Goal: Task Accomplishment & Management: Manage account settings

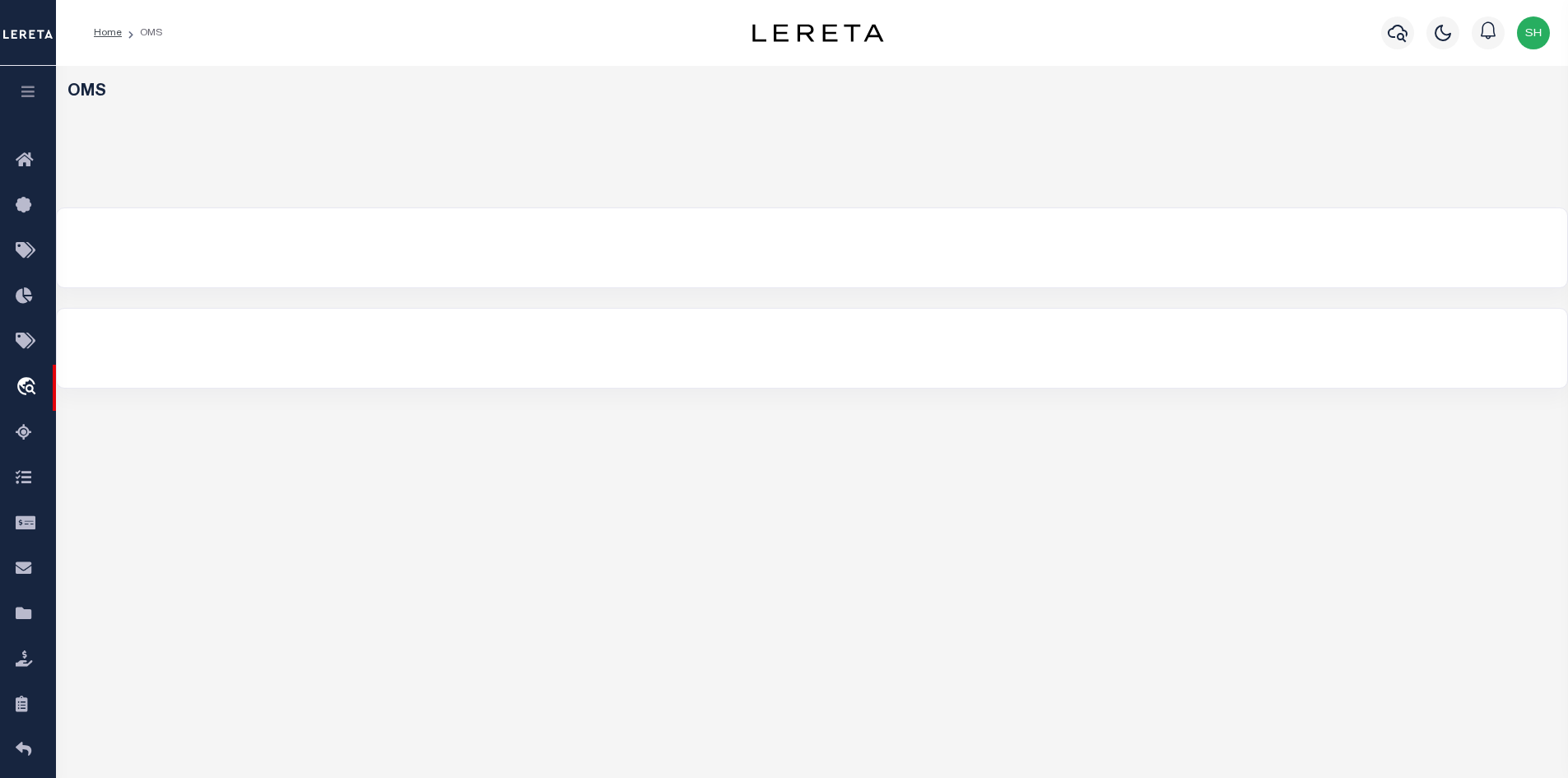
select select "200"
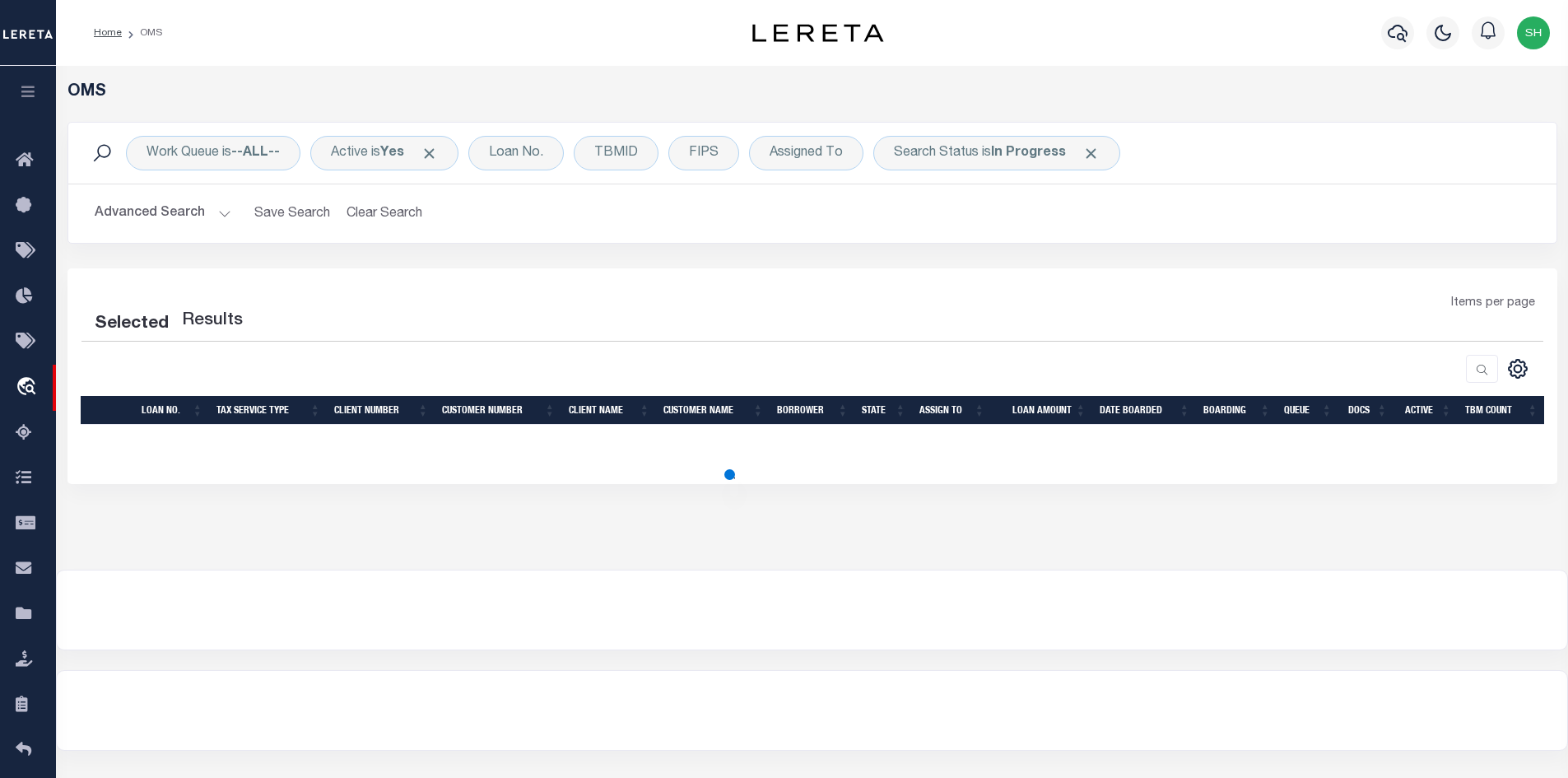
select select "200"
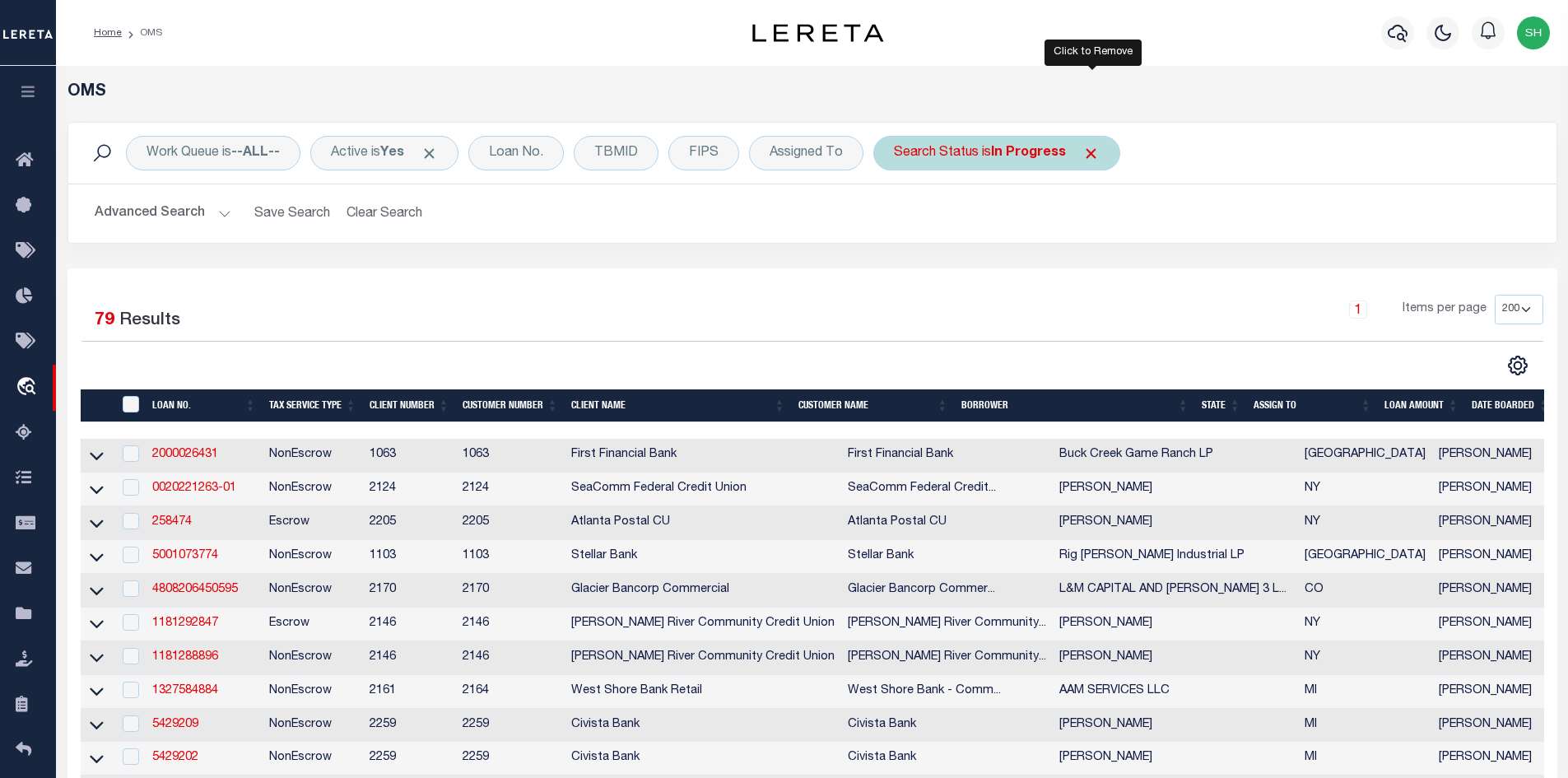
click at [1100, 151] on span "Click to Remove" at bounding box center [1091, 154] width 17 height 17
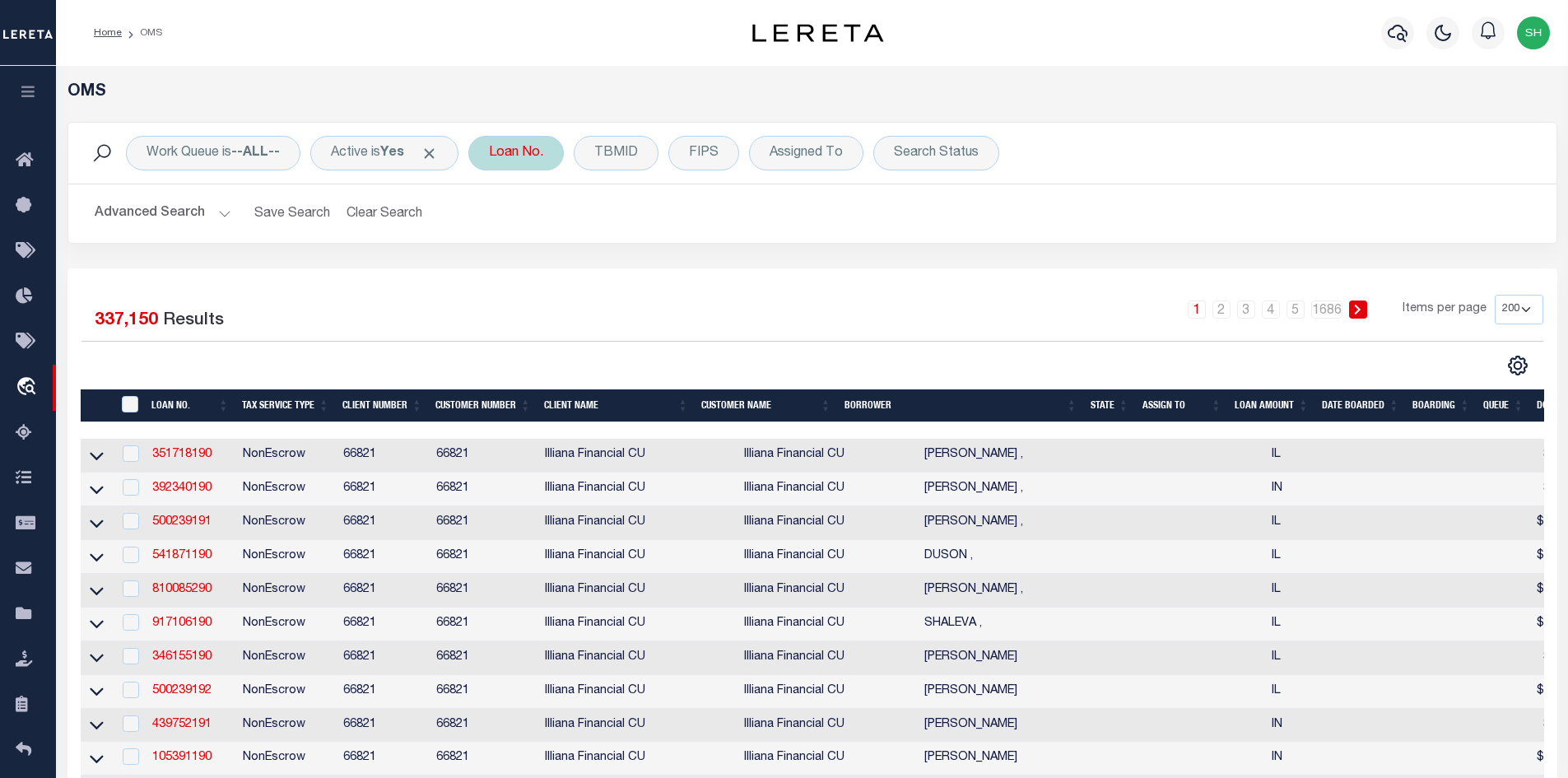
click at [504, 160] on div "Loan No." at bounding box center [516, 153] width 96 height 35
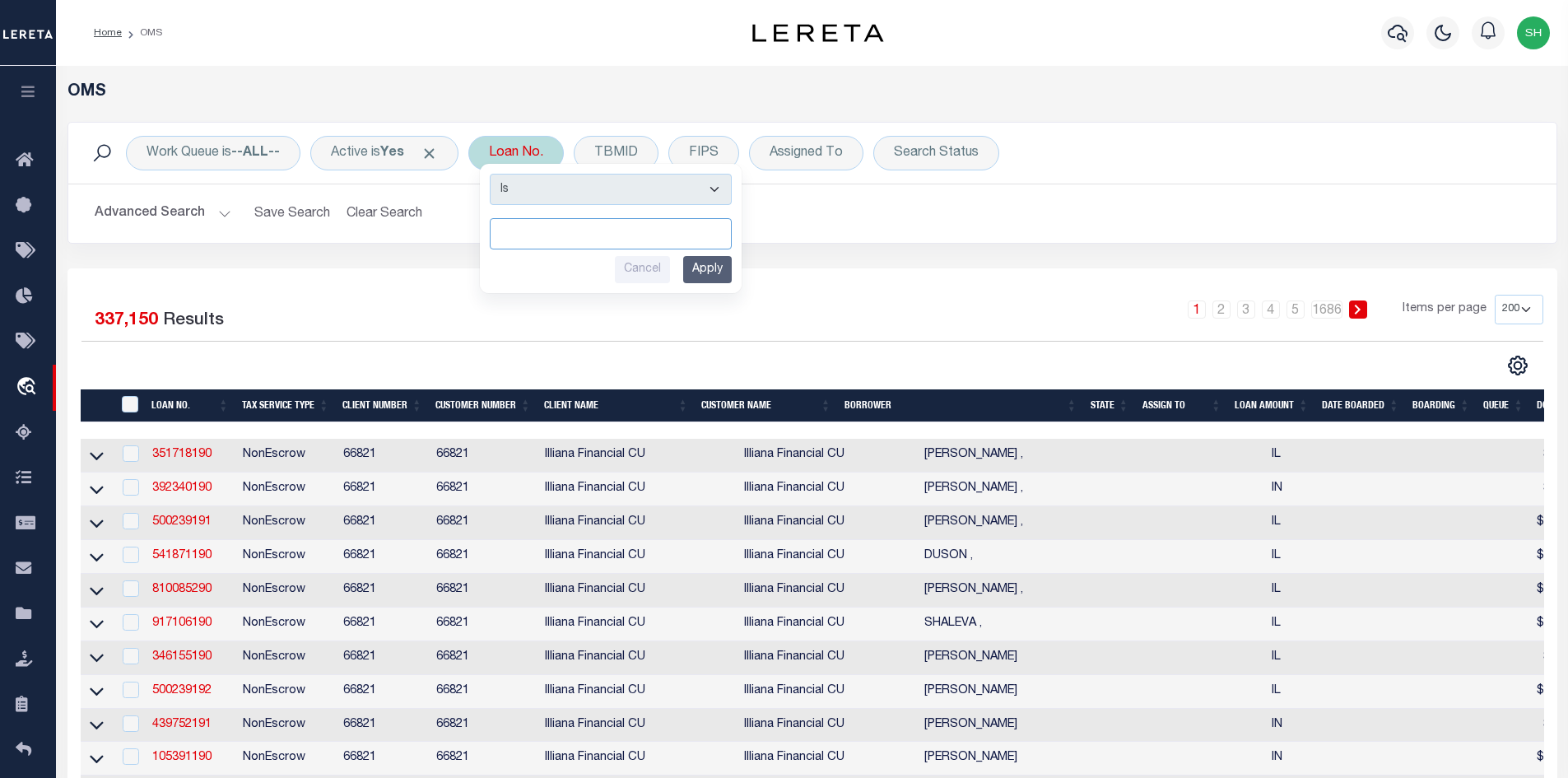
paste input "10010216"
type input "10010216"
click at [721, 266] on input "Apply" at bounding box center [707, 270] width 48 height 27
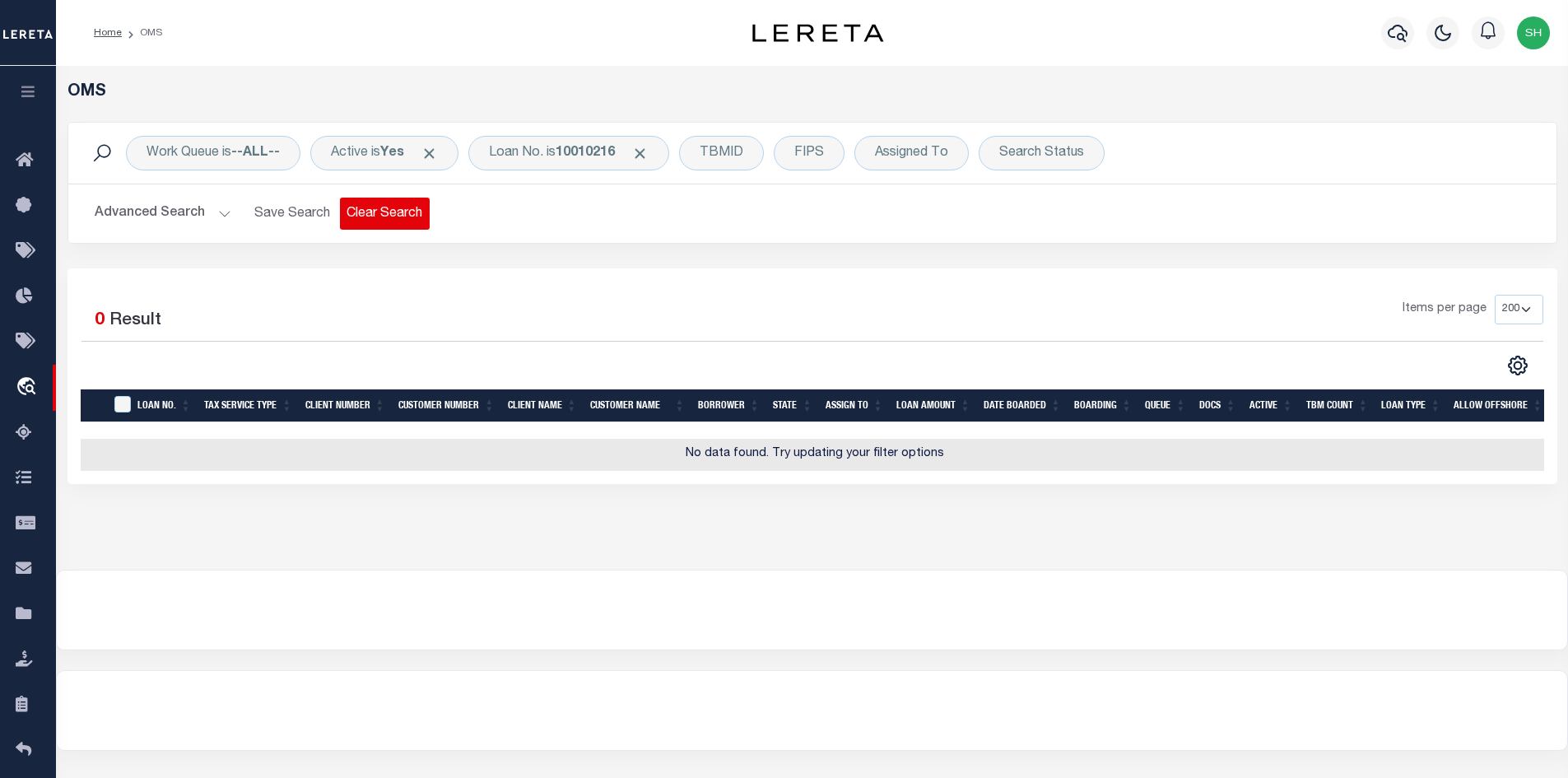
click at [379, 208] on button "Clear Search" at bounding box center [385, 214] width 90 height 32
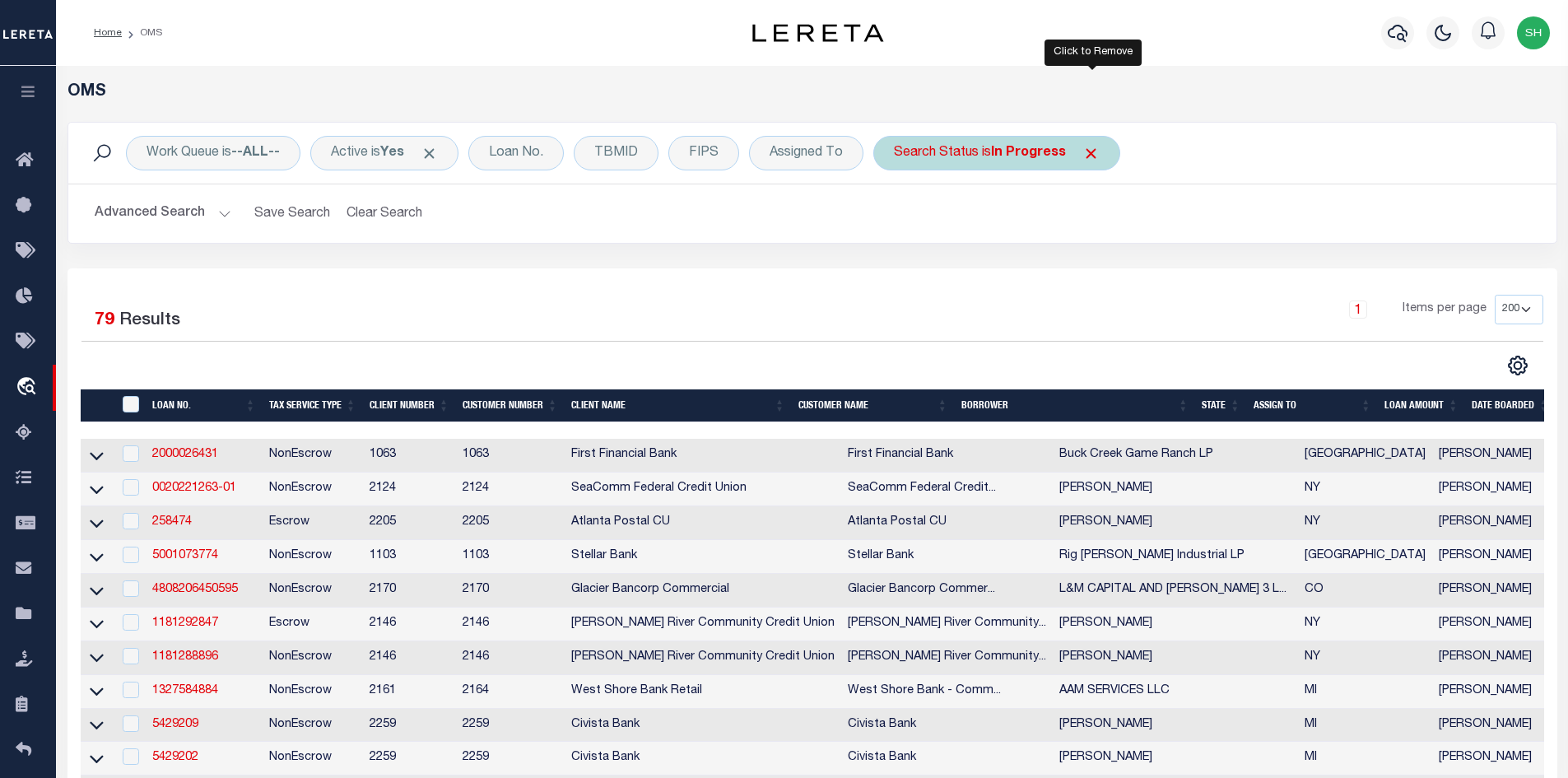
click at [1091, 155] on span "Click to Remove" at bounding box center [1091, 154] width 17 height 17
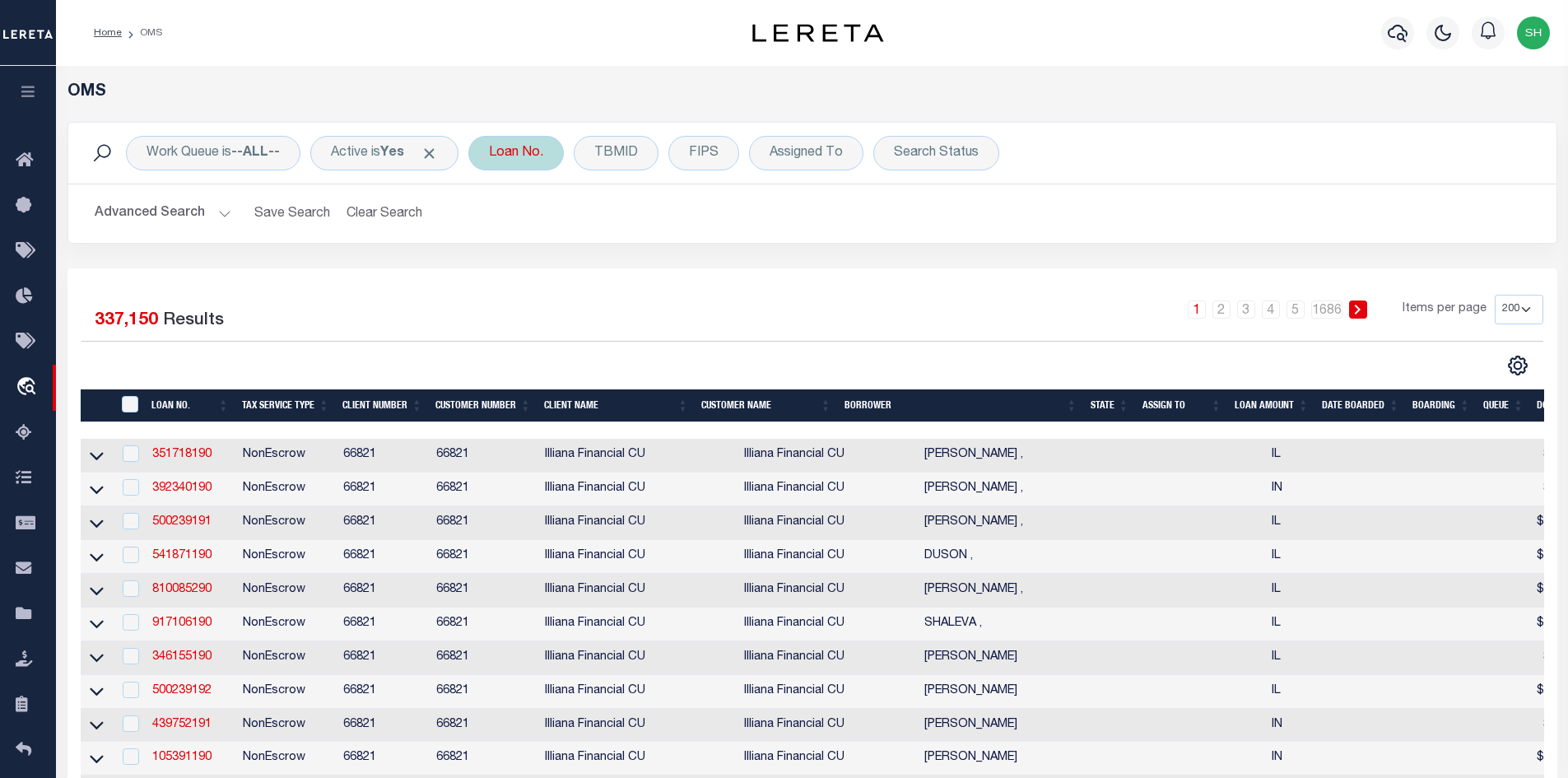
click at [540, 153] on div "Loan No." at bounding box center [516, 153] width 96 height 35
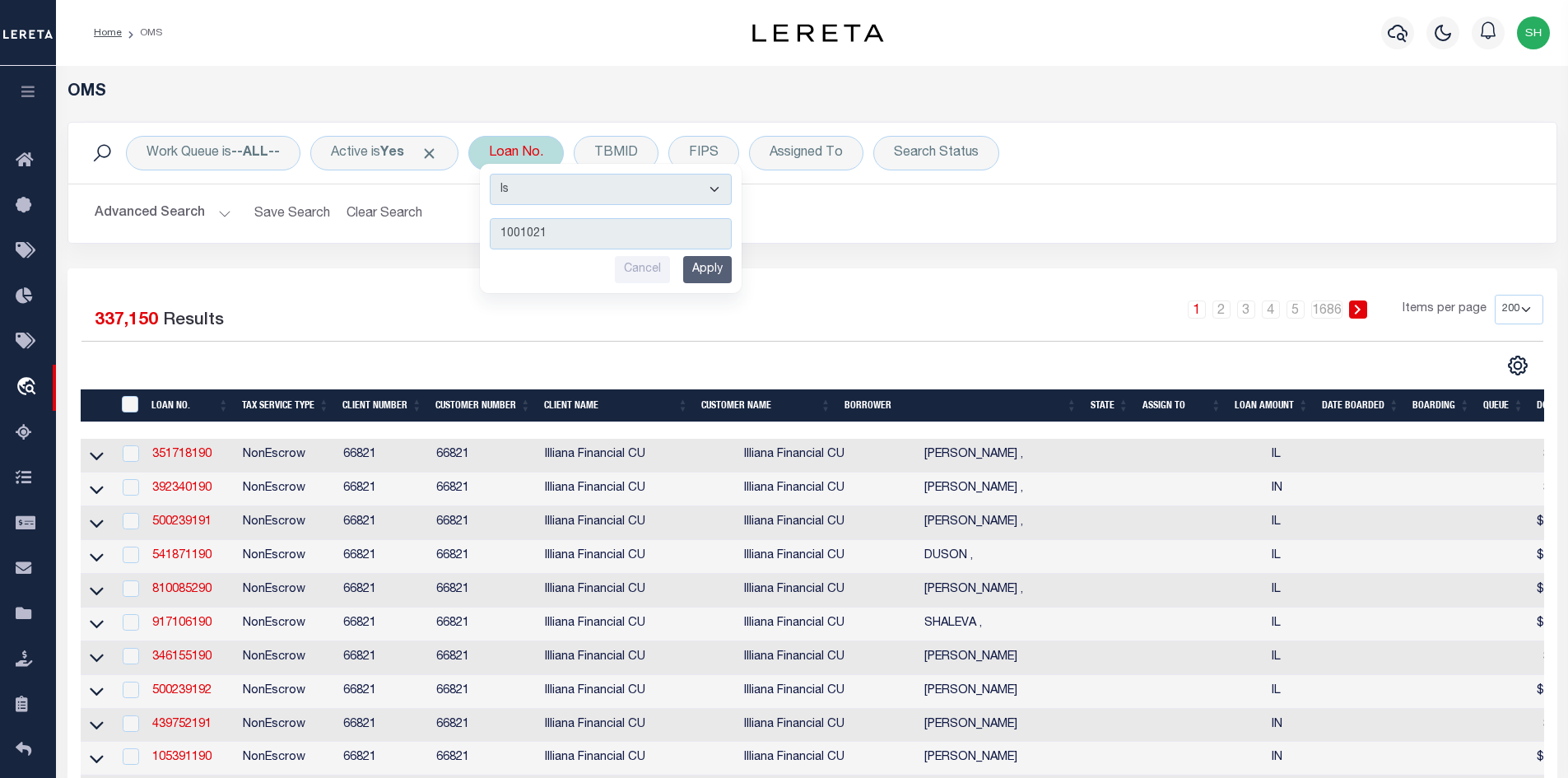
type input "10010216"
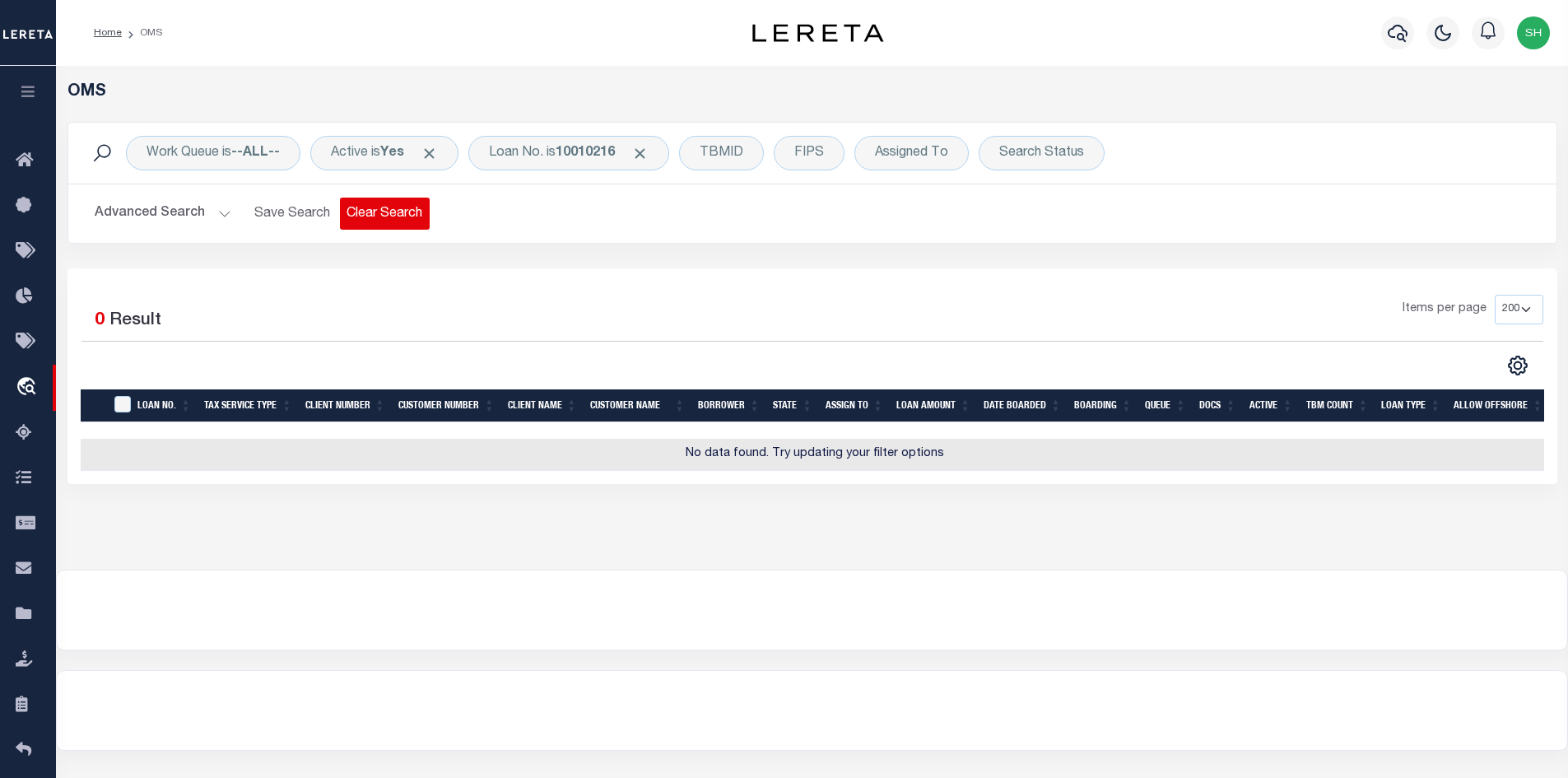
click at [386, 212] on button "Clear Search" at bounding box center [385, 214] width 90 height 32
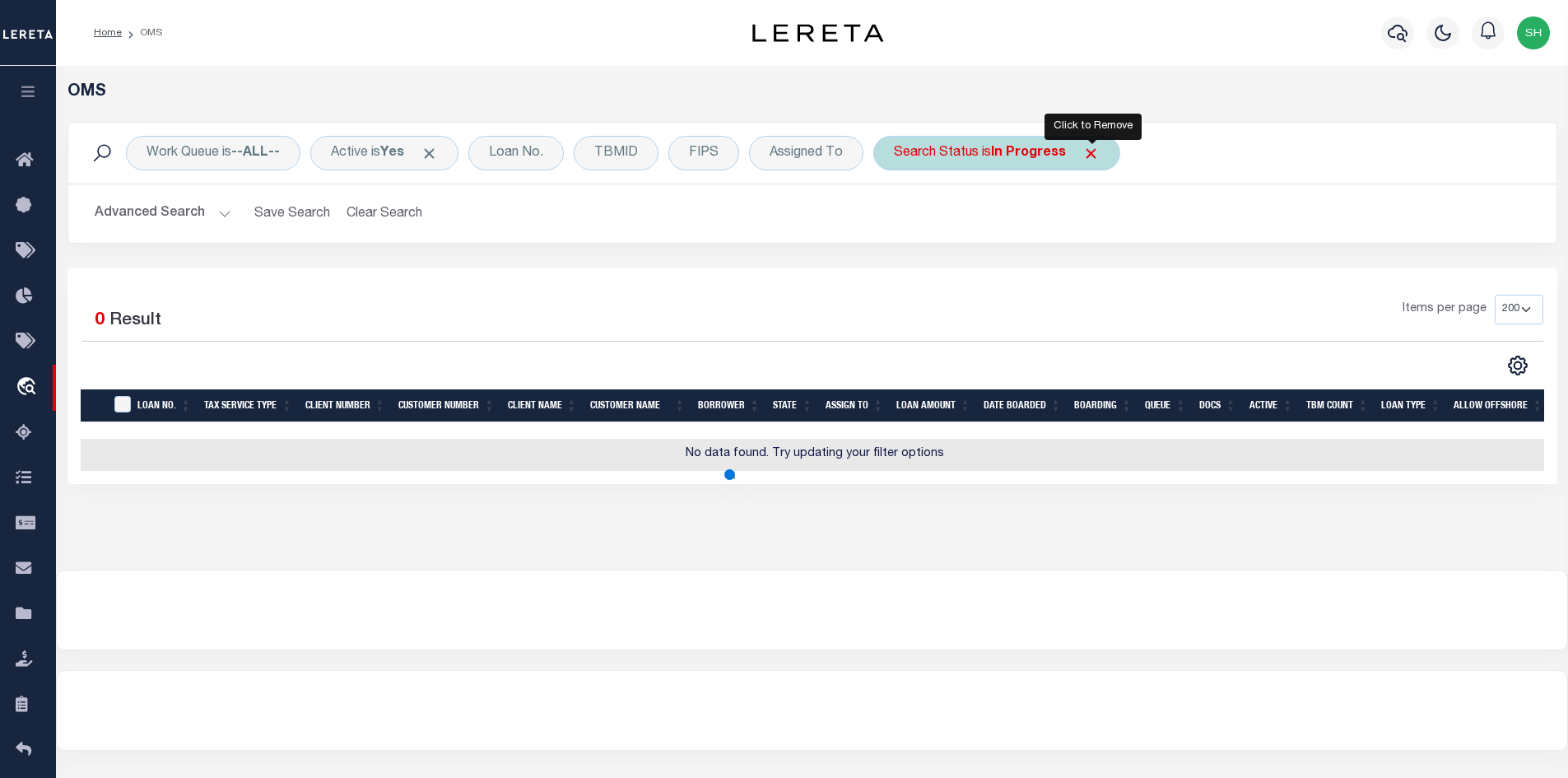
click at [1095, 154] on span "Click to Remove" at bounding box center [1091, 154] width 17 height 17
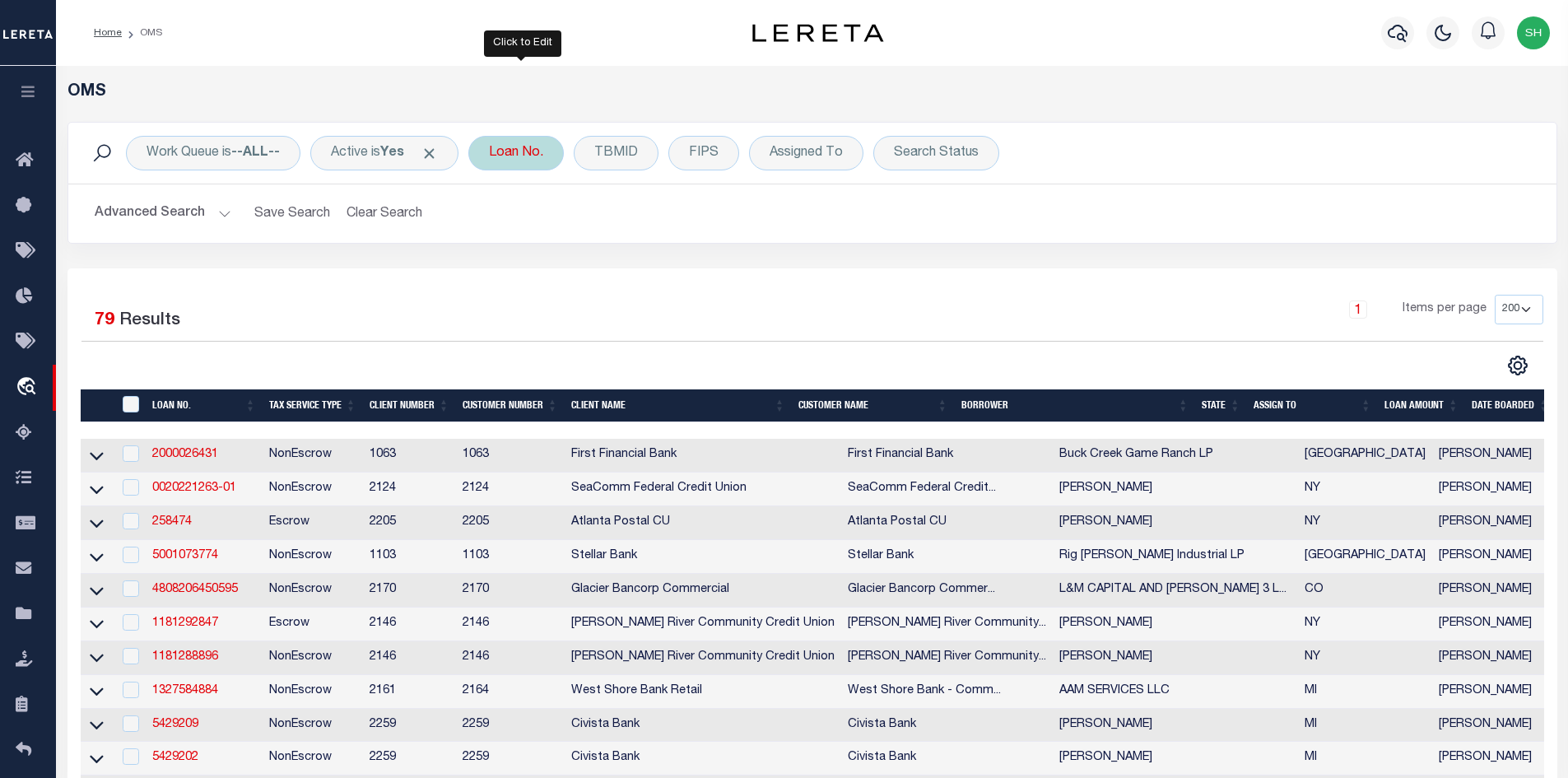
click at [541, 164] on div "Loan No." at bounding box center [516, 153] width 96 height 35
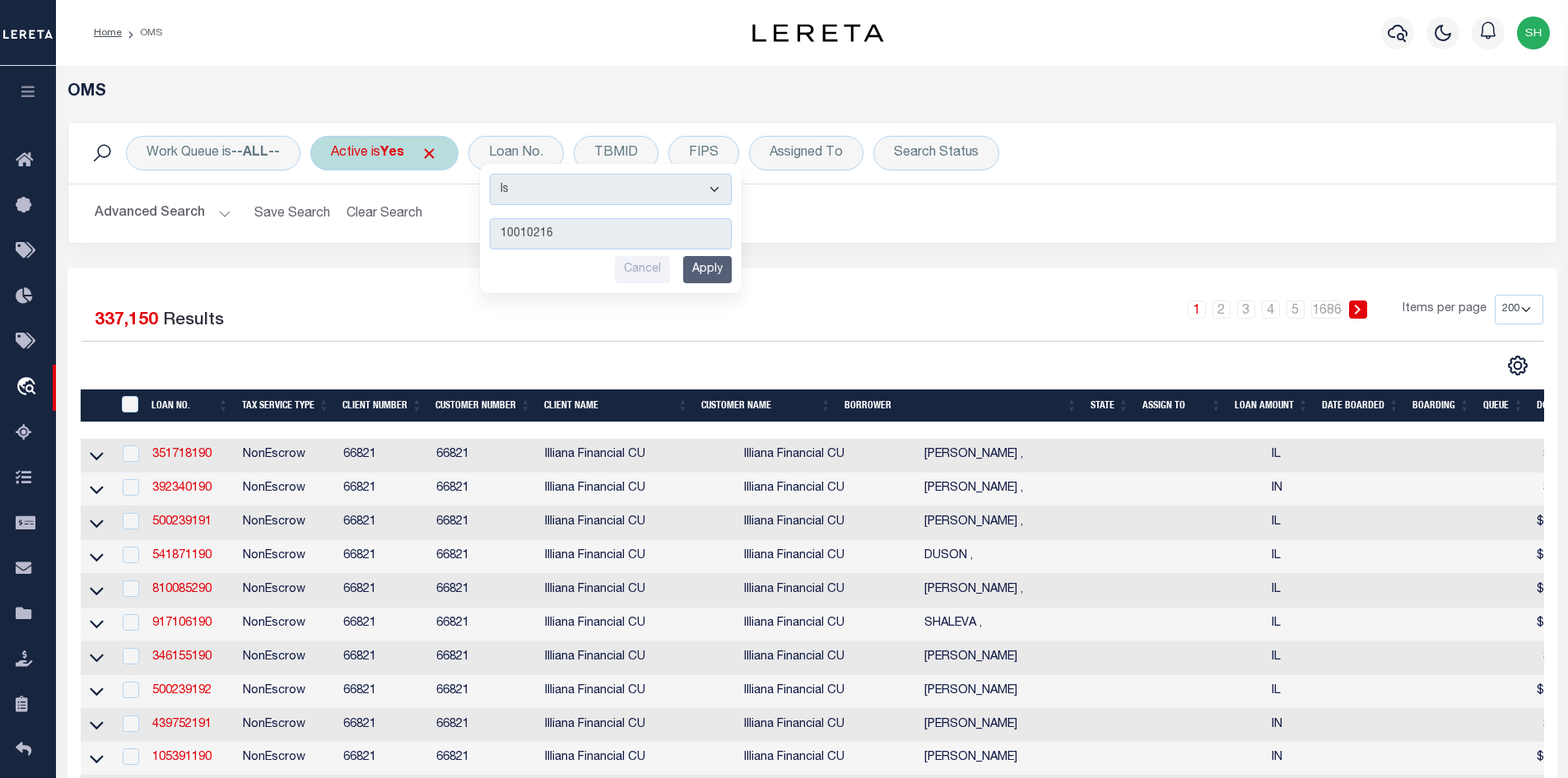
type input "10010216"
click at [404, 148] on b "Yes" at bounding box center [392, 154] width 24 height 14
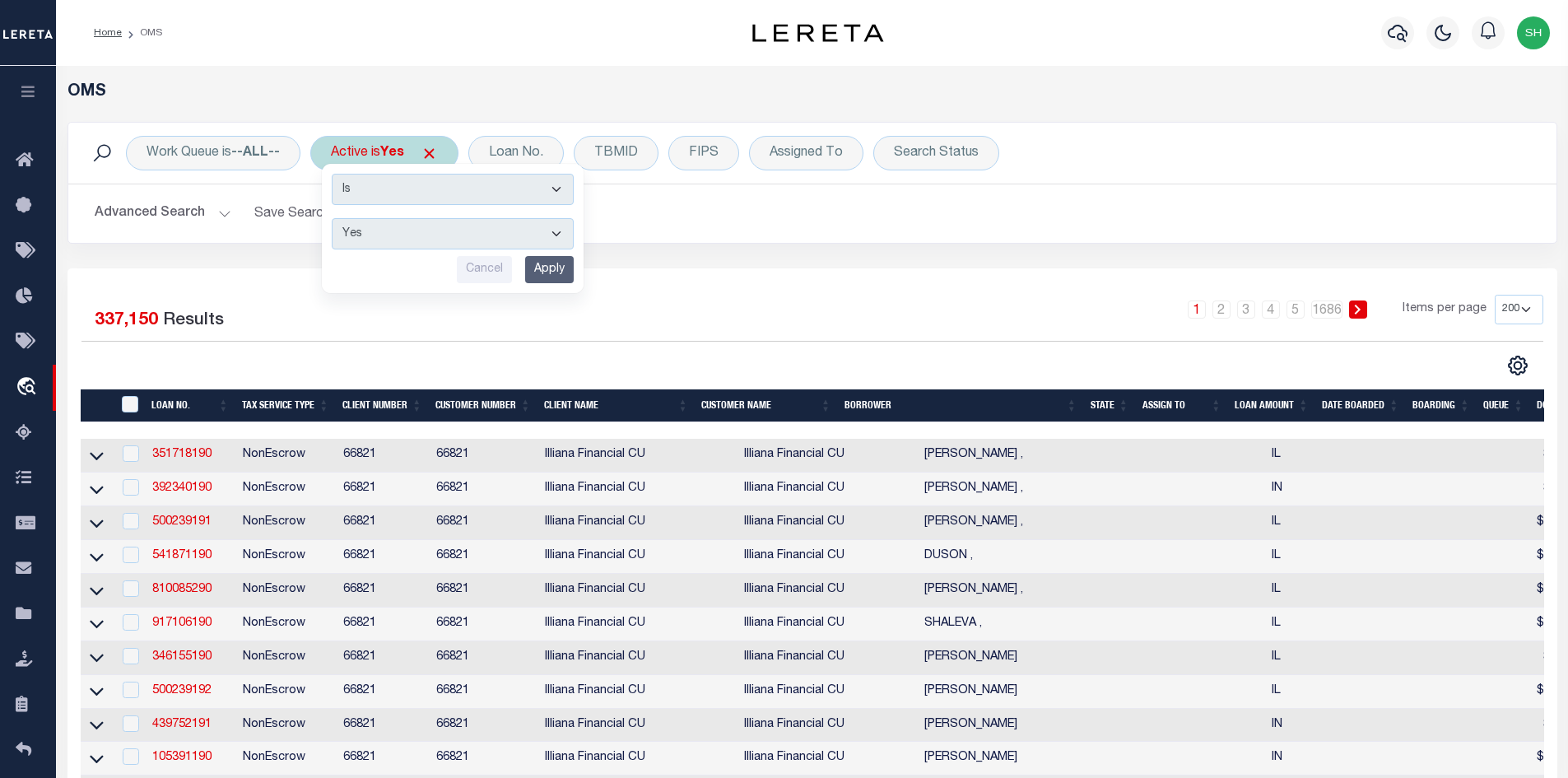
click at [404, 232] on select "Yes No" at bounding box center [452, 233] width 242 height 31
select select "false"
click at [334, 218] on select "Yes No" at bounding box center [452, 233] width 242 height 31
click at [555, 273] on input "Apply" at bounding box center [549, 270] width 48 height 27
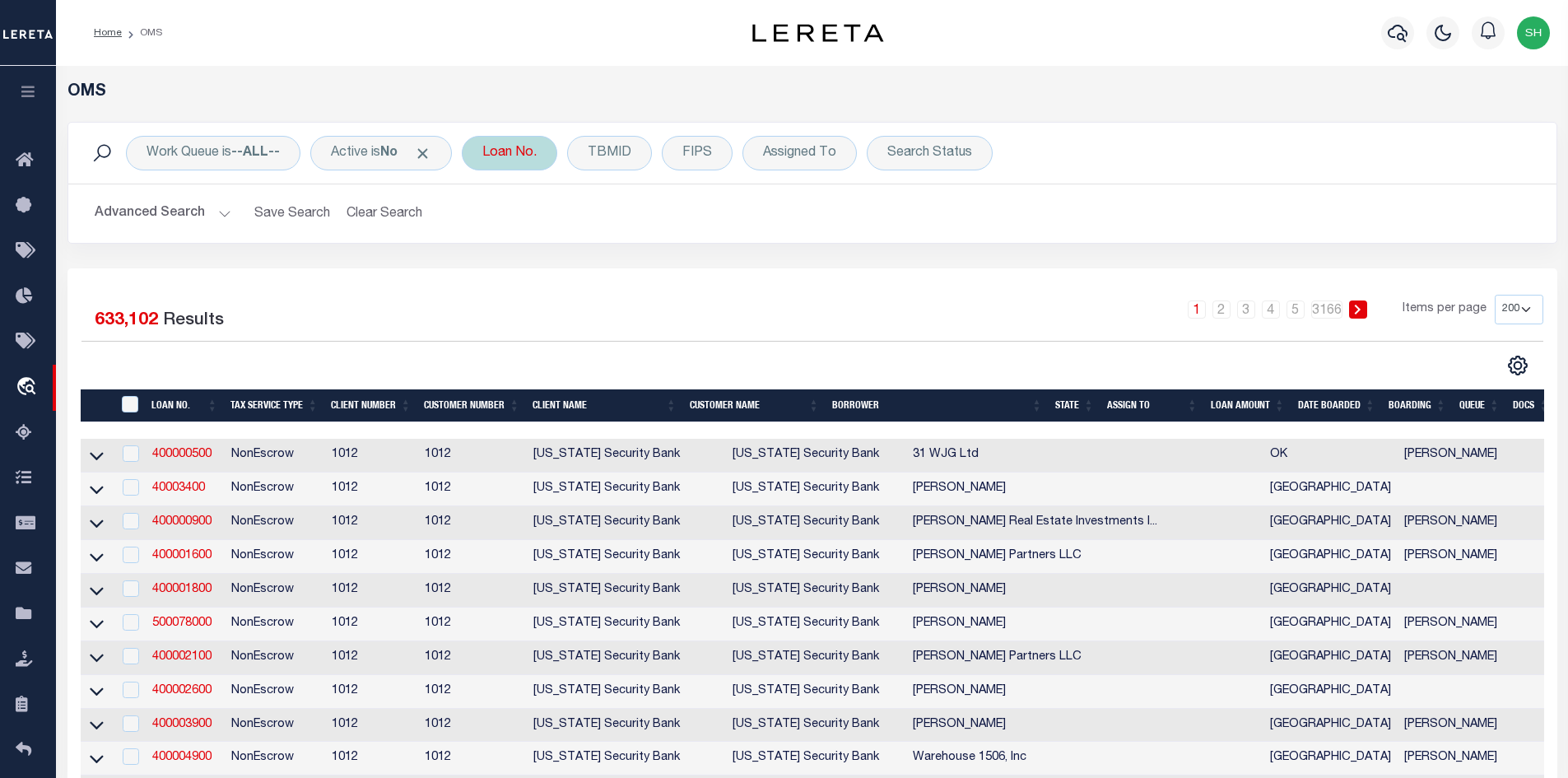
click at [496, 152] on div "Loan No." at bounding box center [509, 153] width 96 height 35
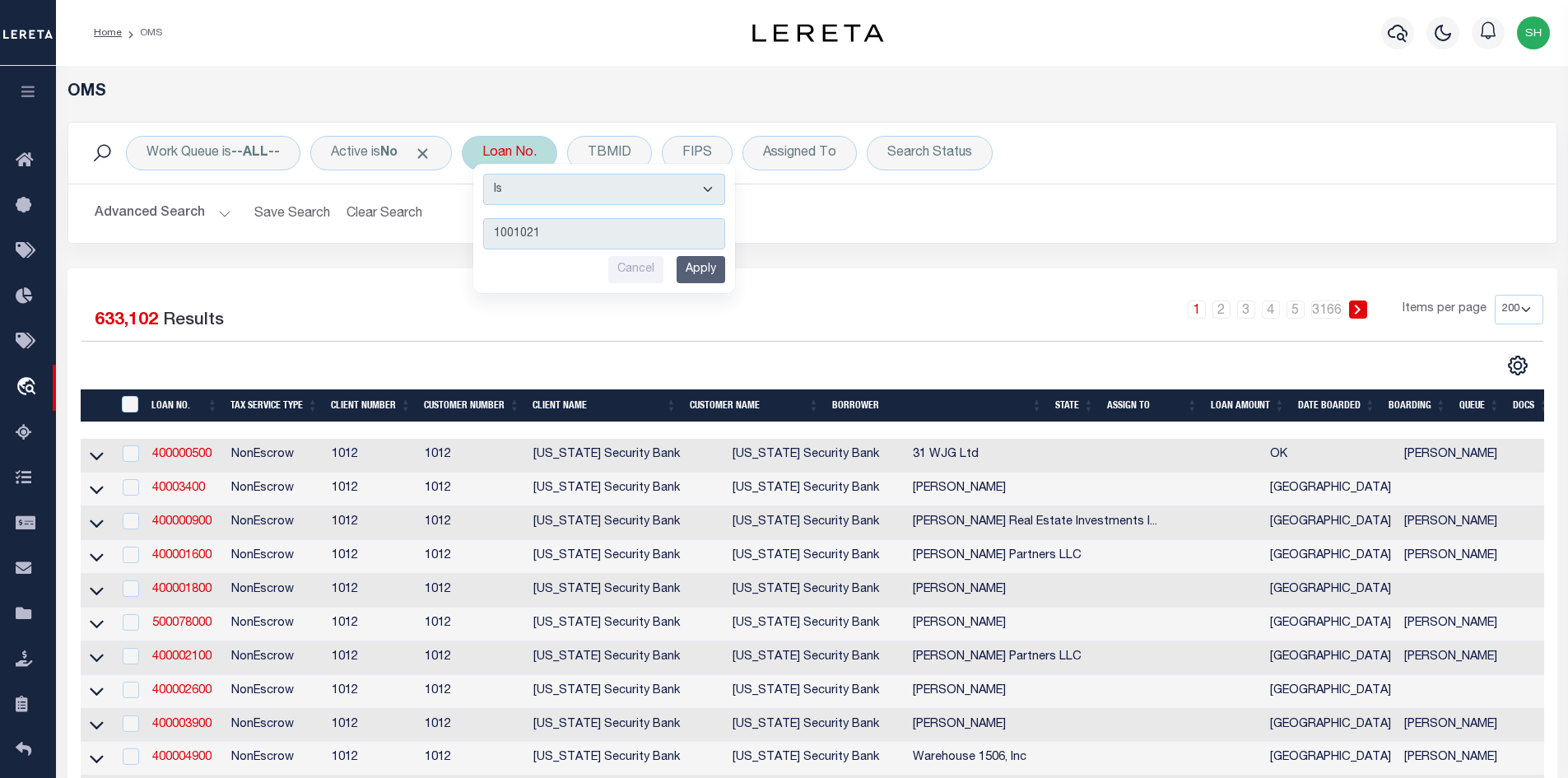
type input "10010216"
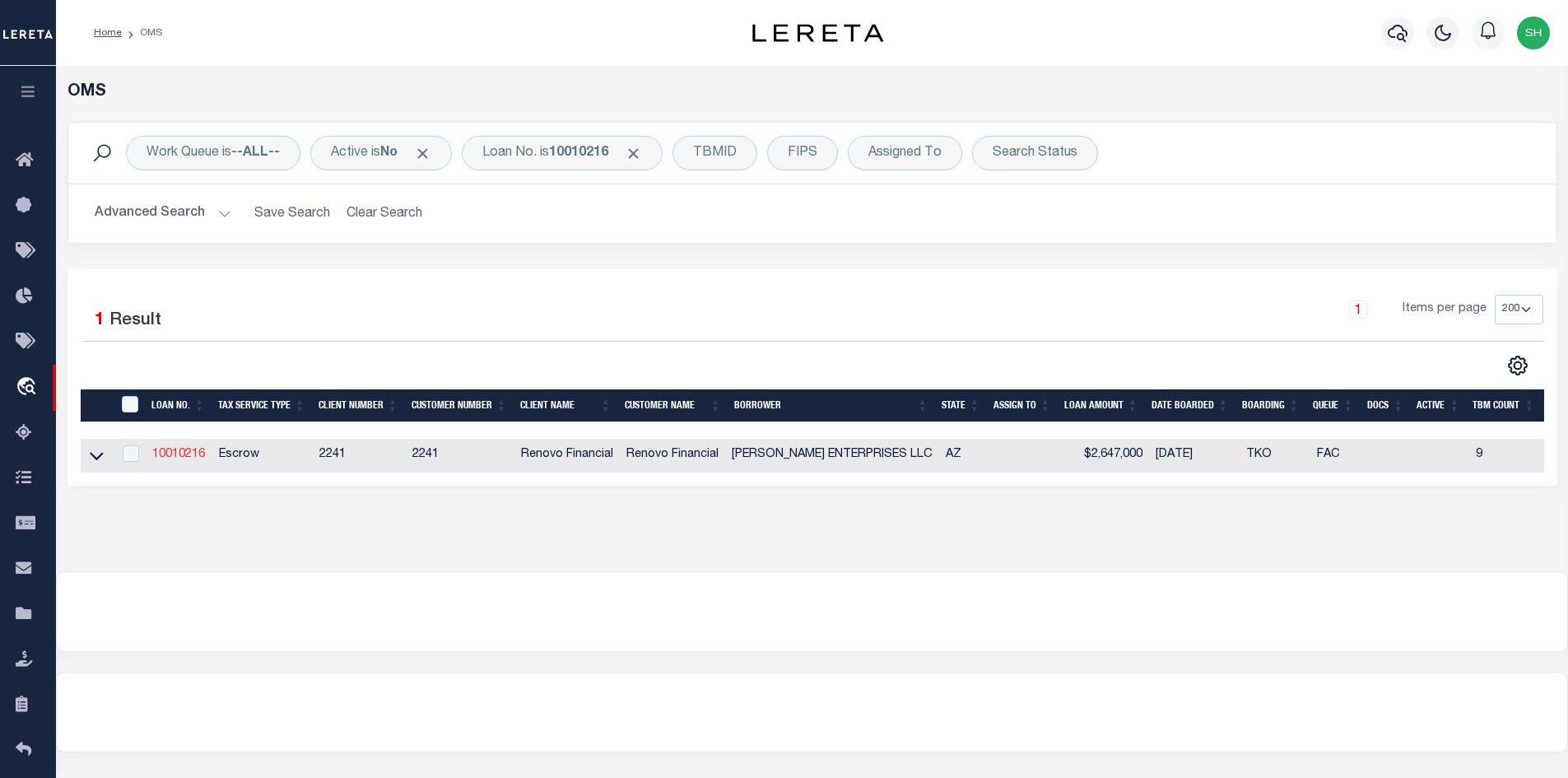
click at [168, 456] on link "10010216" at bounding box center [179, 455] width 53 height 12
type input "10010216"
type input "[PERSON_NAME] ENTERPRISES LLC"
select select "False"
select select
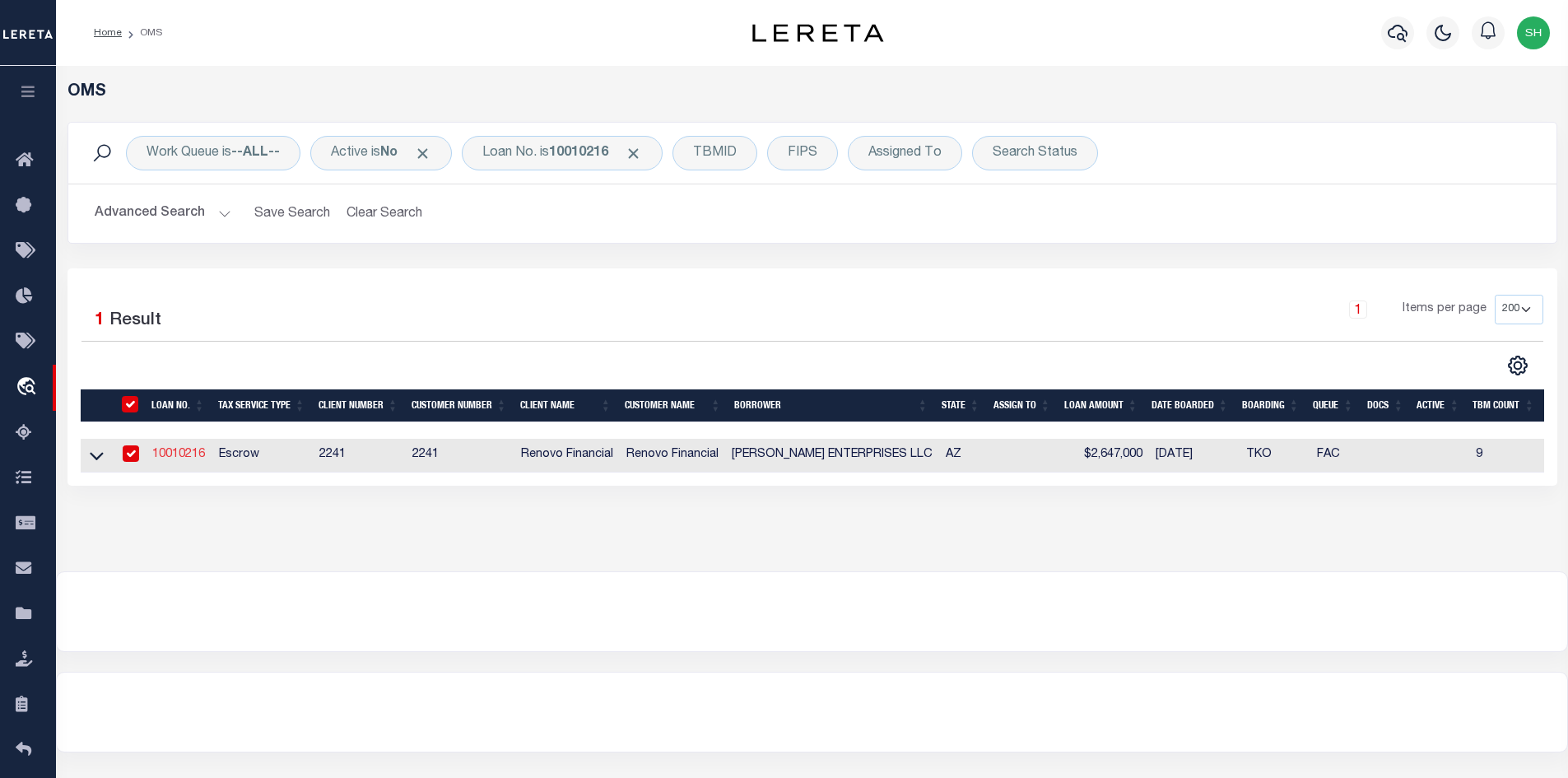
select select
type input "[STREET_ADDRESS]"
type input "[GEOGRAPHIC_DATA],[GEOGRAPHIC_DATA],85042"
select select "10"
select select "Escrow"
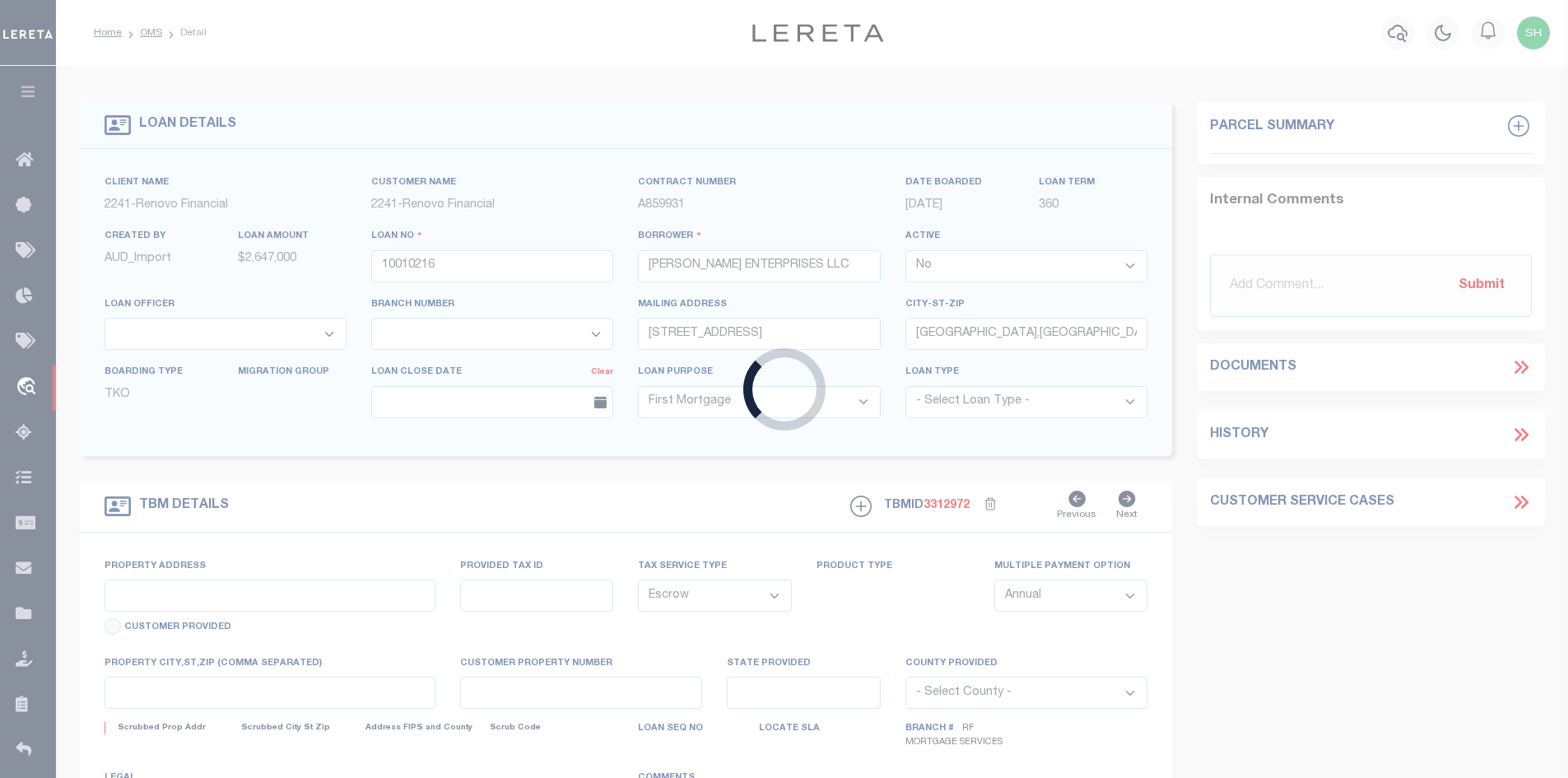
type input "[STREET_ADDRESS]"
type input "[PHONE_NUMBER] 0"
select select
type input "PHOENIX AZ 850411501"
type input "a0k8Y00000jIKq3"
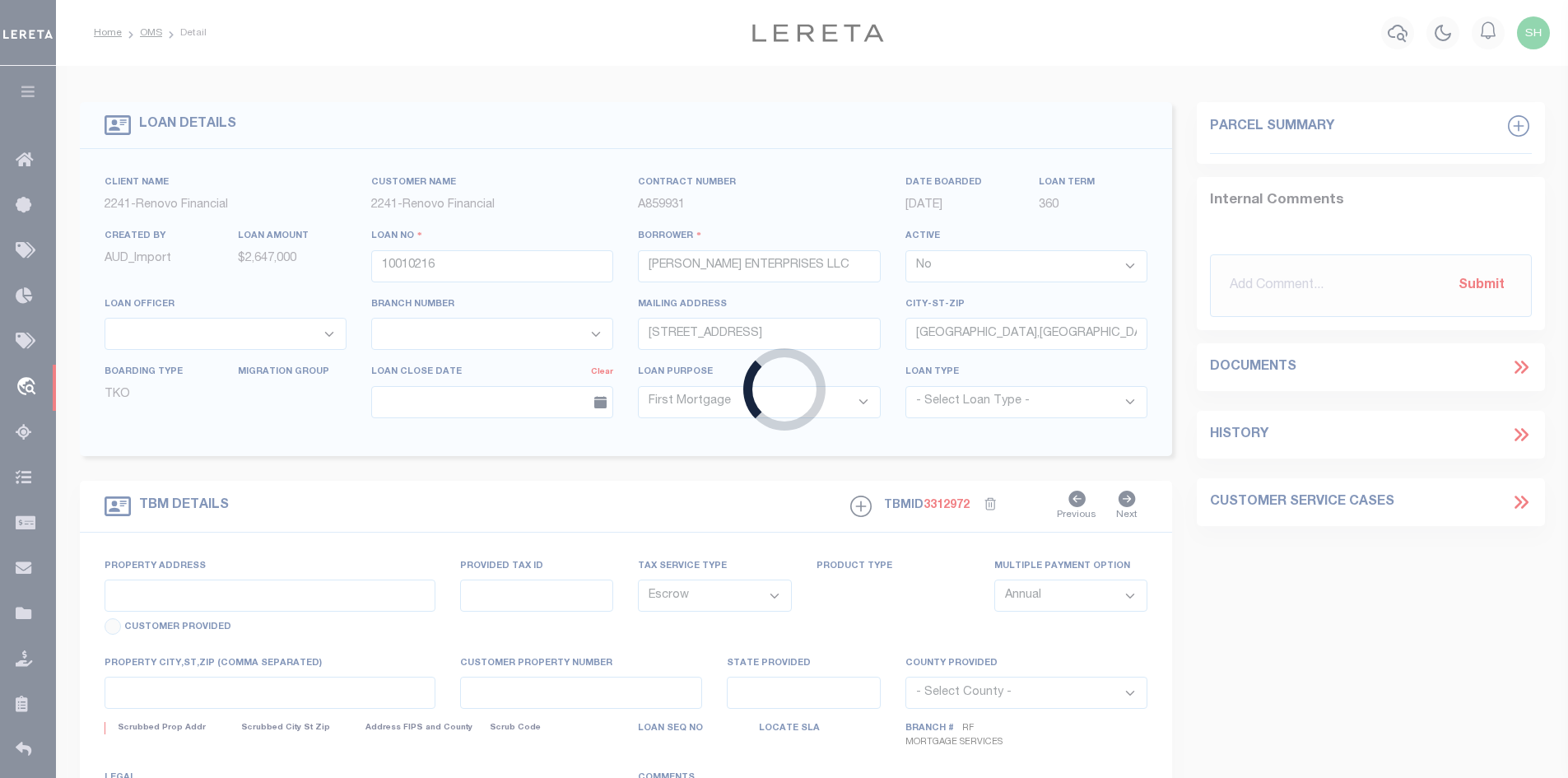
type input "AZ"
select select
select select "25067"
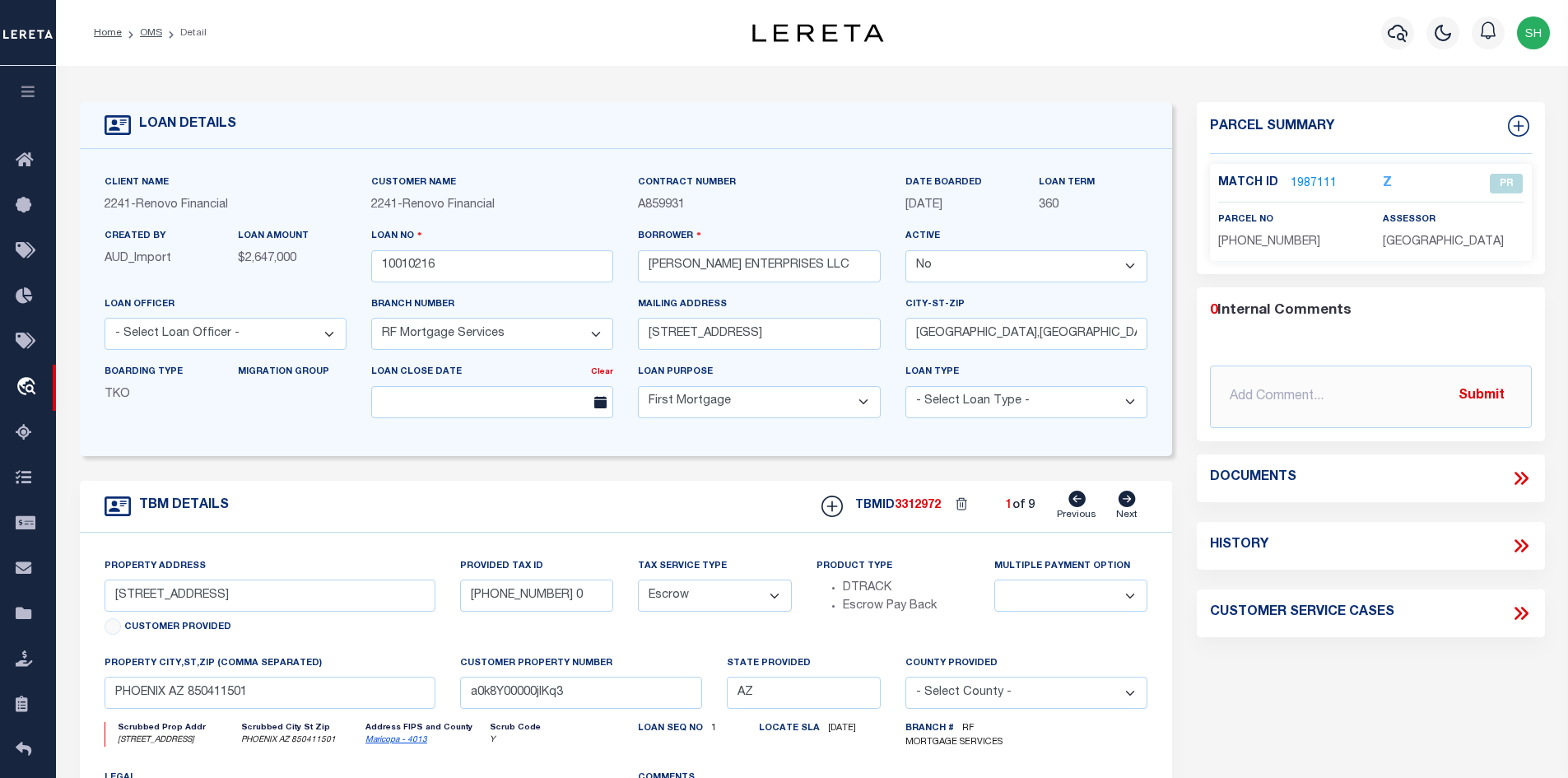
click at [1135, 498] on icon at bounding box center [1127, 498] width 18 height 16
type input "[STREET_ADDRESS][PERSON_NAME]"
type input "[PHONE_NUMBER] 4"
select select
type input "PHOENIX AZ 85007"
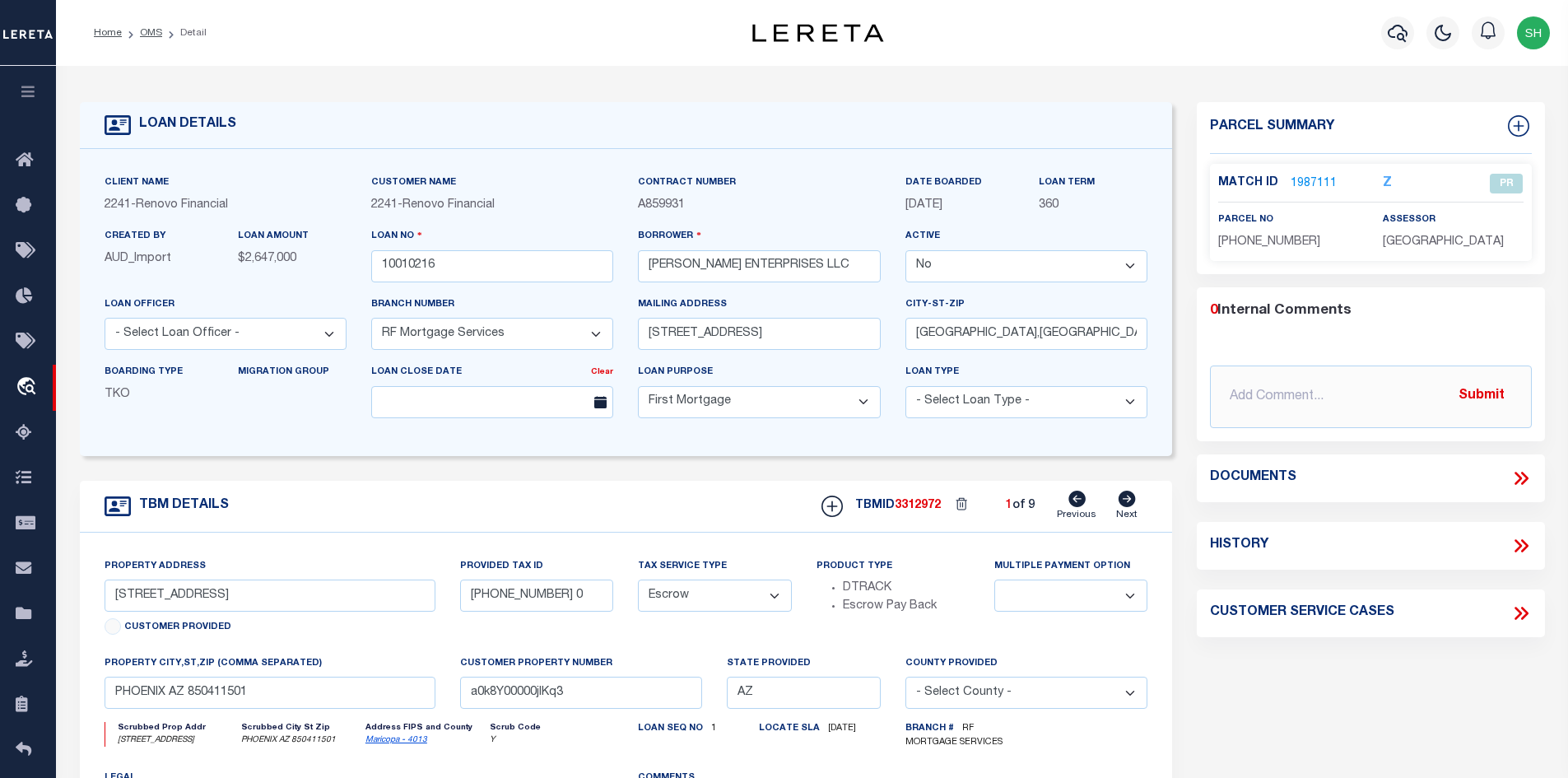
type input "a0k8Y00000jIKq4"
select select
click at [1134, 500] on icon at bounding box center [1128, 498] width 17 height 16
type input "1713 S 117TH DR"
type input "[PHONE_NUMBER] 4"
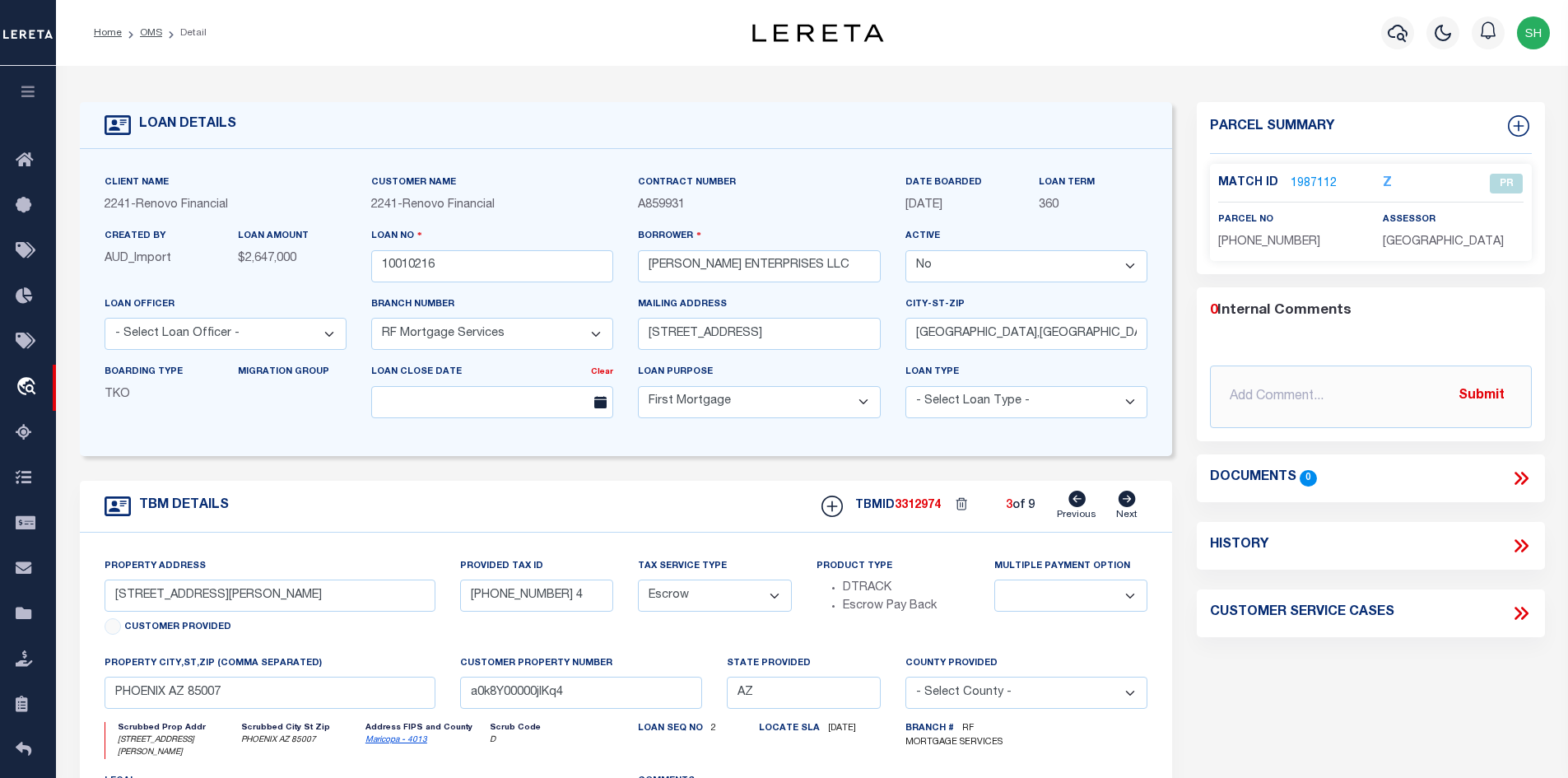
select select
type input "[GEOGRAPHIC_DATA]"
type input "a0k8Y00000jIKq5"
select select
click at [1134, 500] on icon at bounding box center [1128, 498] width 17 height 16
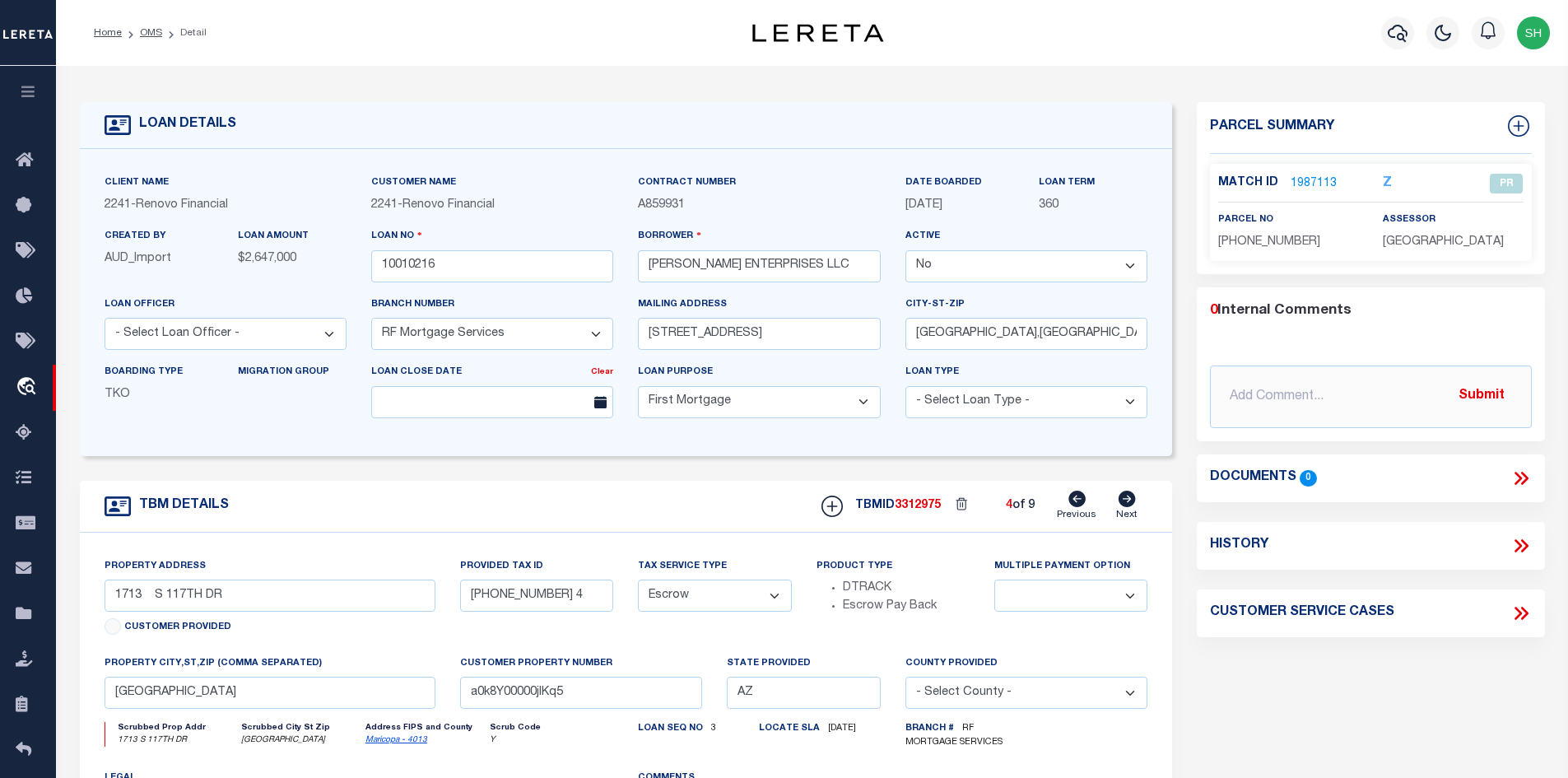
type input "[STREET_ADDRESS][PERSON_NAME]"
type input "[PHONE_NUMBER] 1"
select select
type input "[GEOGRAPHIC_DATA]"
type input "a0k8Y00000jIKq6"
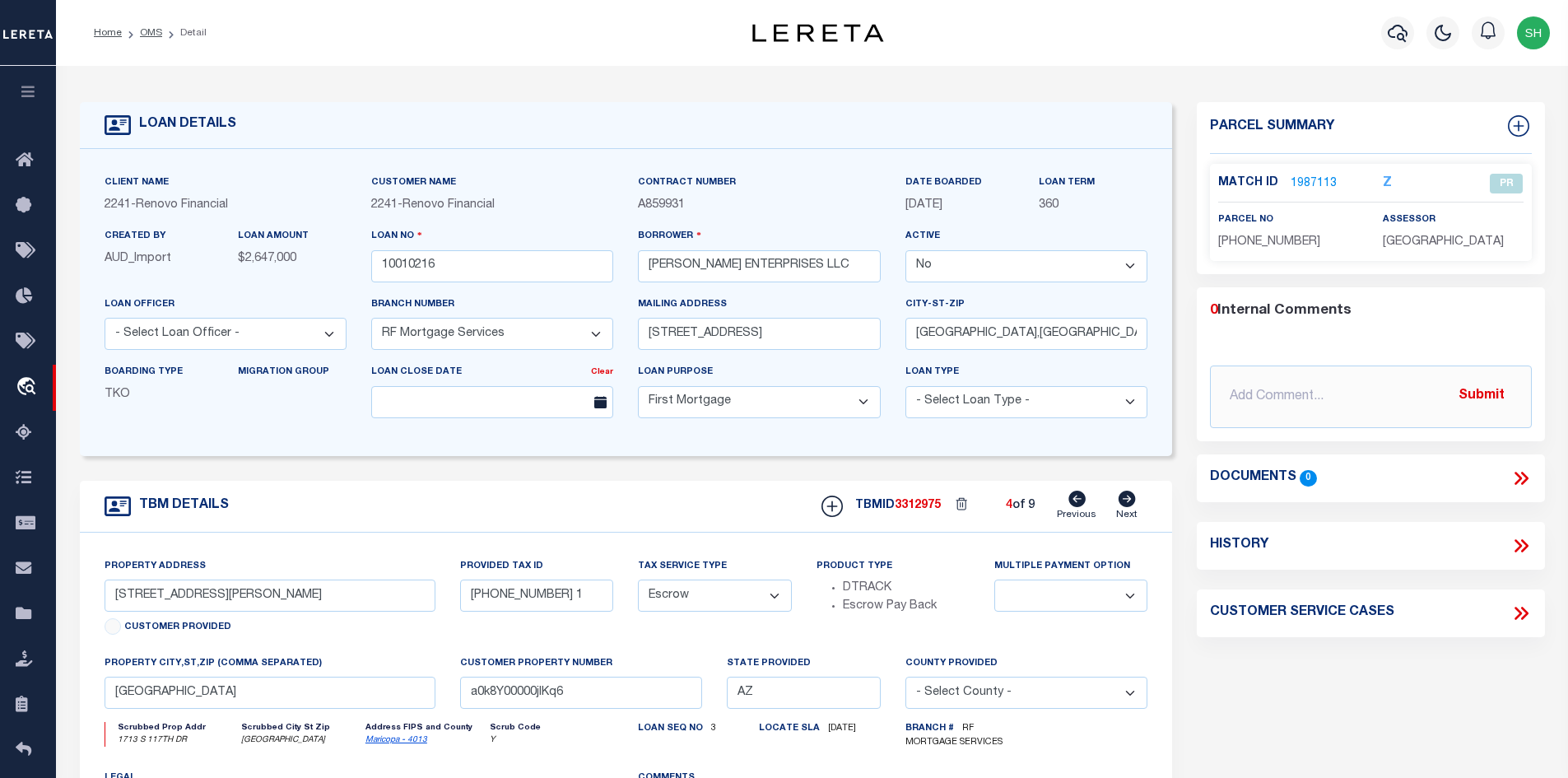
select select
click at [1134, 500] on icon at bounding box center [1128, 498] width 17 height 16
type input "[STREET_ADDRESS]"
type input "[PHONE_NUMBER] 1"
select select
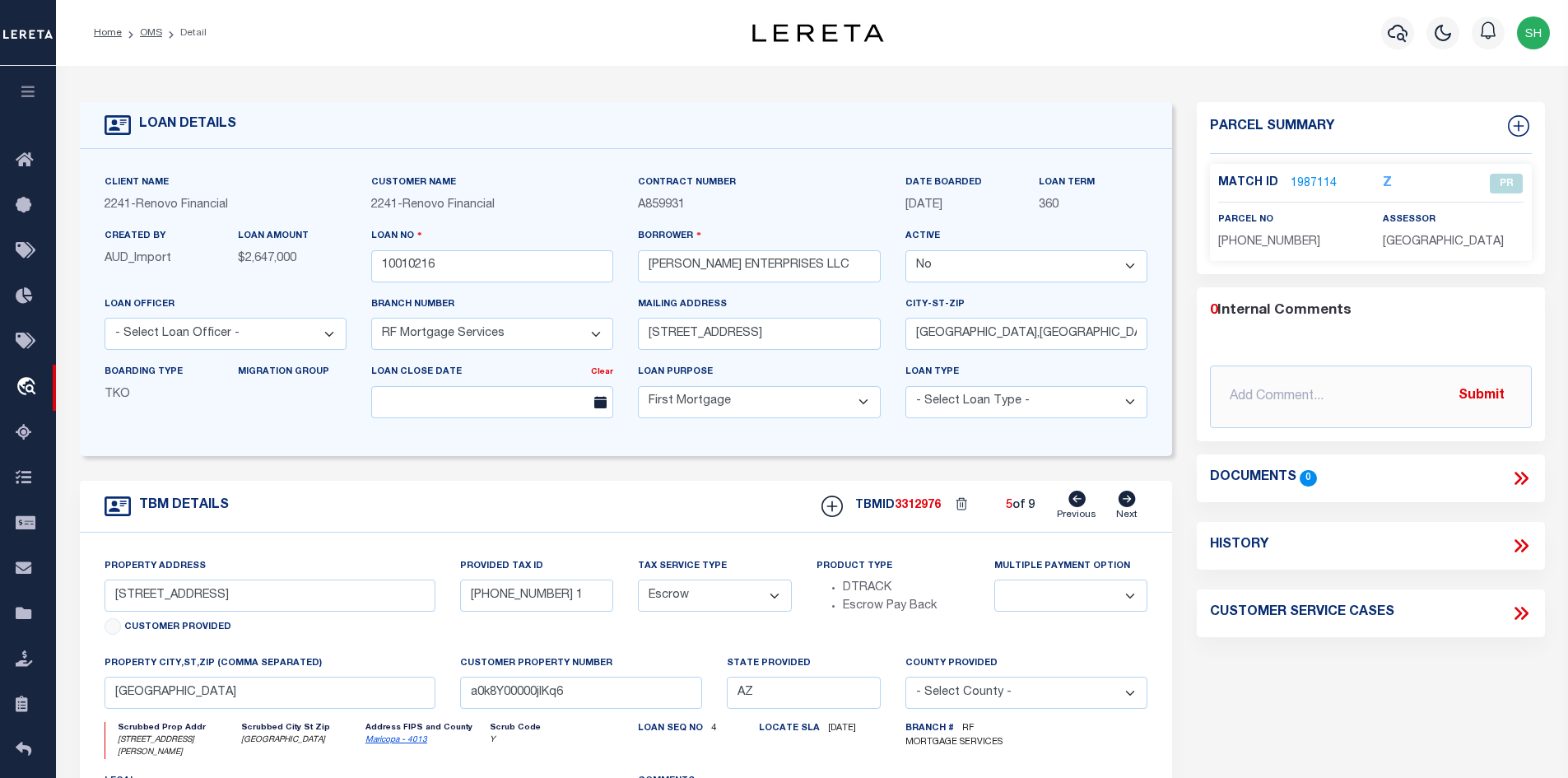
type input "PHOENIX AZ 85008"
type input "a0k8Y00000jIKq7"
select select
click at [1134, 500] on icon at bounding box center [1128, 498] width 17 height 16
type input "[STREET_ADDRESS]"
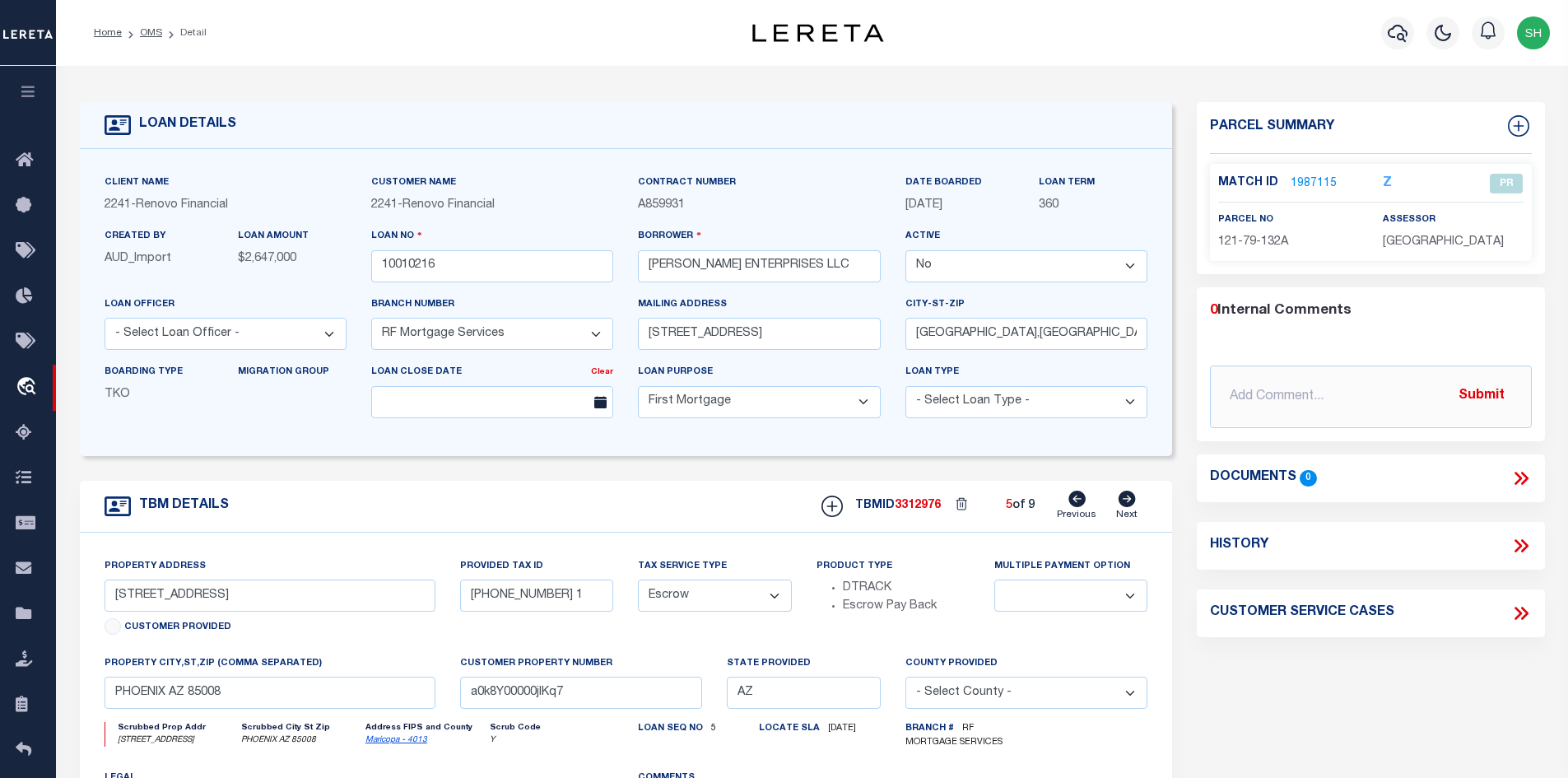
type input "121-79-132A2"
select select
type input "a0k8Y00000jIKqD"
select select
click at [1134, 500] on icon at bounding box center [1128, 498] width 17 height 16
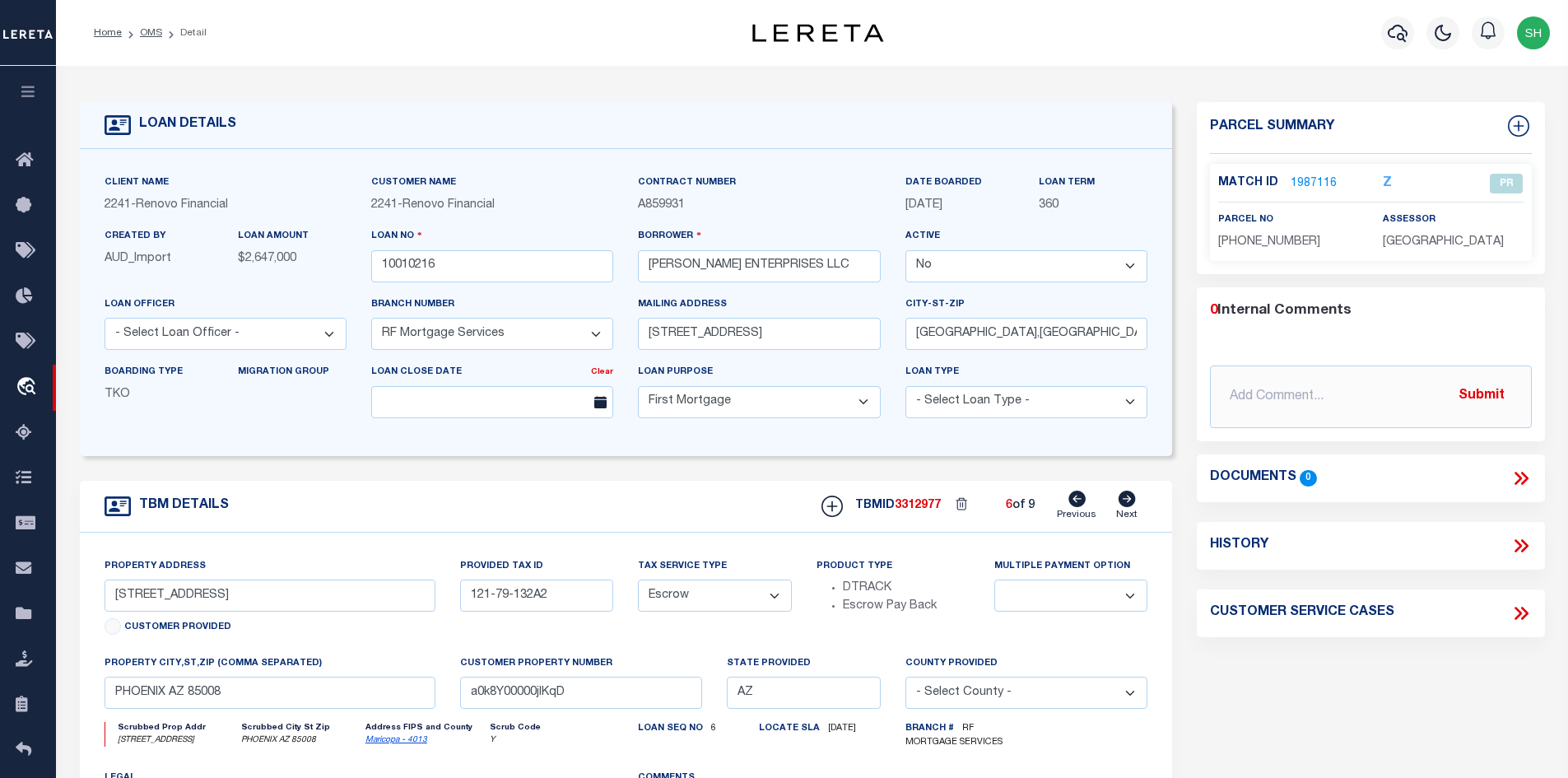
type input "[STREET_ADDRESS][PERSON_NAME]"
type input "[PHONE_NUMBER] 4"
select select
type input "PHOENIX AZ 85020"
type input "a0k8Y00000jIKqE"
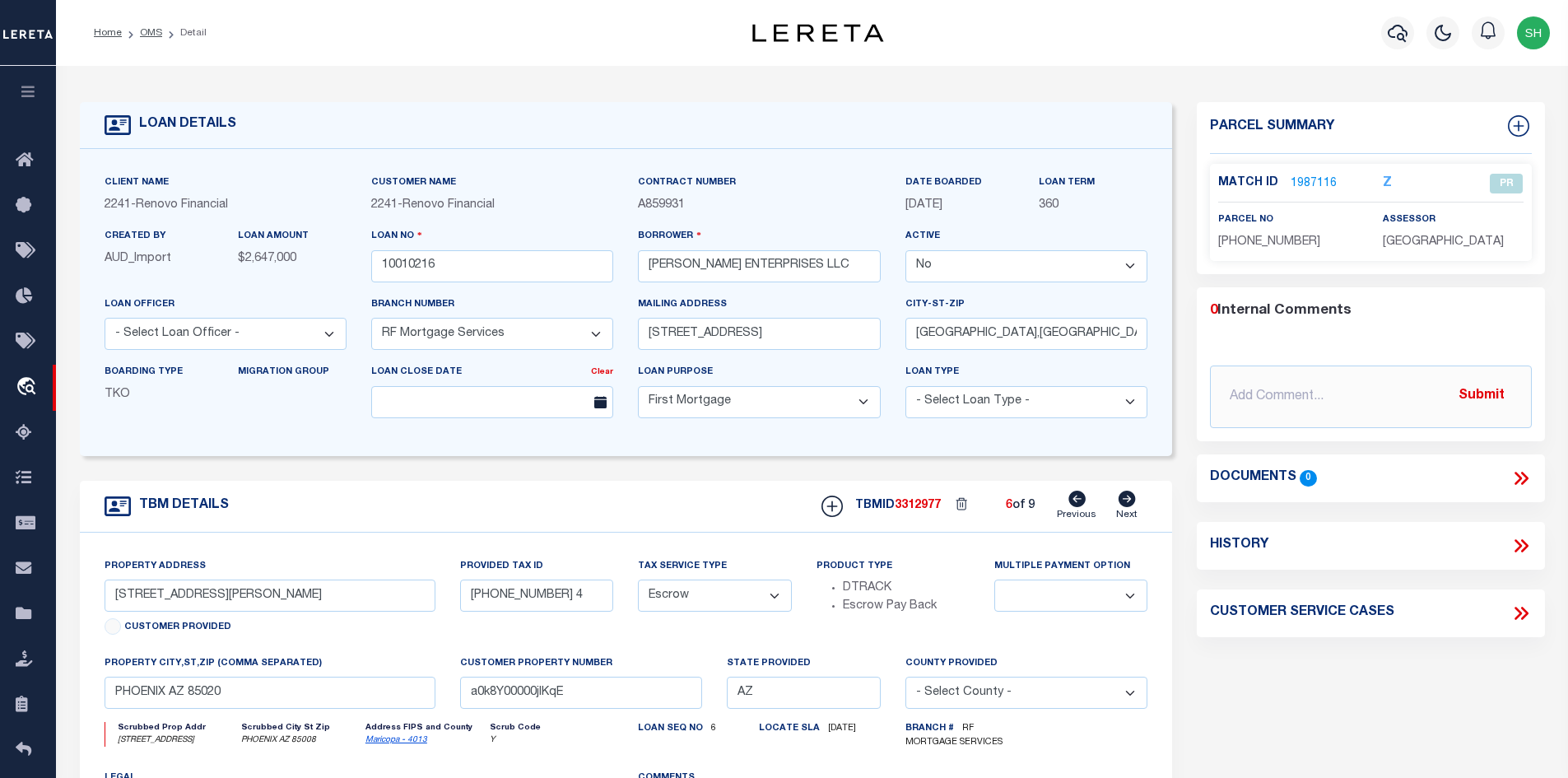
select select
click at [1134, 500] on icon at bounding box center [1128, 498] width 17 height 16
type input "[STREET_ADDRESS]"
type input "[PHONE_NUMBER] 7"
select select
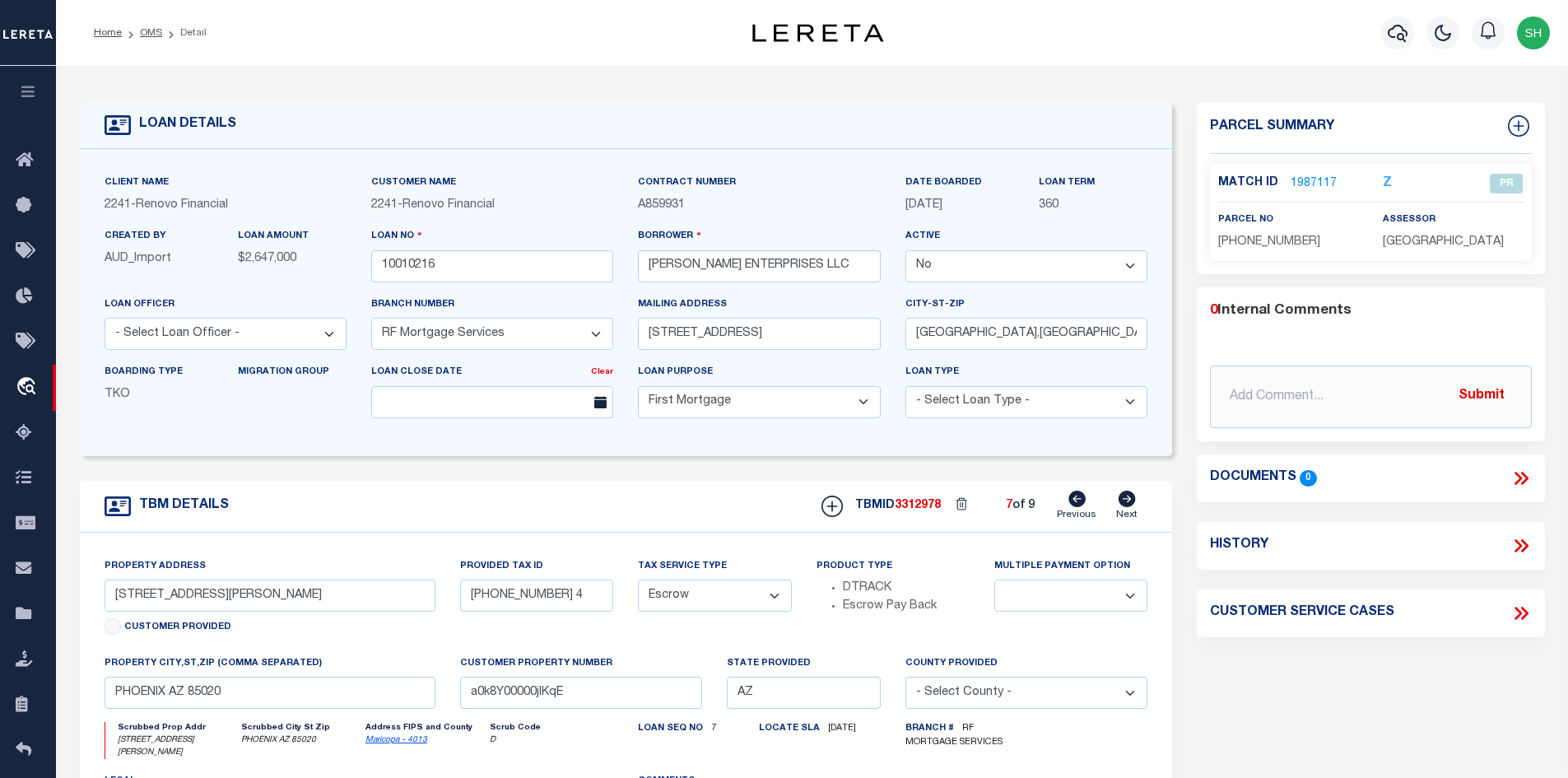
type input "PHOENIX AZ 85029"
type input "a0k8Y00000jIKqF"
select select
click at [1134, 500] on icon at bounding box center [1128, 498] width 17 height 16
type input "[STREET_ADDRESS]"
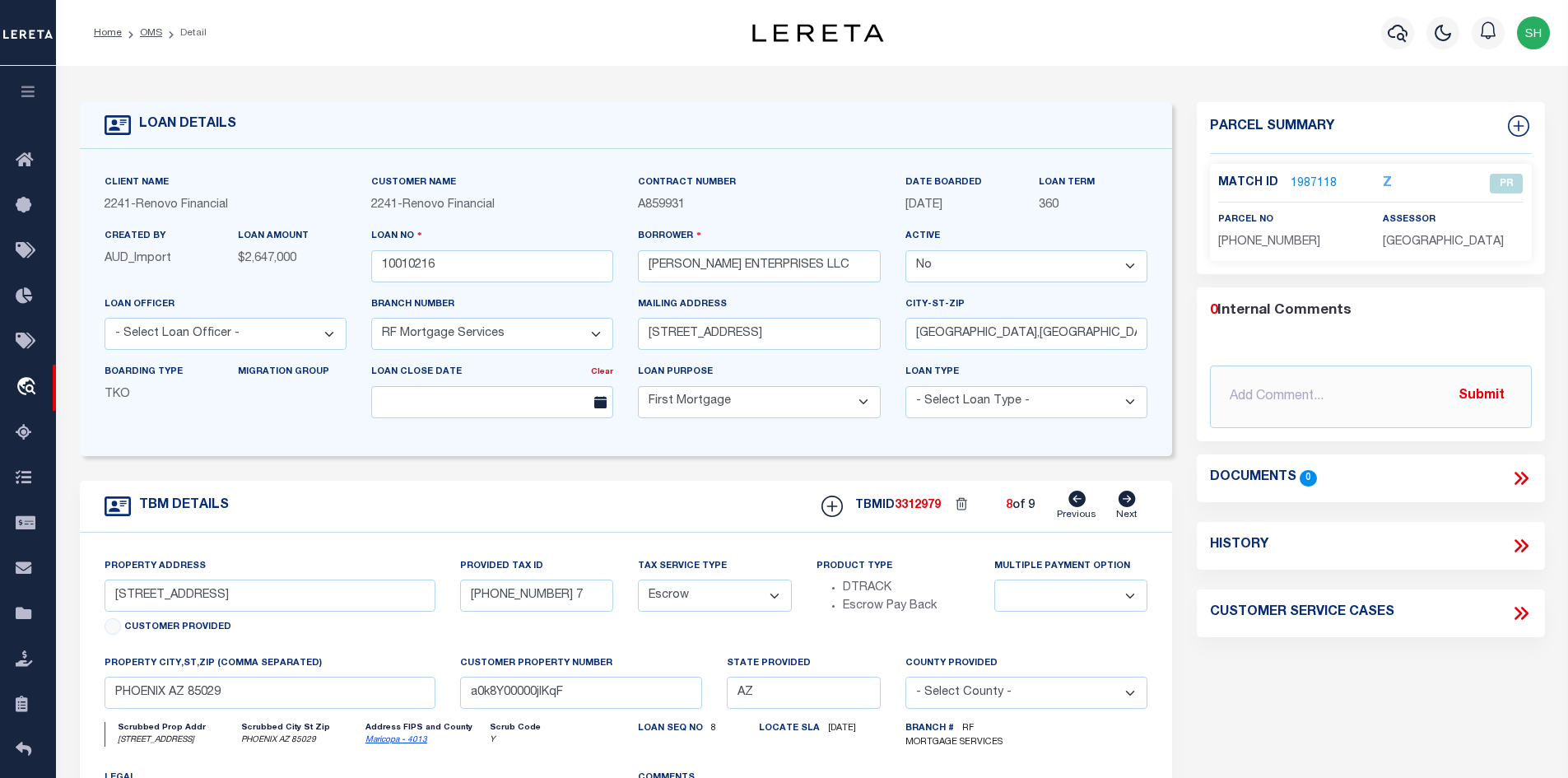
type input "[PHONE_NUMBER] 6"
select select
type input "PHOENIX AZ 85041"
type input "a0k8Y00000jIKqG"
select select
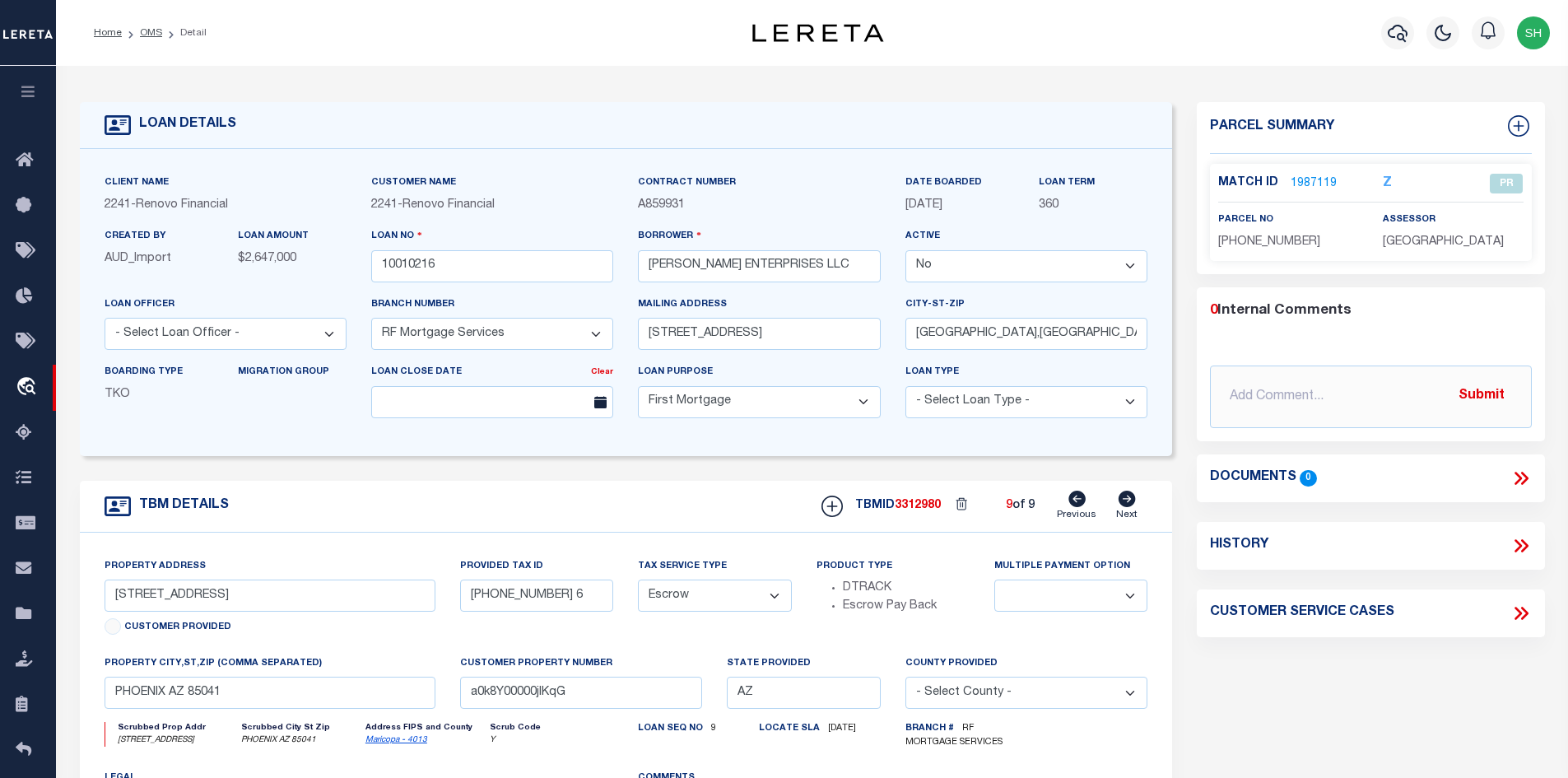
click at [1134, 500] on icon at bounding box center [1128, 498] width 17 height 16
click at [1089, 498] on link "Previous" at bounding box center [1077, 506] width 40 height 31
type input "[STREET_ADDRESS]"
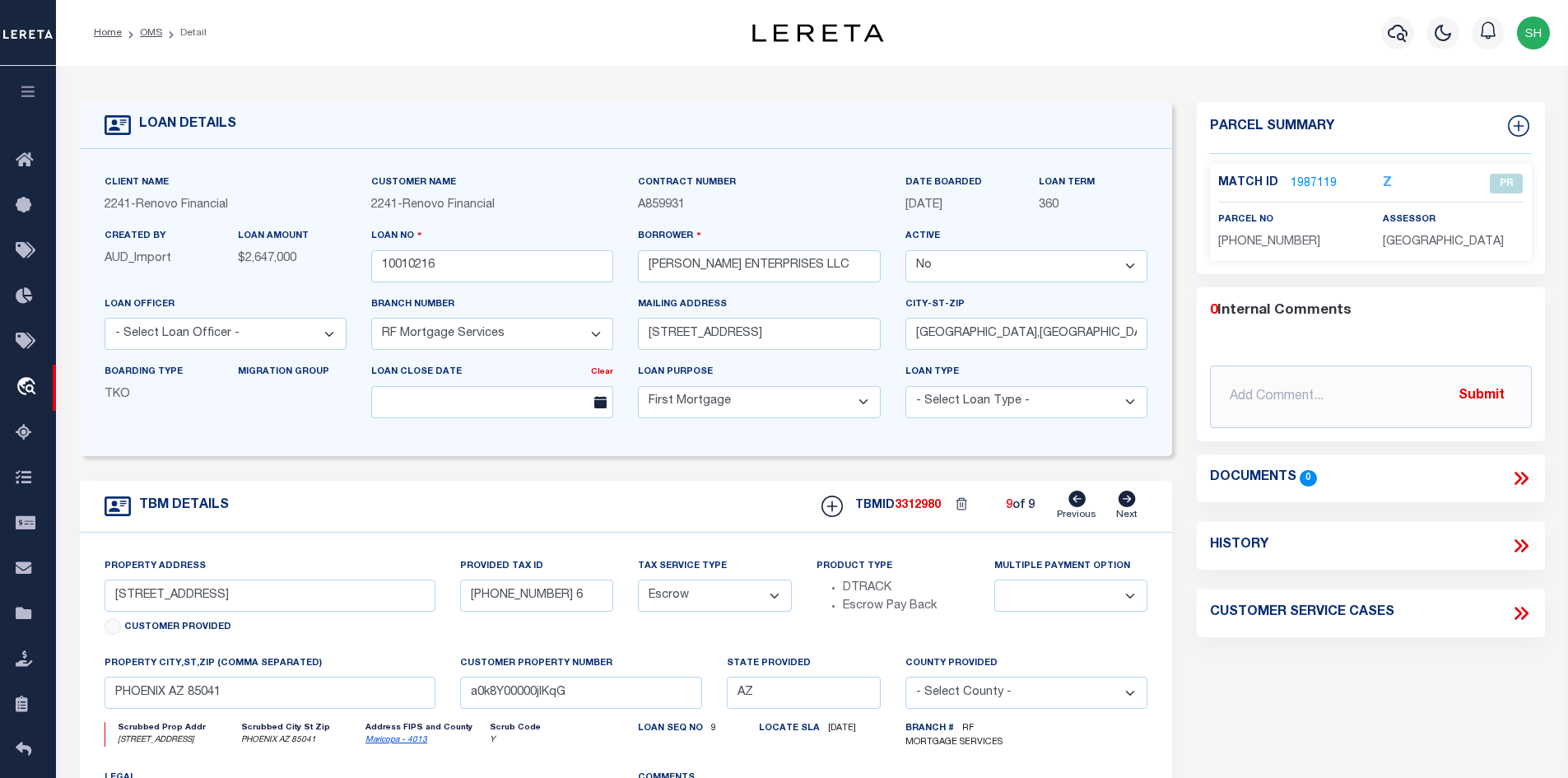
type input "[PHONE_NUMBER] 7"
select select
type input "PHOENIX AZ 85029"
type input "a0k8Y00000jIKqF"
select select
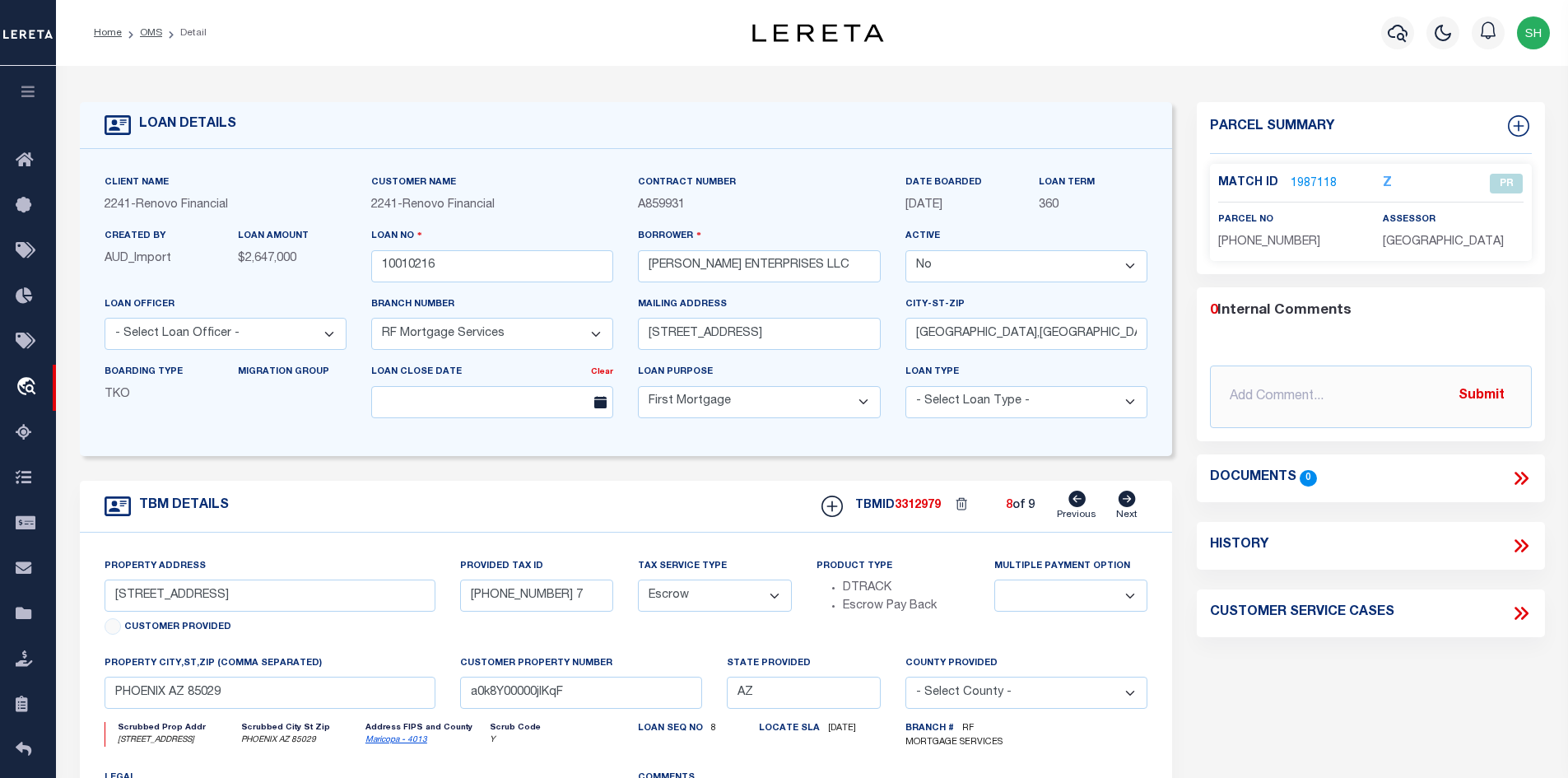
click at [1089, 498] on link "Previous" at bounding box center [1077, 506] width 40 height 31
type input "[STREET_ADDRESS][PERSON_NAME]"
type input "[PHONE_NUMBER] 4"
select select
type input "PHOENIX AZ 85020"
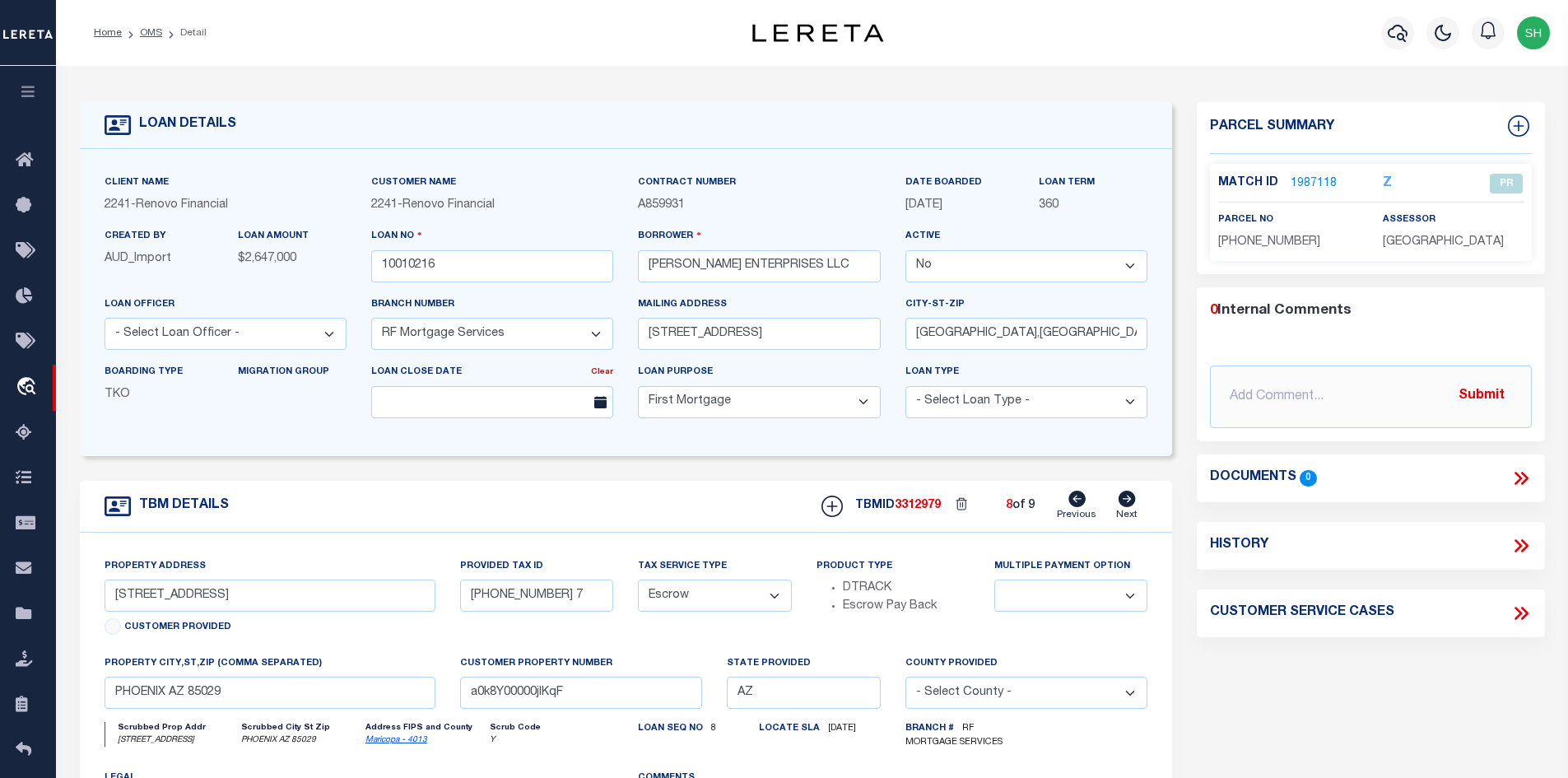
type input "a0k8Y00000jIKqE"
select select
click at [1089, 498] on link "Previous" at bounding box center [1077, 506] width 40 height 31
type input "[STREET_ADDRESS]"
type input "121-79-132A2"
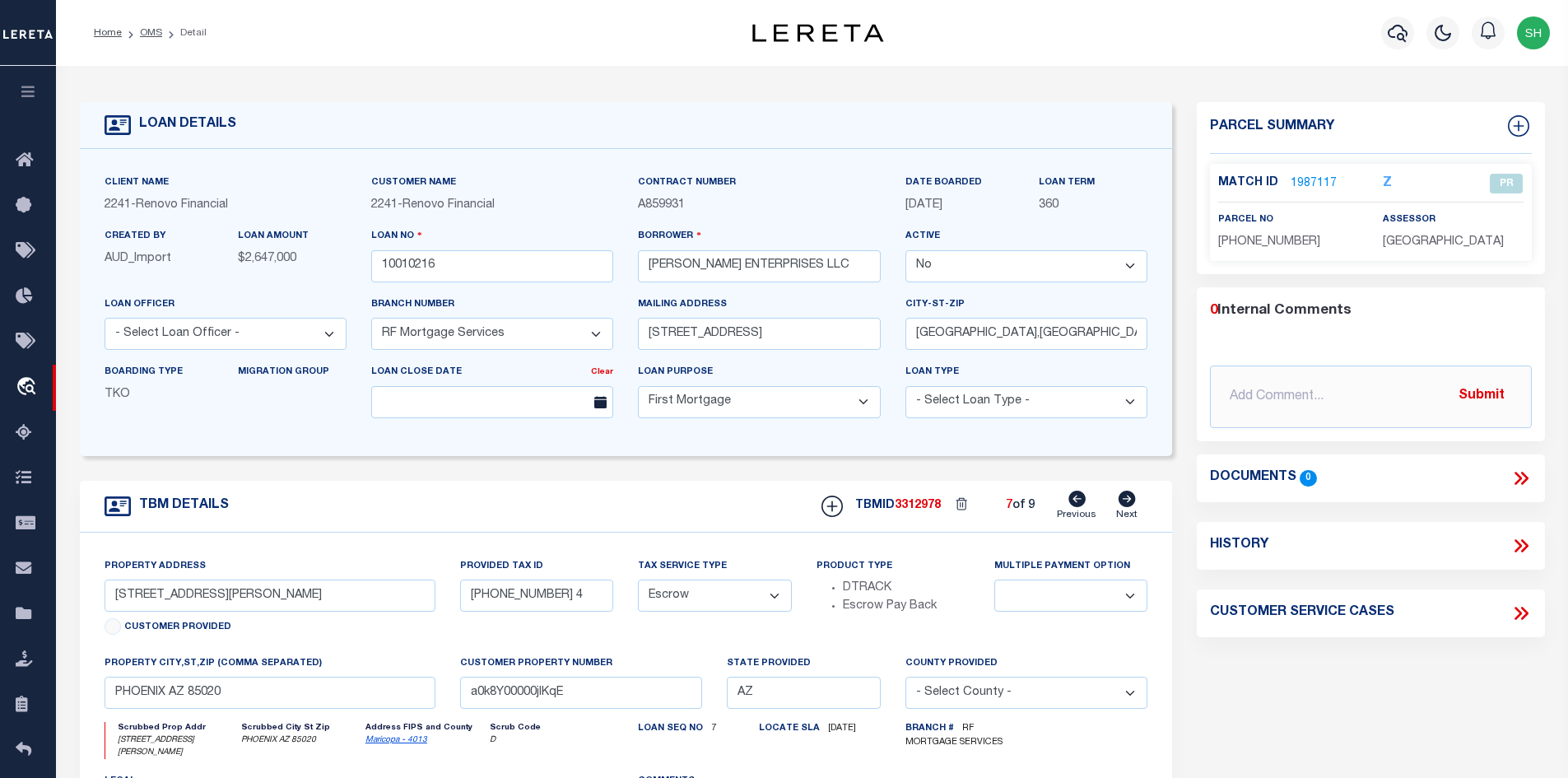
select select
type input "PHOENIX AZ 85008"
type input "a0k8Y00000jIKqD"
select select
click at [1089, 498] on link "Previous" at bounding box center [1077, 506] width 40 height 31
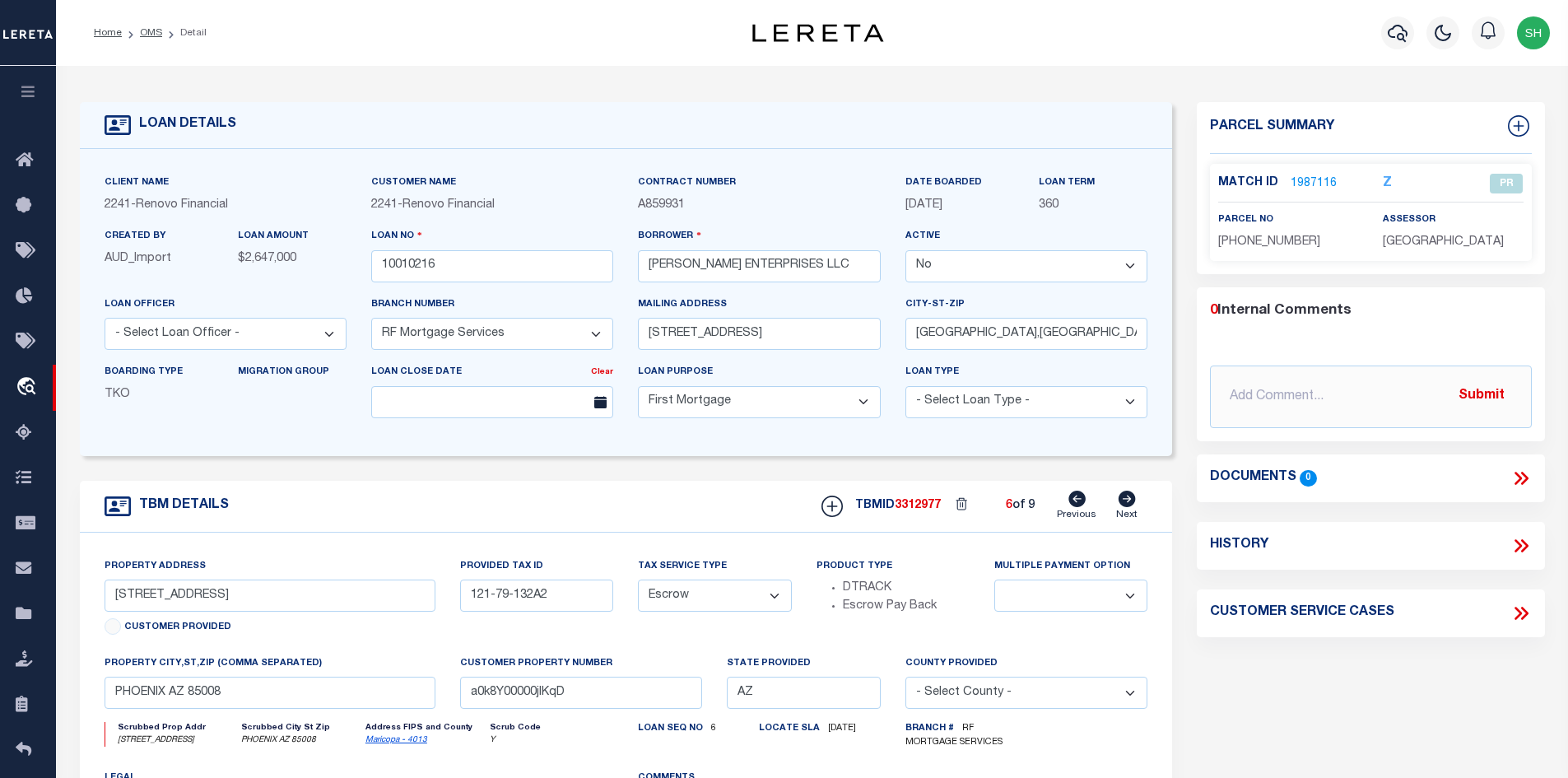
type input "[STREET_ADDRESS]"
type input "[PHONE_NUMBER] 1"
select select
type input "a0k8Y00000jIKq7"
select select
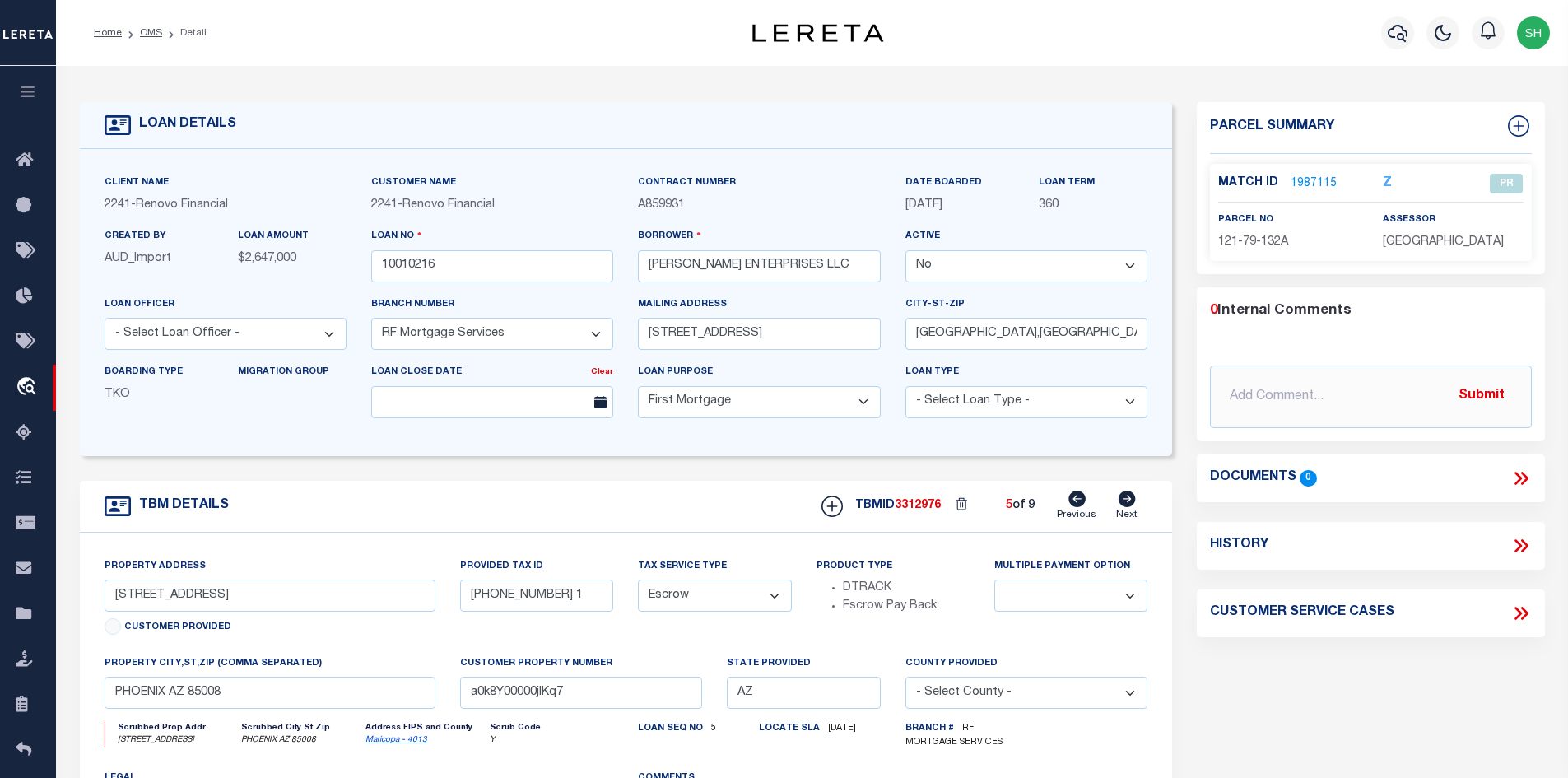
click at [1089, 498] on link "Previous" at bounding box center [1077, 506] width 40 height 31
type input "[STREET_ADDRESS][PERSON_NAME]"
type input "[PHONE_NUMBER] 1"
select select
type input "[GEOGRAPHIC_DATA]"
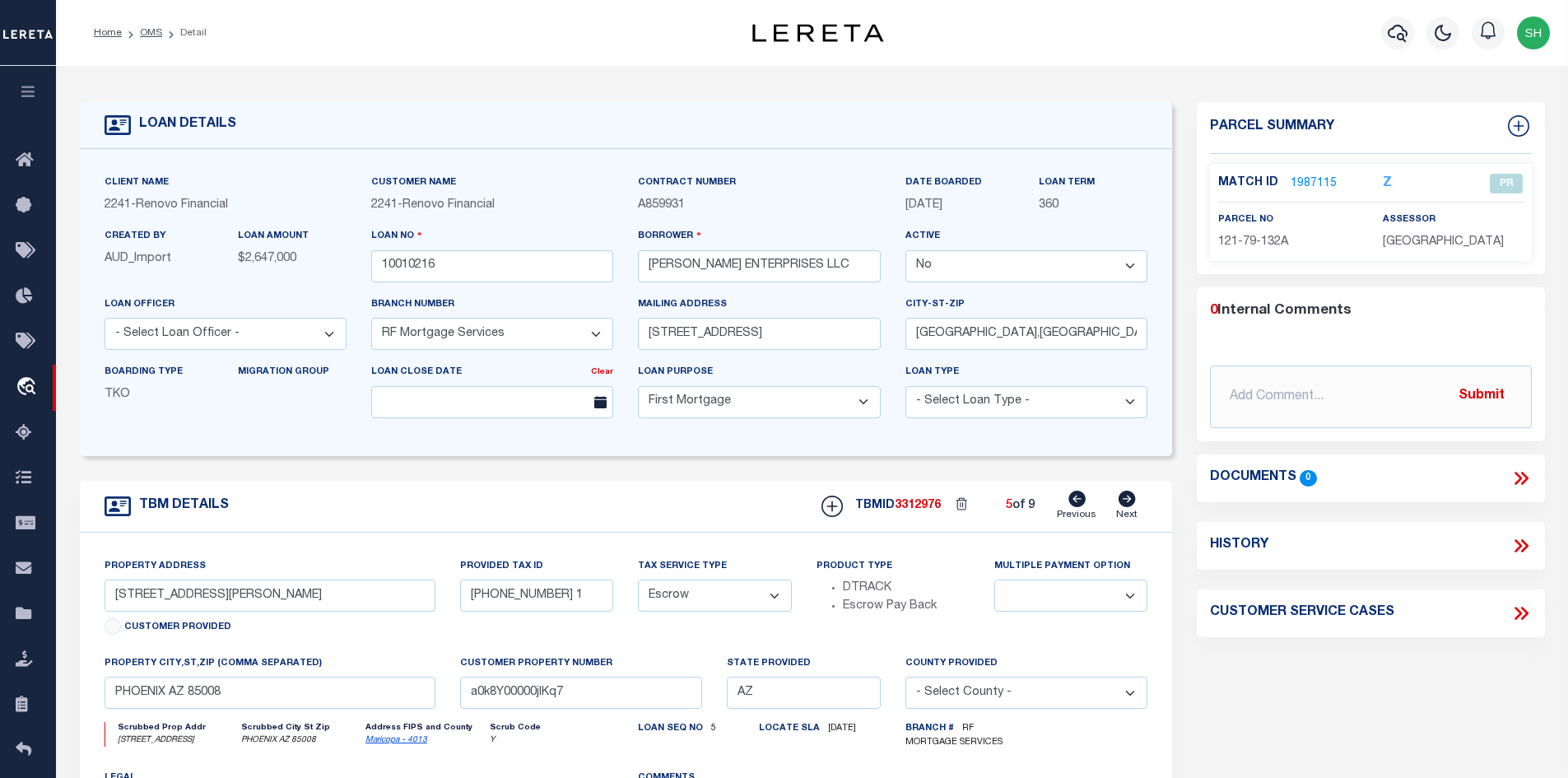
type input "a0k8Y00000jIKq6"
select select
click at [1089, 498] on link "Previous" at bounding box center [1077, 506] width 40 height 31
type input "1713 S 117TH DR"
type input "[PHONE_NUMBER] 4"
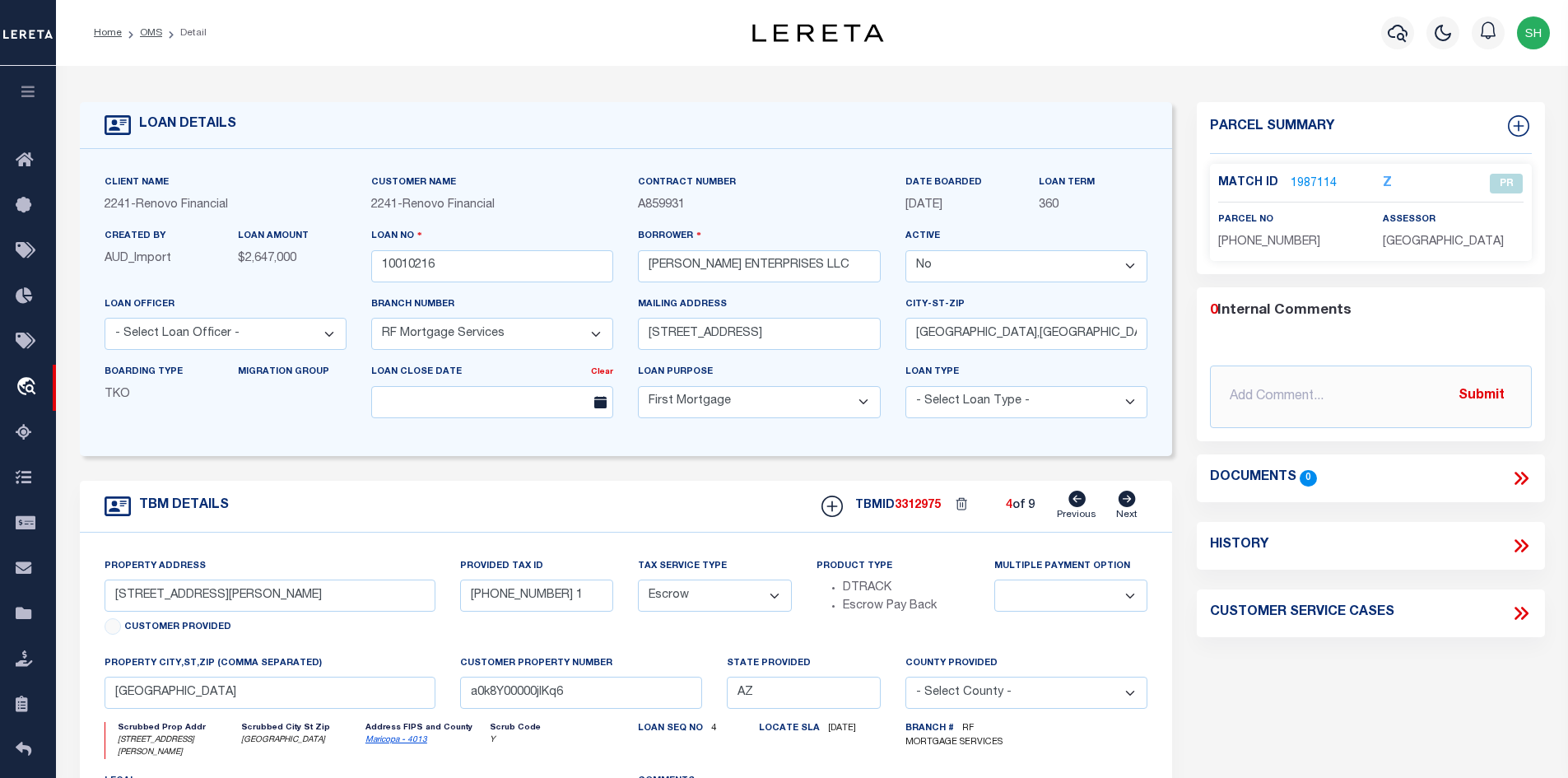
select select
type input "[GEOGRAPHIC_DATA]"
type input "a0k8Y00000jIKq5"
select select
click at [1089, 498] on link "Previous" at bounding box center [1077, 506] width 40 height 31
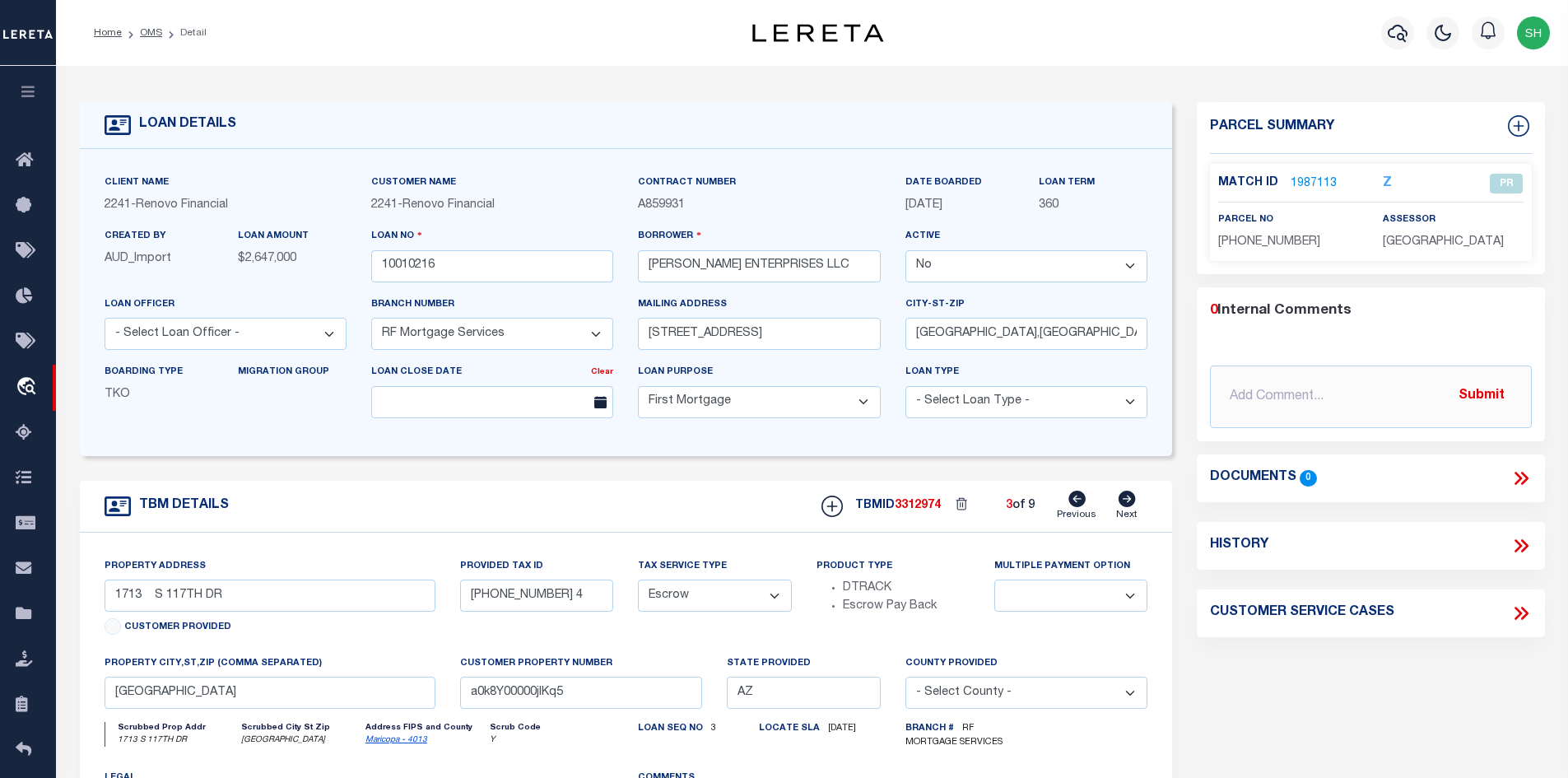
type input "[STREET_ADDRESS][PERSON_NAME]"
type input "[PHONE_NUMBER] 4"
select select
type input "PHOENIX AZ 85007"
type input "a0k8Y00000jIKq4"
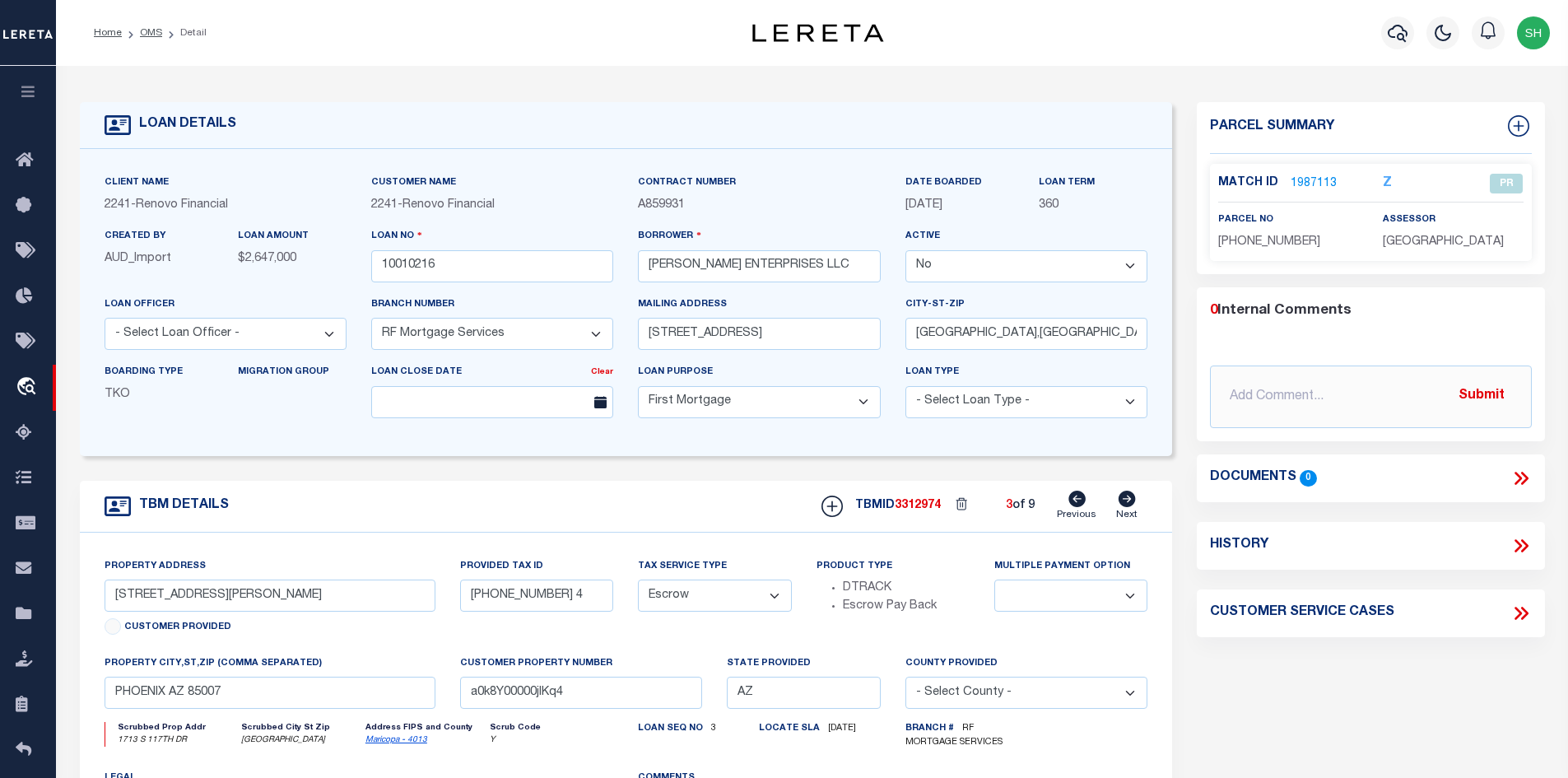
select select
click at [1089, 498] on link "Previous" at bounding box center [1077, 506] width 40 height 31
type input "[STREET_ADDRESS]"
type input "[PHONE_NUMBER] 0"
select select
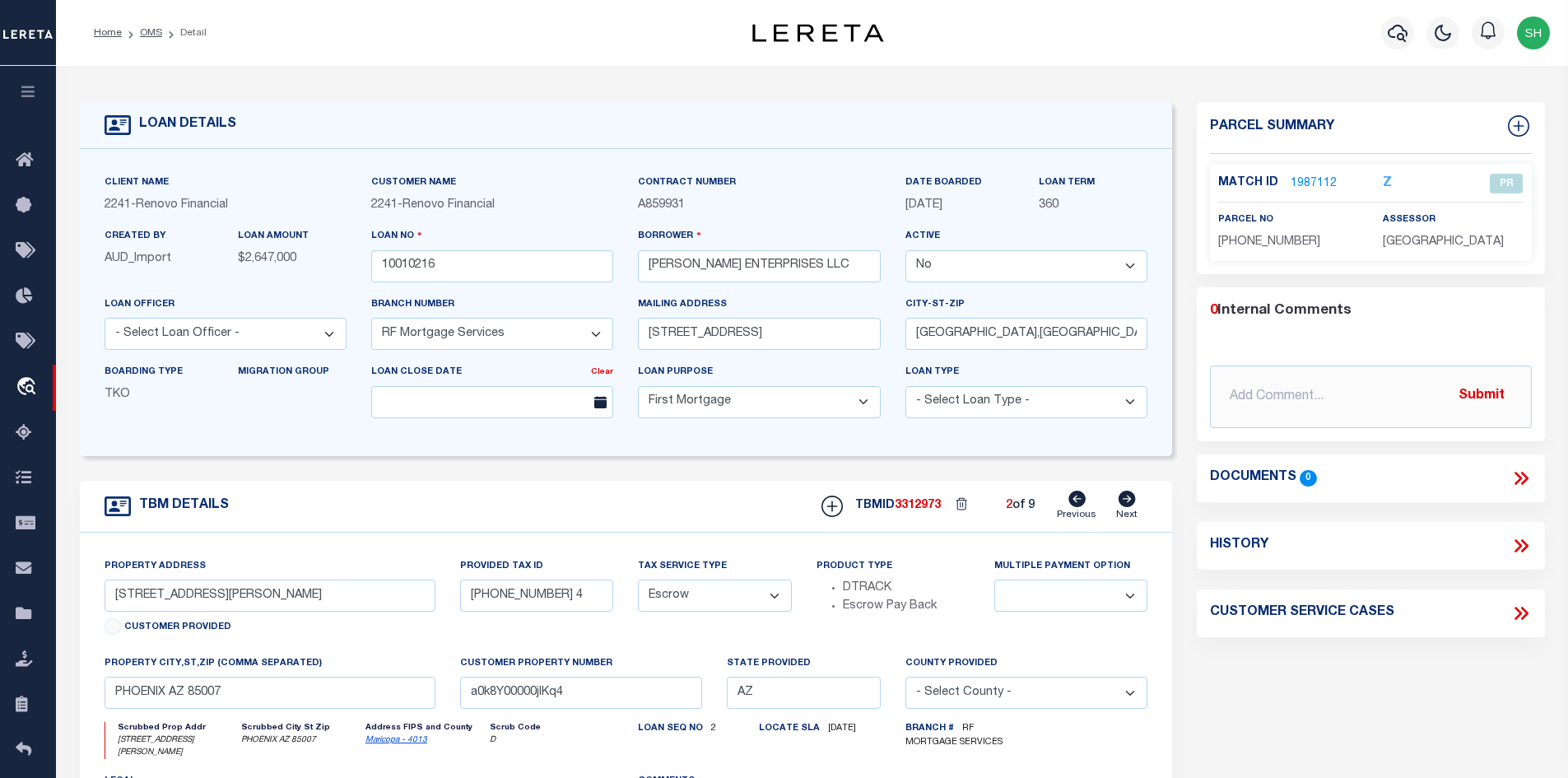
type input "PHOENIX AZ 850411501"
type input "a0k8Y00000jIKq3"
select select
click at [1089, 498] on link "Previous" at bounding box center [1077, 506] width 40 height 31
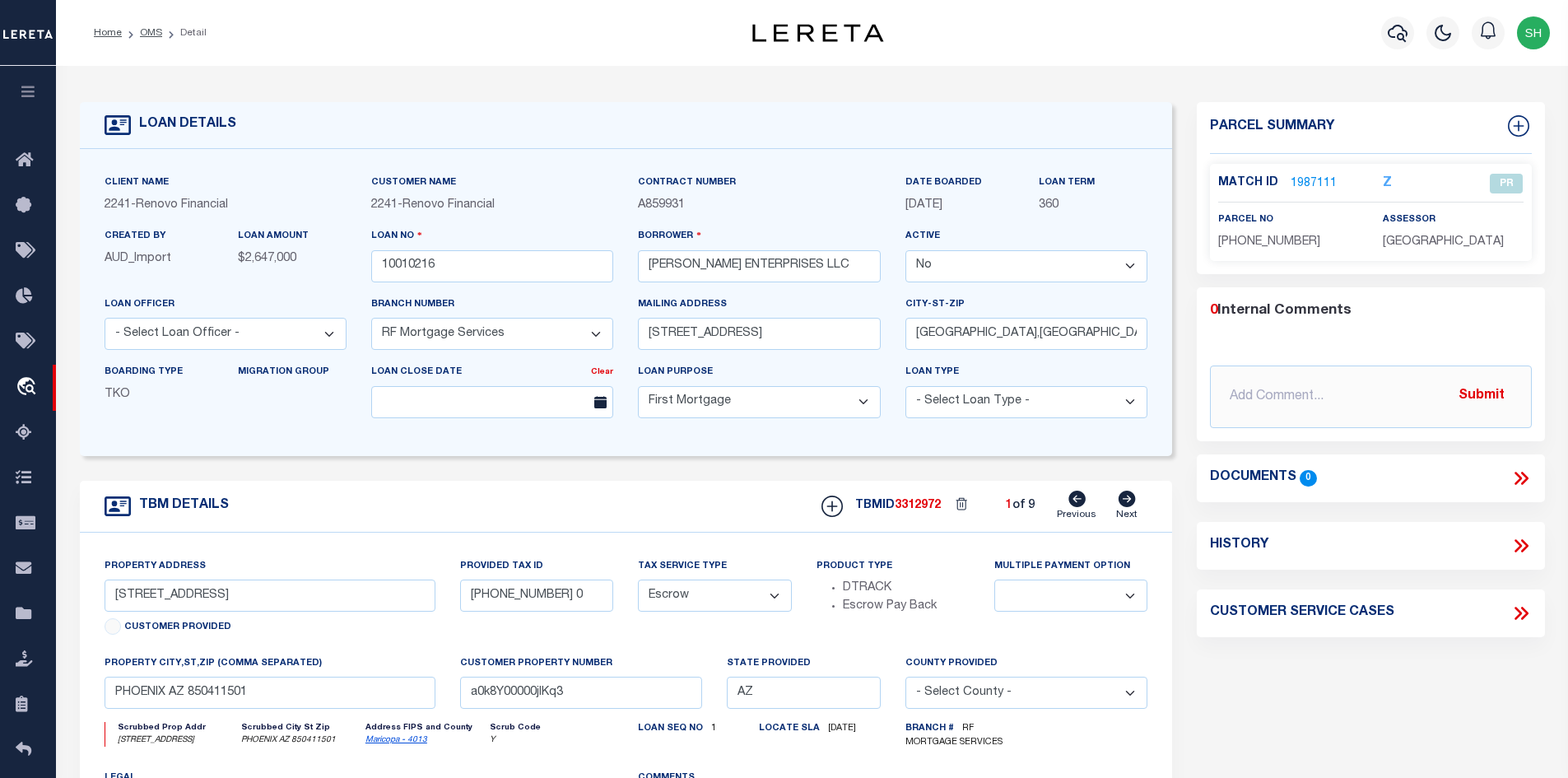
click at [1089, 498] on link "Previous" at bounding box center [1077, 506] width 40 height 31
click at [994, 264] on select "Yes No" at bounding box center [1026, 266] width 242 height 32
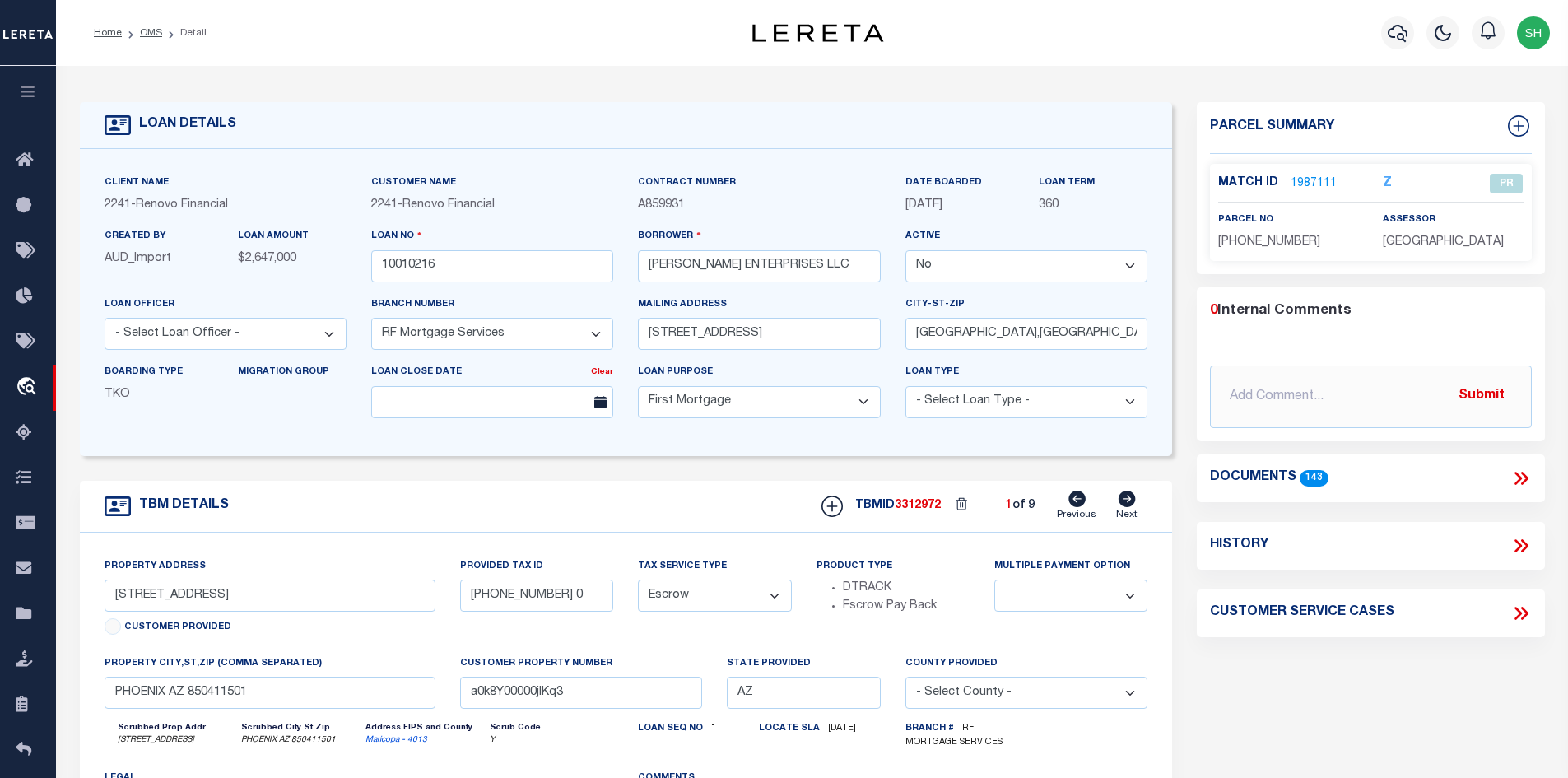
click at [754, 131] on div "LOAN DETAILS" at bounding box center [626, 125] width 1094 height 47
click at [153, 32] on link "OMS" at bounding box center [151, 33] width 22 height 10
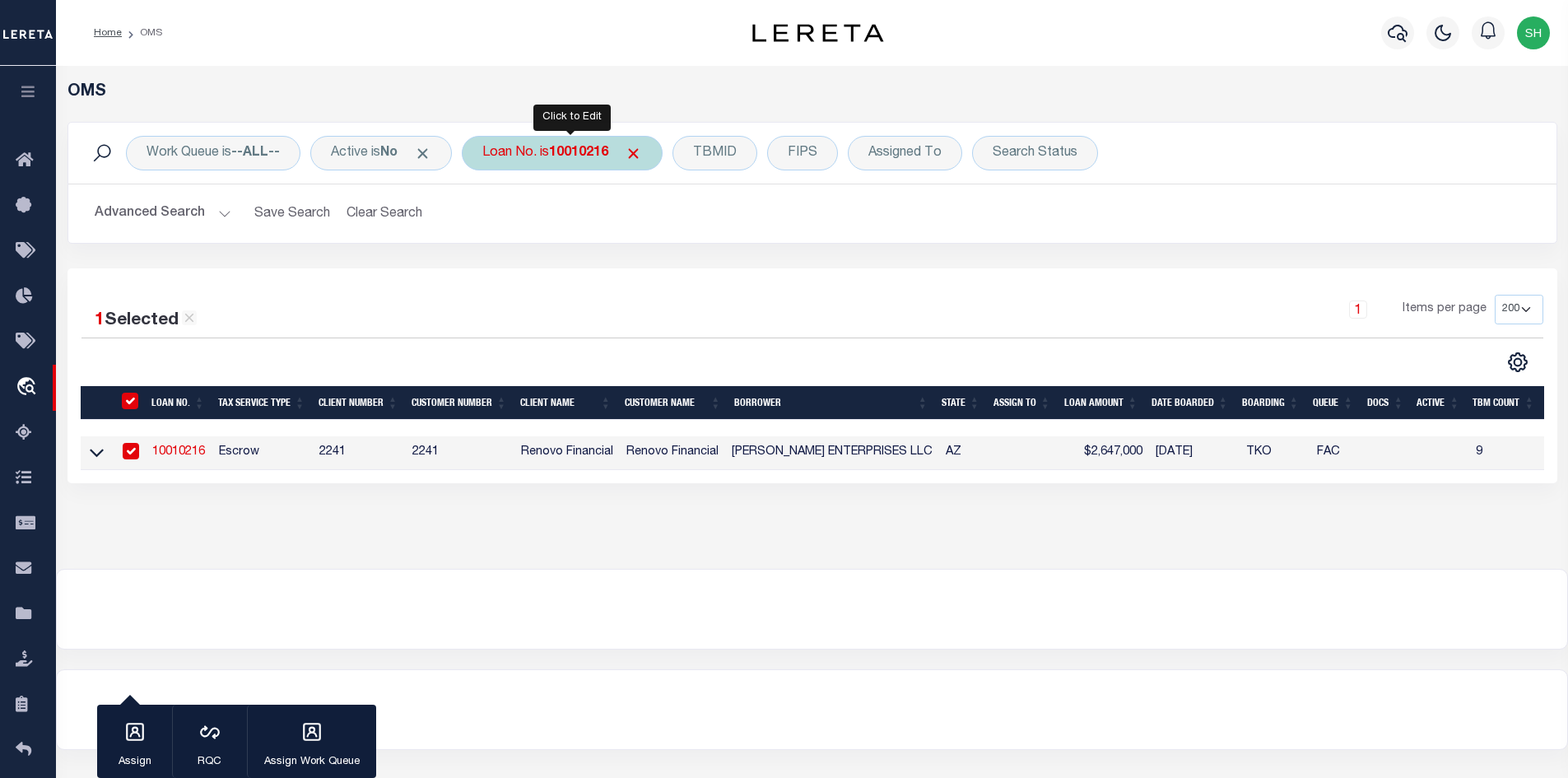
click at [561, 159] on b "10010216" at bounding box center [579, 154] width 59 height 14
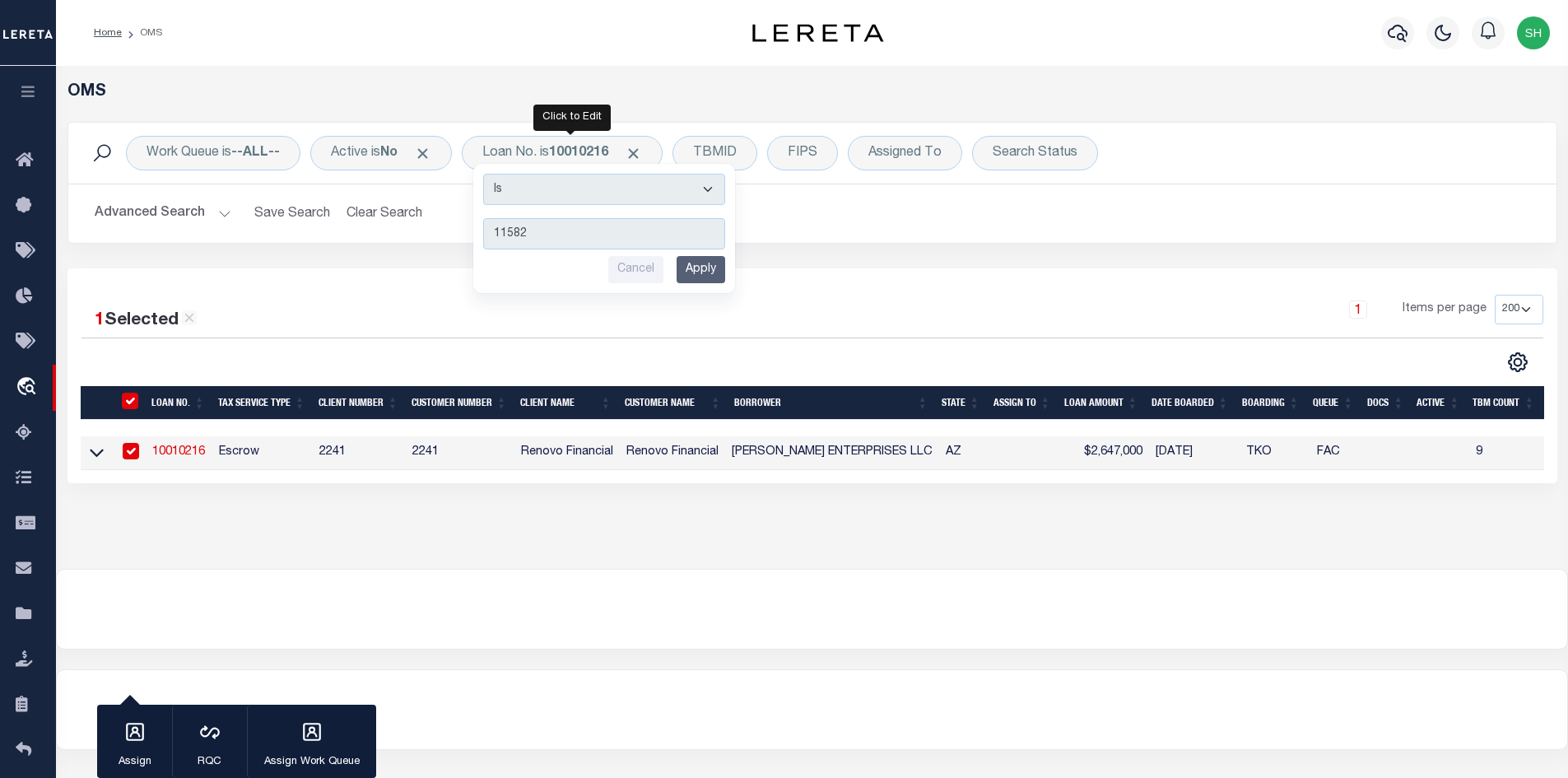
type input "115820"
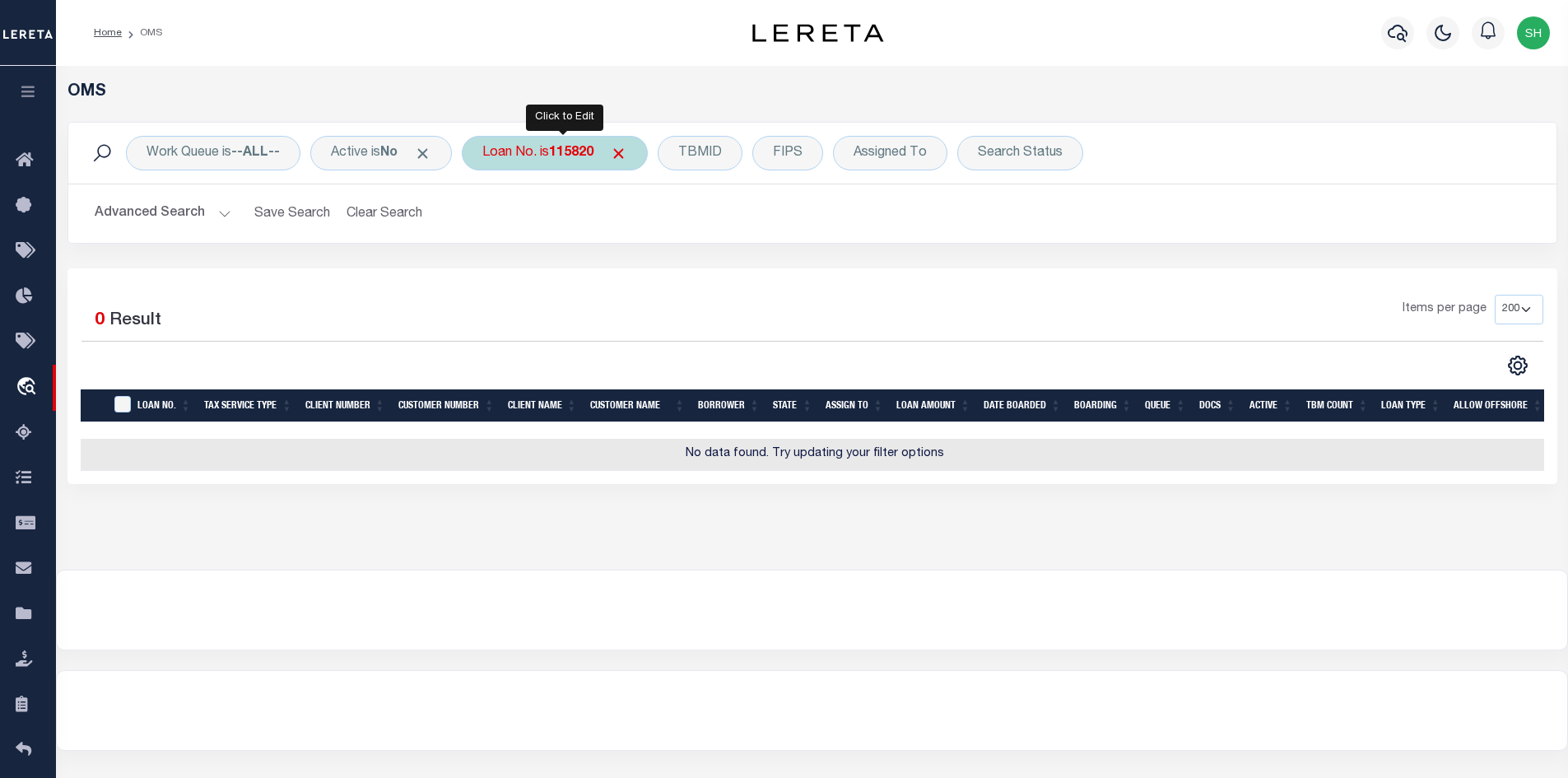
click at [570, 153] on b "115820" at bounding box center [571, 154] width 44 height 14
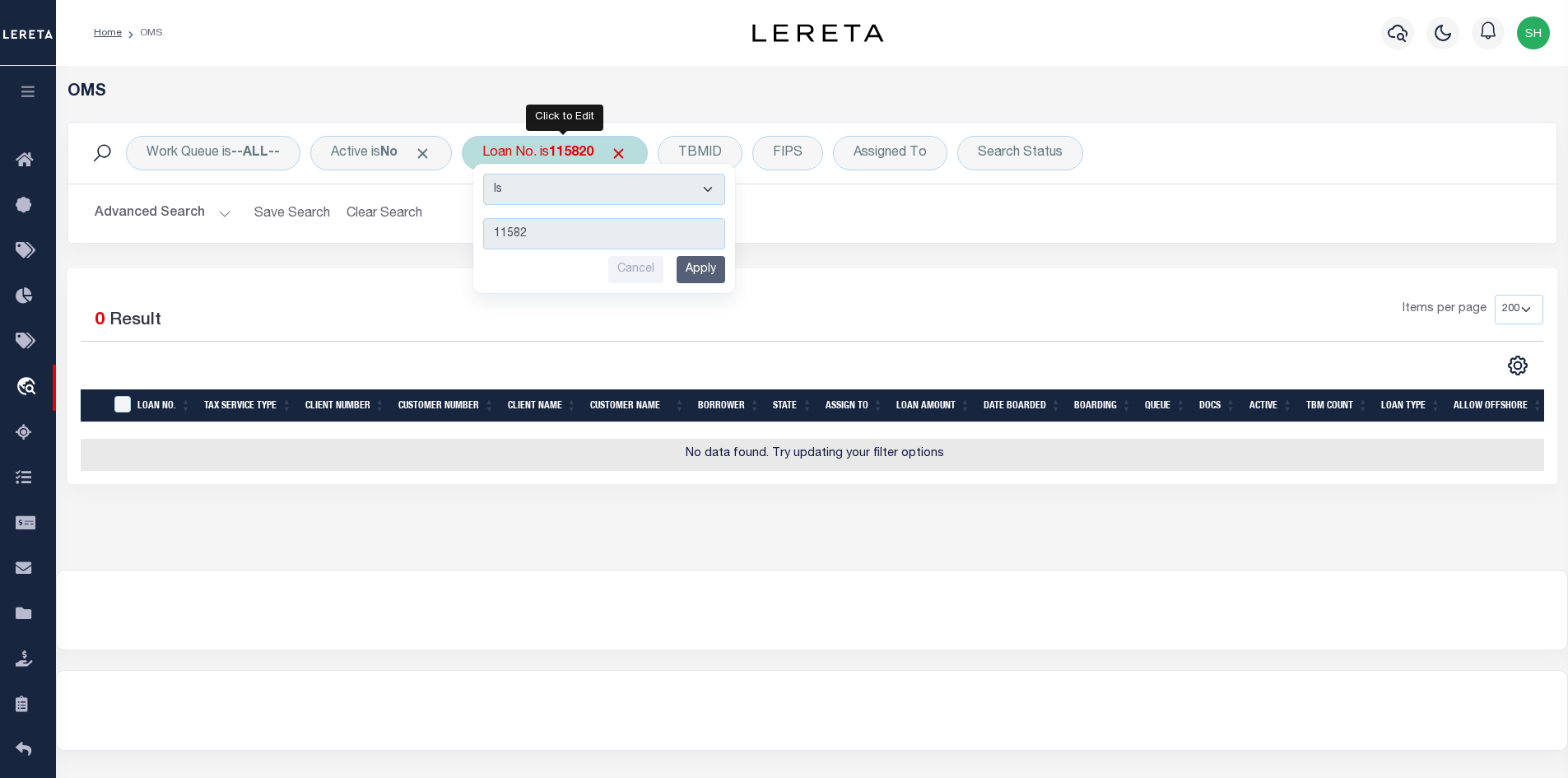
type input "115820"
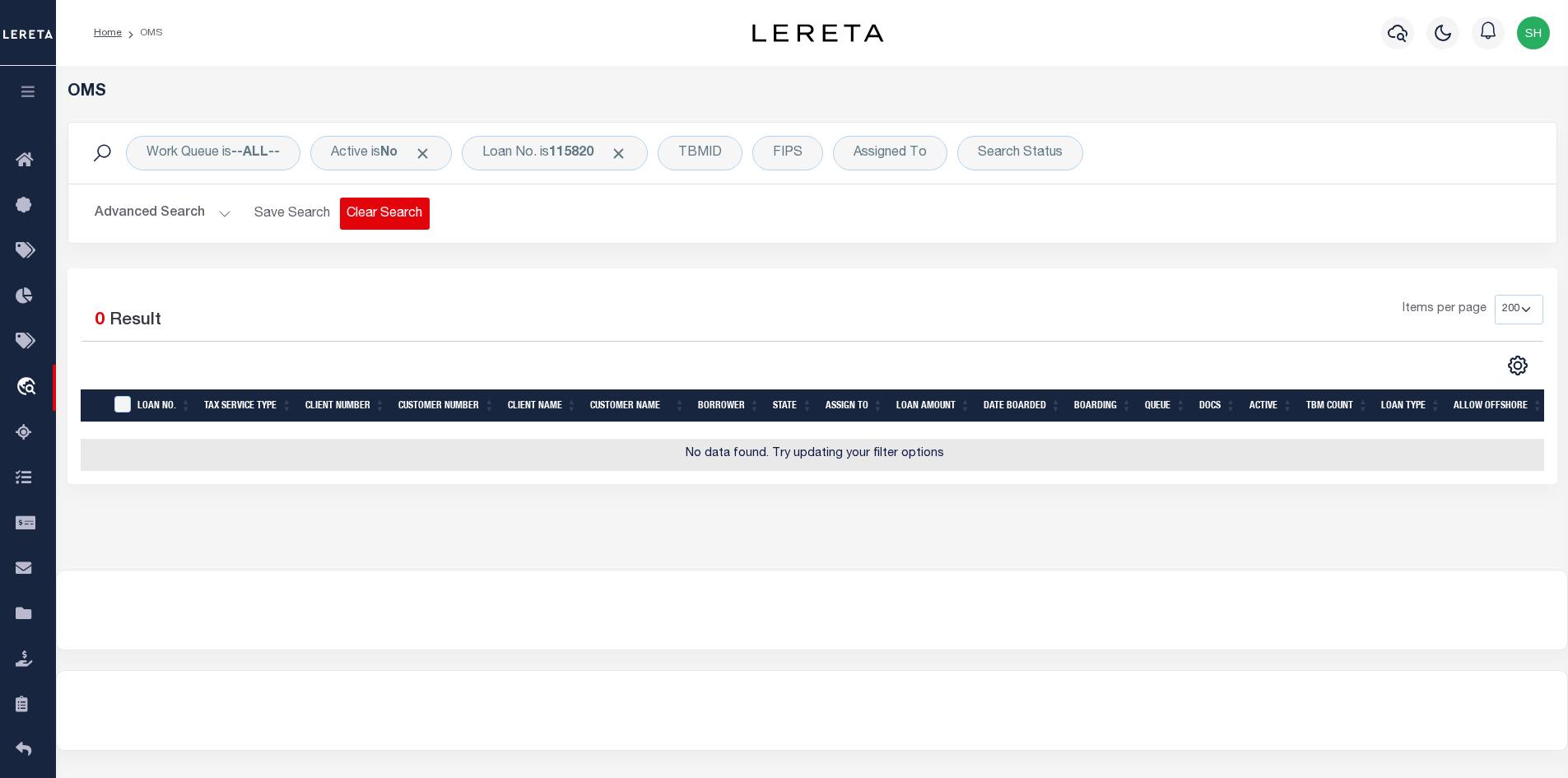
click at [366, 211] on button "Clear Search" at bounding box center [385, 214] width 90 height 32
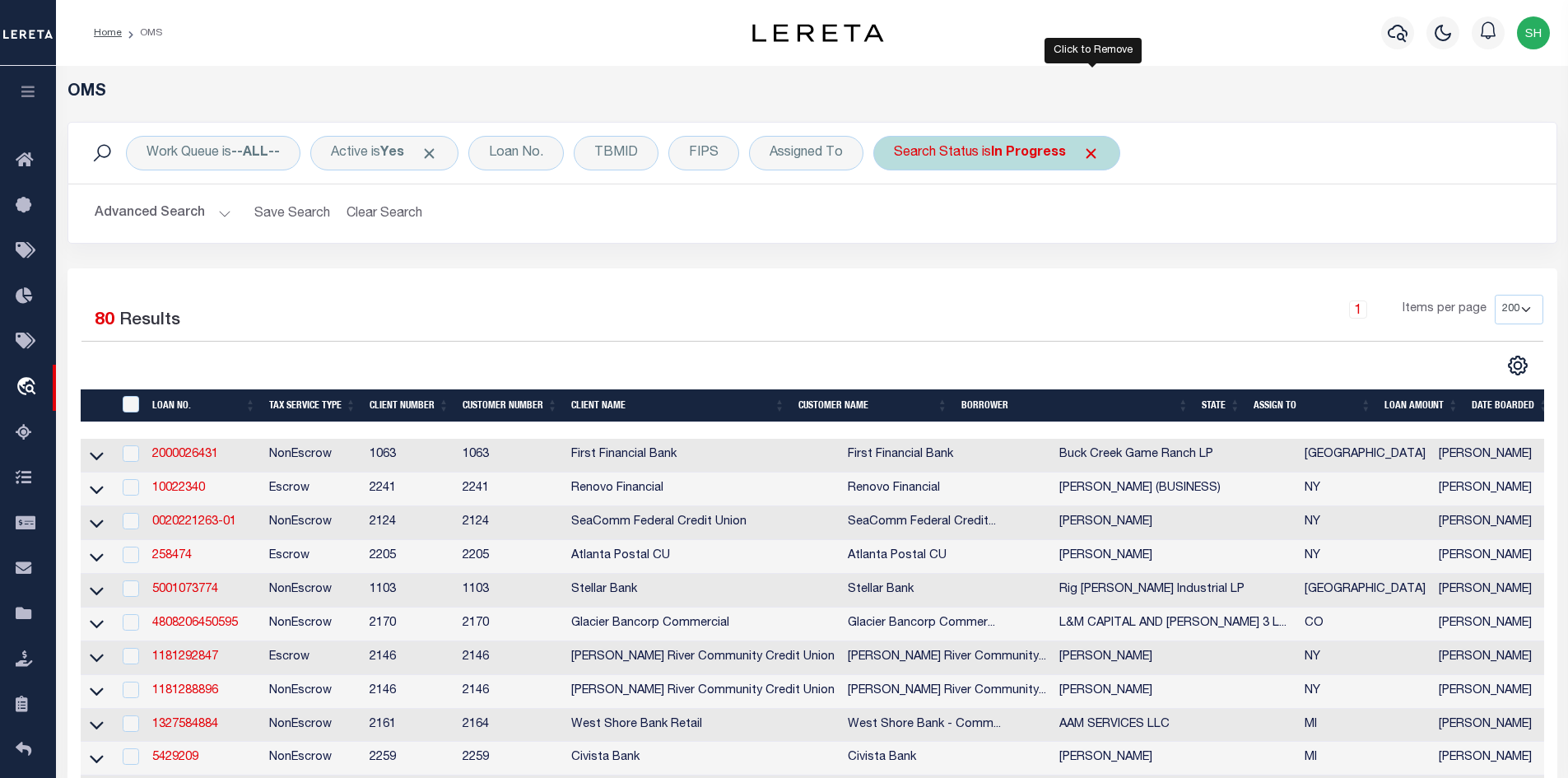
click at [1093, 153] on span "Click to Remove" at bounding box center [1091, 154] width 17 height 17
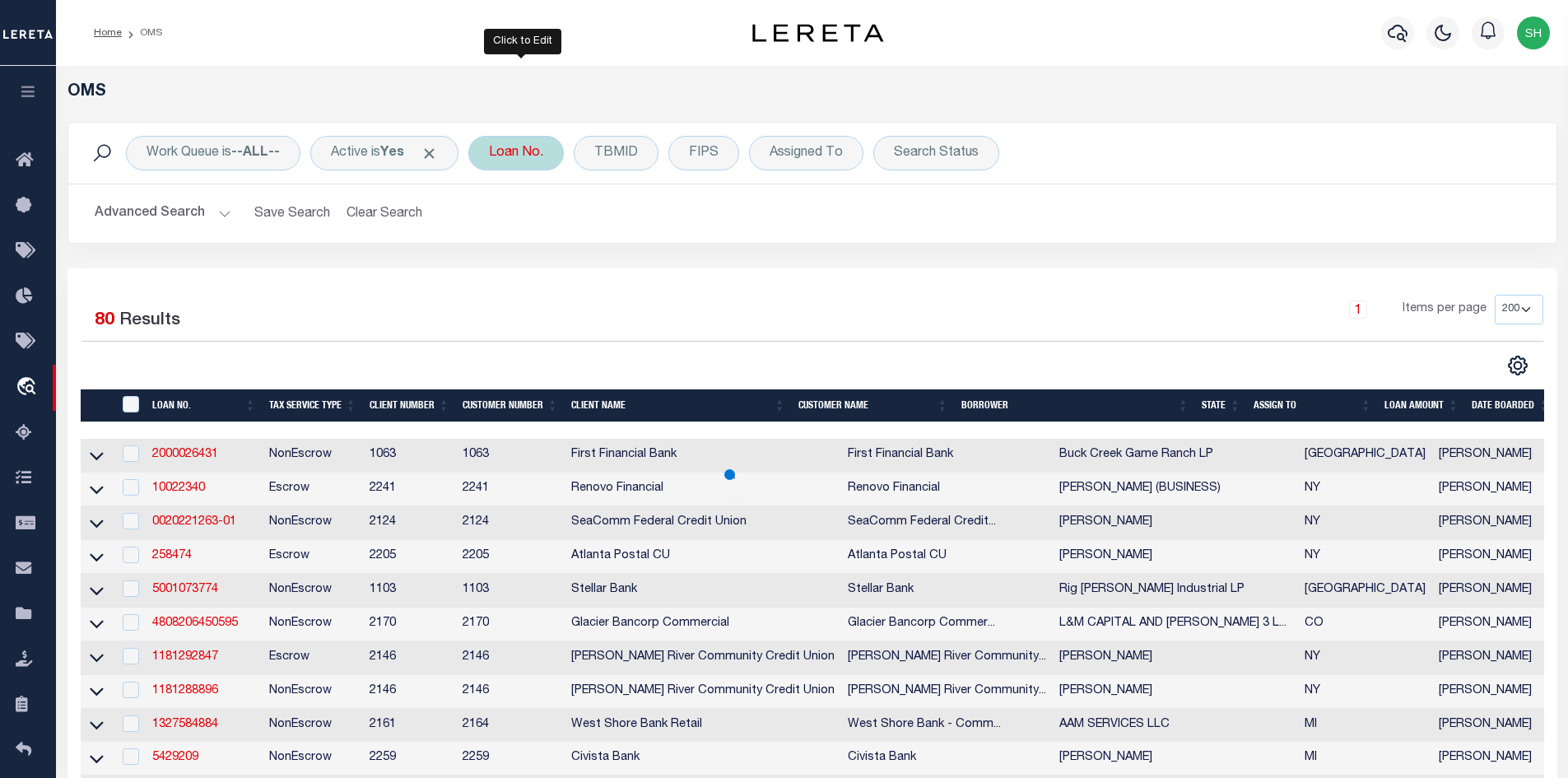
click at [505, 156] on div "Loan No." at bounding box center [516, 153] width 96 height 35
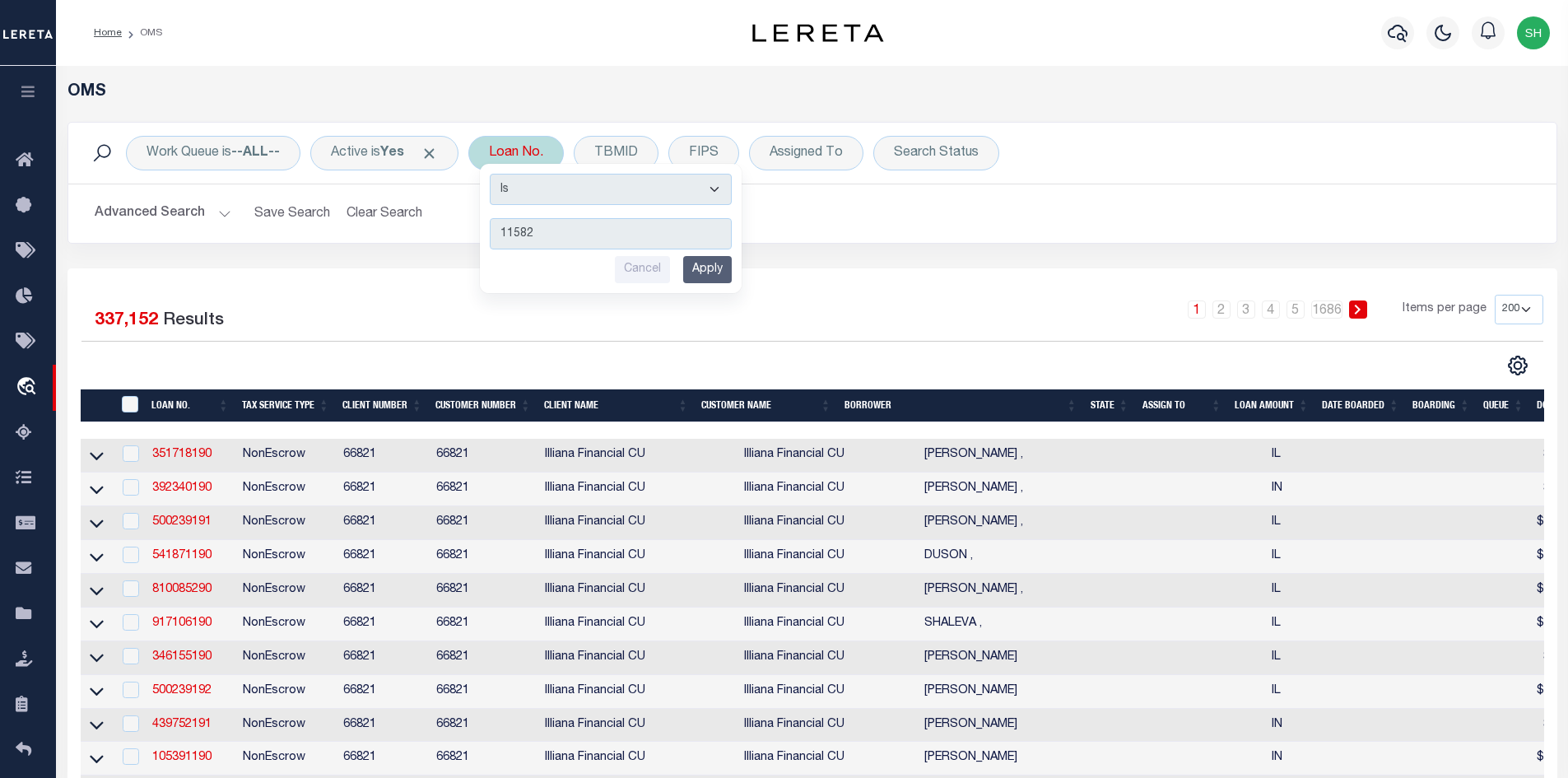
type input "115820"
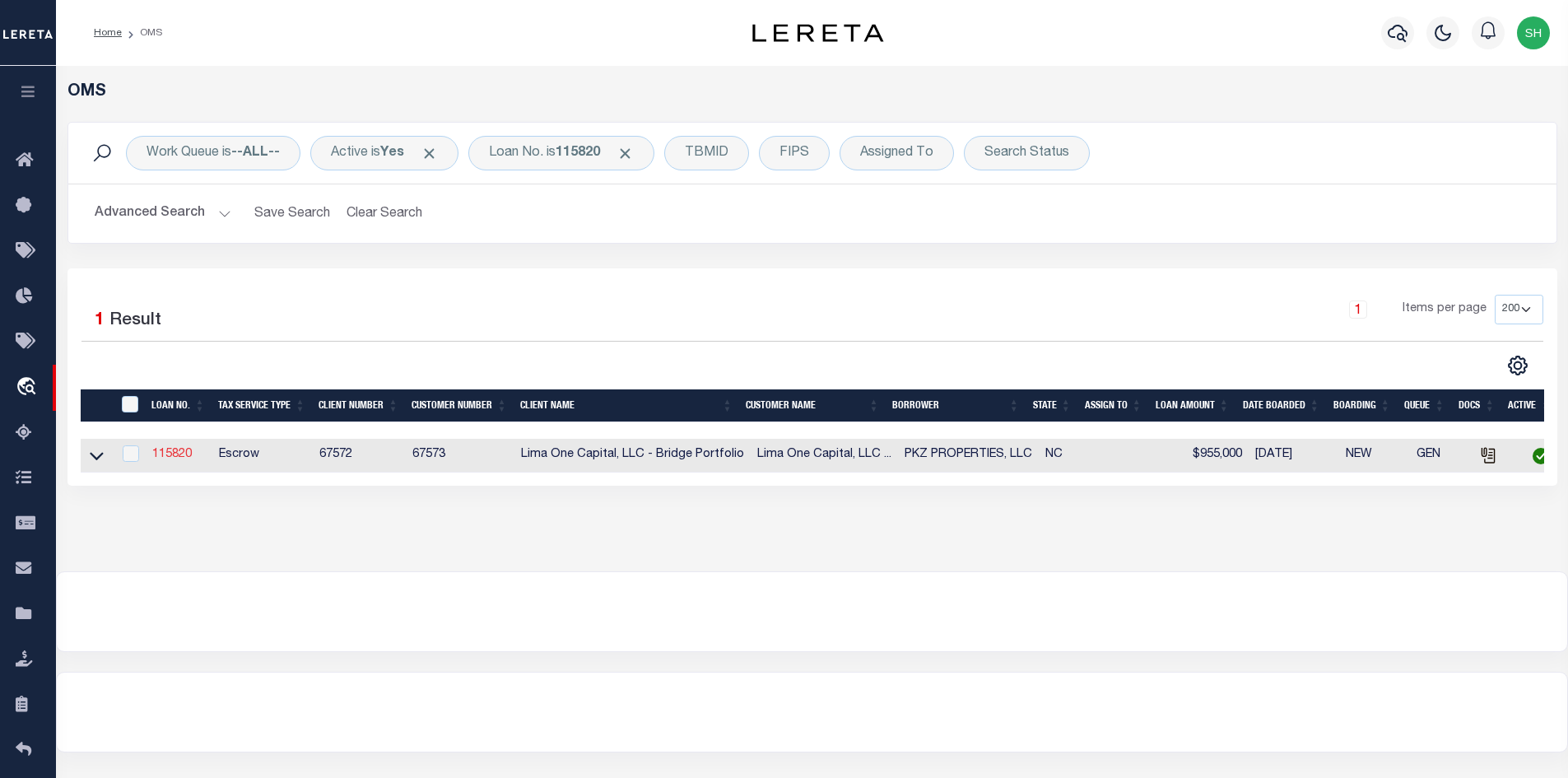
click at [173, 458] on link "115820" at bounding box center [172, 455] width 40 height 12
type input "115820"
type input "PKZ PROPERTIES, LLC"
select select "True"
select select
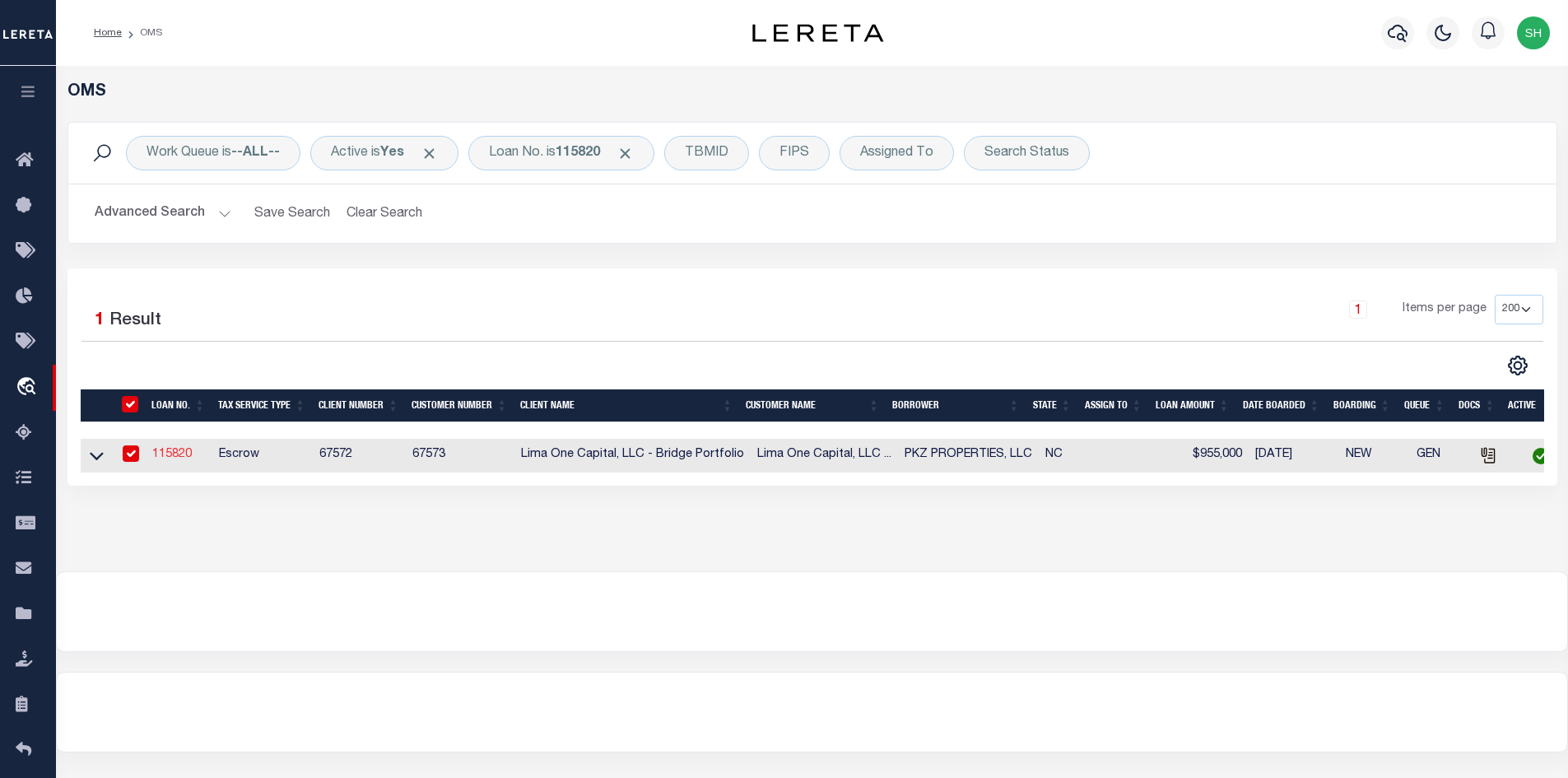
select select
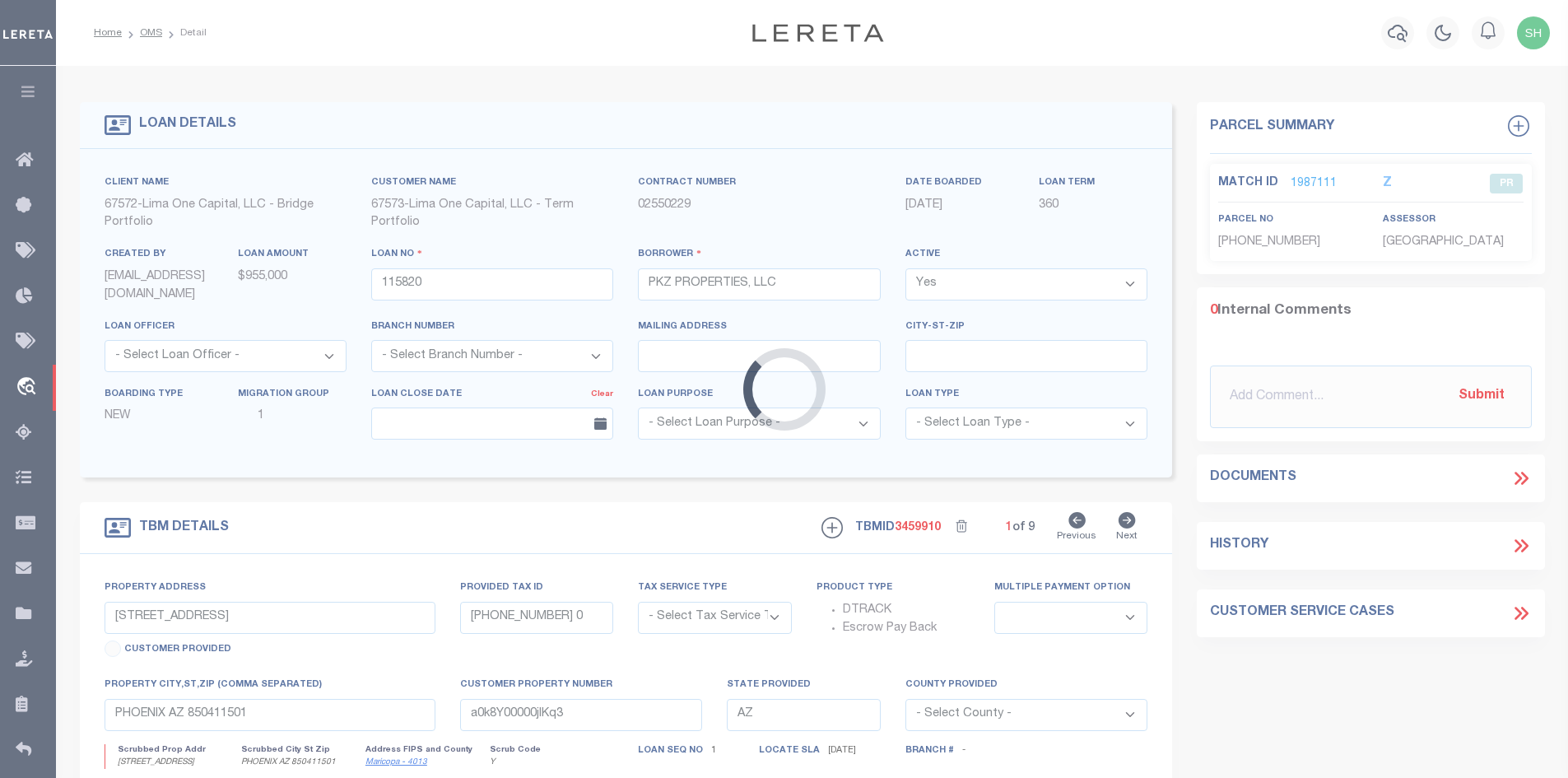
type input "1418 [PERSON_NAME] DR"
radio input "true"
select select "Escrow"
select select
type input "DALLAS NC 28034"
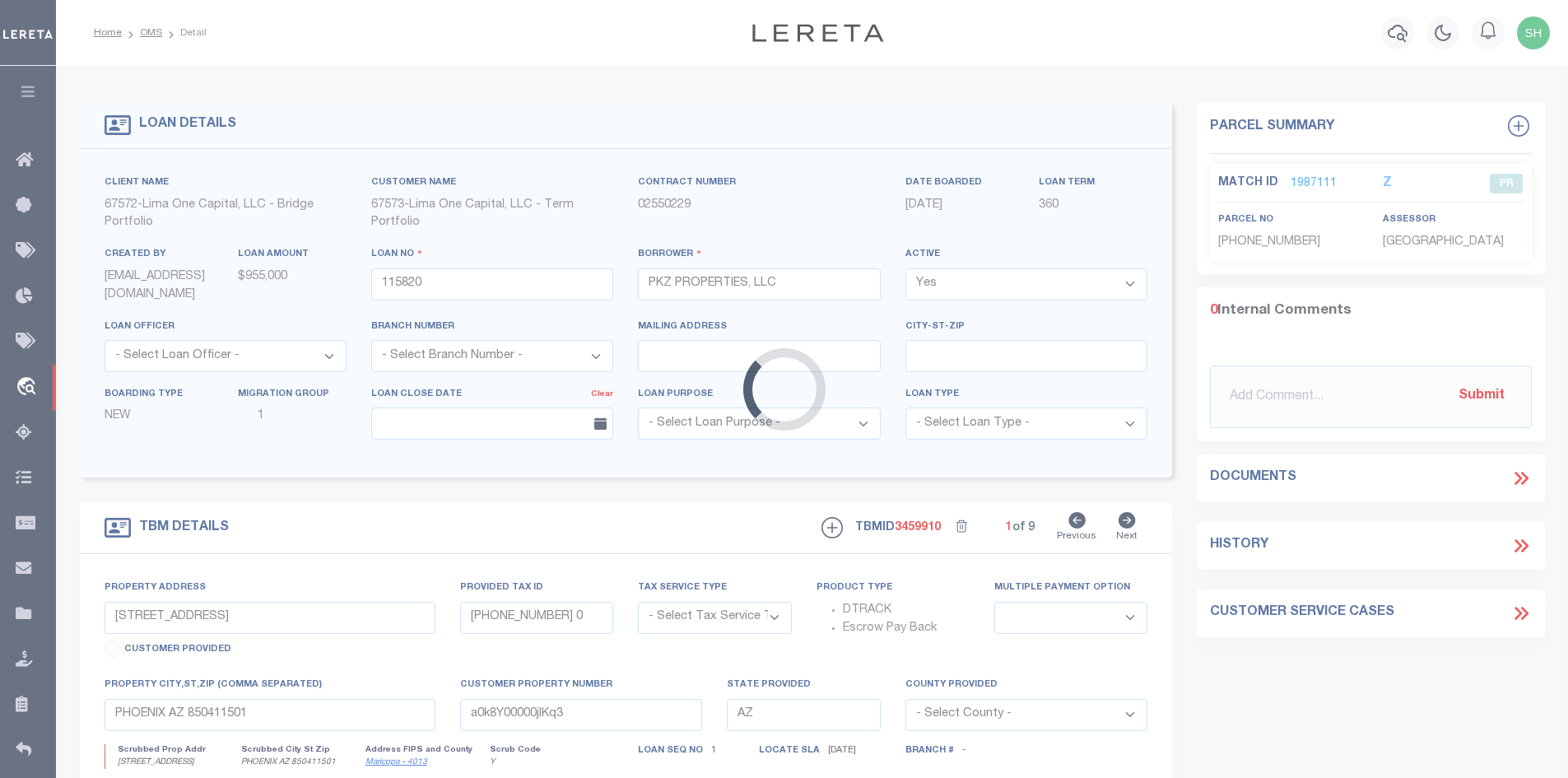
type input "115820-1"
type input "NC"
type textarea "COLLECTOR: ENTITY: PARCEL: 169156"
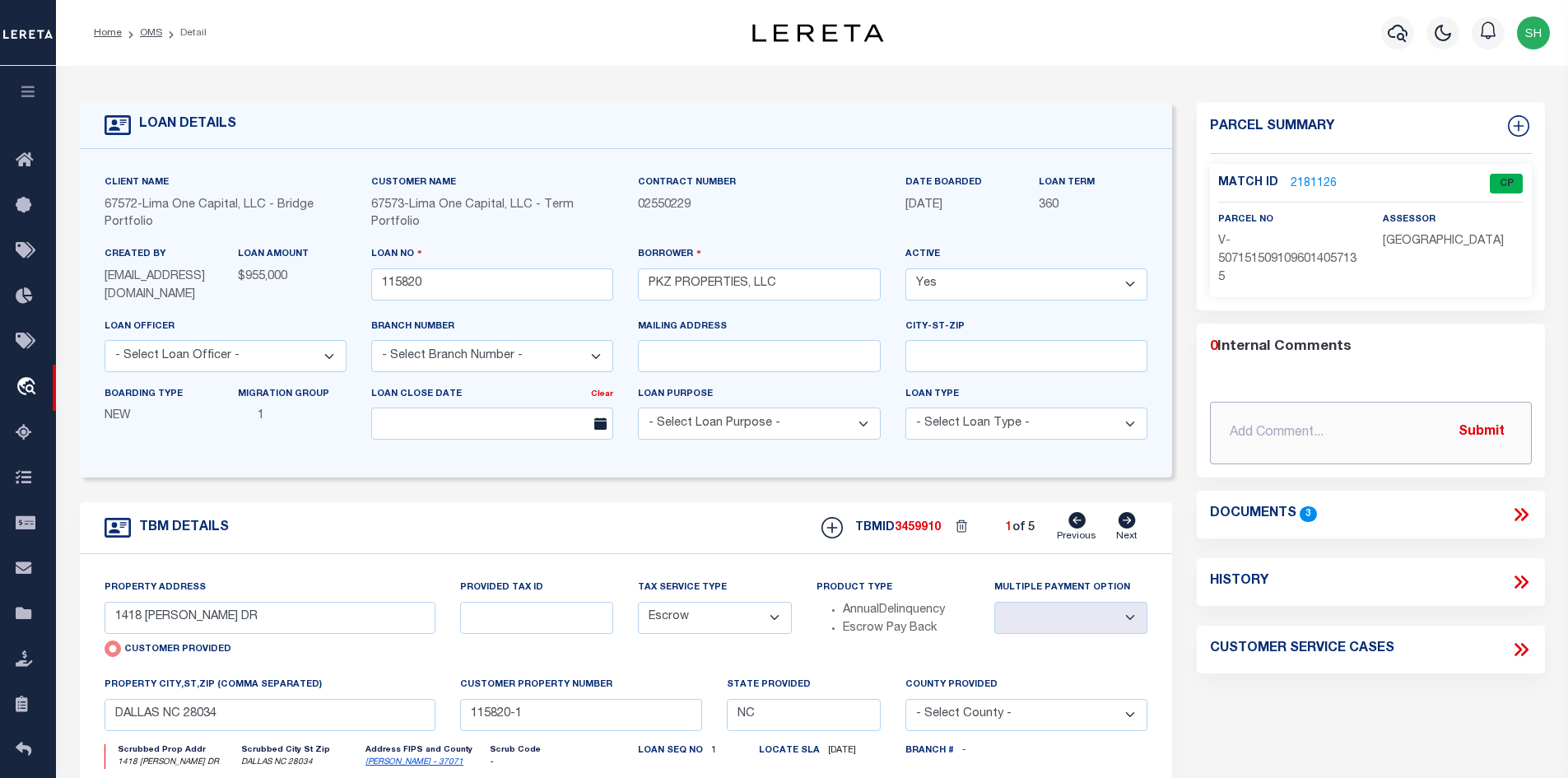
click at [1326, 427] on input "text" at bounding box center [1370, 434] width 322 height 63
paste input "Can you verify that we have the correct parcel."
type input "[DATE] Can you verify that we have the correct parcel."
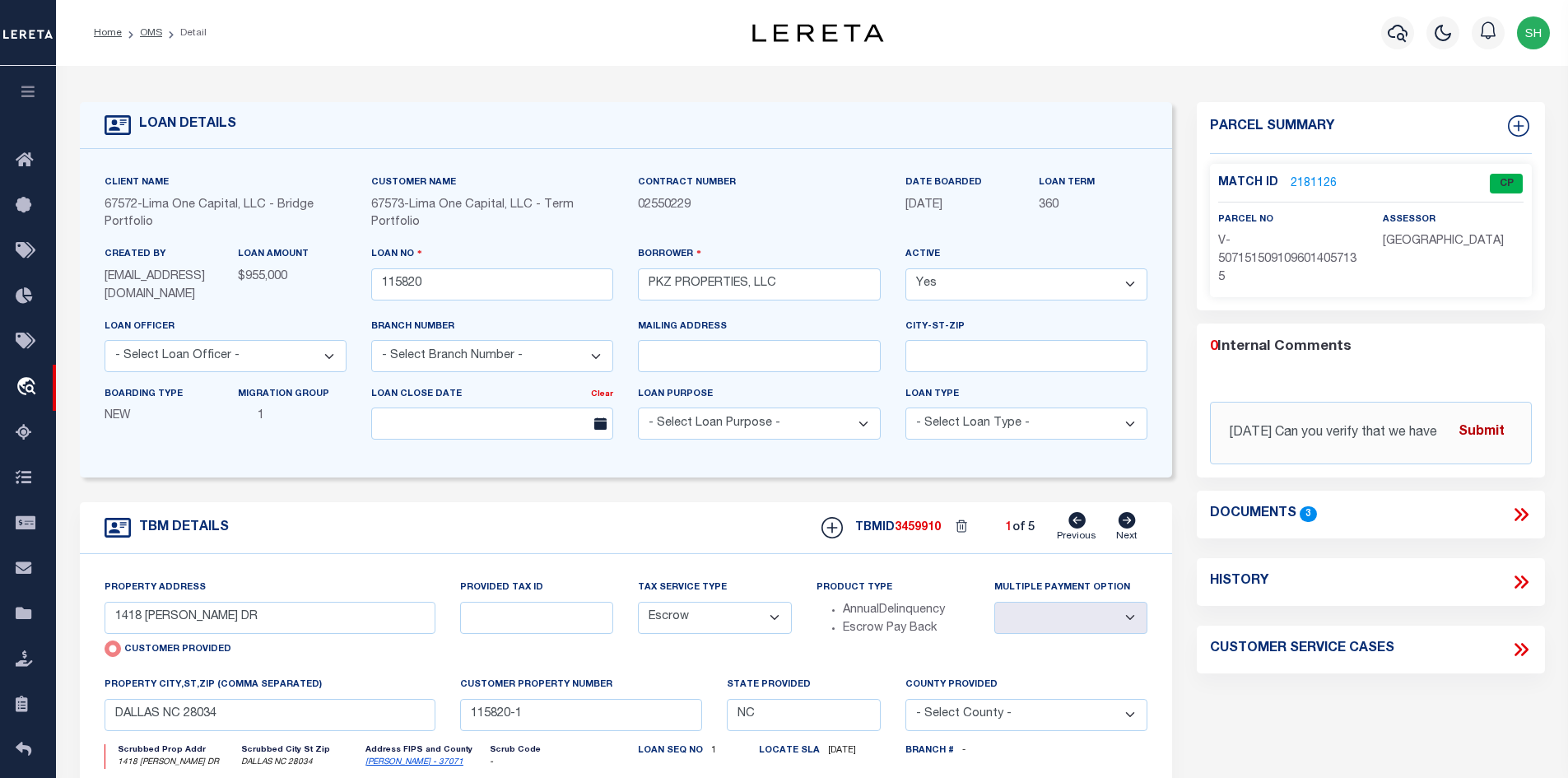
click at [1482, 432] on button "Submit" at bounding box center [1482, 433] width 68 height 34
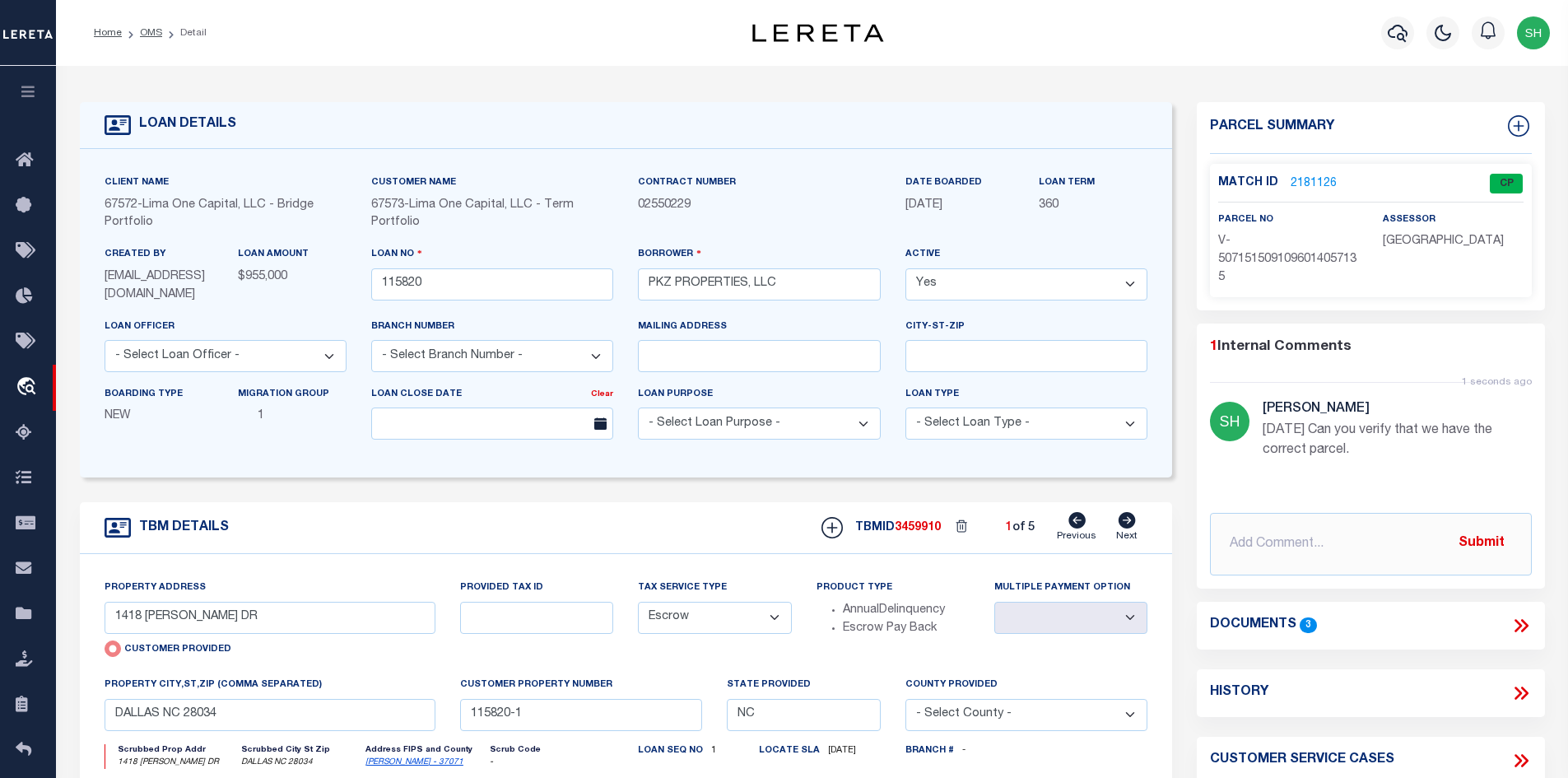
click at [1133, 522] on icon at bounding box center [1128, 520] width 17 height 16
type input "228 TOURNAMENT DR SW"
radio input "false"
select select
type input "CONCORD NC 28025"
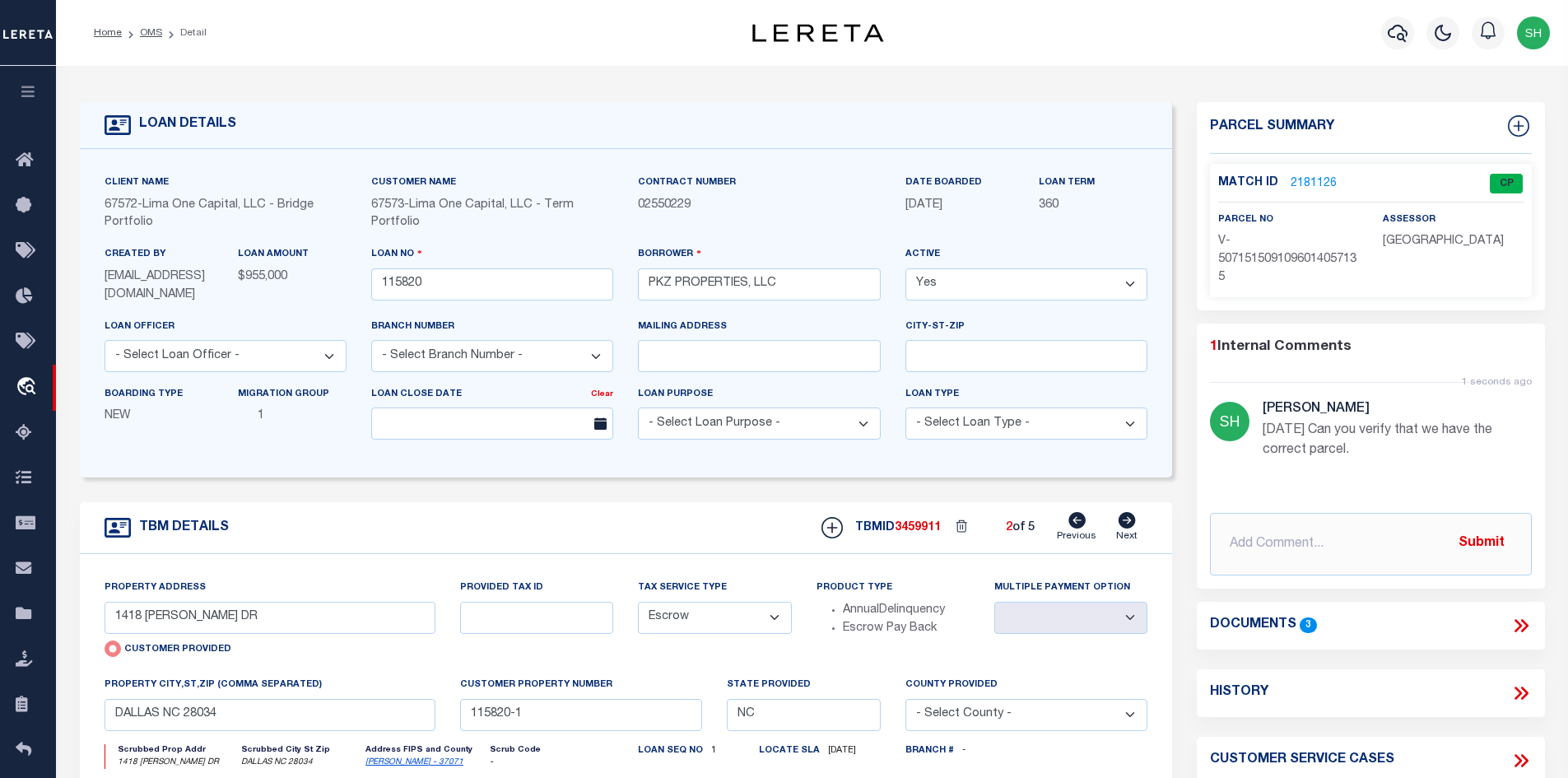
type input "115820-2"
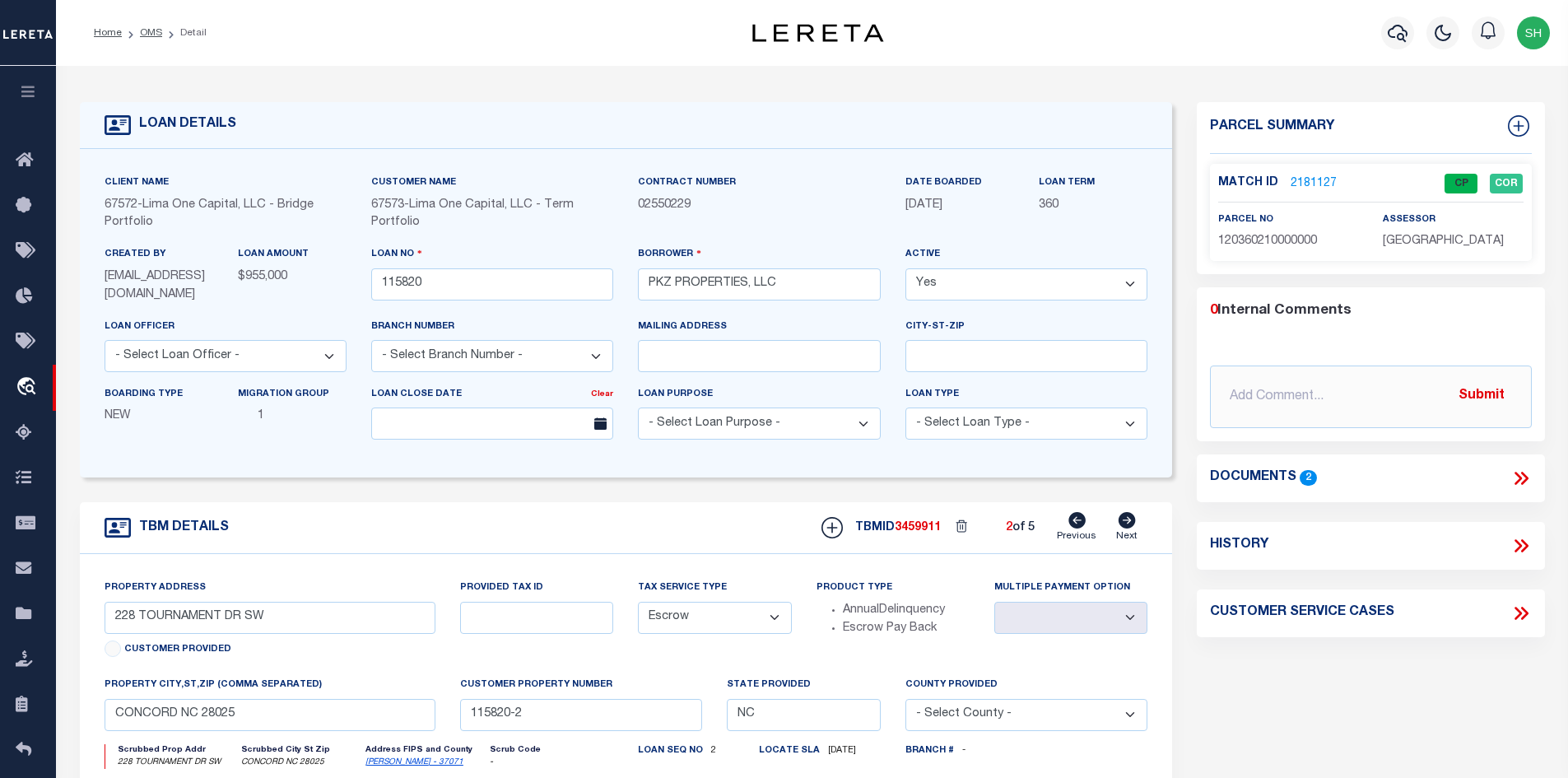
click at [1133, 522] on icon at bounding box center [1128, 520] width 17 height 16
type input "2016 [PERSON_NAME] ST"
select select
type input "GASTONIA NC 28054"
type input "115820-3"
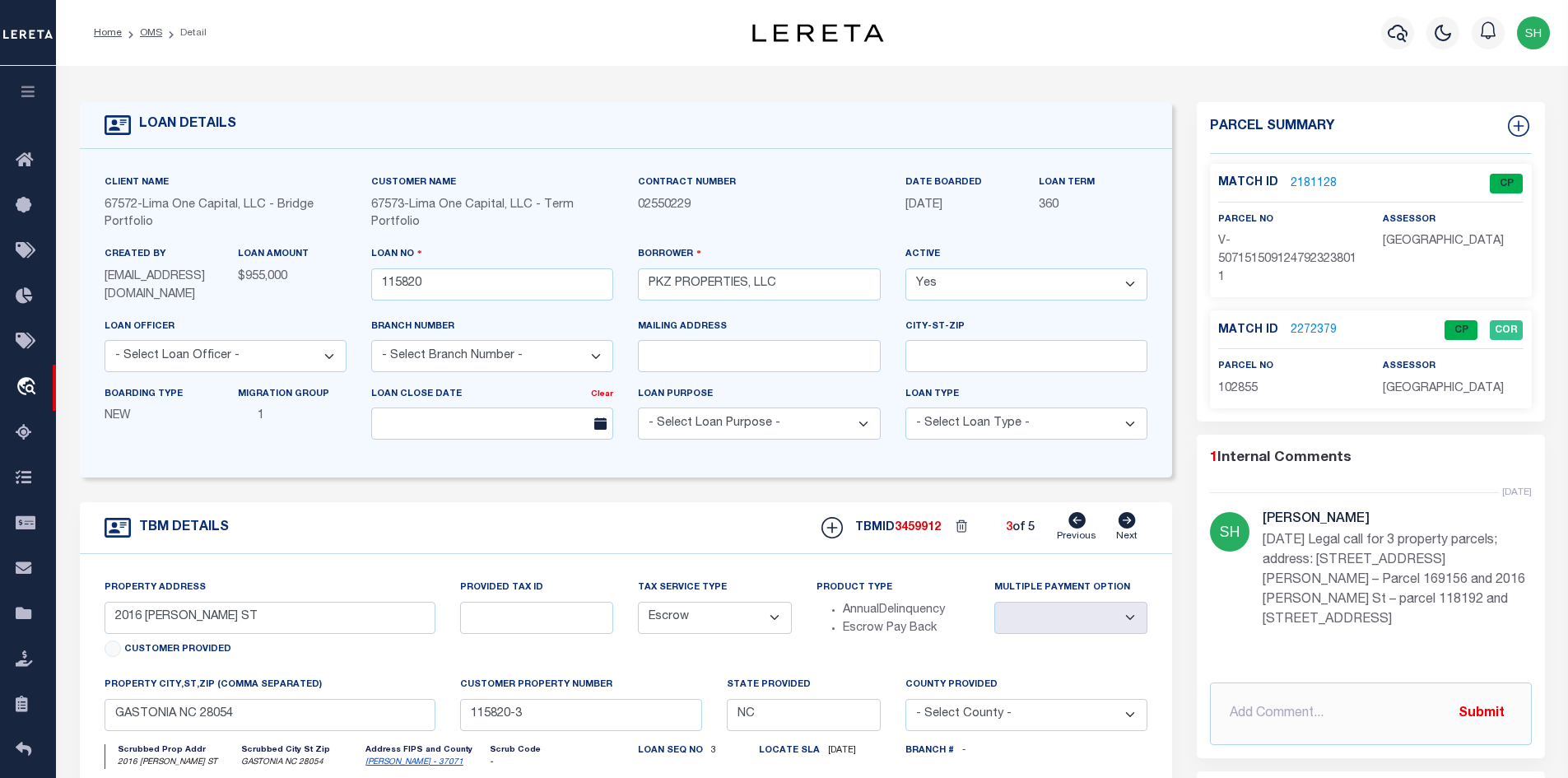
click at [1320, 327] on link "2272379" at bounding box center [1313, 330] width 46 height 17
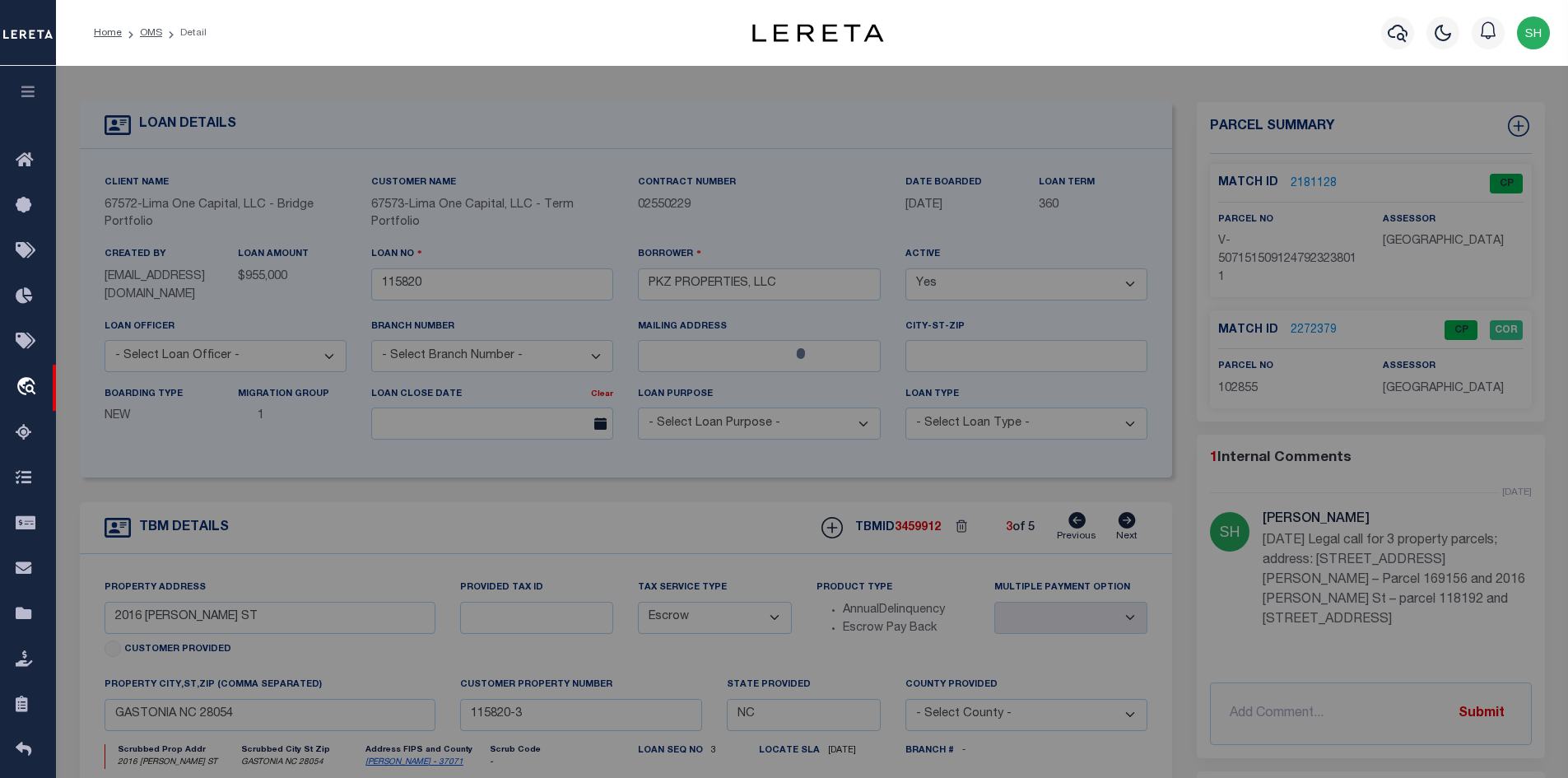
checkbox input "false"
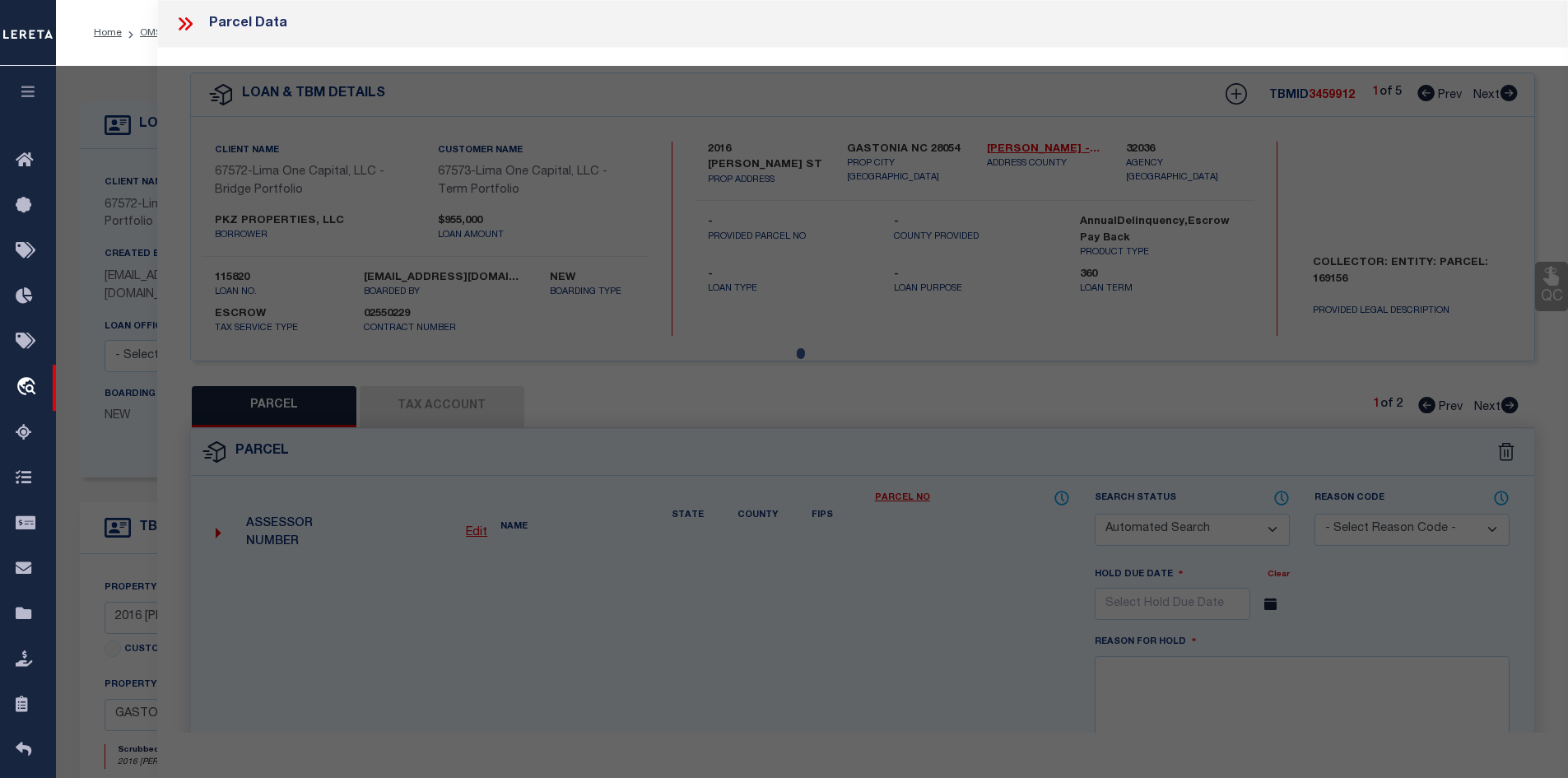
select select "CP"
select select "ADD"
type input "PKZ PROPERTIES LLC,"
select select "AGW"
select select "LEG"
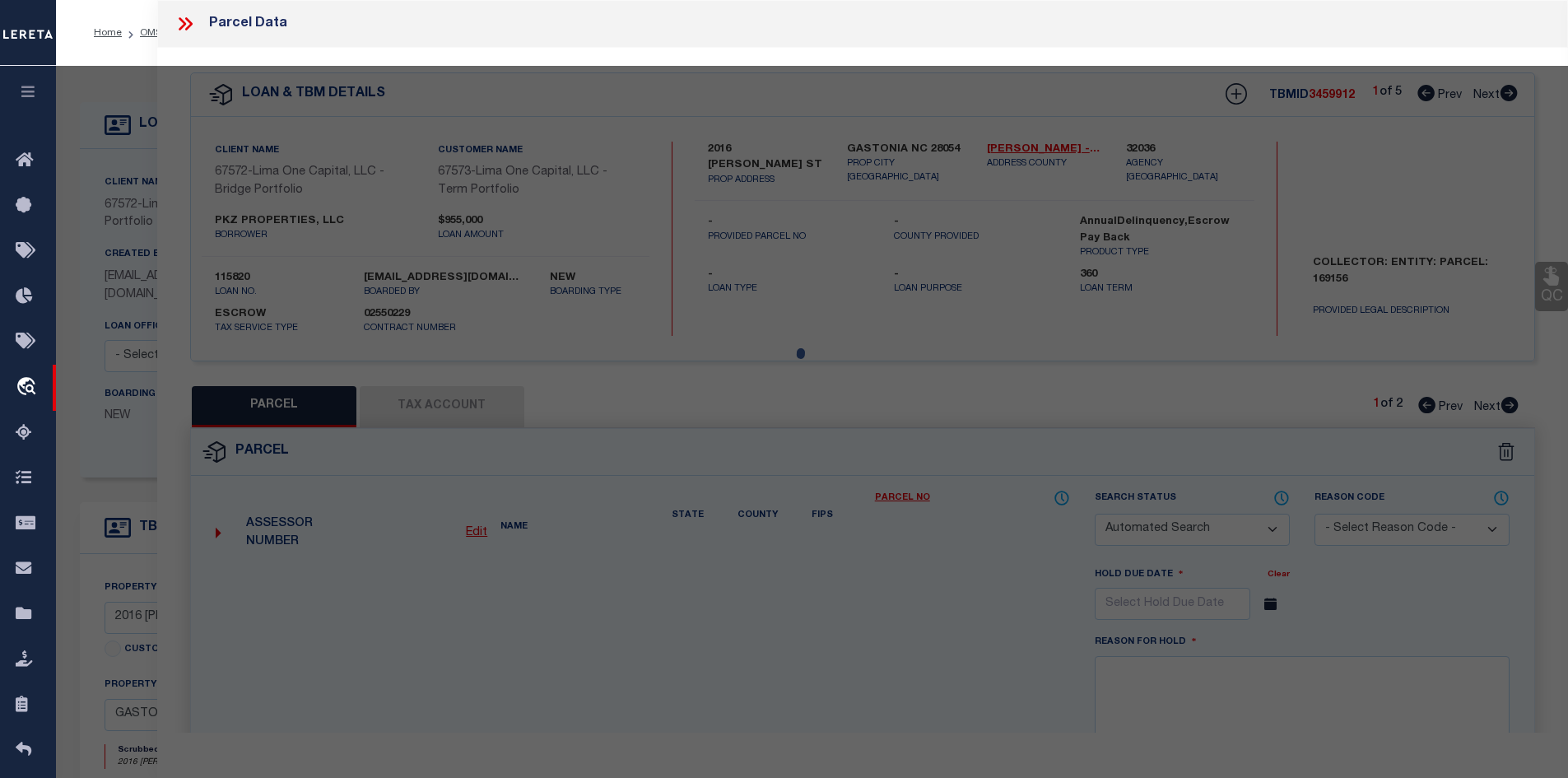
type input "1846 ARKRAY ST"
type input "GASTONIA NC 28052"
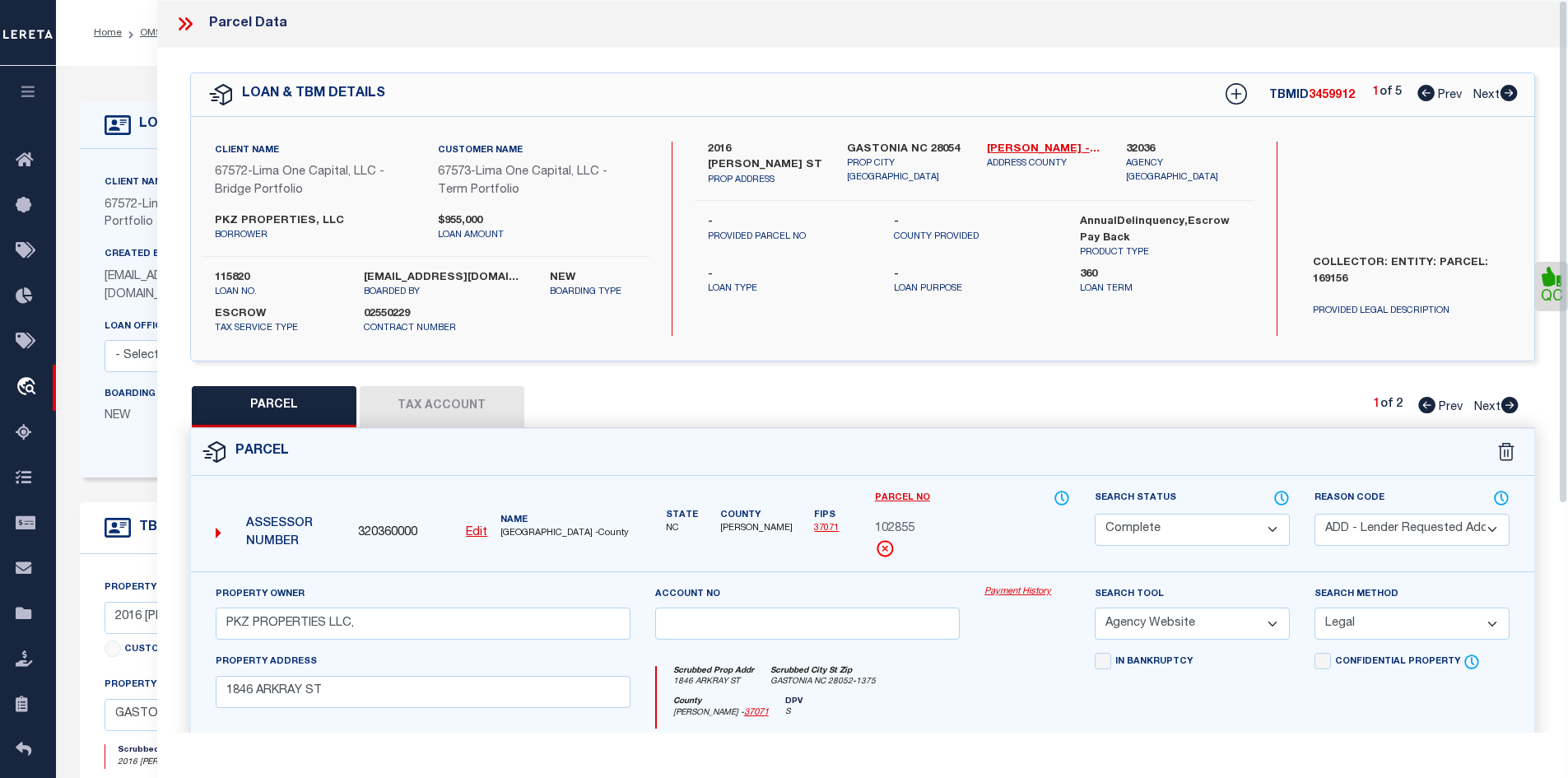
click at [452, 429] on div "Parcel" at bounding box center [863, 452] width 1345 height 47
click at [448, 406] on button "Tax Account" at bounding box center [442, 406] width 165 height 42
select select "100"
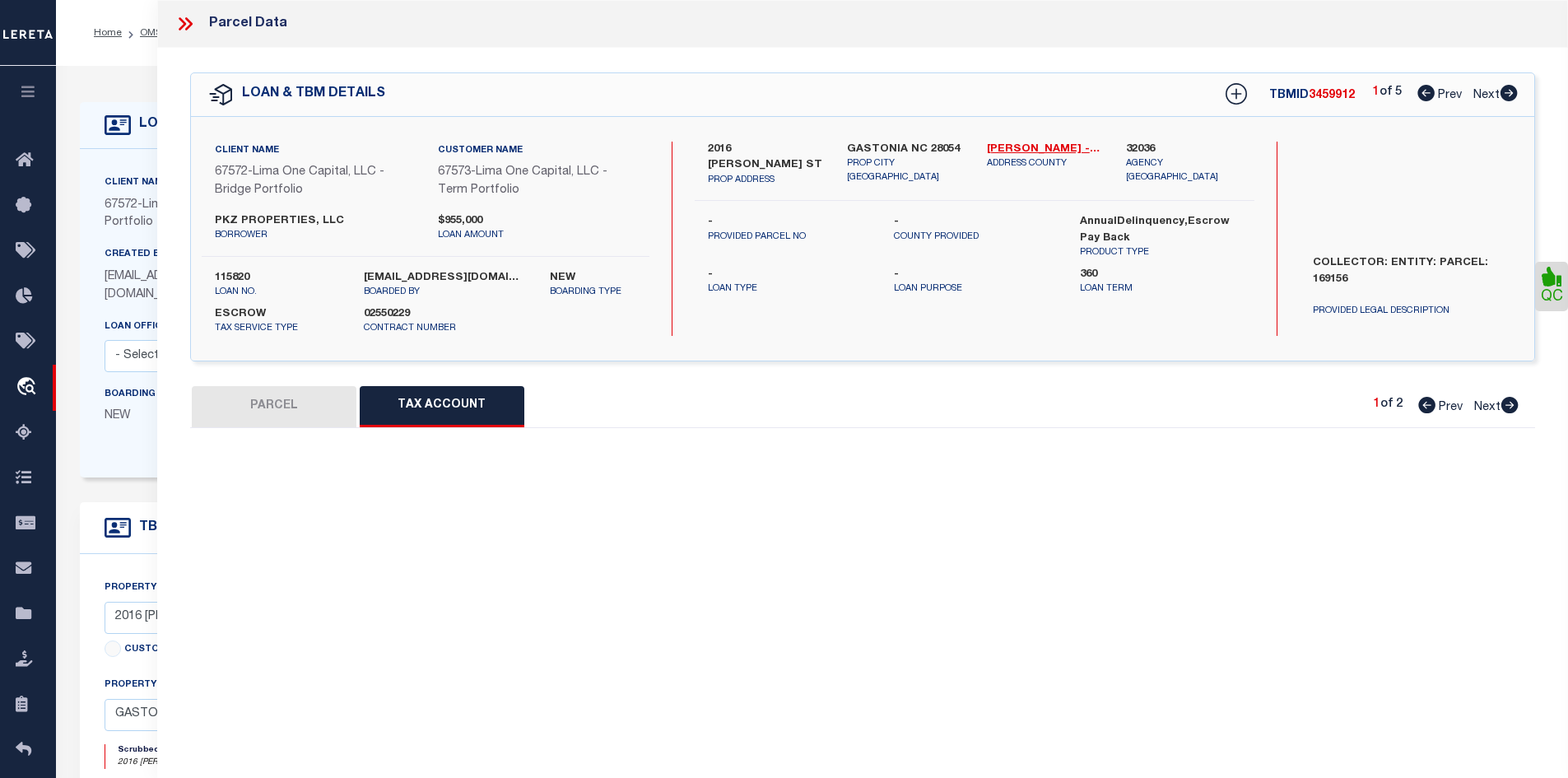
select select "100"
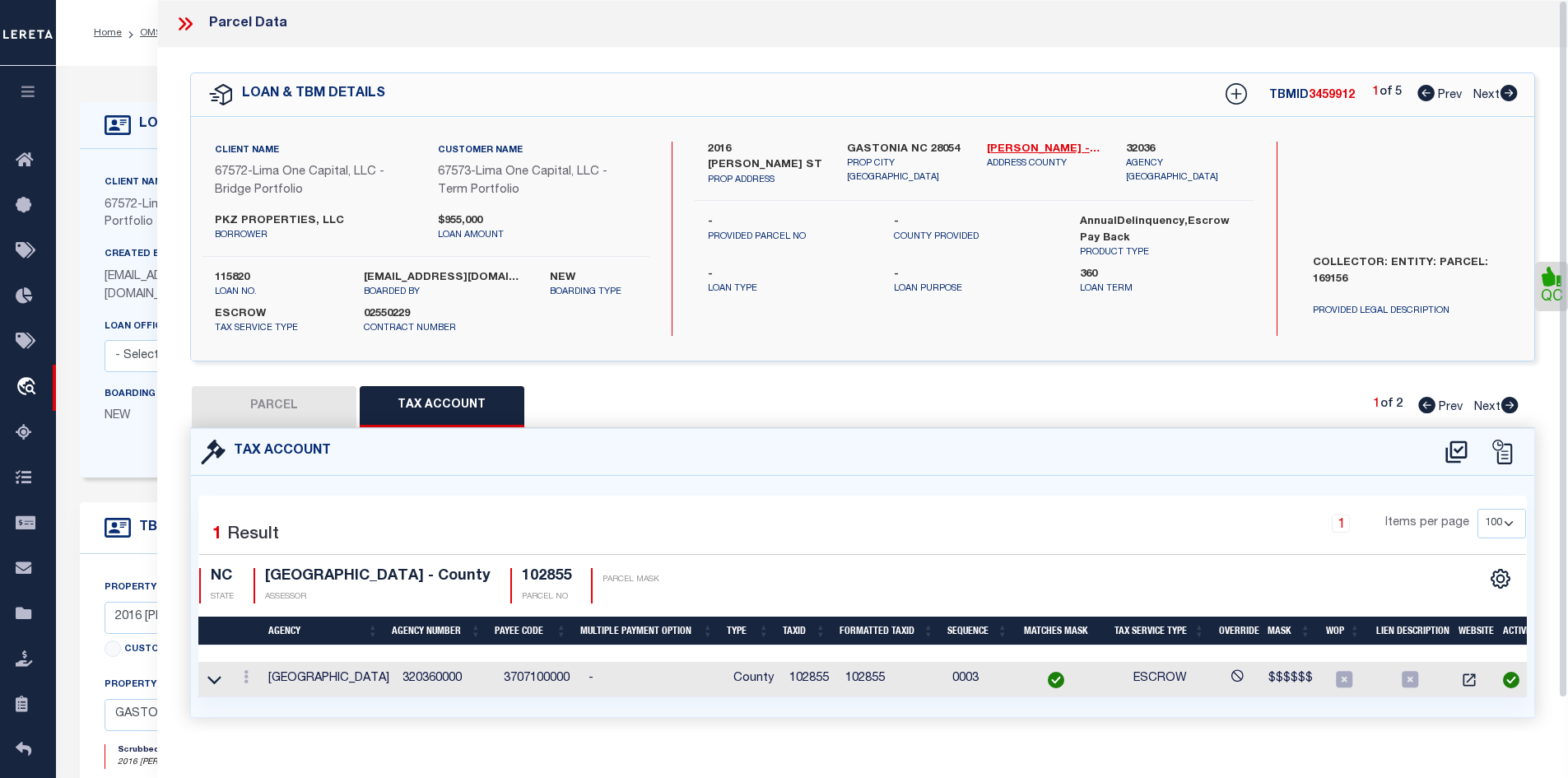
click at [190, 20] on icon at bounding box center [185, 24] width 21 height 21
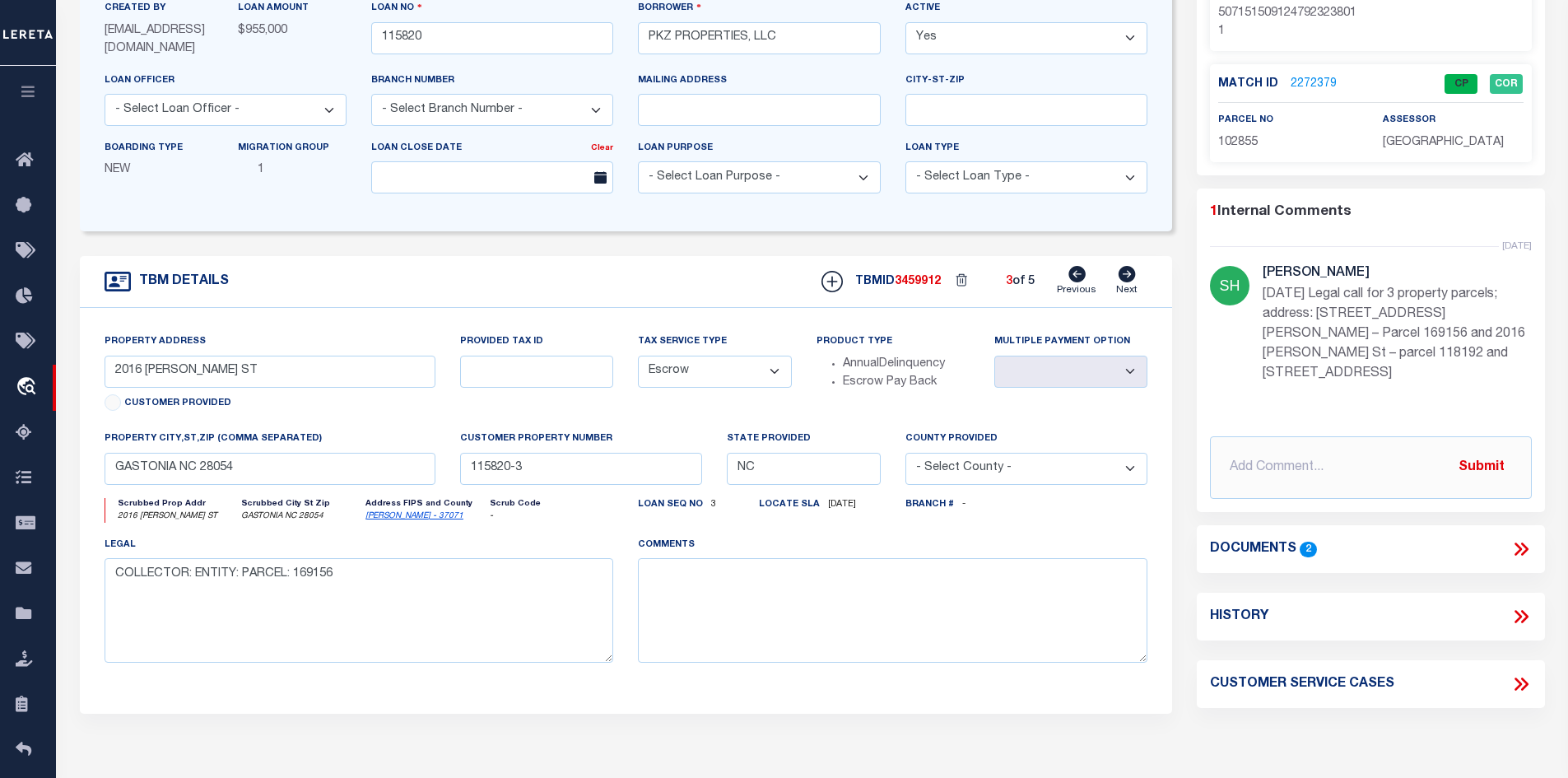
scroll to position [247, 0]
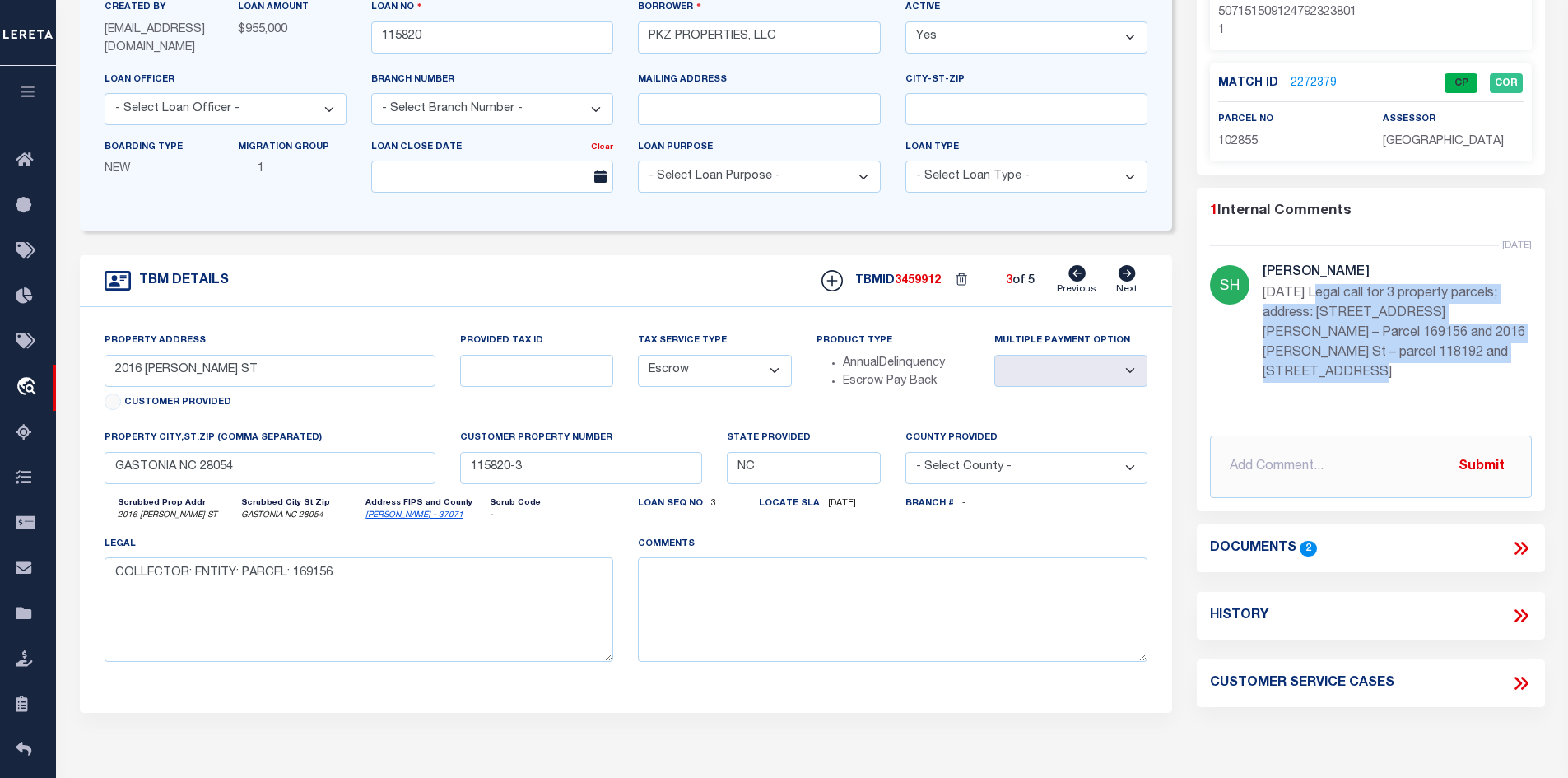
drag, startPoint x: 1313, startPoint y: 295, endPoint x: 1493, endPoint y: 352, distance: 188.8
click at [1493, 352] on p "[DATE] Legal call for 3 property parcels; address: [STREET_ADDRESS][PERSON_NAME…" at bounding box center [1397, 333] width 269 height 98
copy p "Legal call for 3 property parcels; address: [STREET_ADDRESS][PERSON_NAME] – Par…"
click at [1514, 538] on icon at bounding box center [1521, 548] width 21 height 21
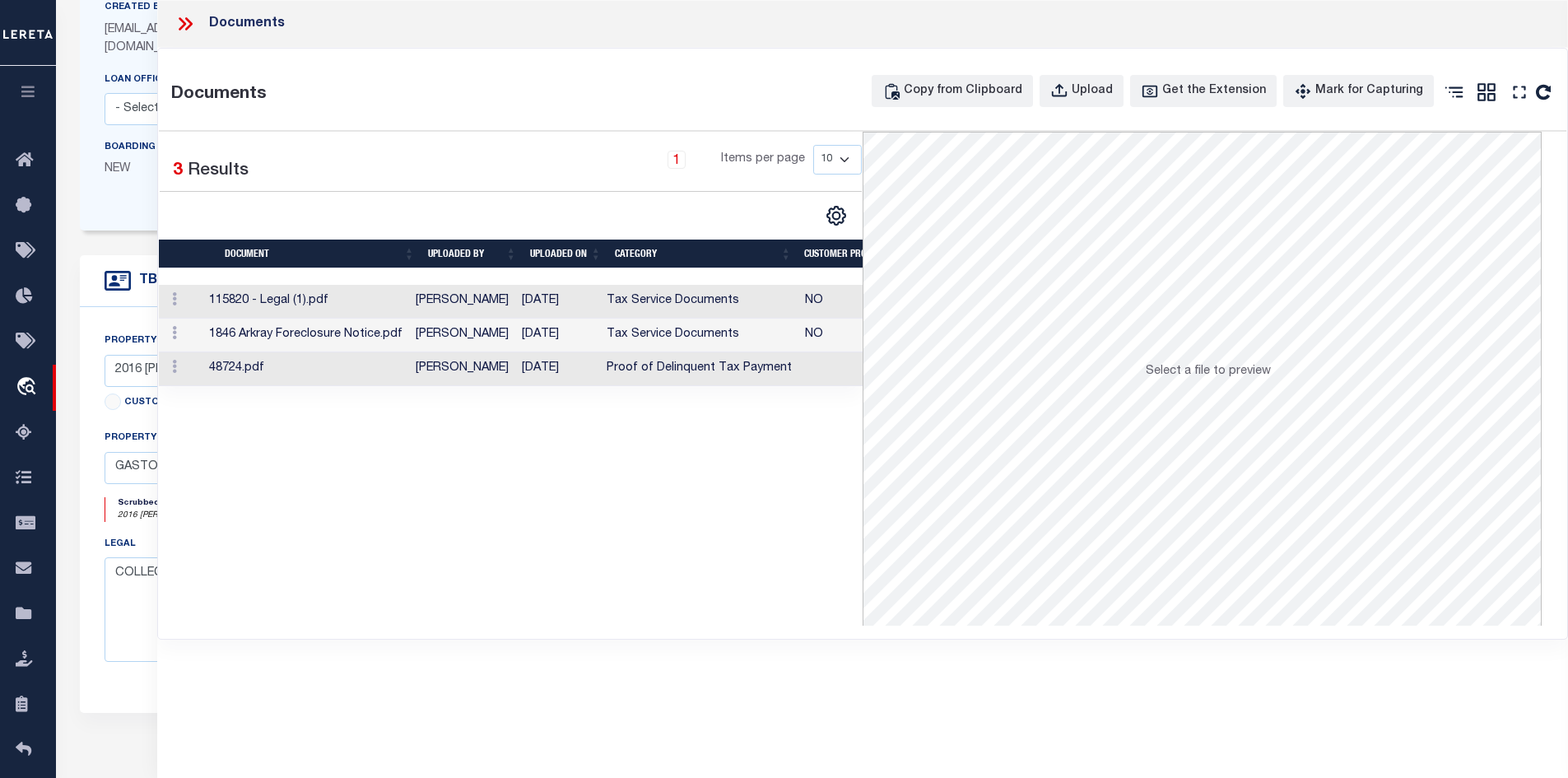
click at [568, 331] on td "[DATE]" at bounding box center [557, 336] width 85 height 34
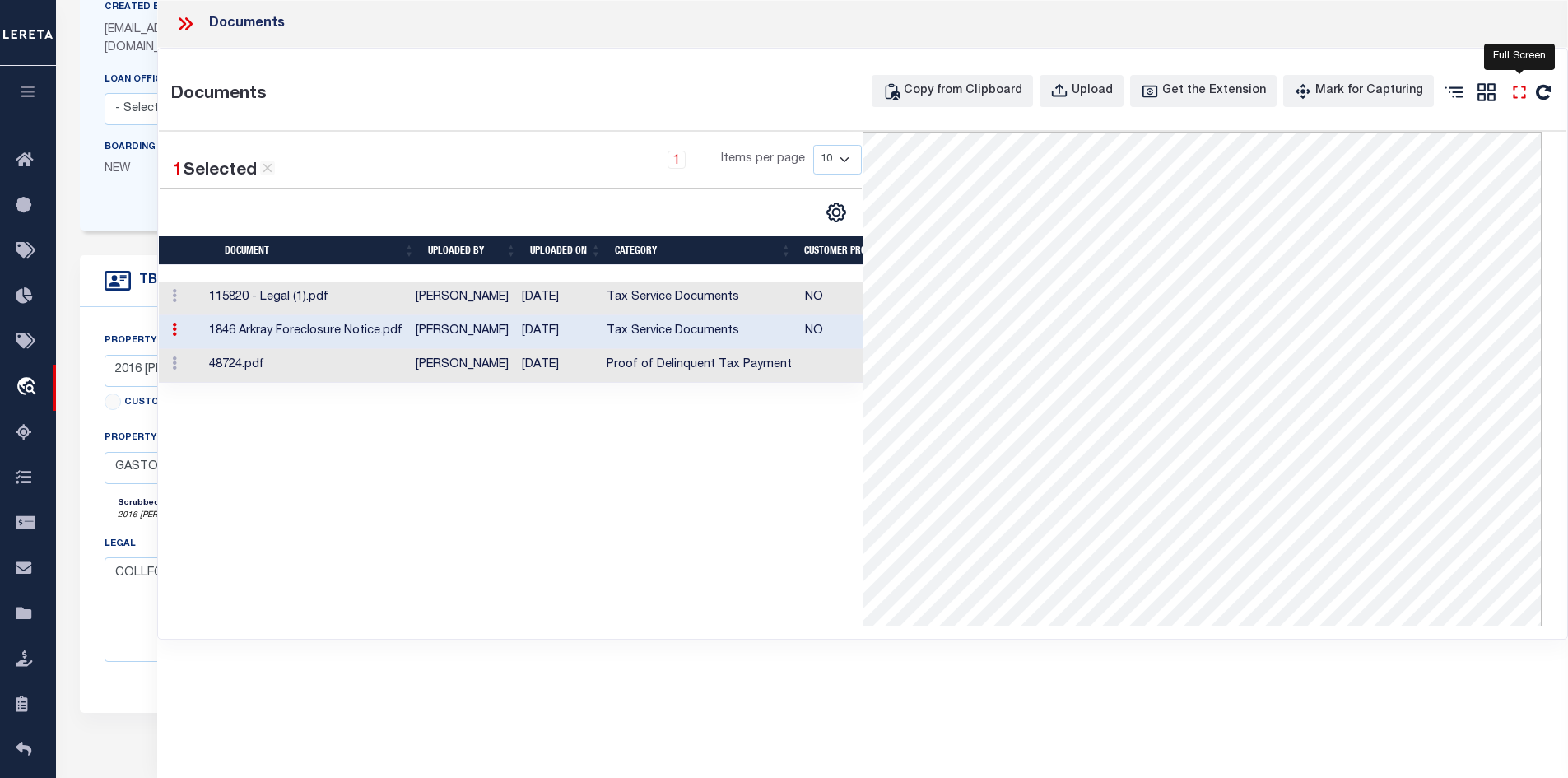
click at [1525, 92] on icon "" at bounding box center [1520, 92] width 21 height 21
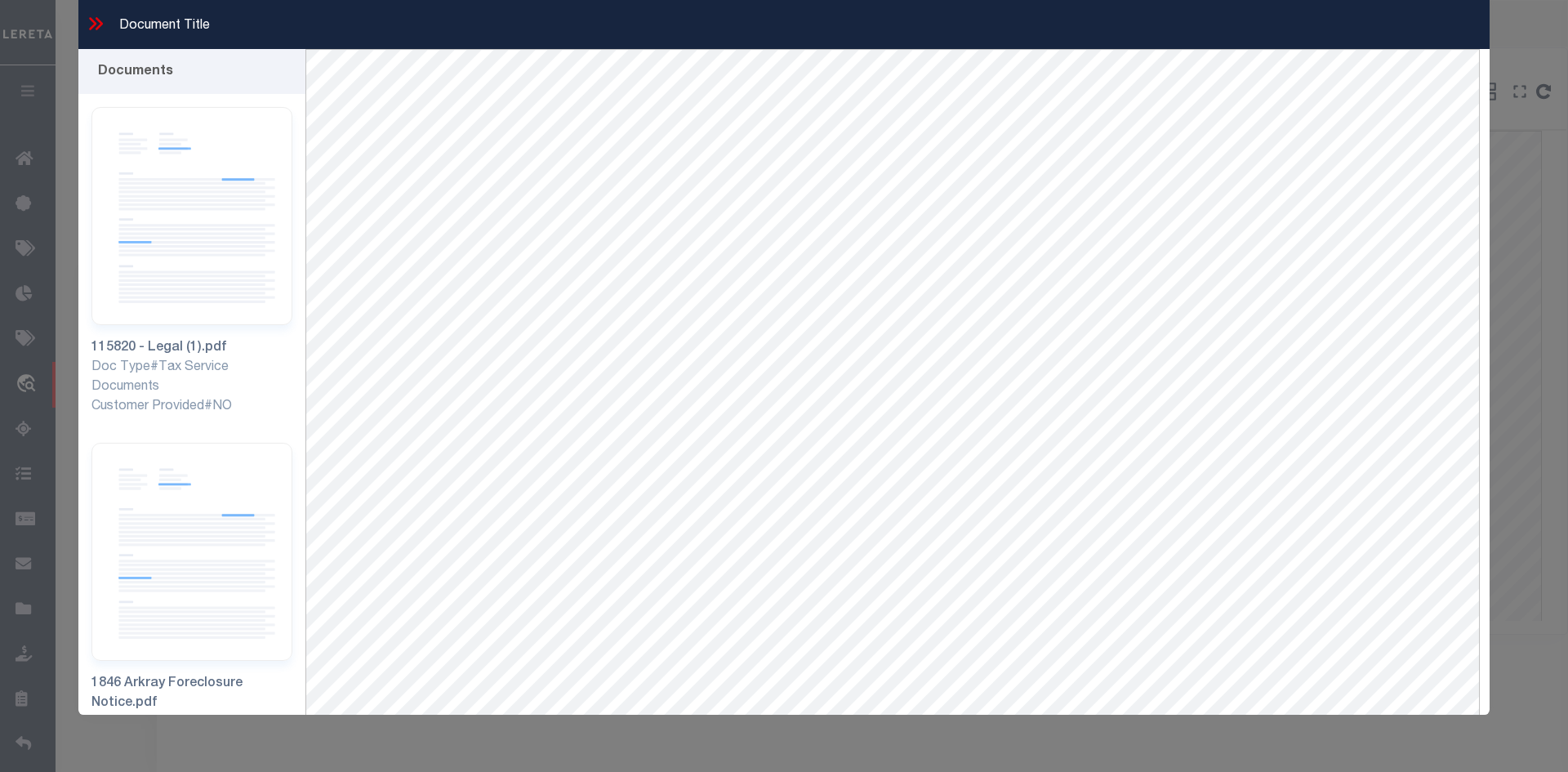
click at [90, 19] on icon at bounding box center [95, 24] width 21 height 21
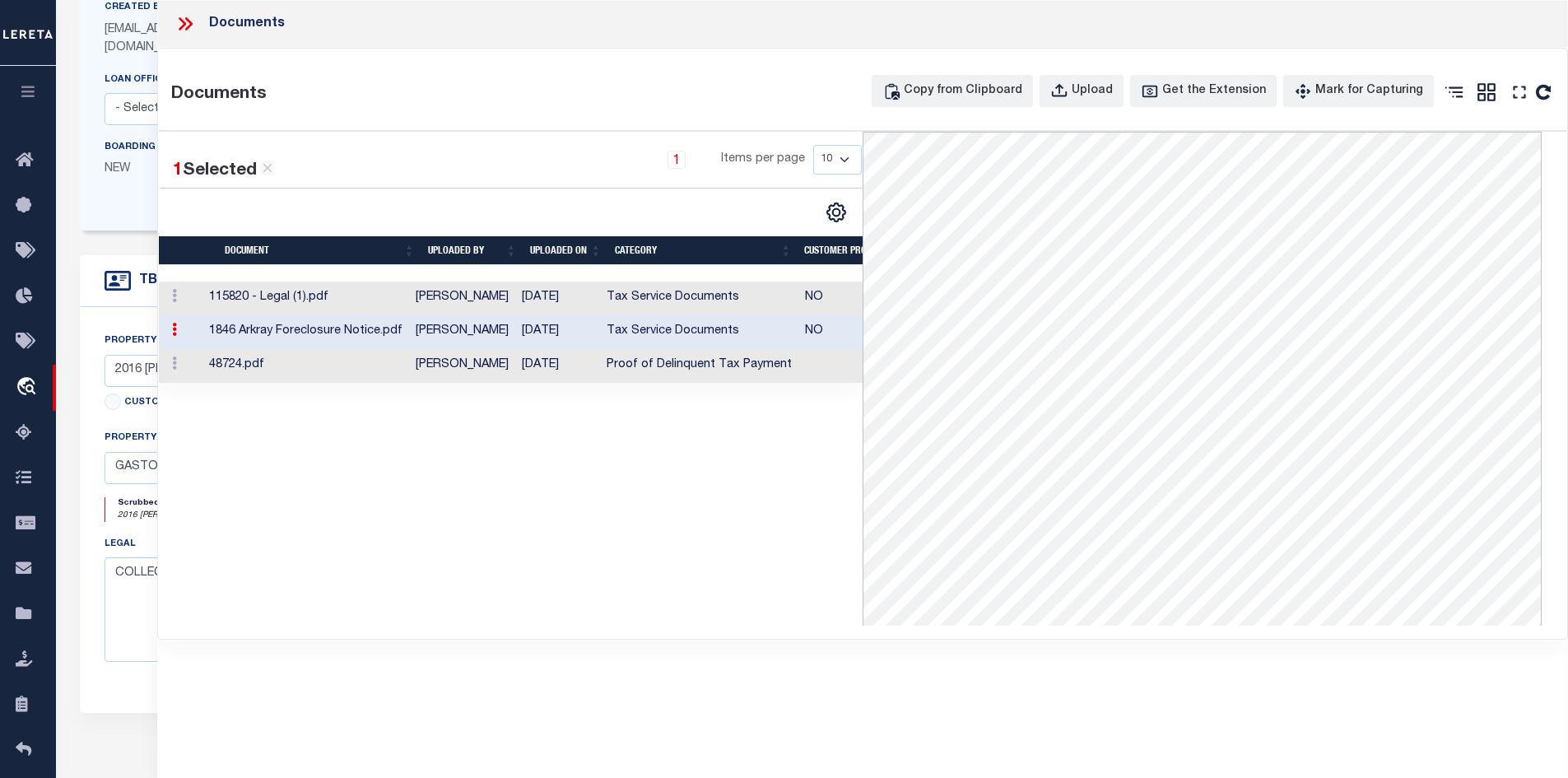
click at [495, 305] on td "[PERSON_NAME]" at bounding box center [462, 299] width 106 height 34
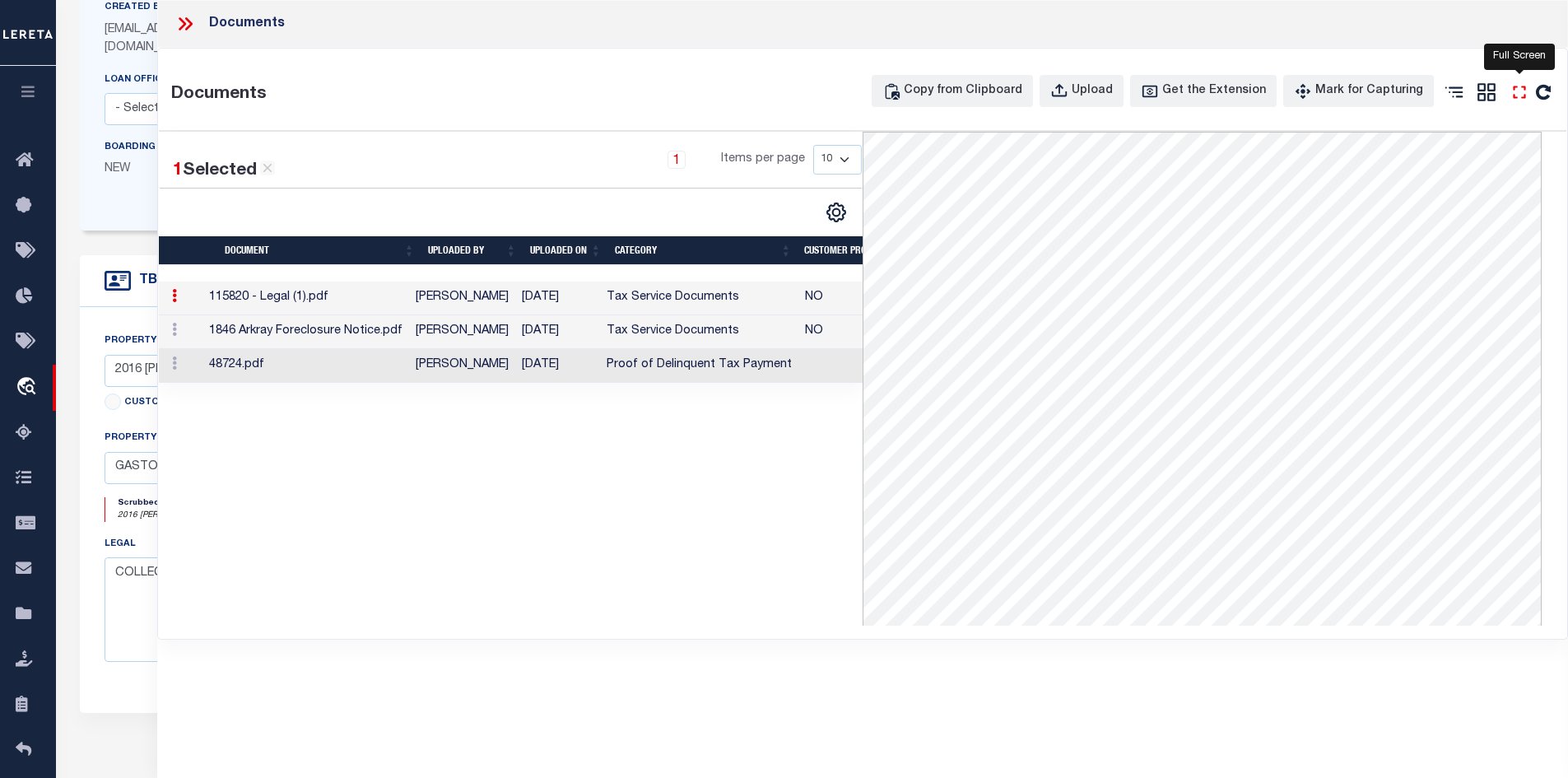
click at [1524, 97] on icon "" at bounding box center [1519, 92] width 13 height 13
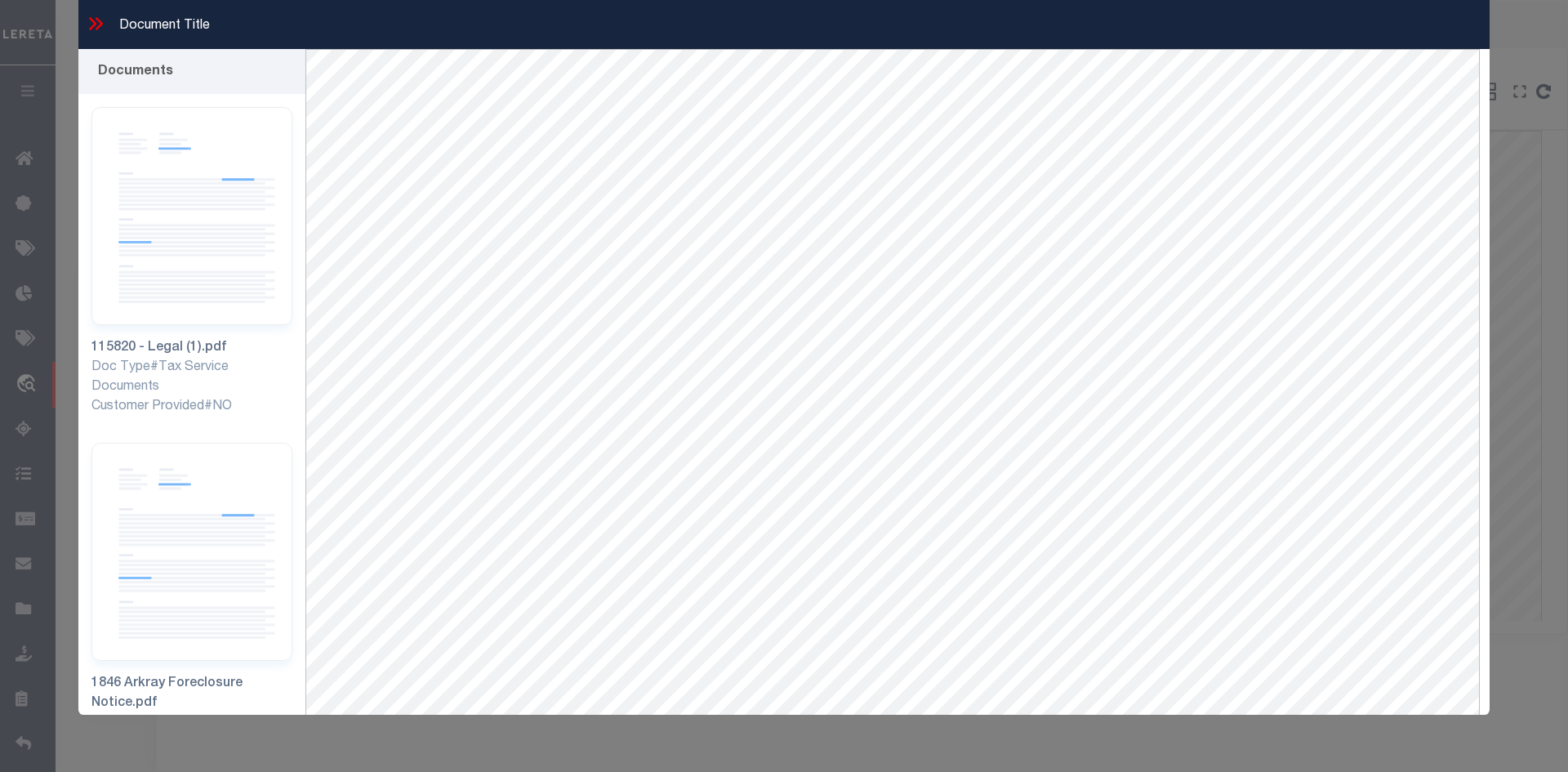
click at [101, 19] on icon at bounding box center [95, 24] width 21 height 21
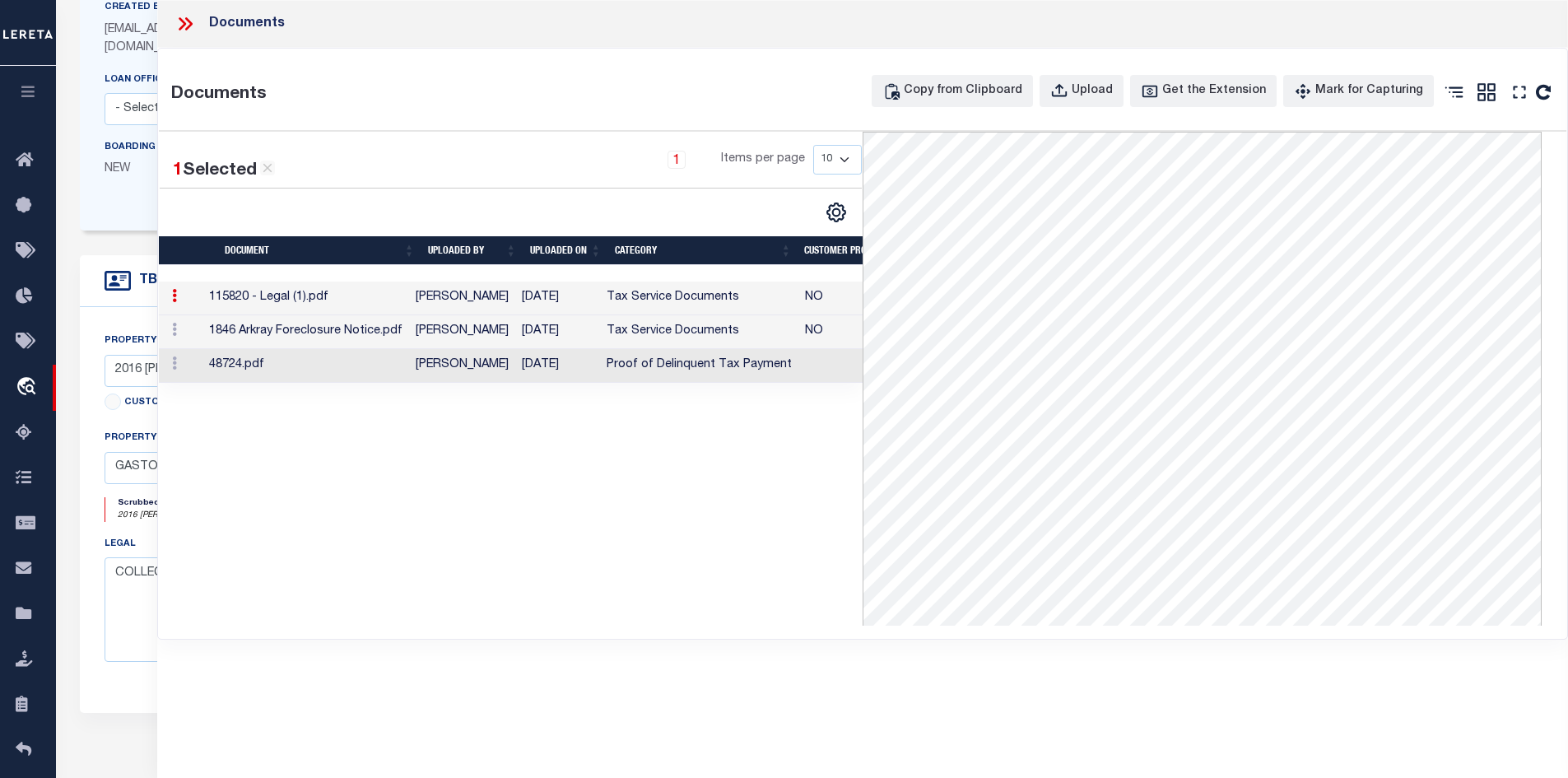
click at [437, 367] on td "[PERSON_NAME]" at bounding box center [462, 366] width 106 height 34
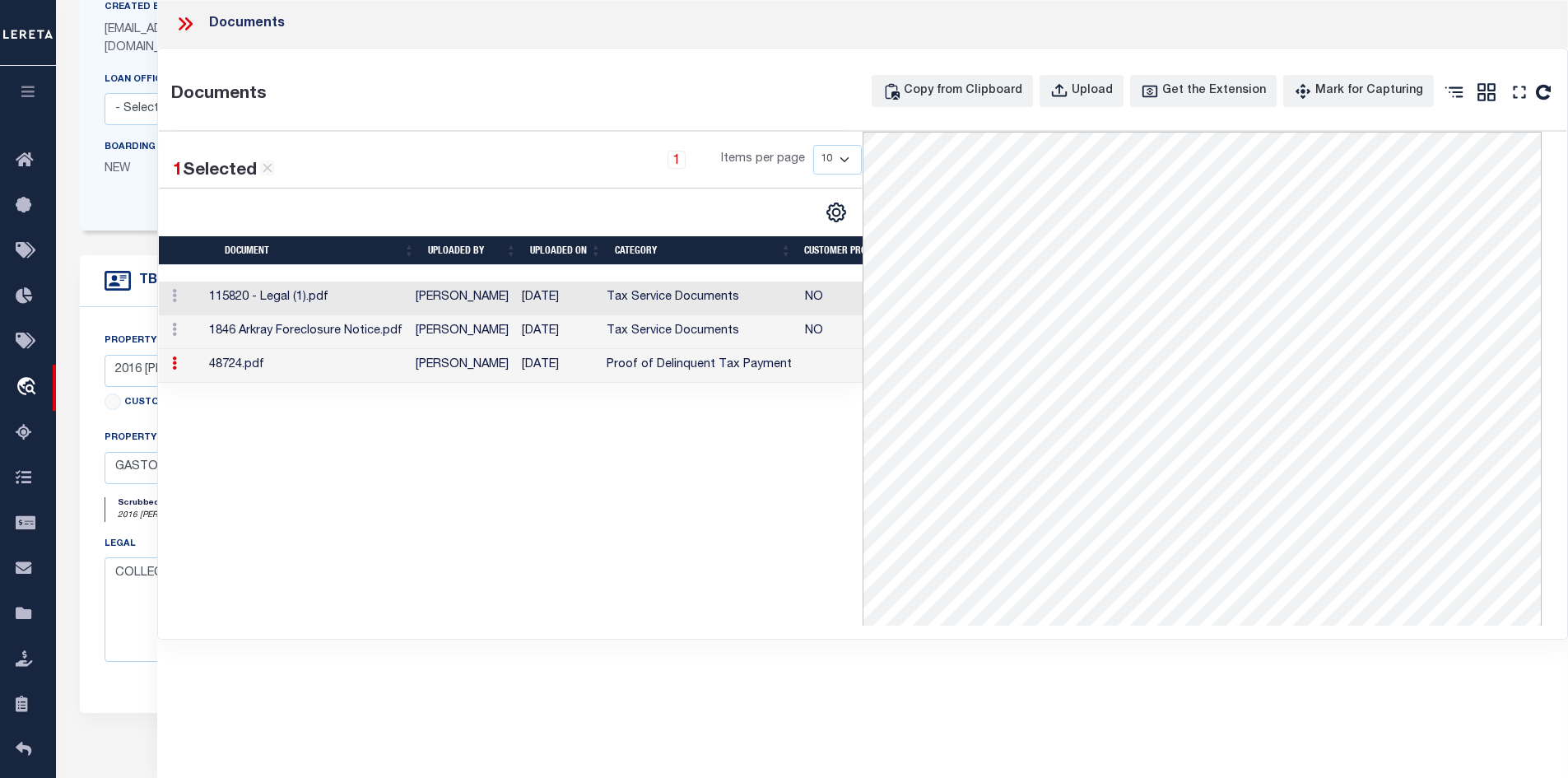
click at [188, 23] on icon at bounding box center [185, 24] width 21 height 21
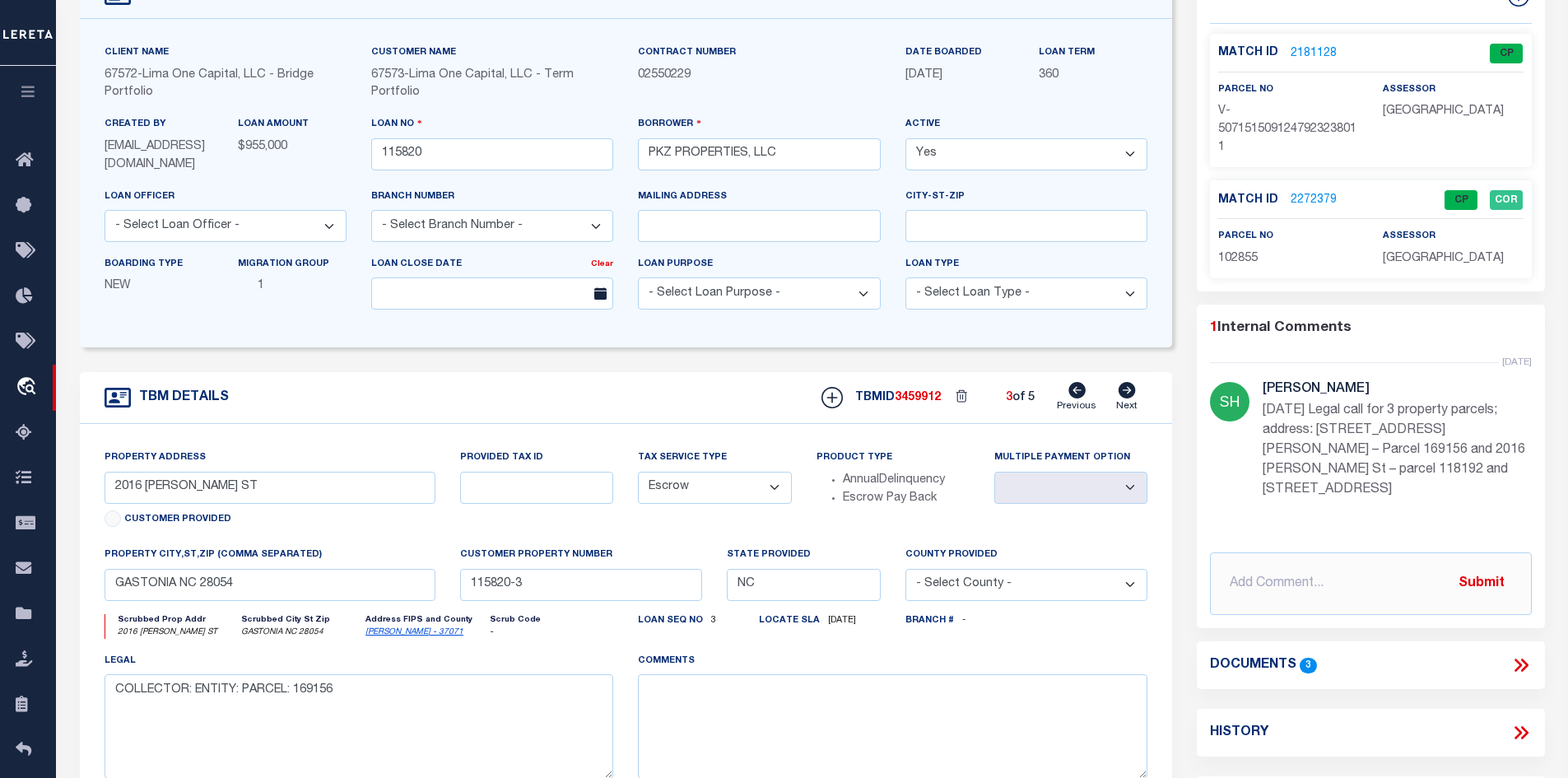
scroll to position [82, 0]
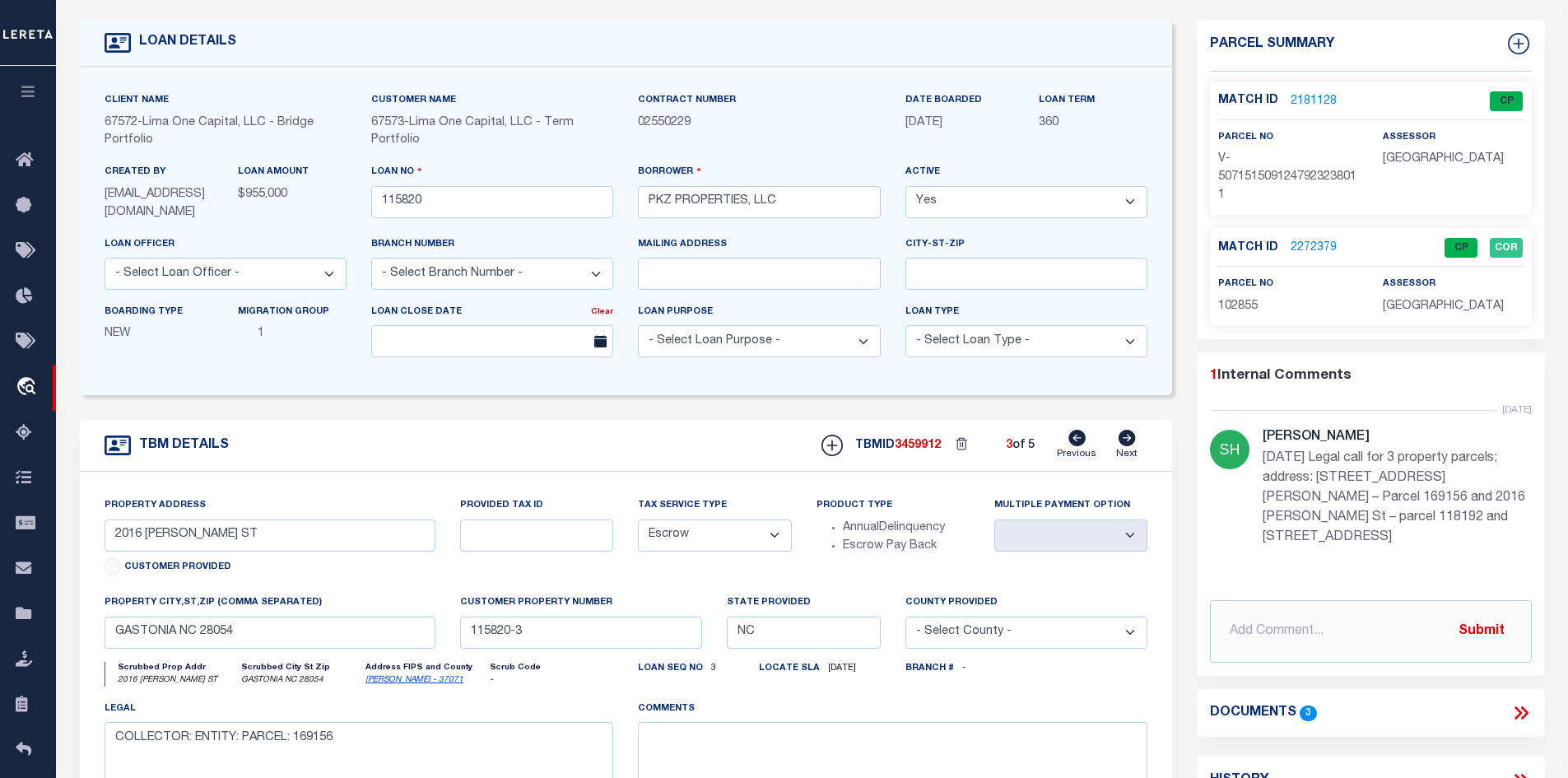
click at [1297, 249] on link "2272379" at bounding box center [1313, 248] width 46 height 17
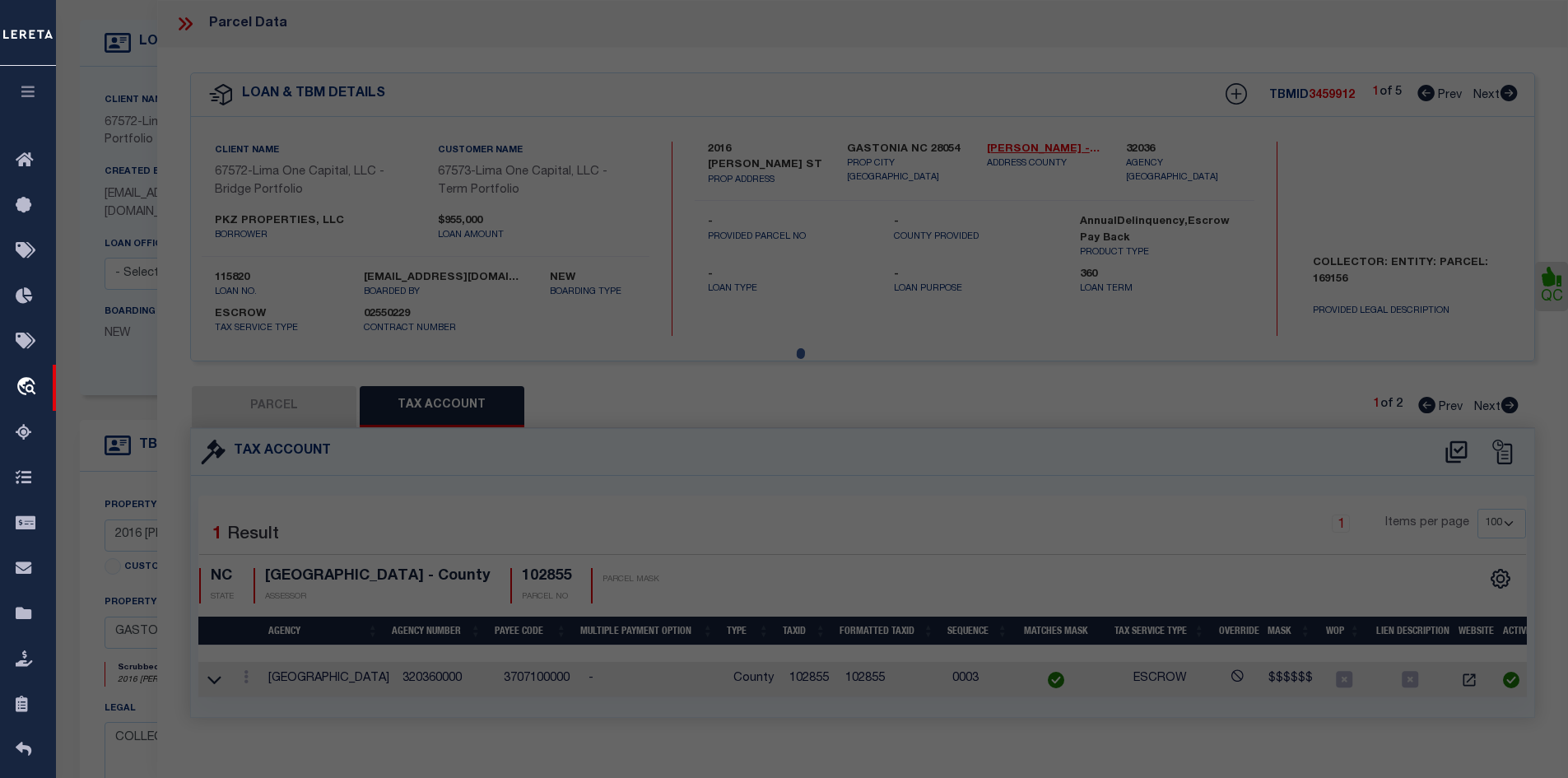
select select "AS"
select select
checkbox input "false"
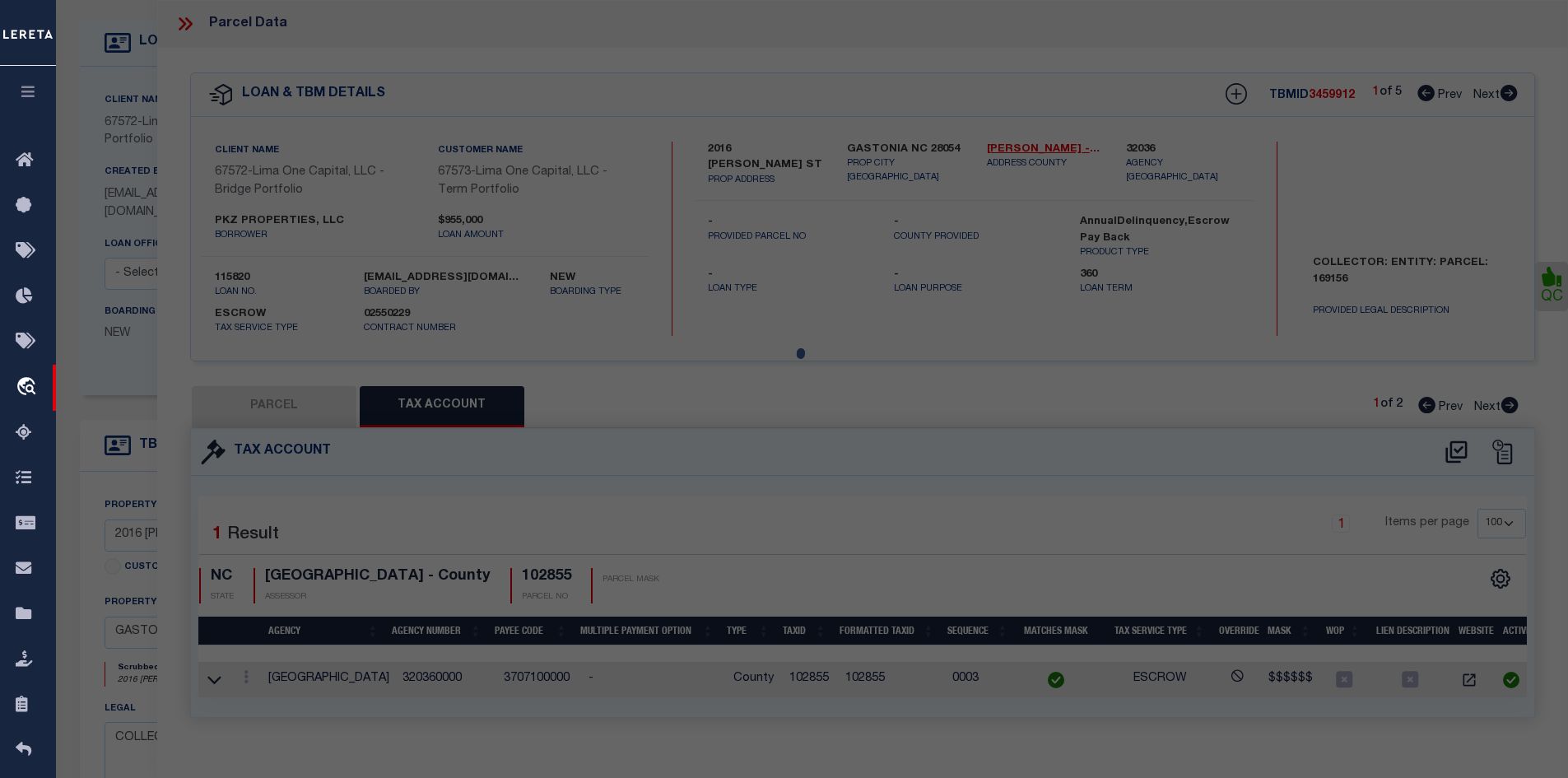
checkbox input "false"
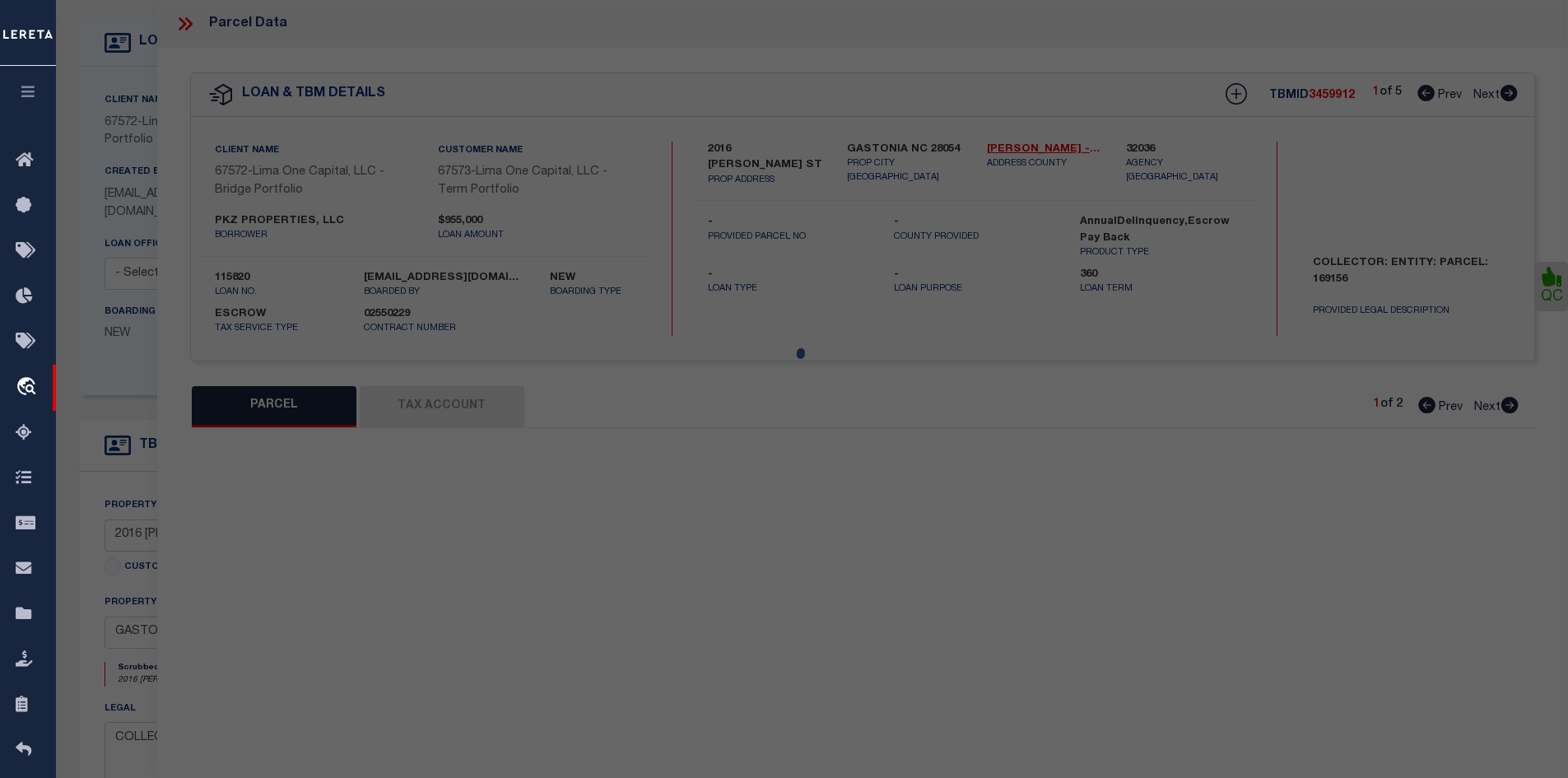
select select "CP"
select select "ADD"
type input "PKZ PROPERTIES LLC,"
select select "AGW"
select select "LEG"
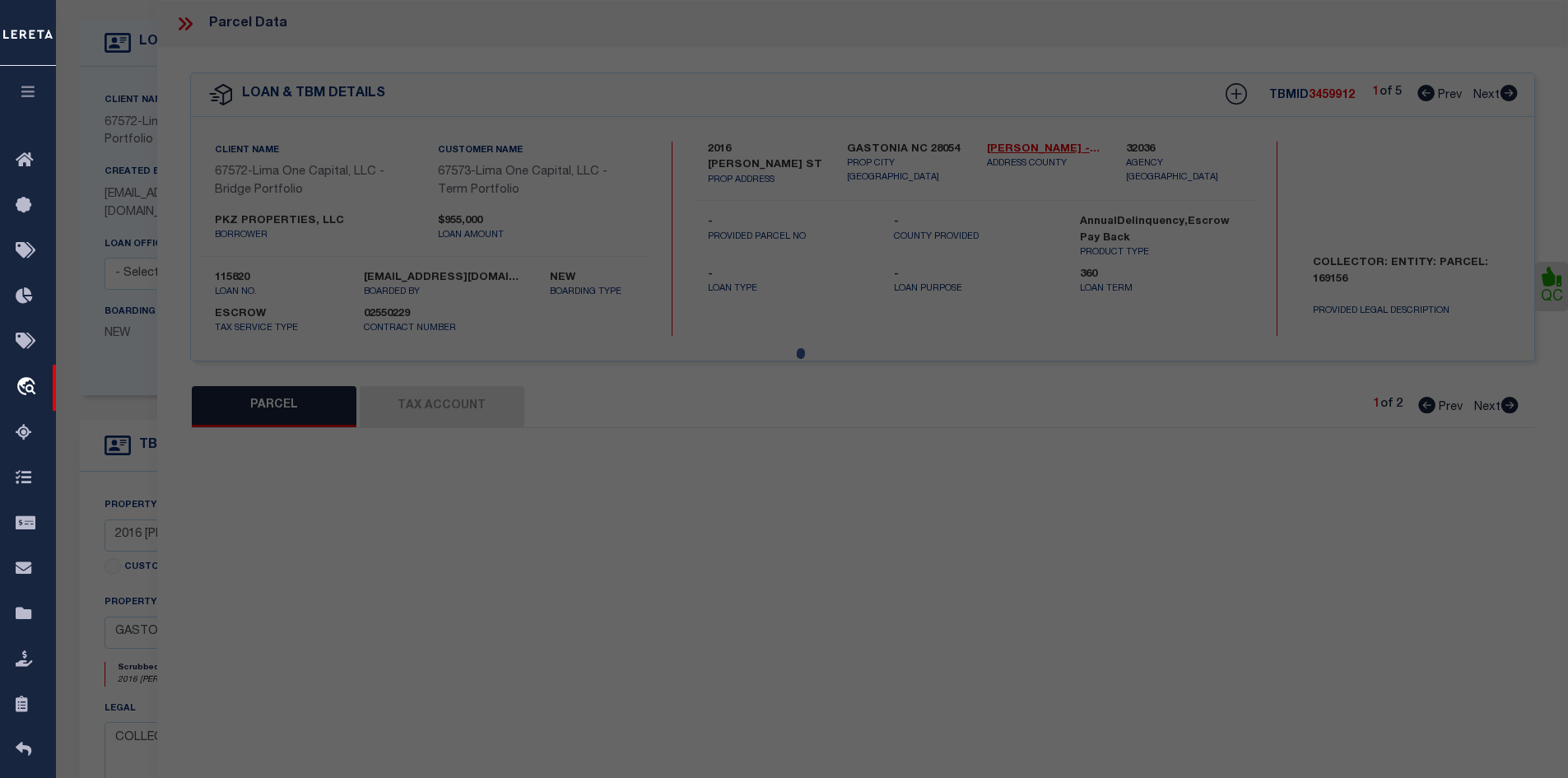
type input "1846 ARKRAY ST"
type input "GASTONIA NC 28052"
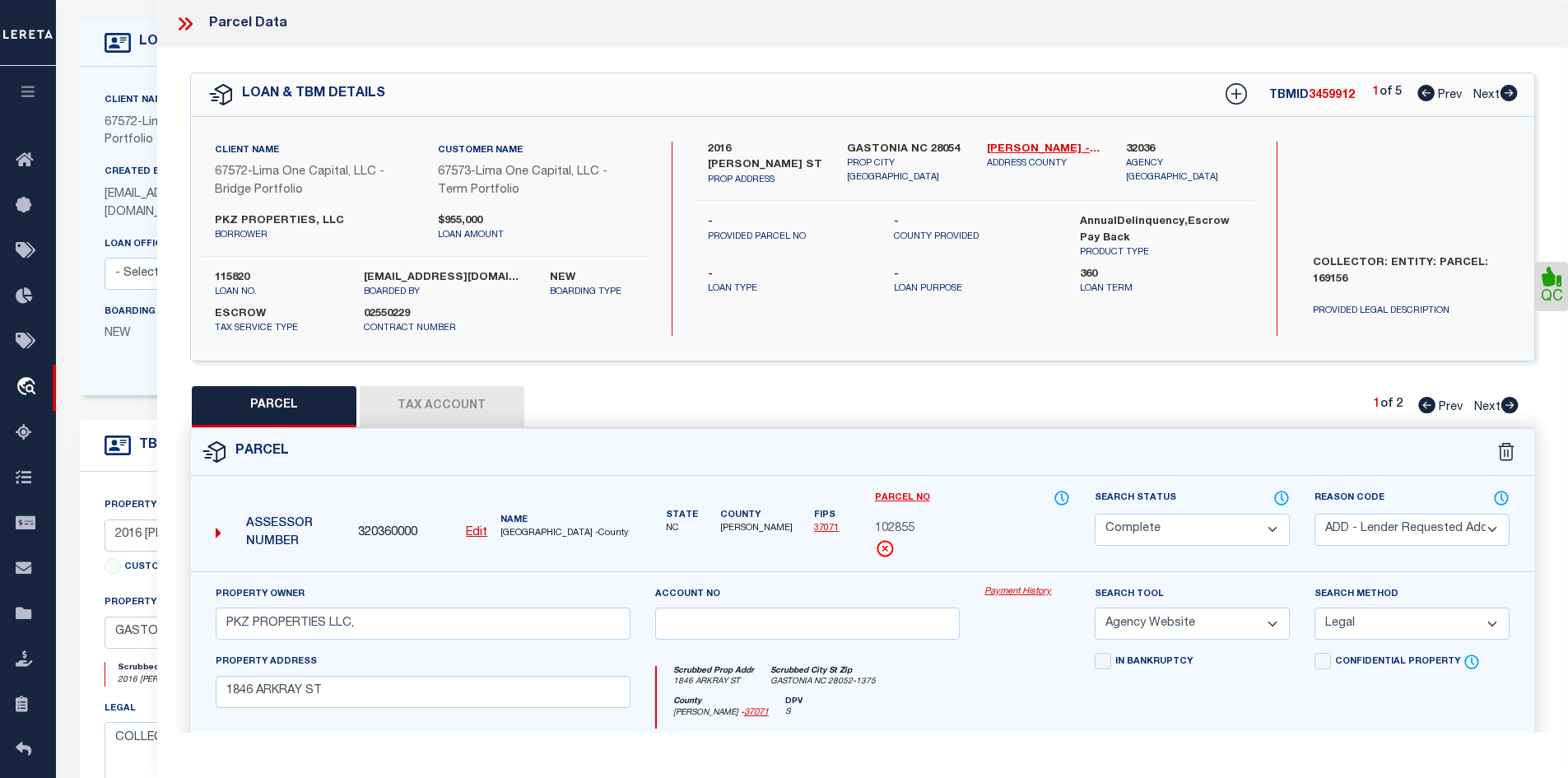
click at [1177, 516] on select "Automated Search Bad Parcel Complete Duplicate Parcel High Dollar Reporting In …" at bounding box center [1193, 529] width 195 height 32
select select "PR"
click at [1095, 513] on select "Automated Search Bad Parcel Complete Duplicate Parcel High Dollar Reporting In …" at bounding box center [1193, 529] width 195 height 32
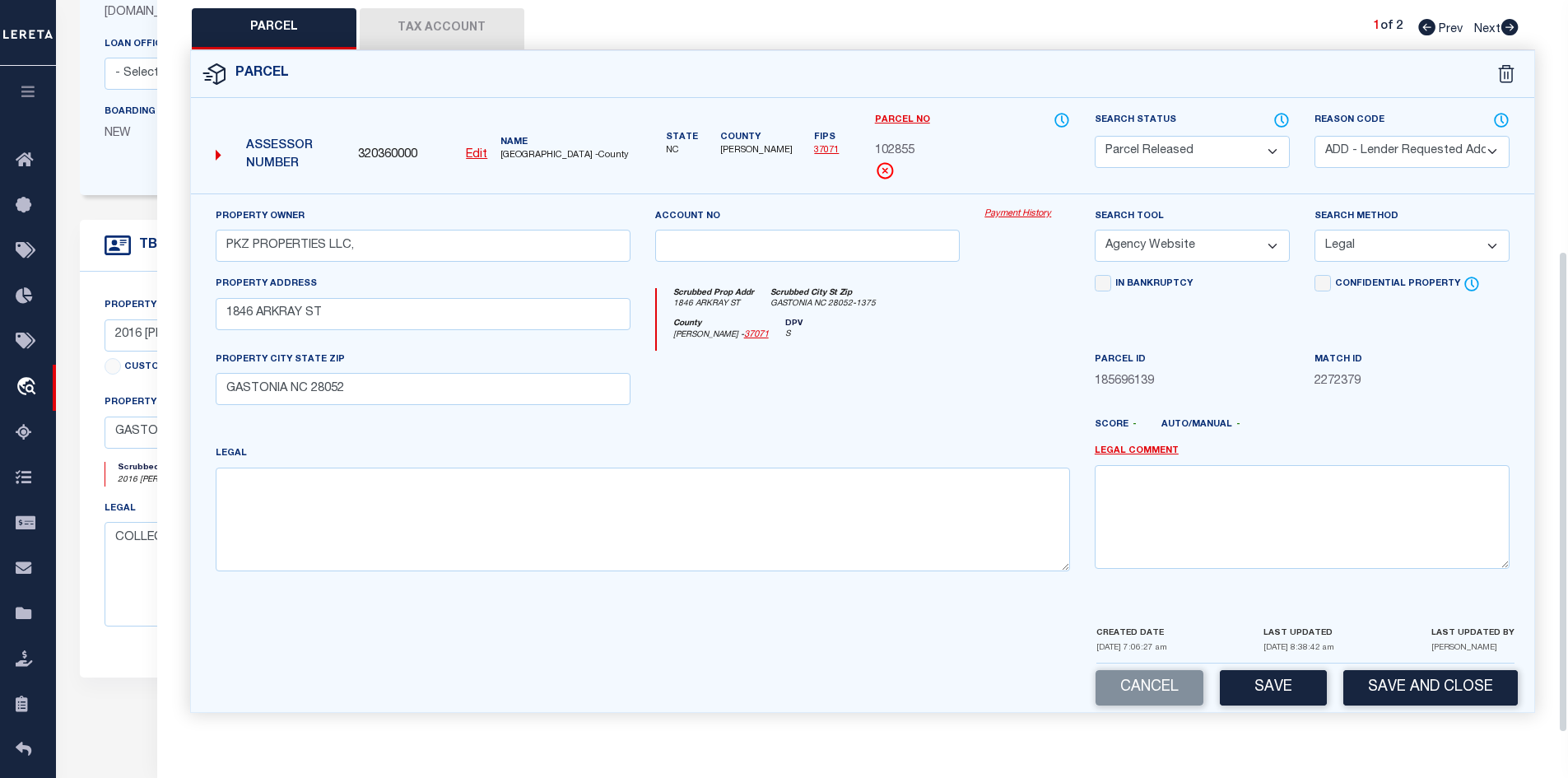
scroll to position [494, 0]
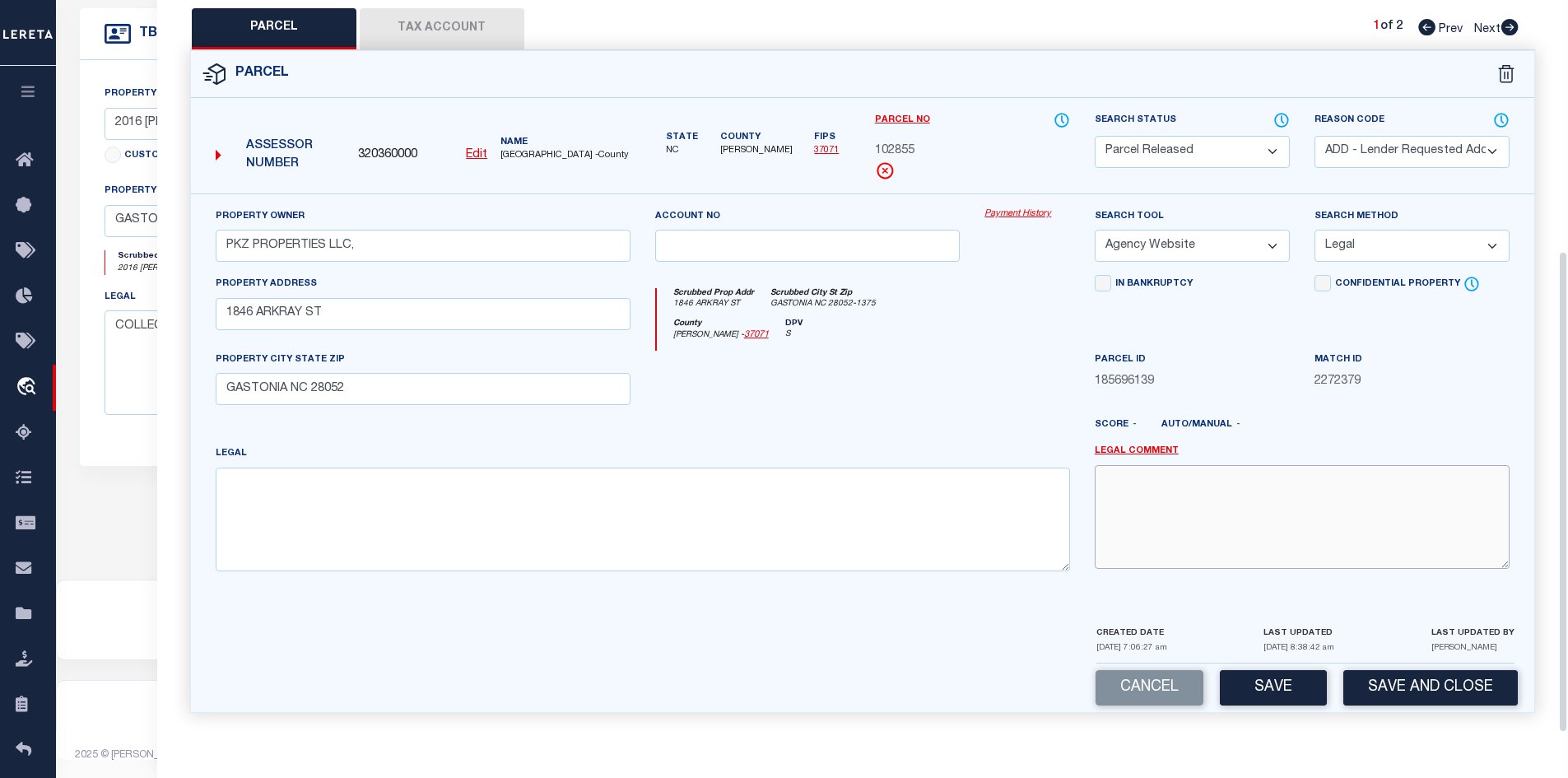
click at [1151, 505] on textarea at bounding box center [1302, 517] width 415 height 104
type textarea "Parcel released."
click at [1257, 688] on button "Save" at bounding box center [1274, 688] width 107 height 36
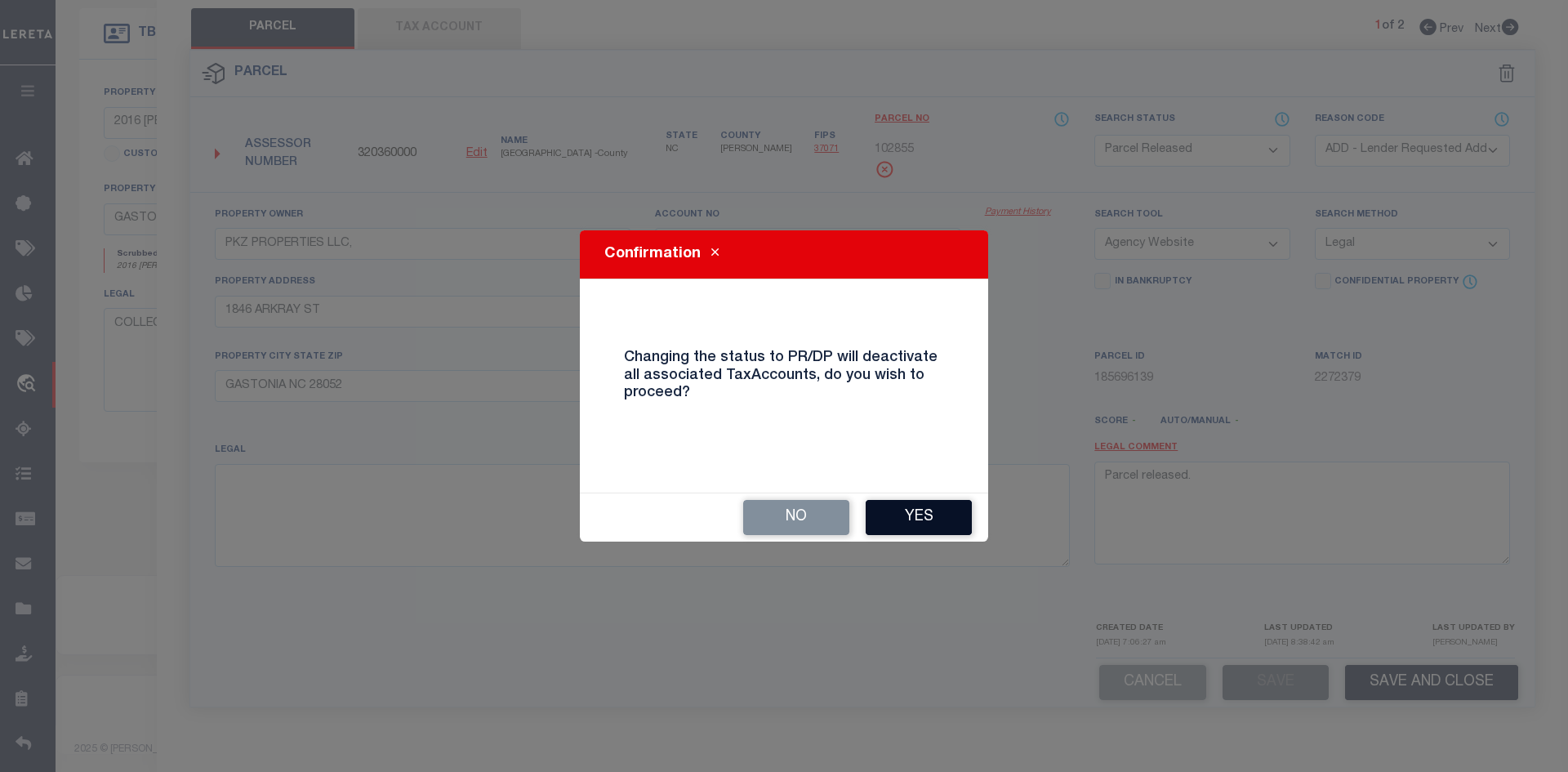
click at [929, 510] on button "Yes" at bounding box center [919, 518] width 106 height 35
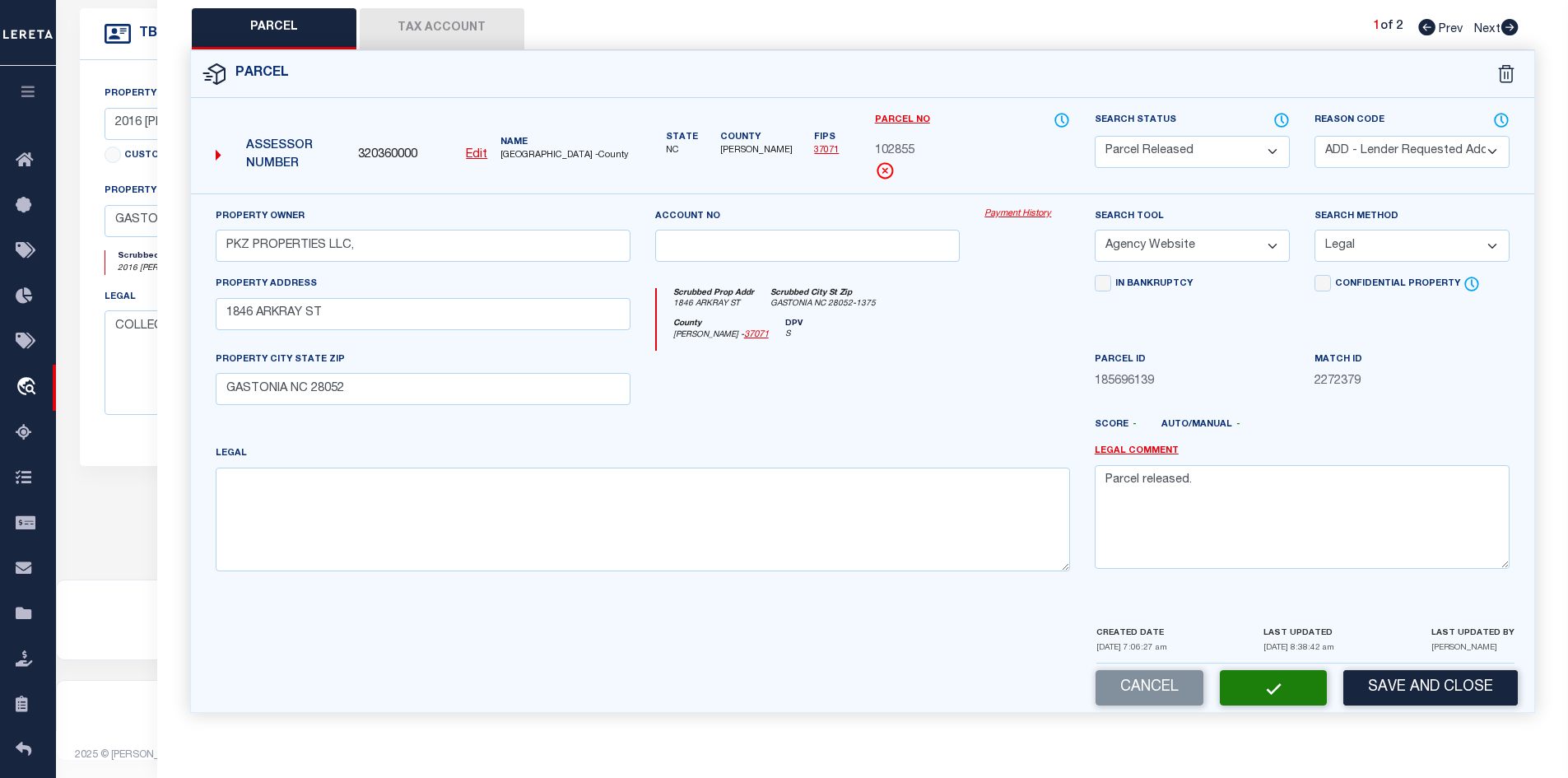
select select "AS"
select select
checkbox input "false"
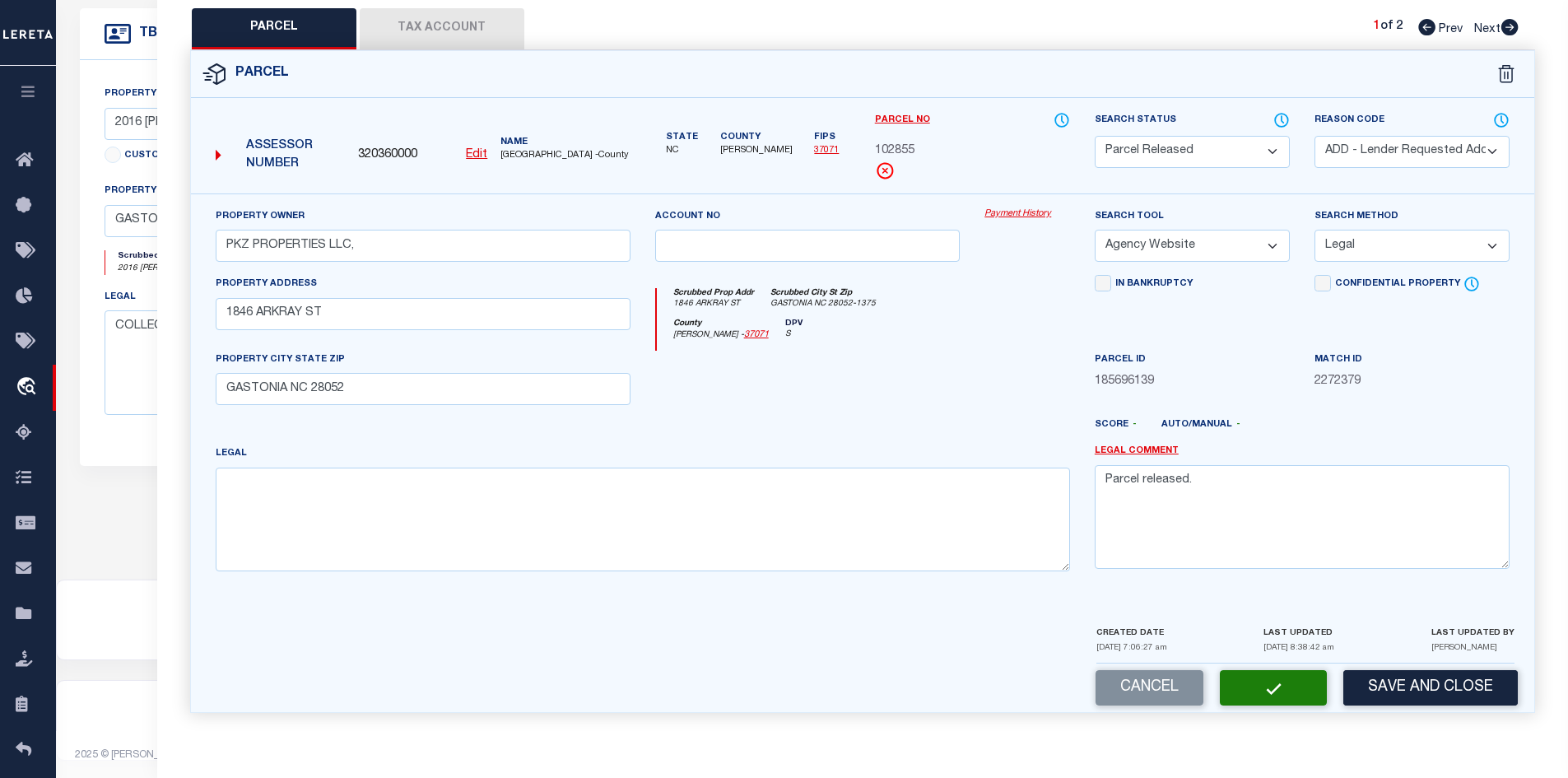
checkbox input "false"
select select "PR"
select select "ADD"
type input "PKZ PROPERTIES LLC,"
select select "AGW"
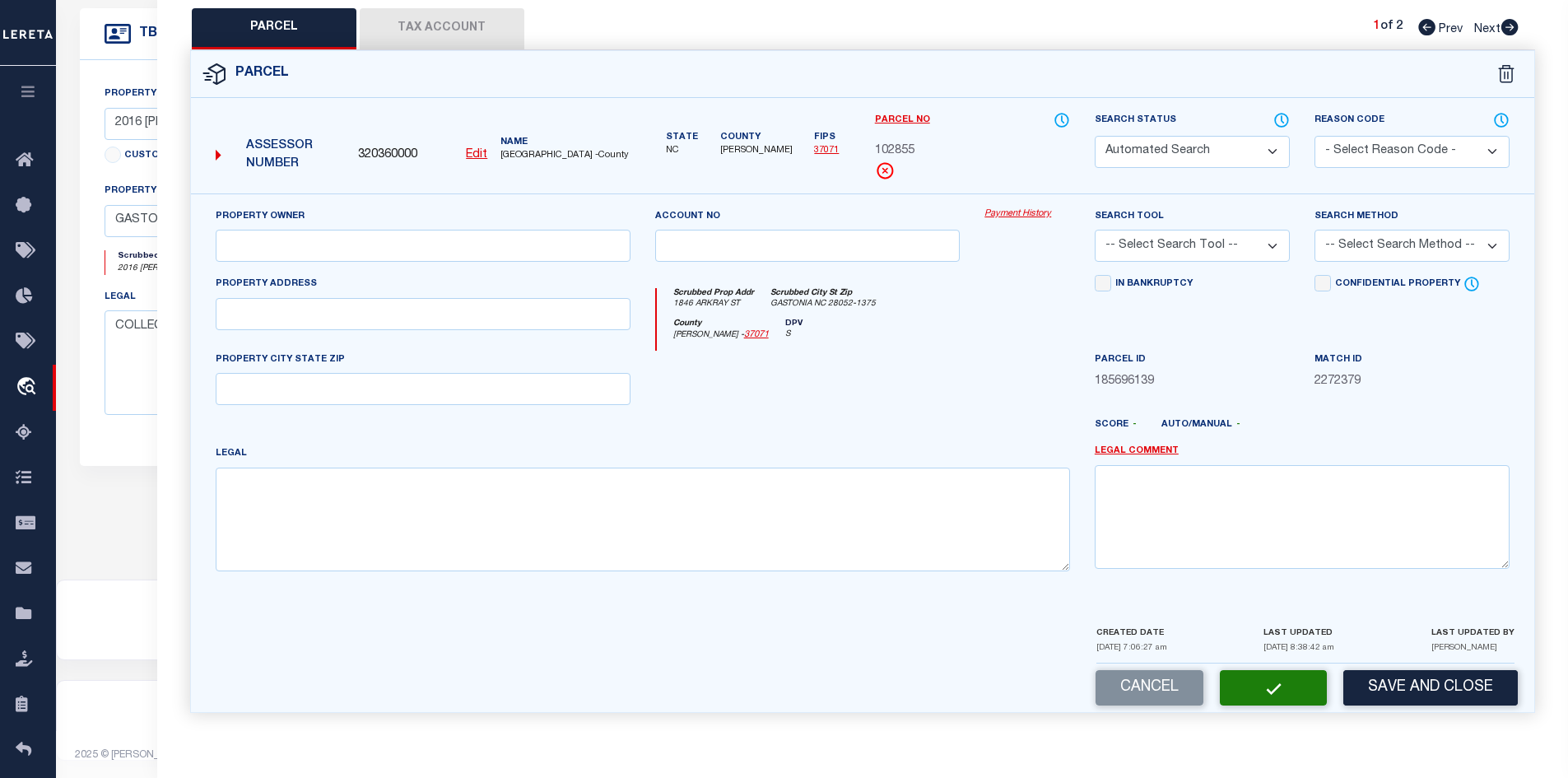
select select "LEG"
type input "1846 ARKRAY ST"
type input "GASTONIA NC 28052"
type textarea "Parcel released."
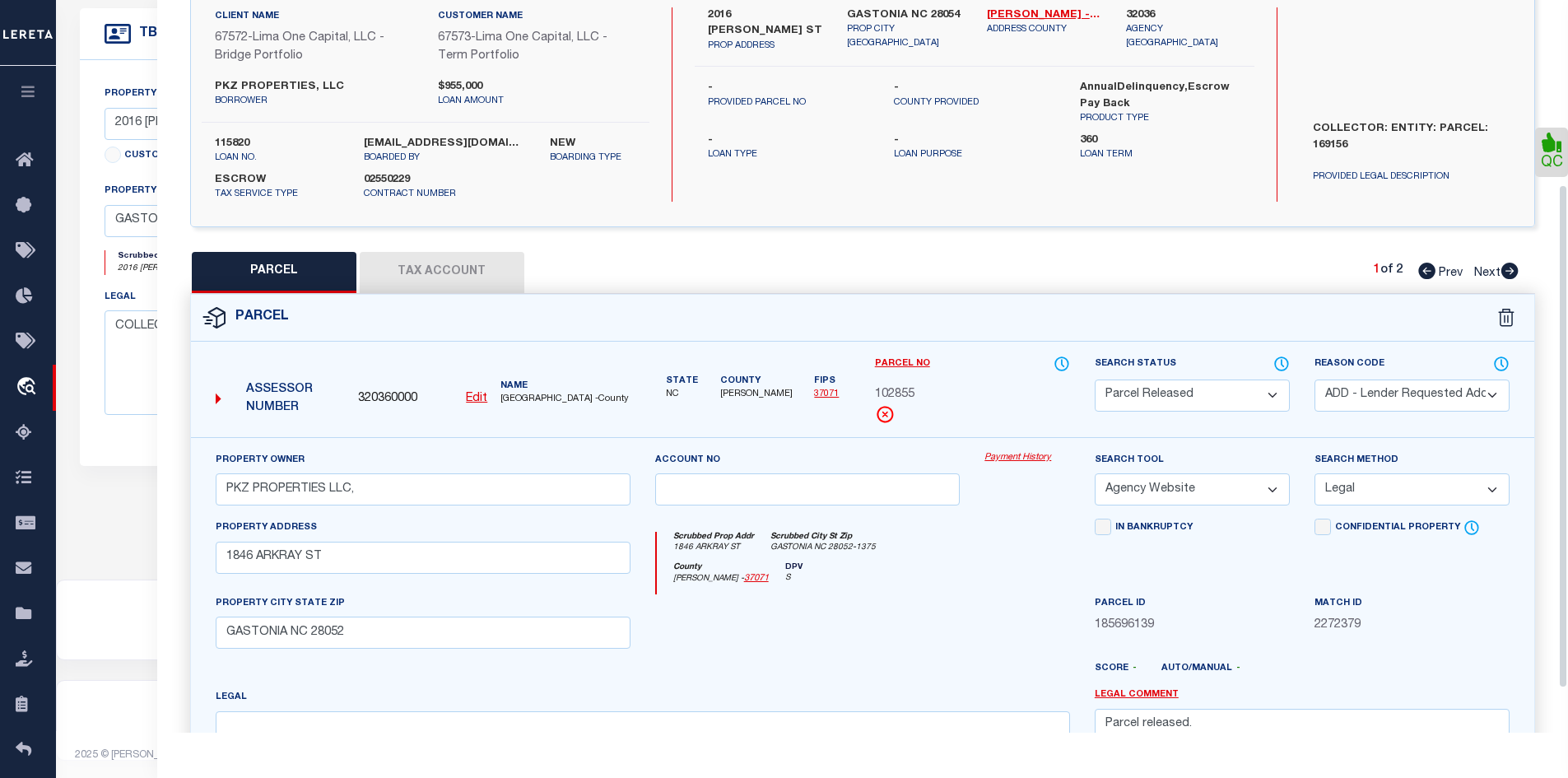
scroll to position [85, 0]
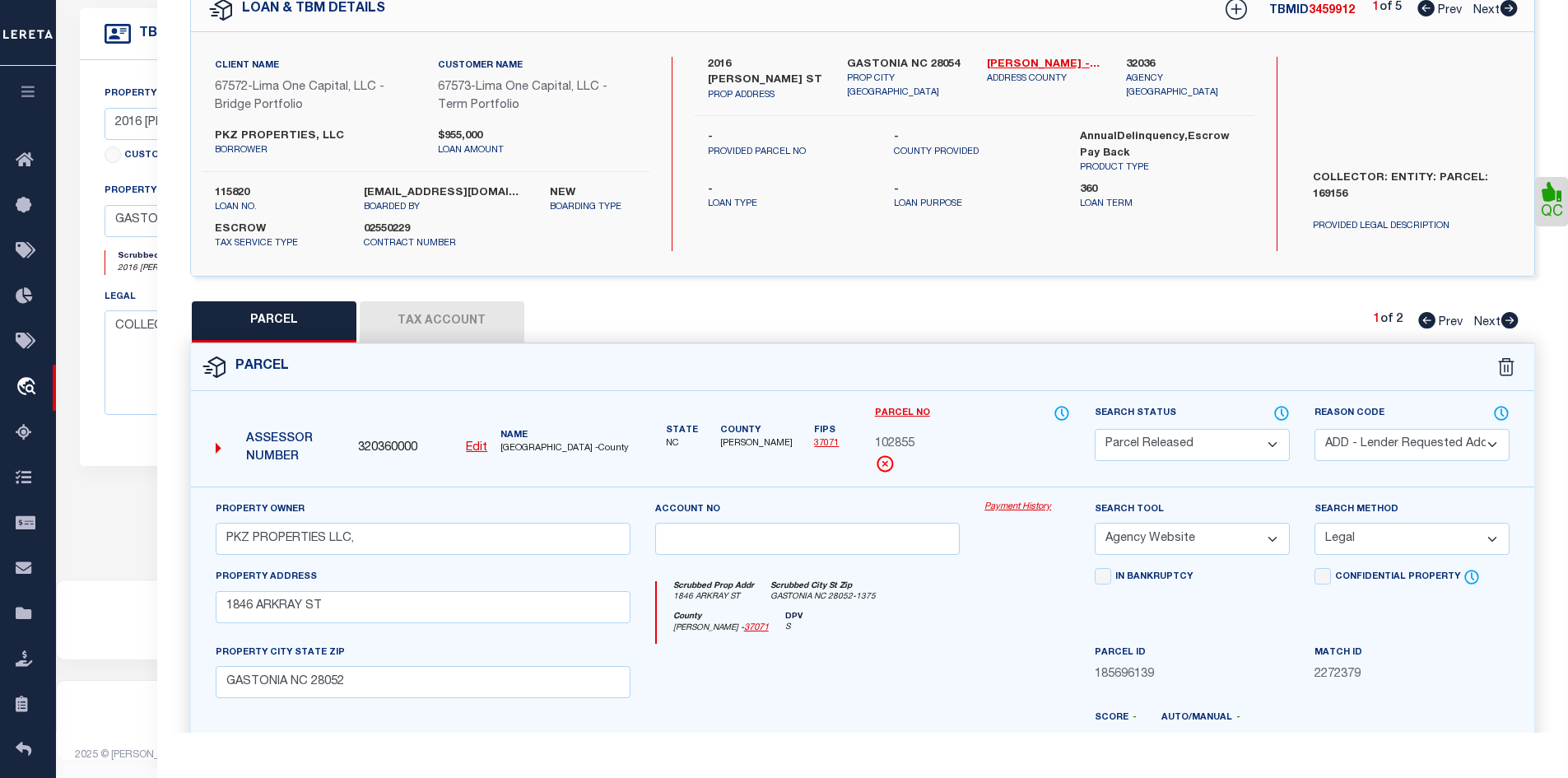
click at [1516, 323] on icon at bounding box center [1510, 320] width 17 height 16
select select "AS"
select select
click at [425, 323] on button "Tax Account" at bounding box center [442, 322] width 165 height 42
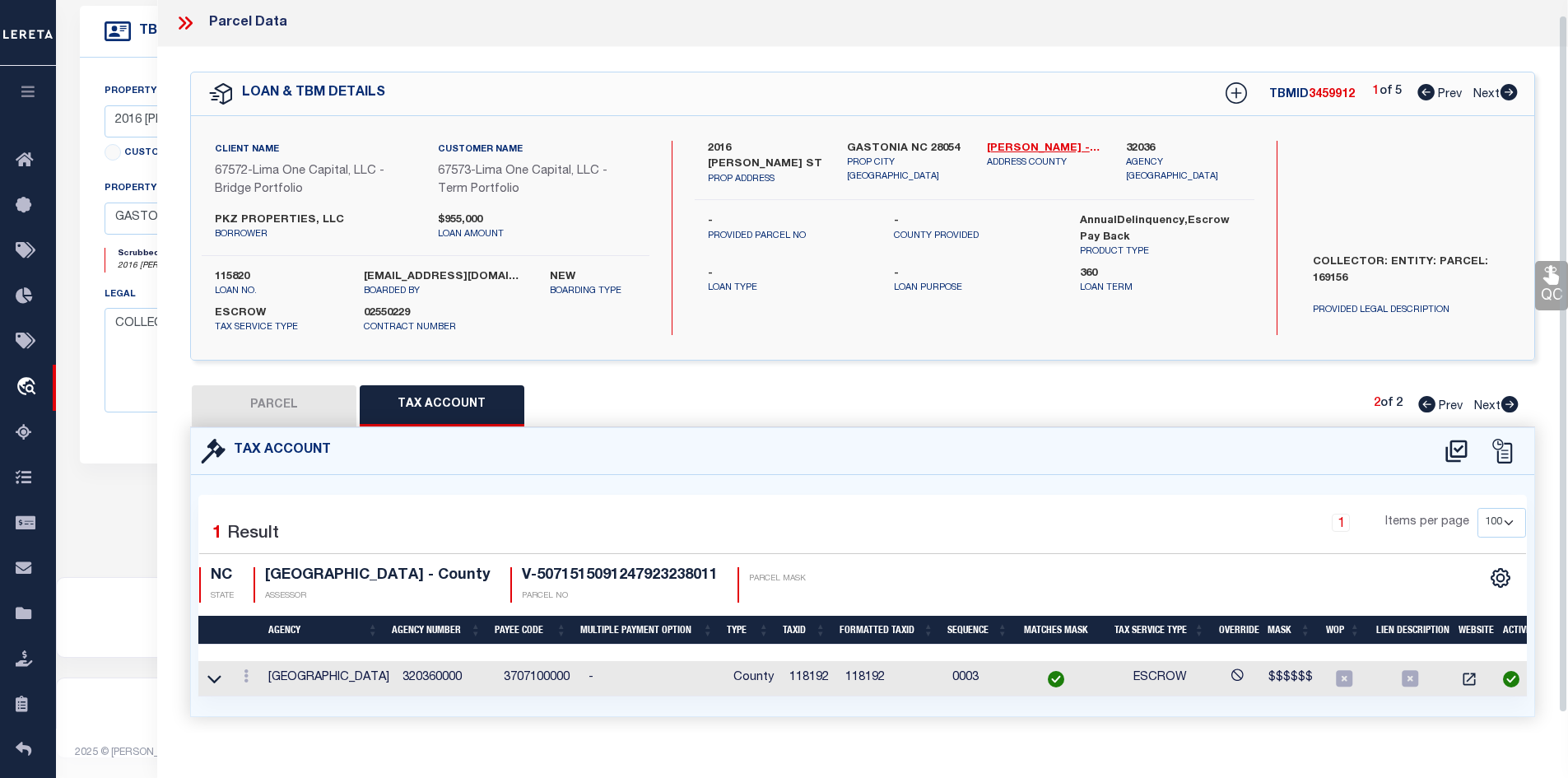
scroll to position [0, 0]
click at [188, 25] on icon at bounding box center [185, 24] width 21 height 21
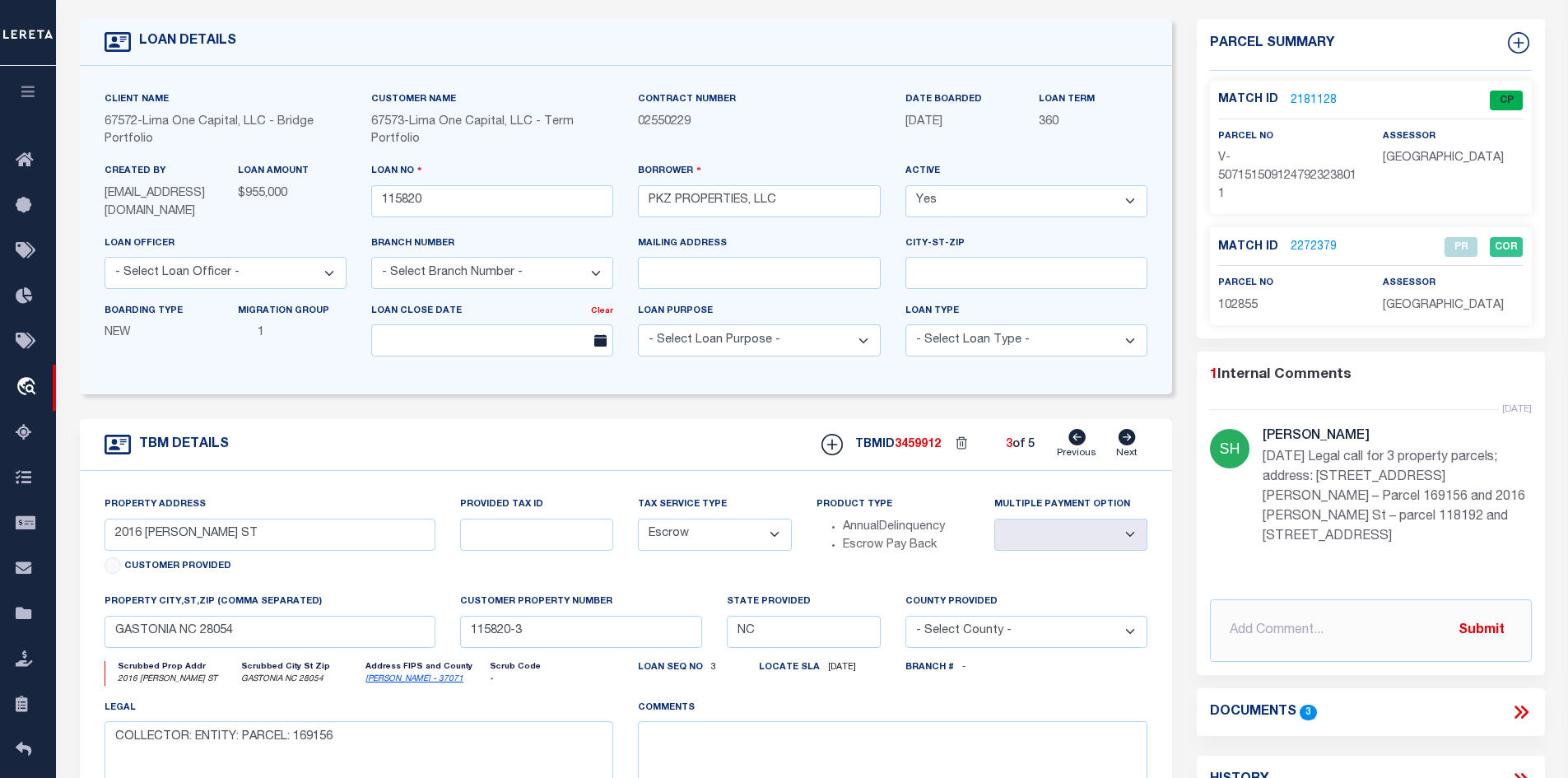
scroll to position [82, 0]
click at [1339, 438] on h5 "[PERSON_NAME]" at bounding box center [1397, 438] width 269 height 15
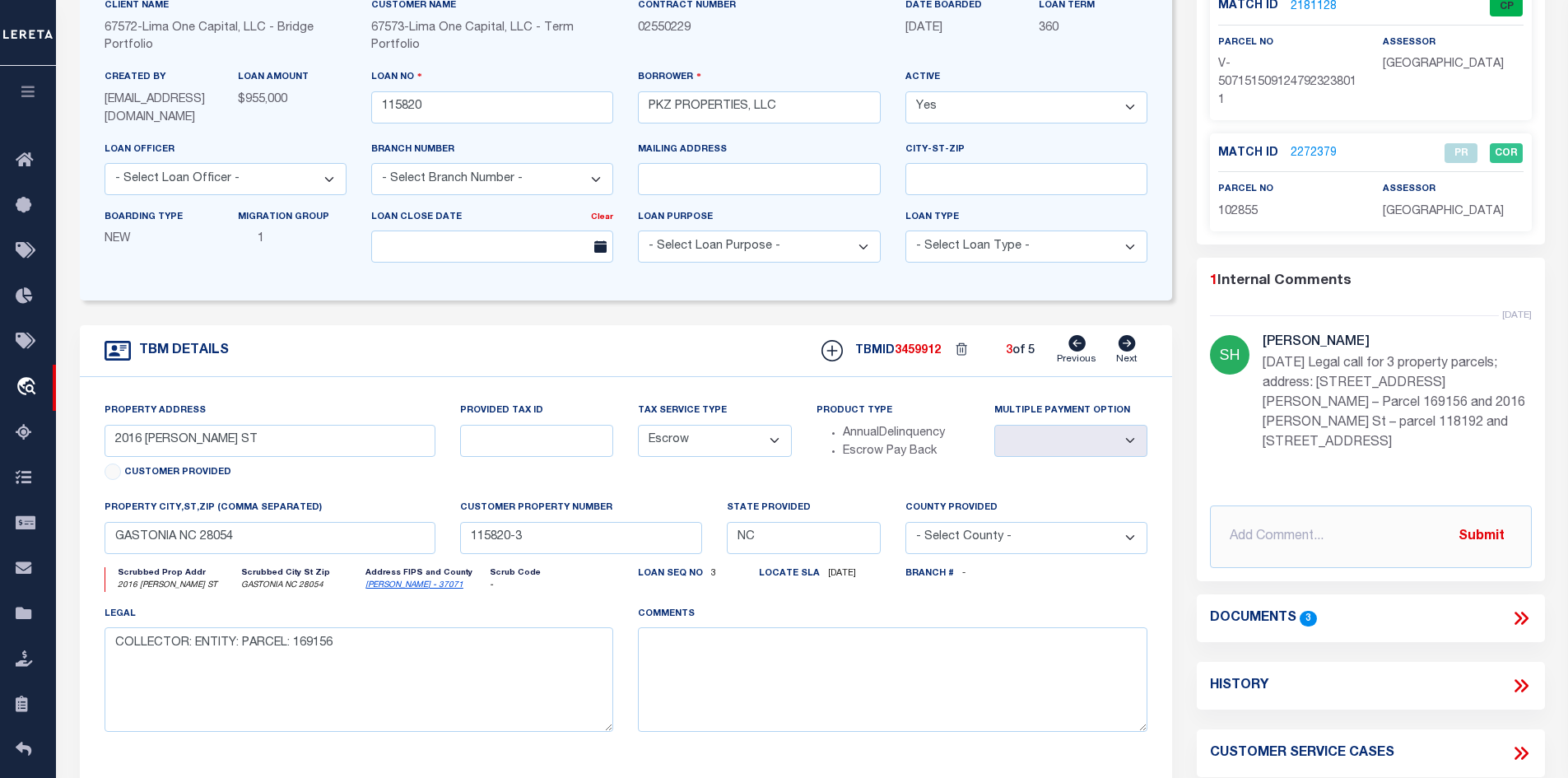
scroll to position [411, 0]
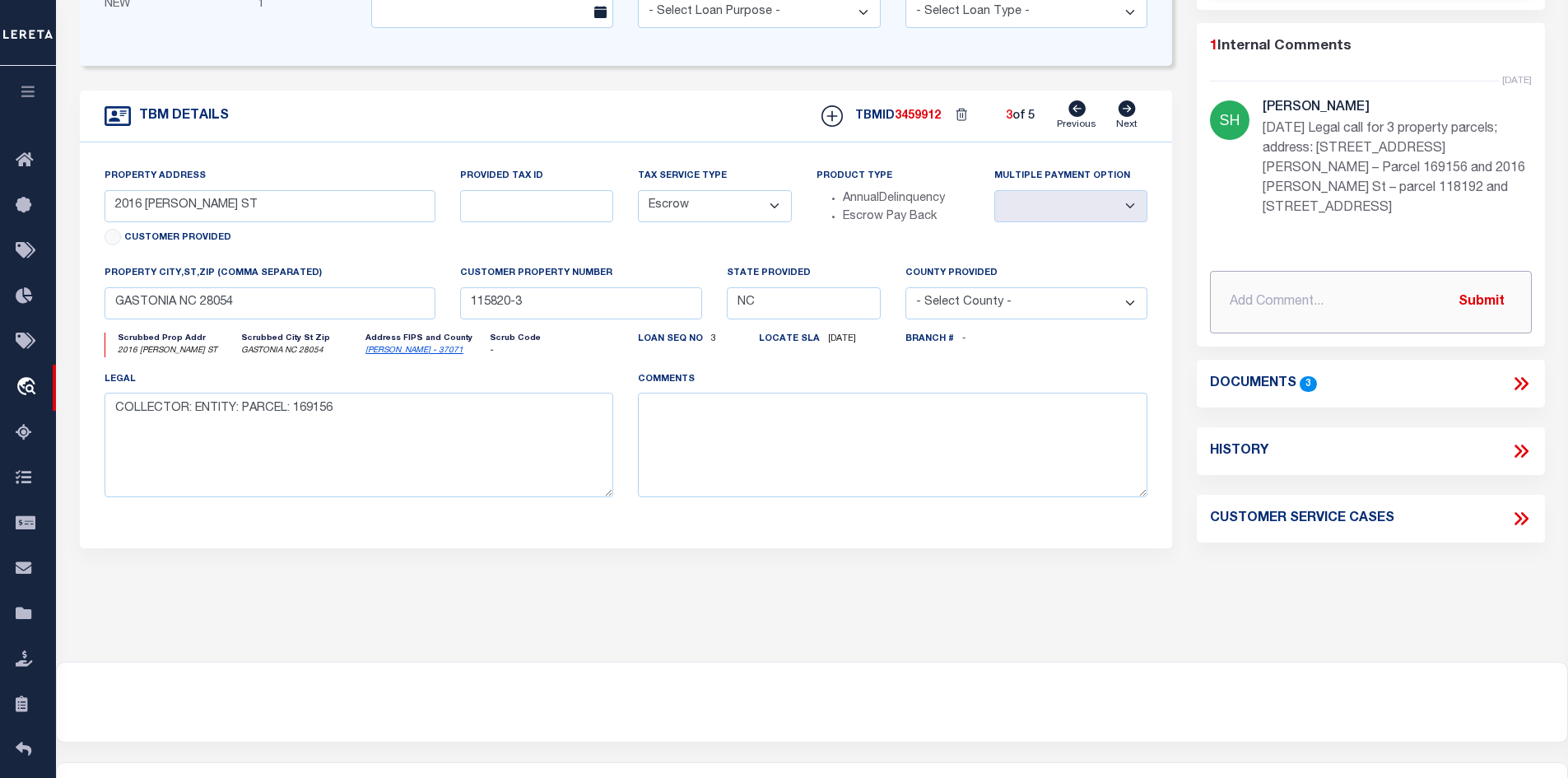
click at [1256, 284] on input "text" at bounding box center [1370, 302] width 322 height 63
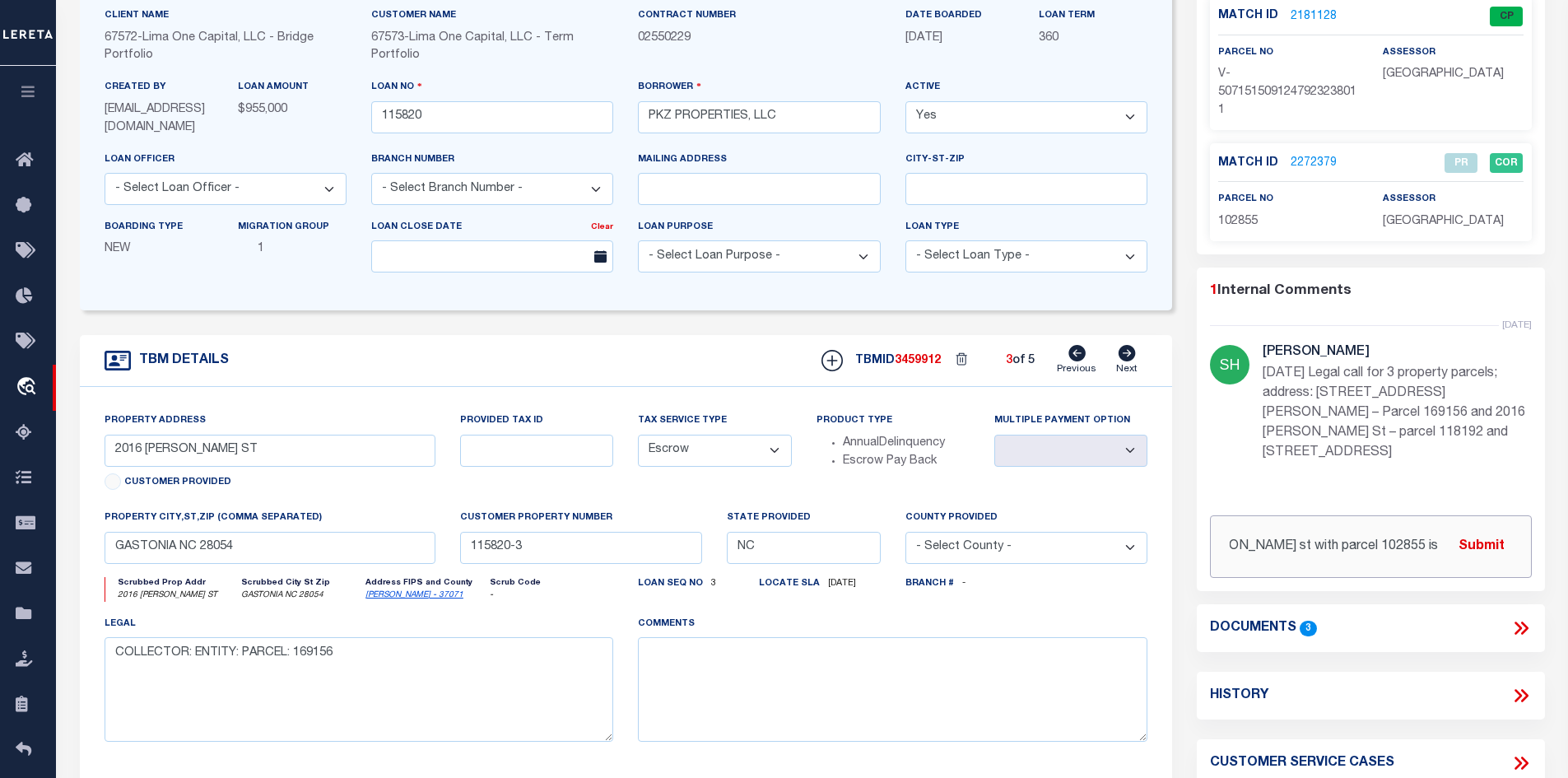
scroll to position [247, 0]
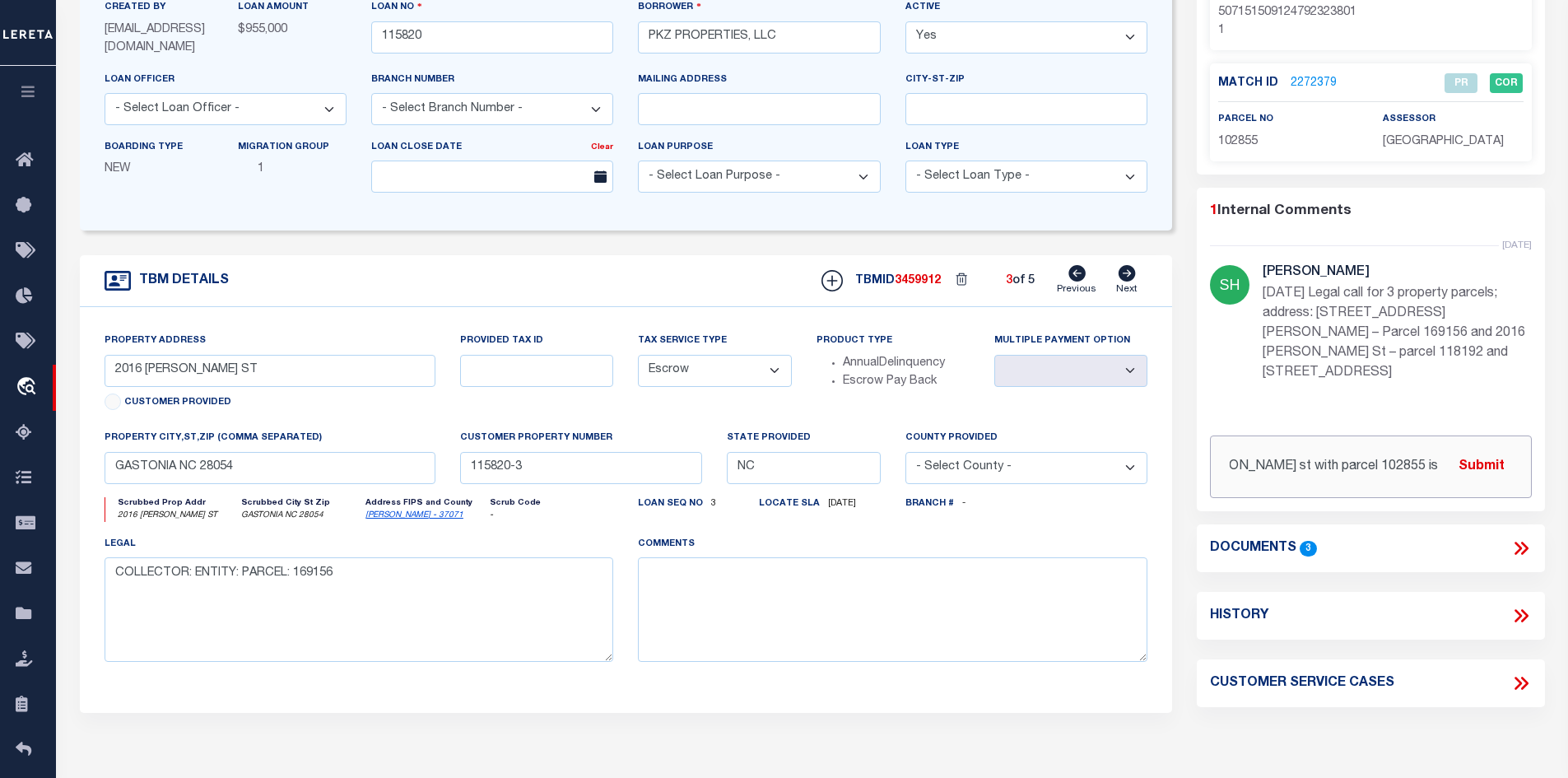
click at [1242, 447] on input "Property reported 2016 [PERSON_NAME] st with parcel 102855 is incorrect." at bounding box center [1370, 467] width 322 height 63
click at [1251, 447] on input "Property reported 2016 [PERSON_NAME] st with parcel 102855 is incorrect." at bounding box center [1370, 467] width 322 height 63
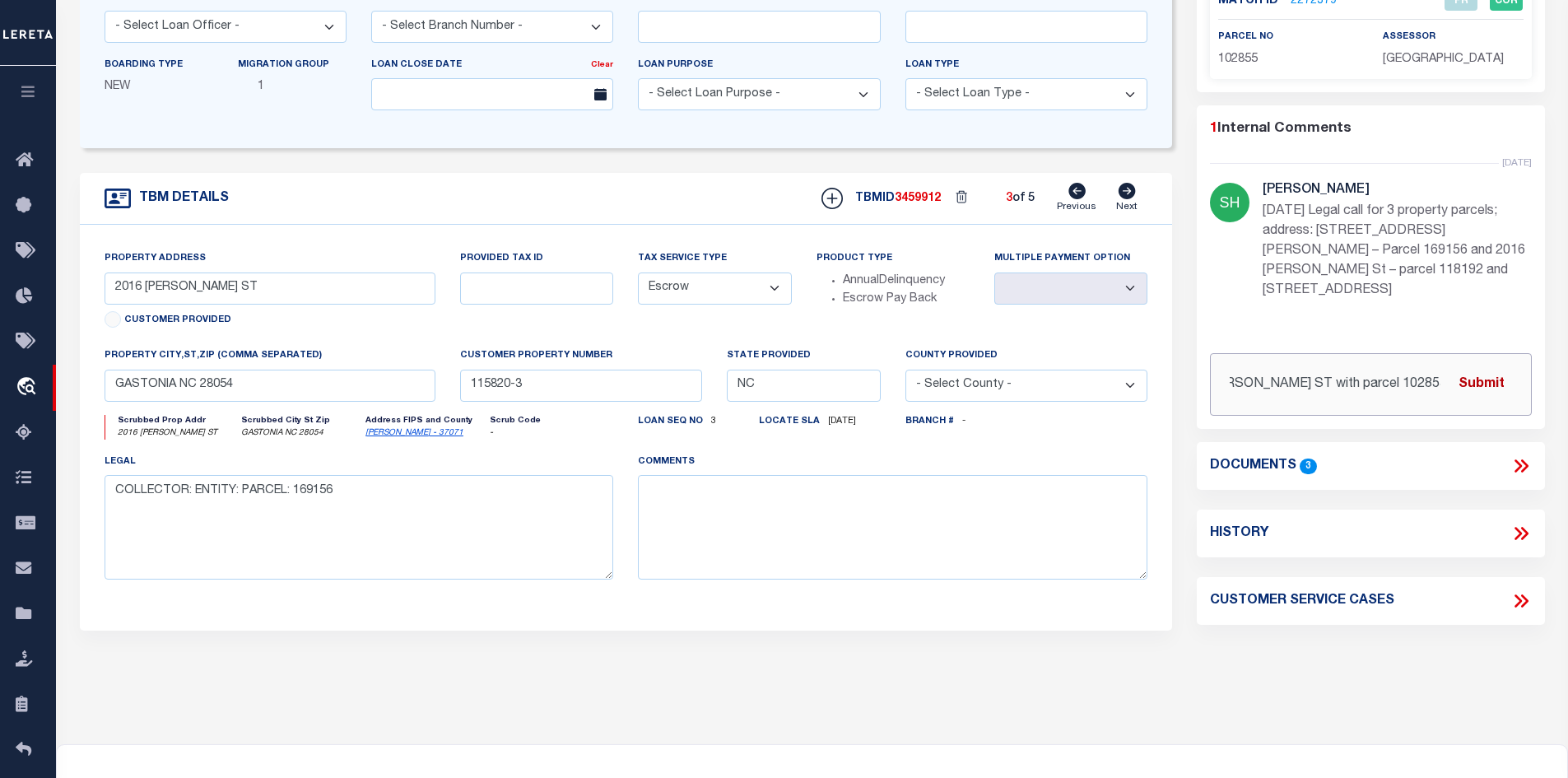
scroll to position [0, 187]
drag, startPoint x: 1249, startPoint y: 367, endPoint x: 1527, endPoint y: 377, distance: 278.2
click at [1527, 377] on input "Property reported 2016 [PERSON_NAME] ST with parcel 102855 is incorrect." at bounding box center [1370, 384] width 322 height 63
click at [1430, 367] on input "Property reported 2016 [PERSON_NAME] ST with parcel 102855 is incorrect." at bounding box center [1370, 384] width 322 height 63
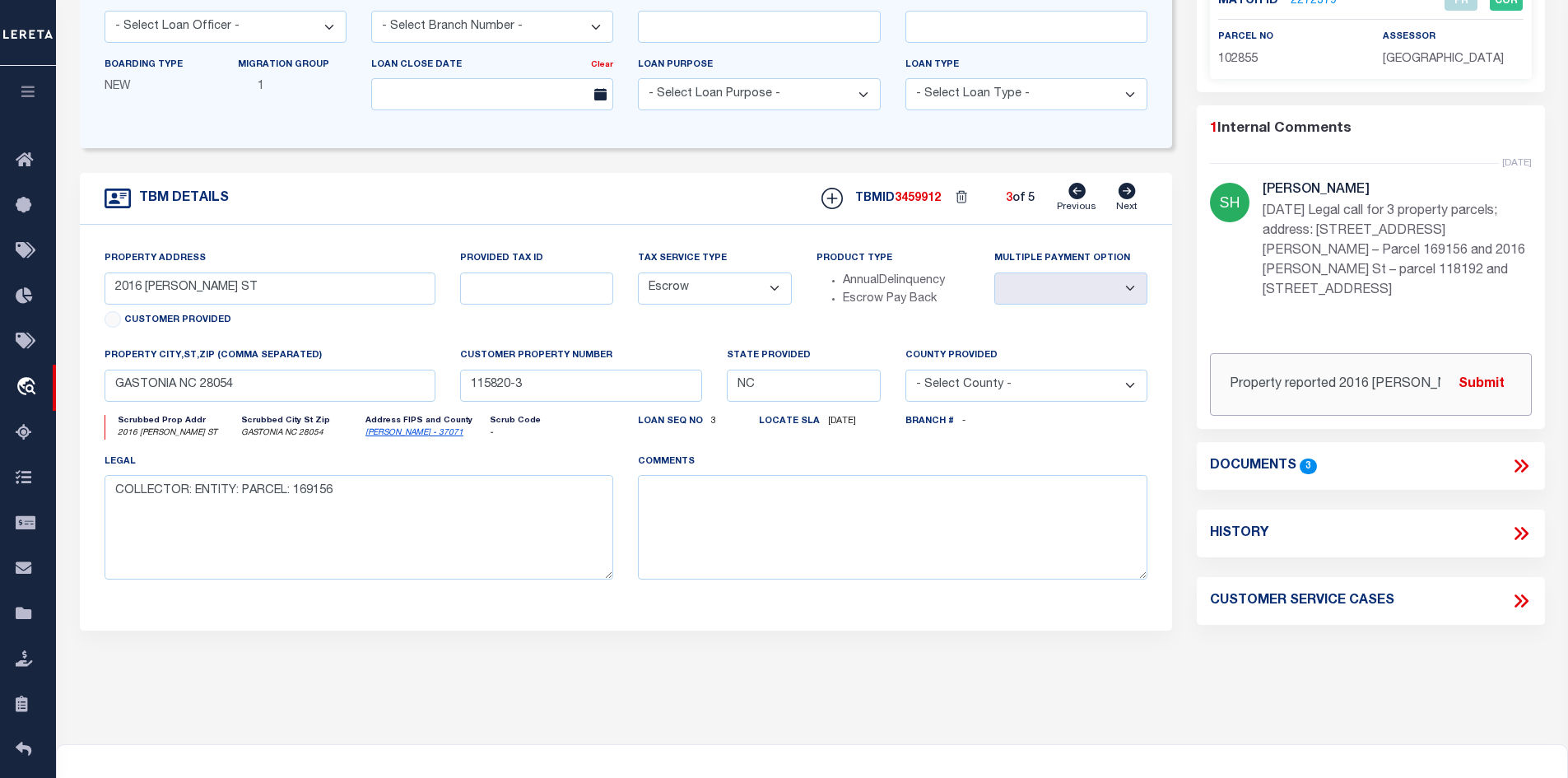
drag, startPoint x: 1441, startPoint y: 362, endPoint x: 1092, endPoint y: 359, distance: 349.0
click at [1092, 359] on div "LOAN DETAILS Client Name 67572 - Customer Name 67573 -" at bounding box center [813, 224] width 1490 height 942
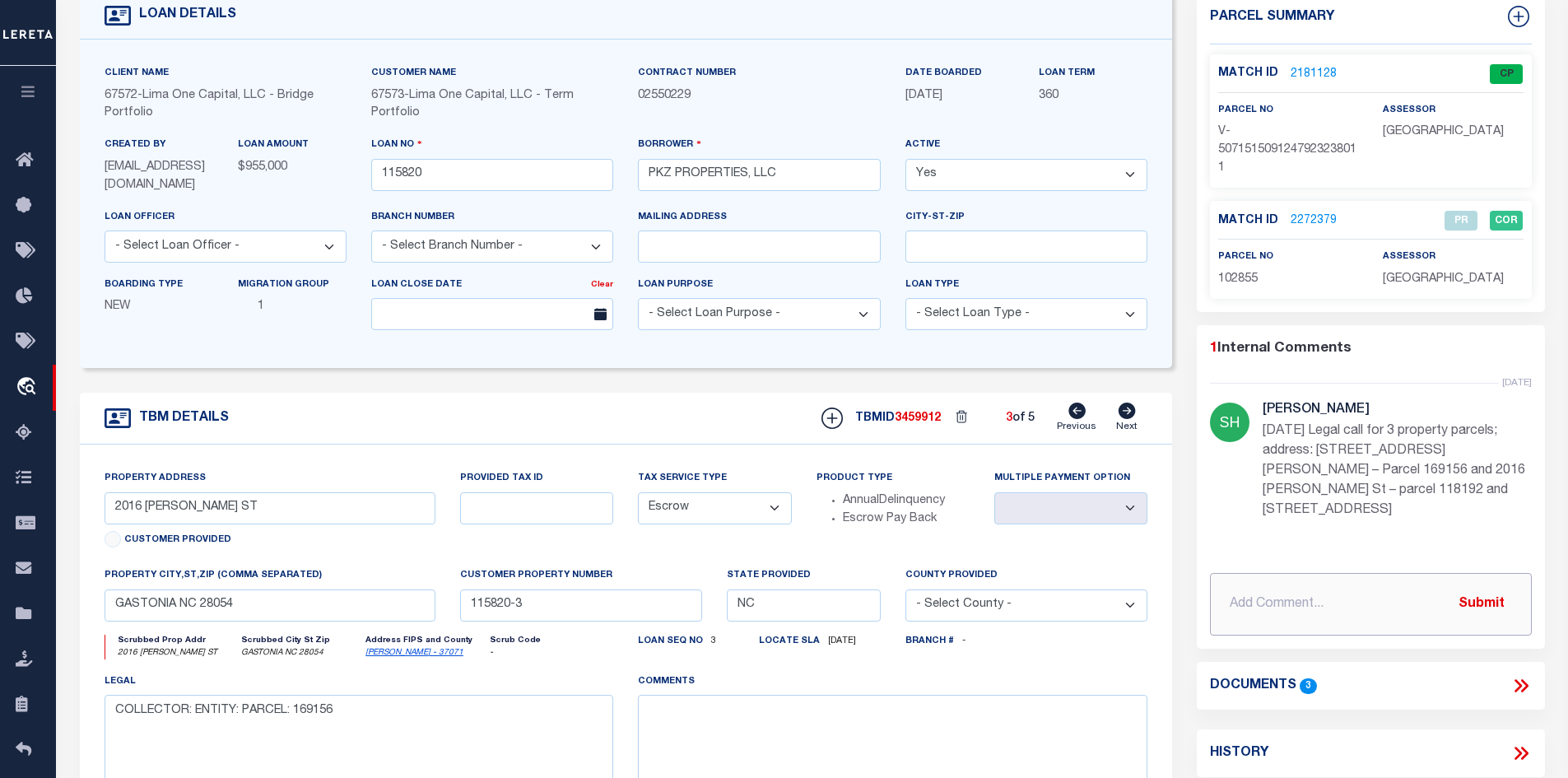
scroll to position [82, 0]
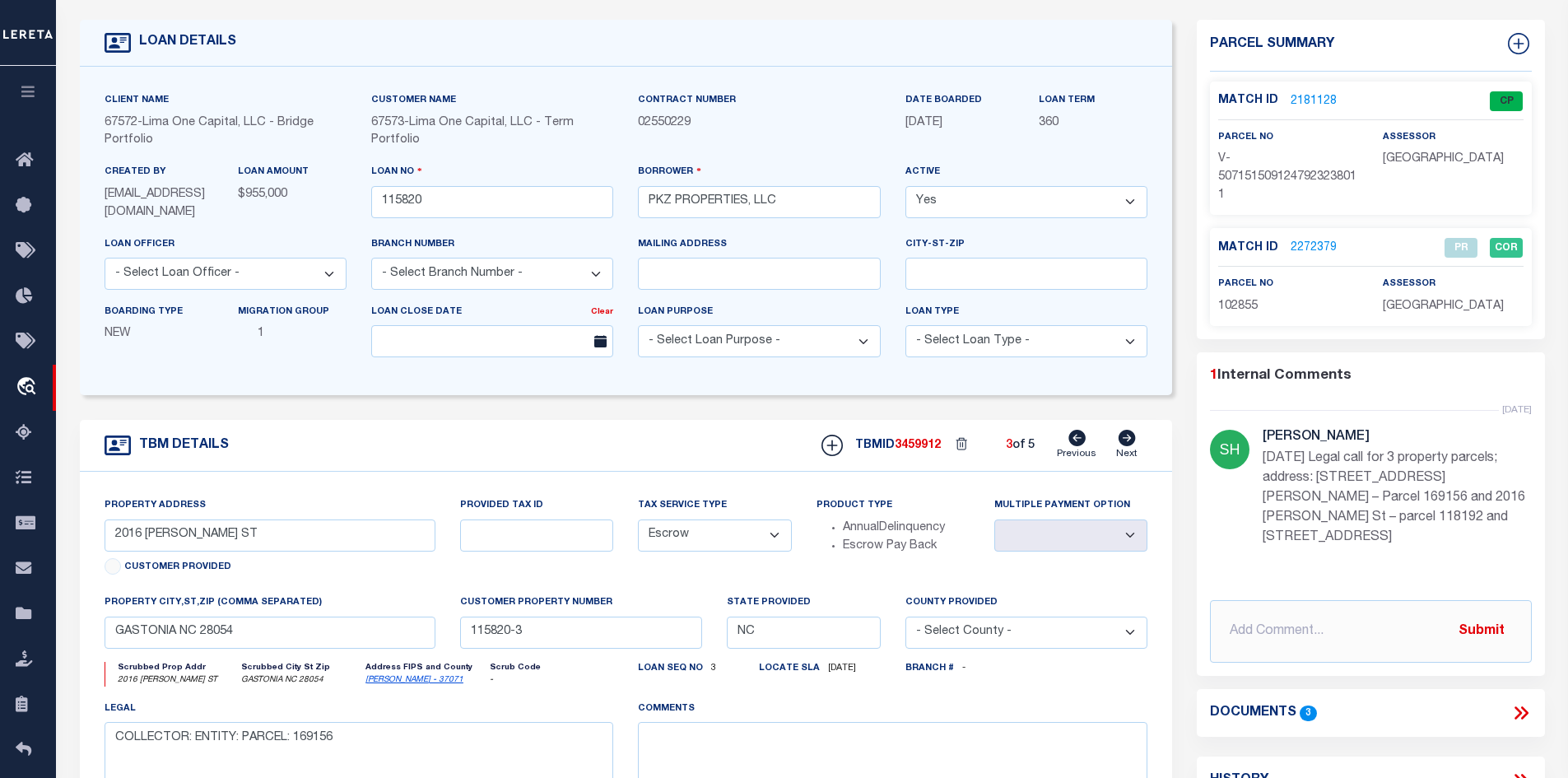
click at [1127, 442] on icon at bounding box center [1127, 438] width 18 height 16
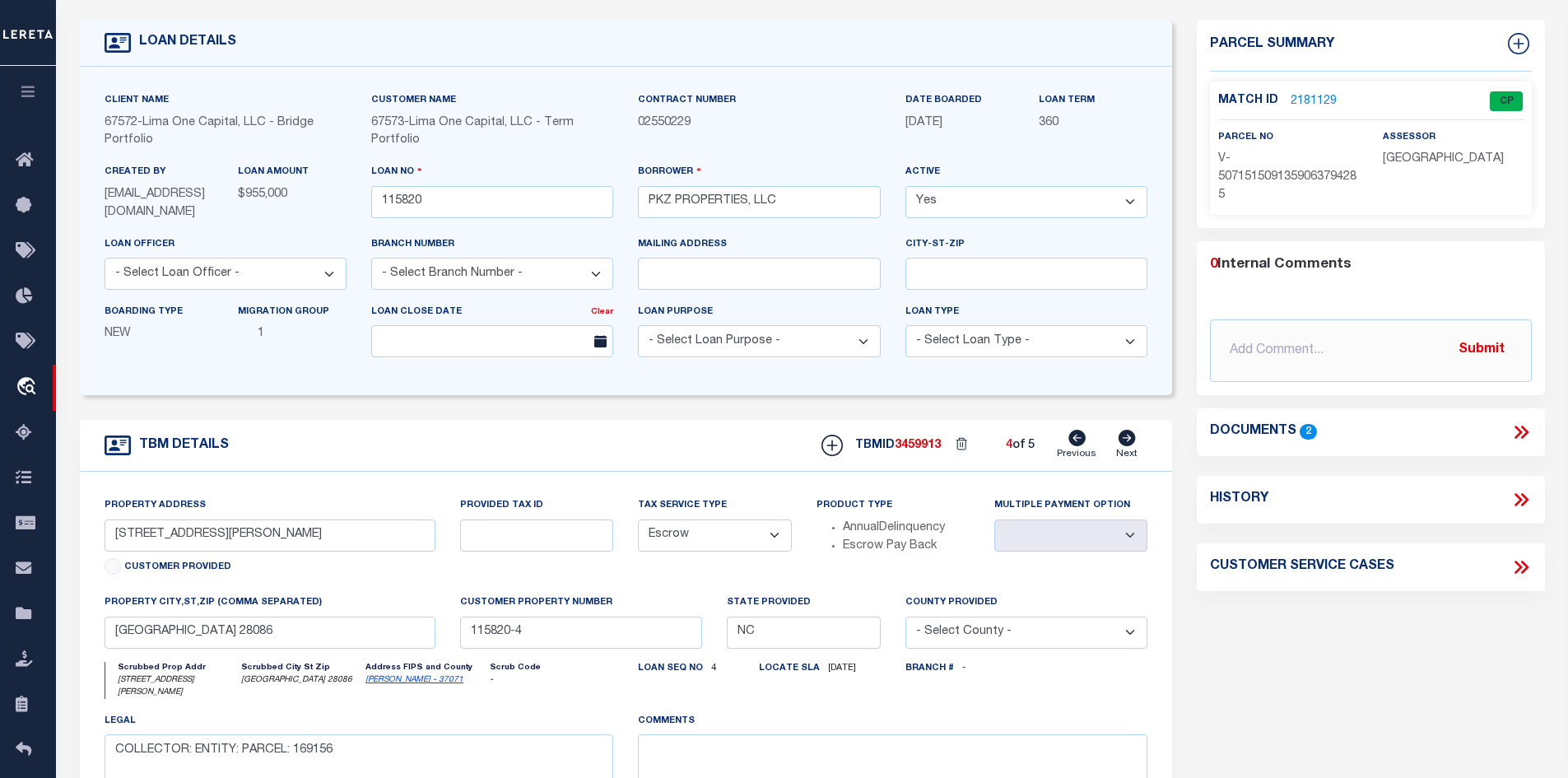
click at [1298, 98] on link "2181129" at bounding box center [1313, 102] width 46 height 17
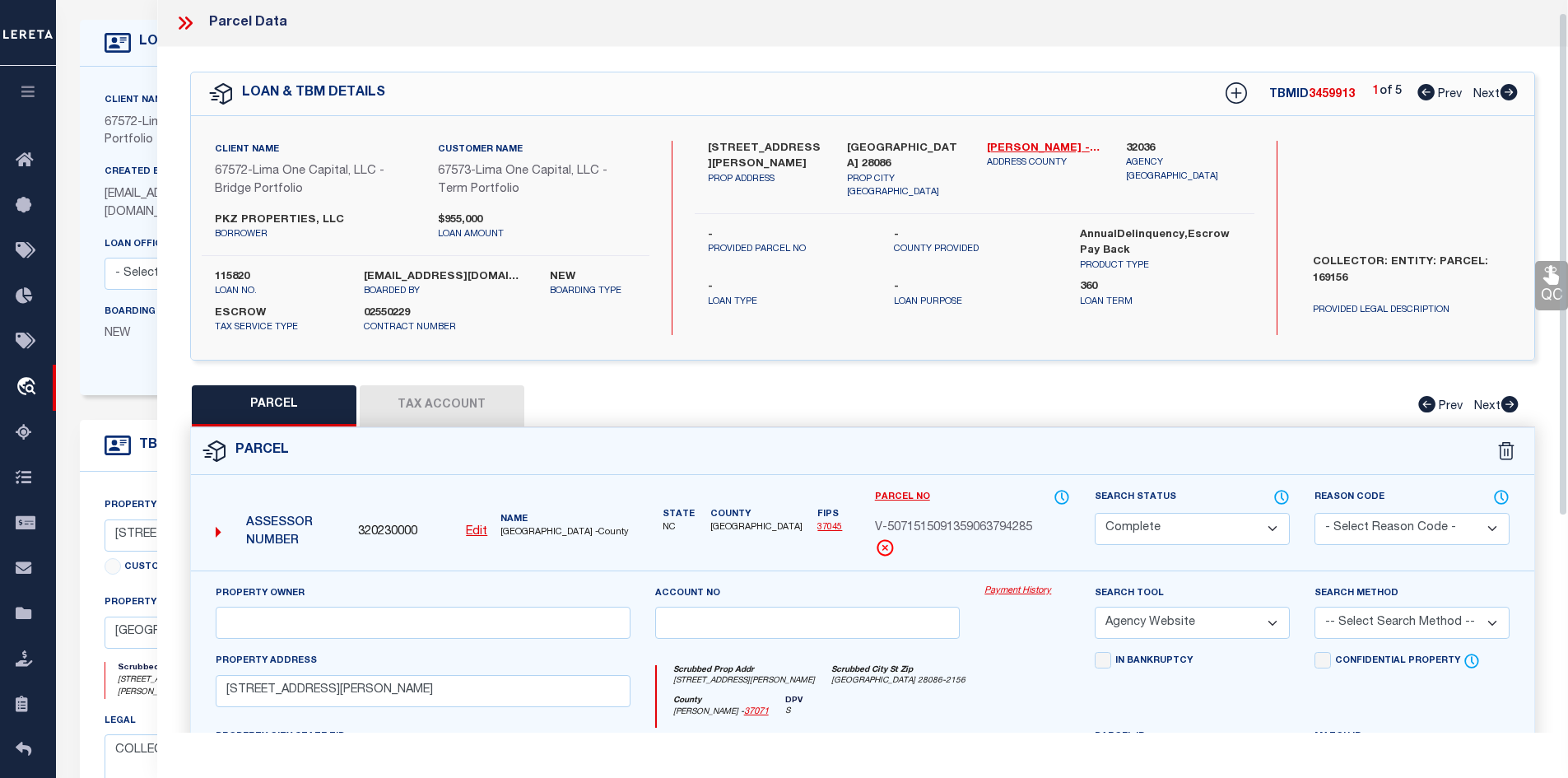
scroll to position [0, 0]
click at [187, 20] on icon at bounding box center [185, 24] width 21 height 21
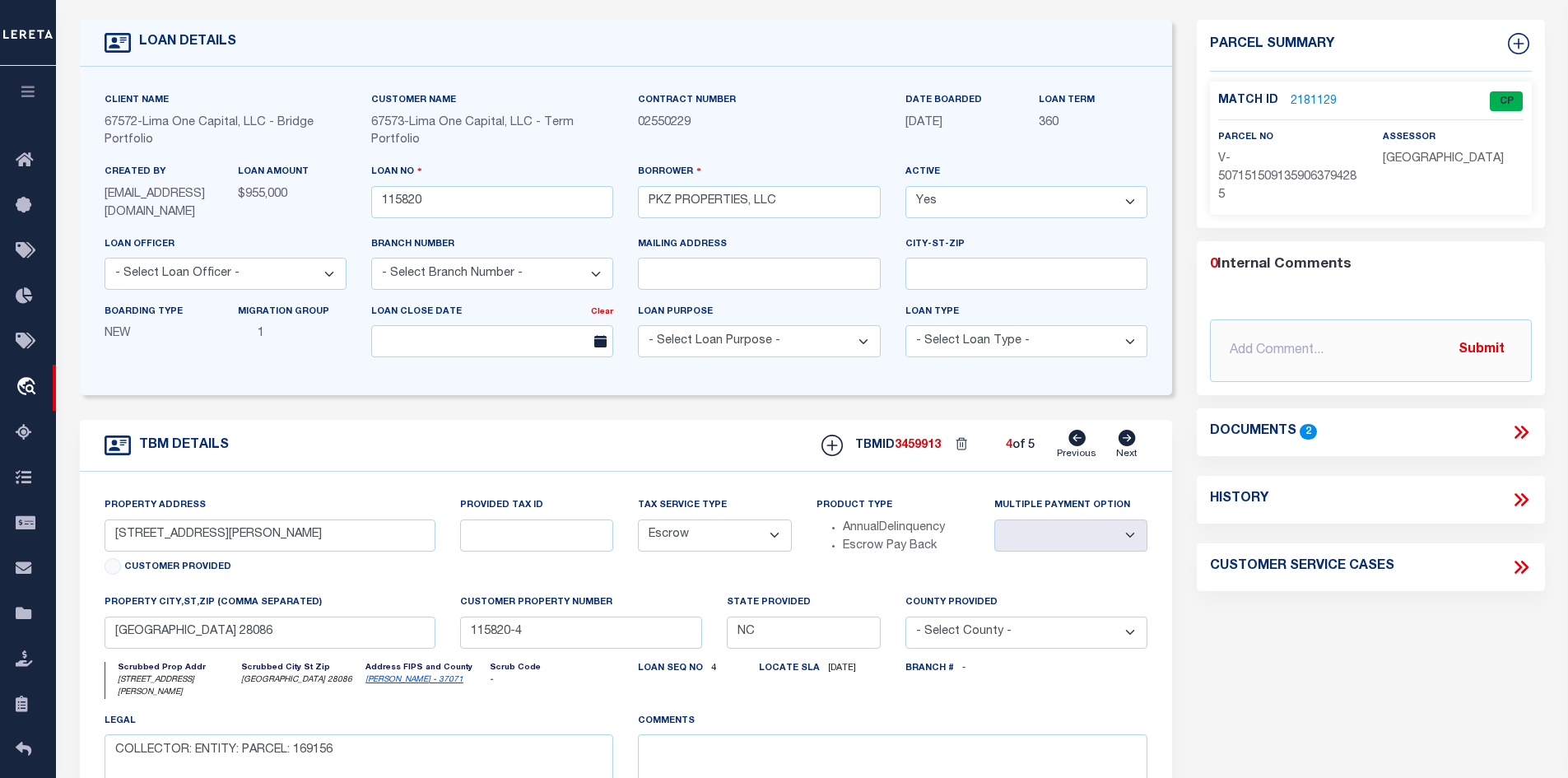
click at [1121, 439] on icon at bounding box center [1128, 438] width 17 height 16
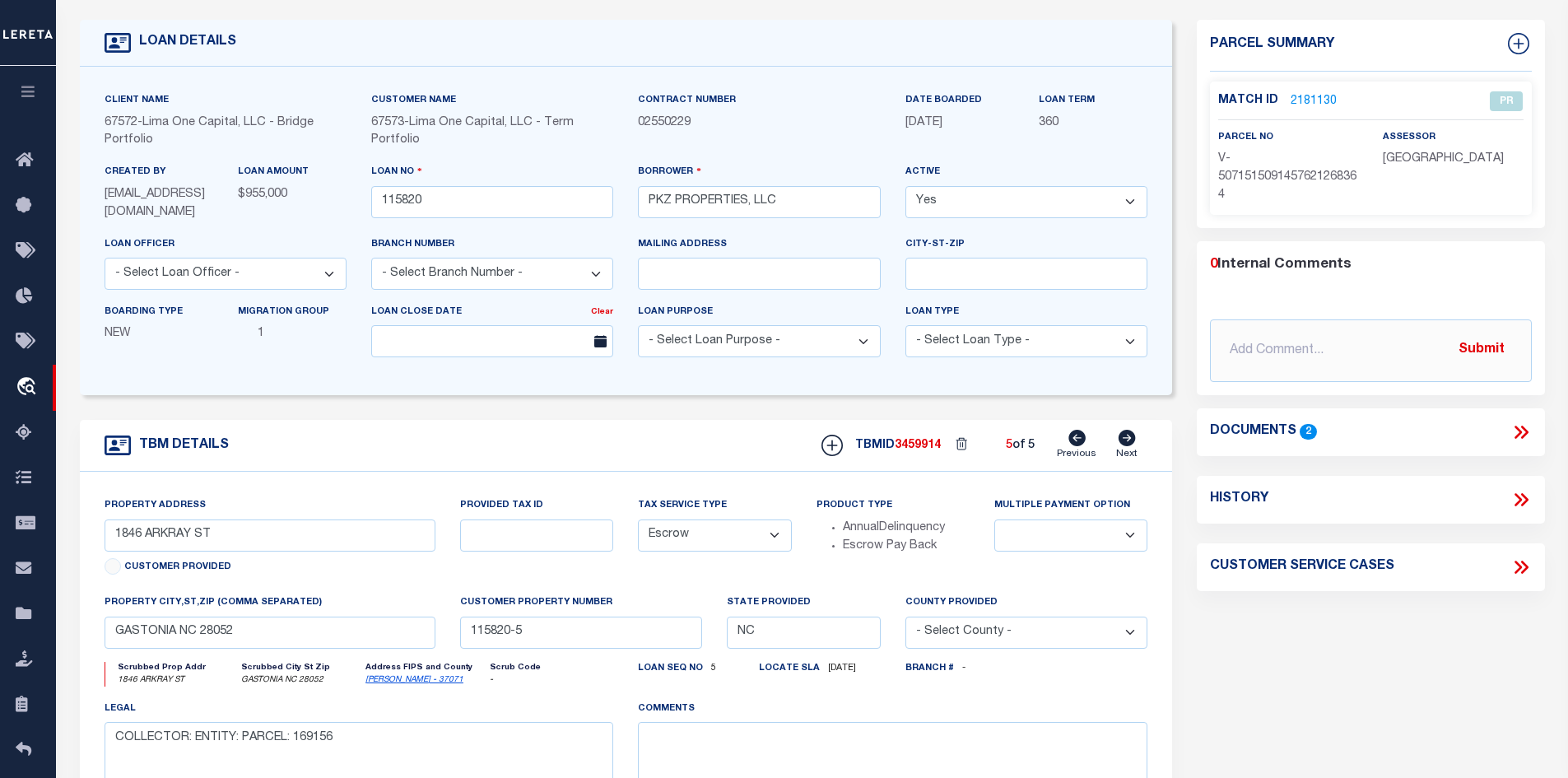
click at [1295, 93] on link "2181130" at bounding box center [1313, 102] width 46 height 17
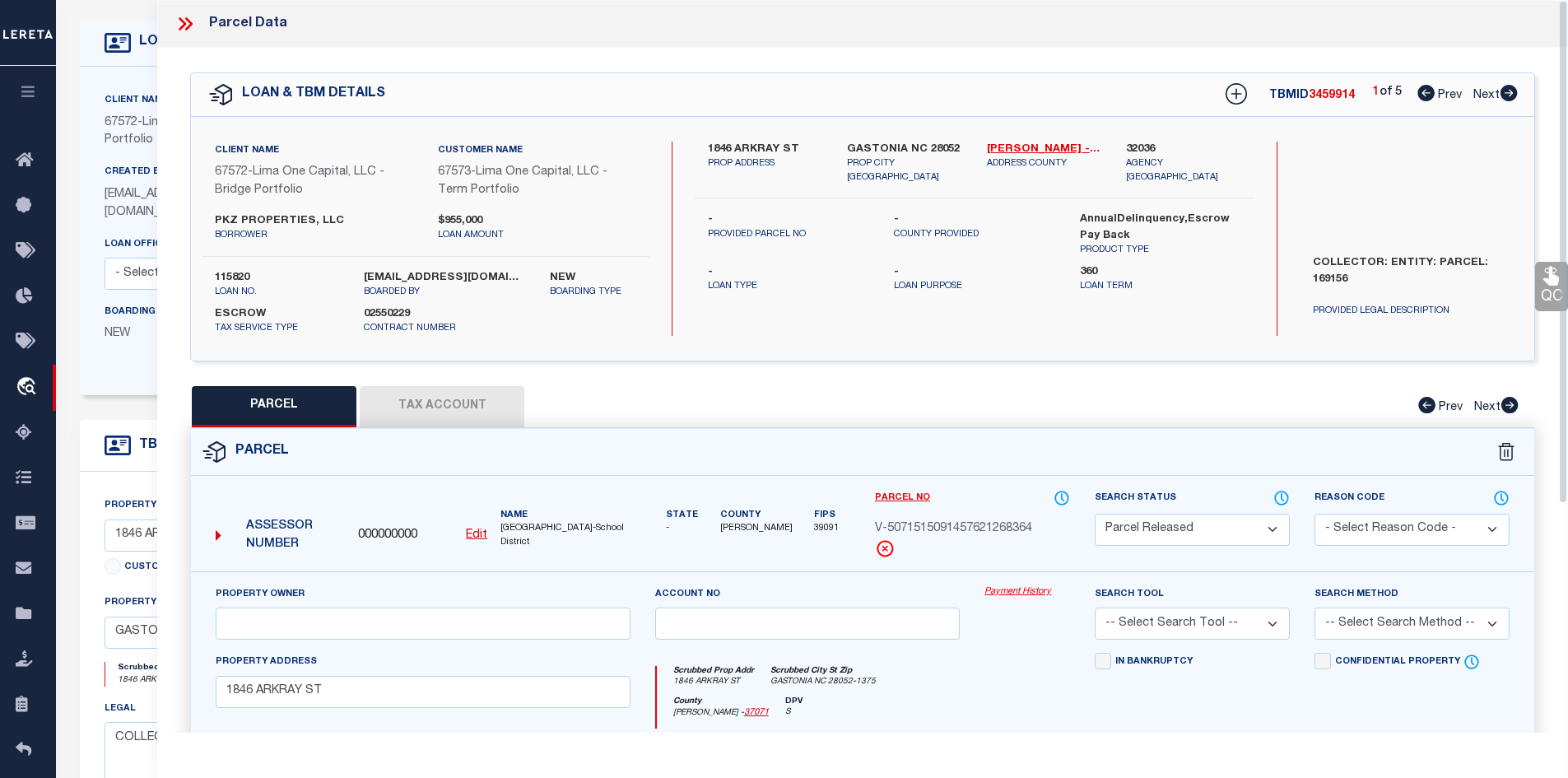
click at [471, 388] on button "Tax Account" at bounding box center [442, 406] width 165 height 42
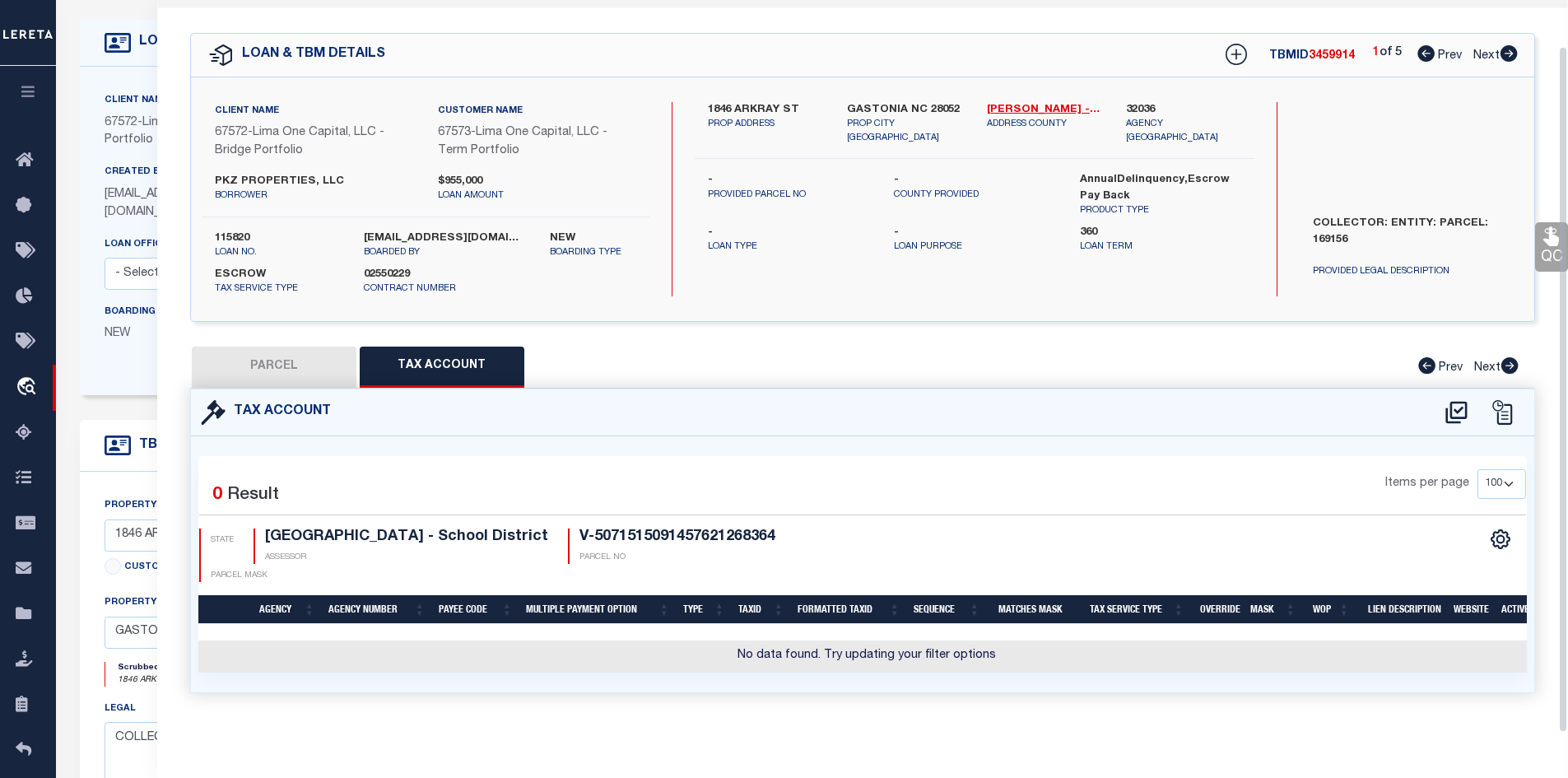
scroll to position [48, 0]
click at [337, 389] on div "Tax Account" at bounding box center [863, 412] width 1345 height 47
click at [337, 356] on button "PARCEL" at bounding box center [274, 367] width 165 height 42
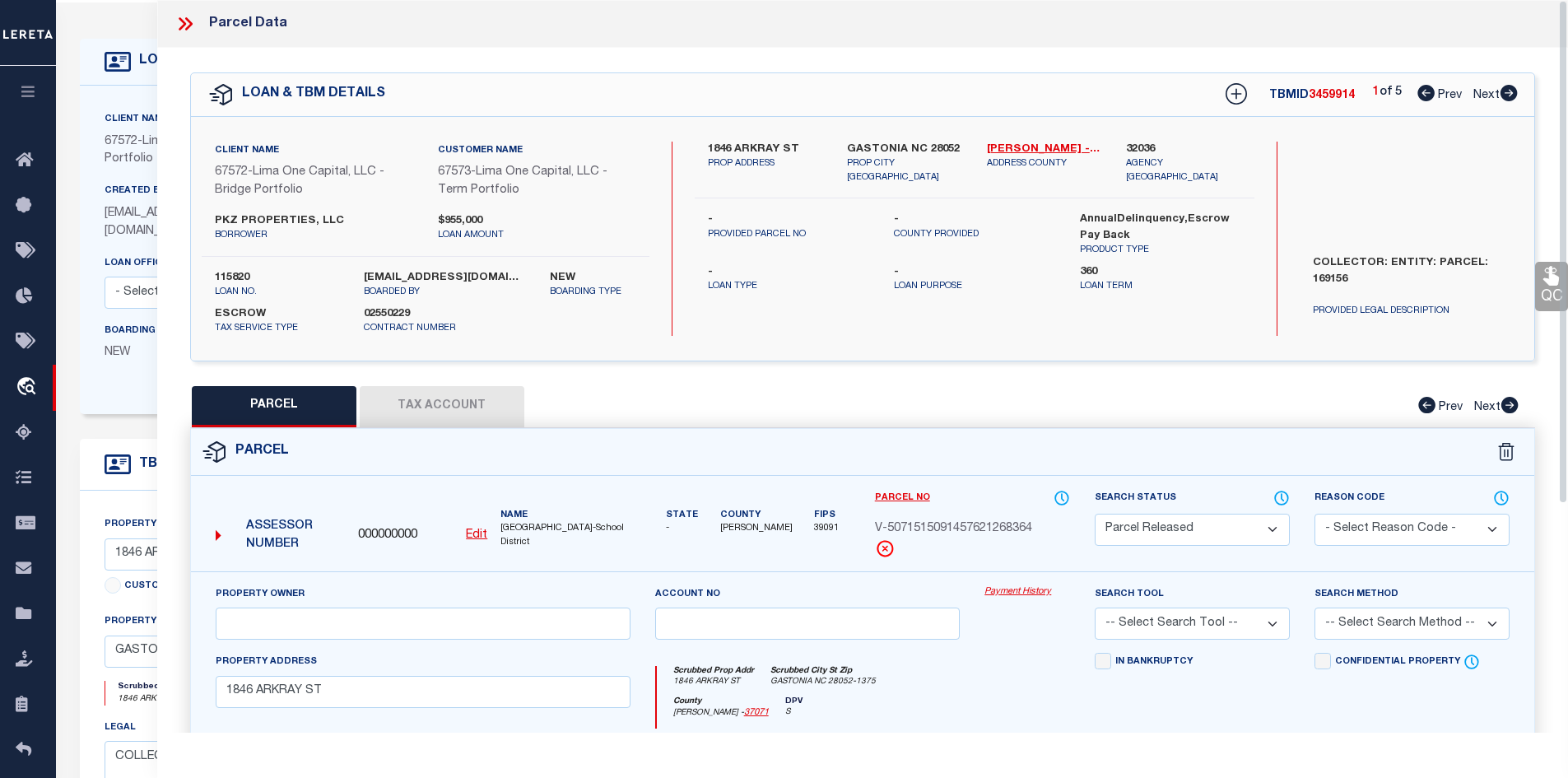
scroll to position [0, 0]
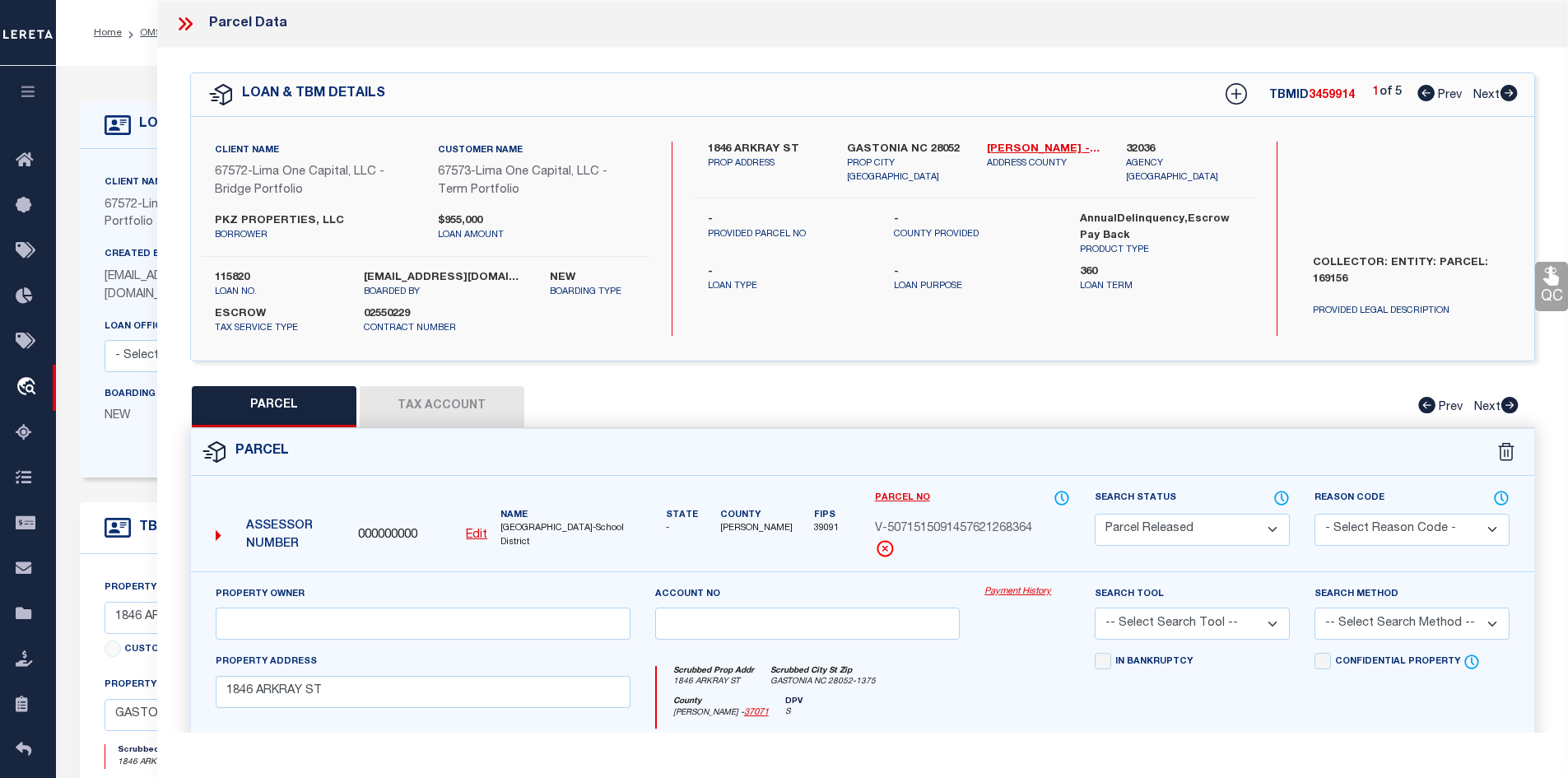
click at [200, 25] on div at bounding box center [192, 24] width 35 height 21
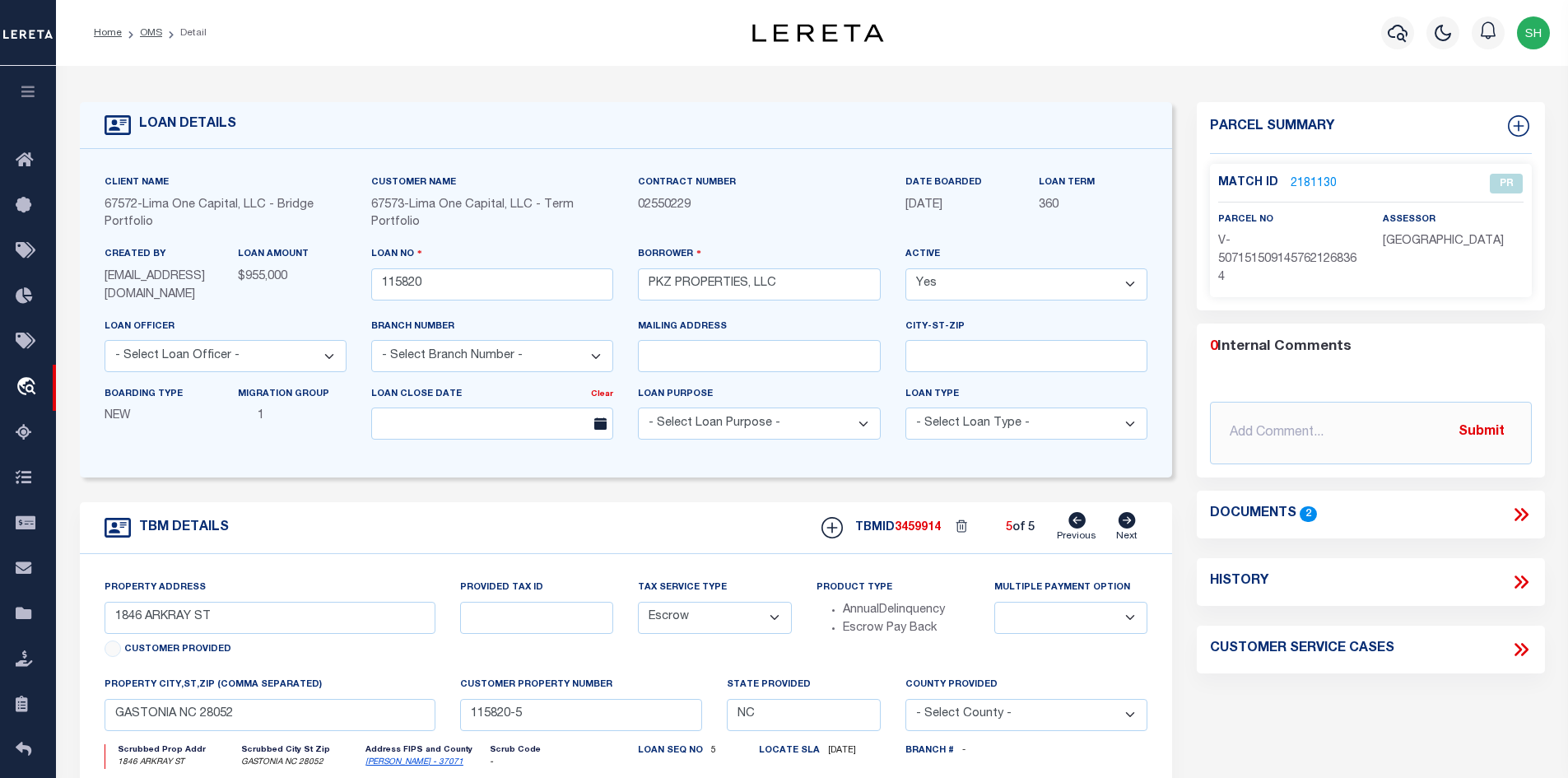
click at [185, 24] on ol "Home OMS Detail" at bounding box center [150, 32] width 139 height 35
click at [1073, 523] on icon at bounding box center [1077, 520] width 17 height 16
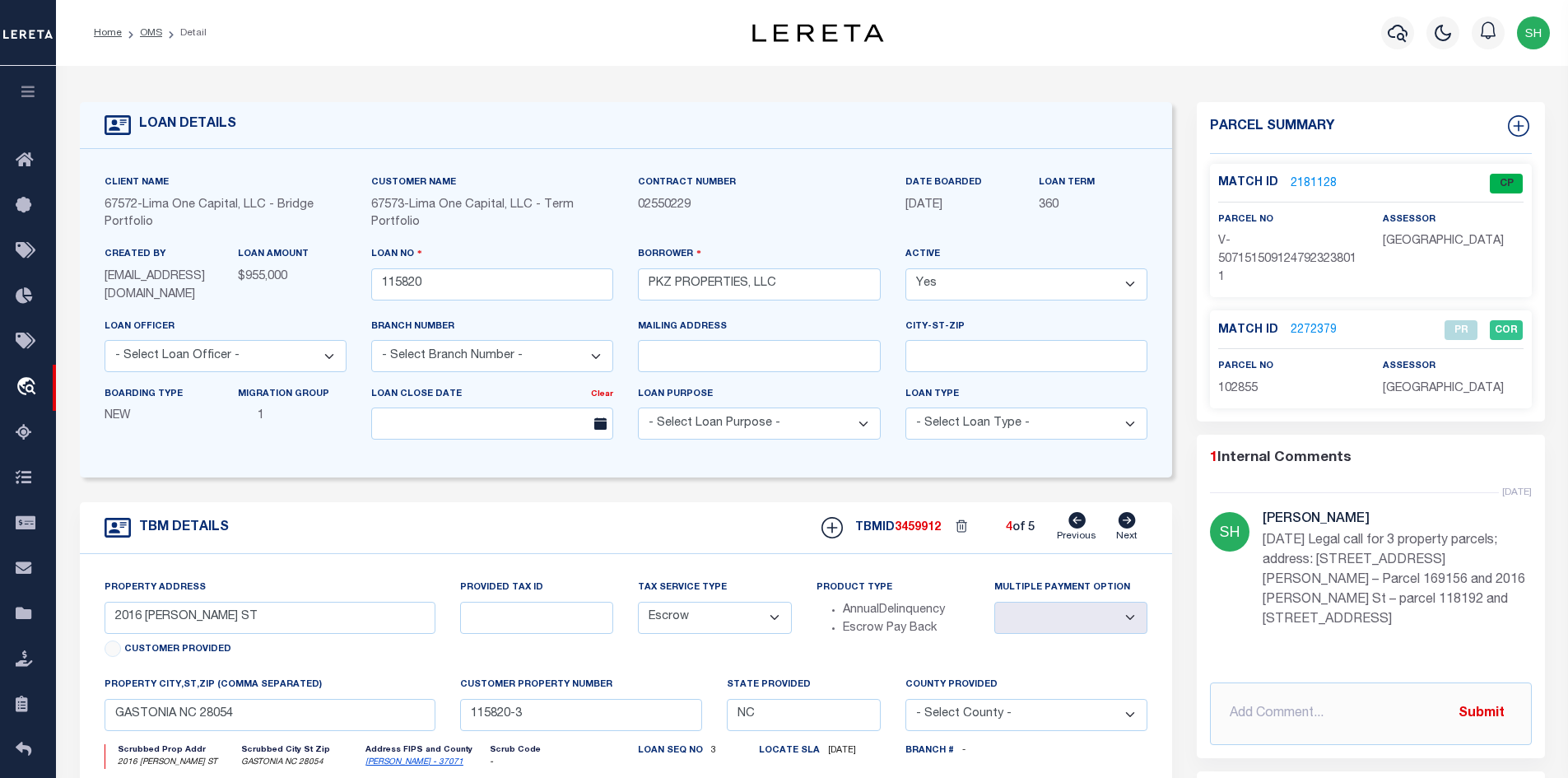
click at [1073, 523] on icon at bounding box center [1077, 520] width 17 height 16
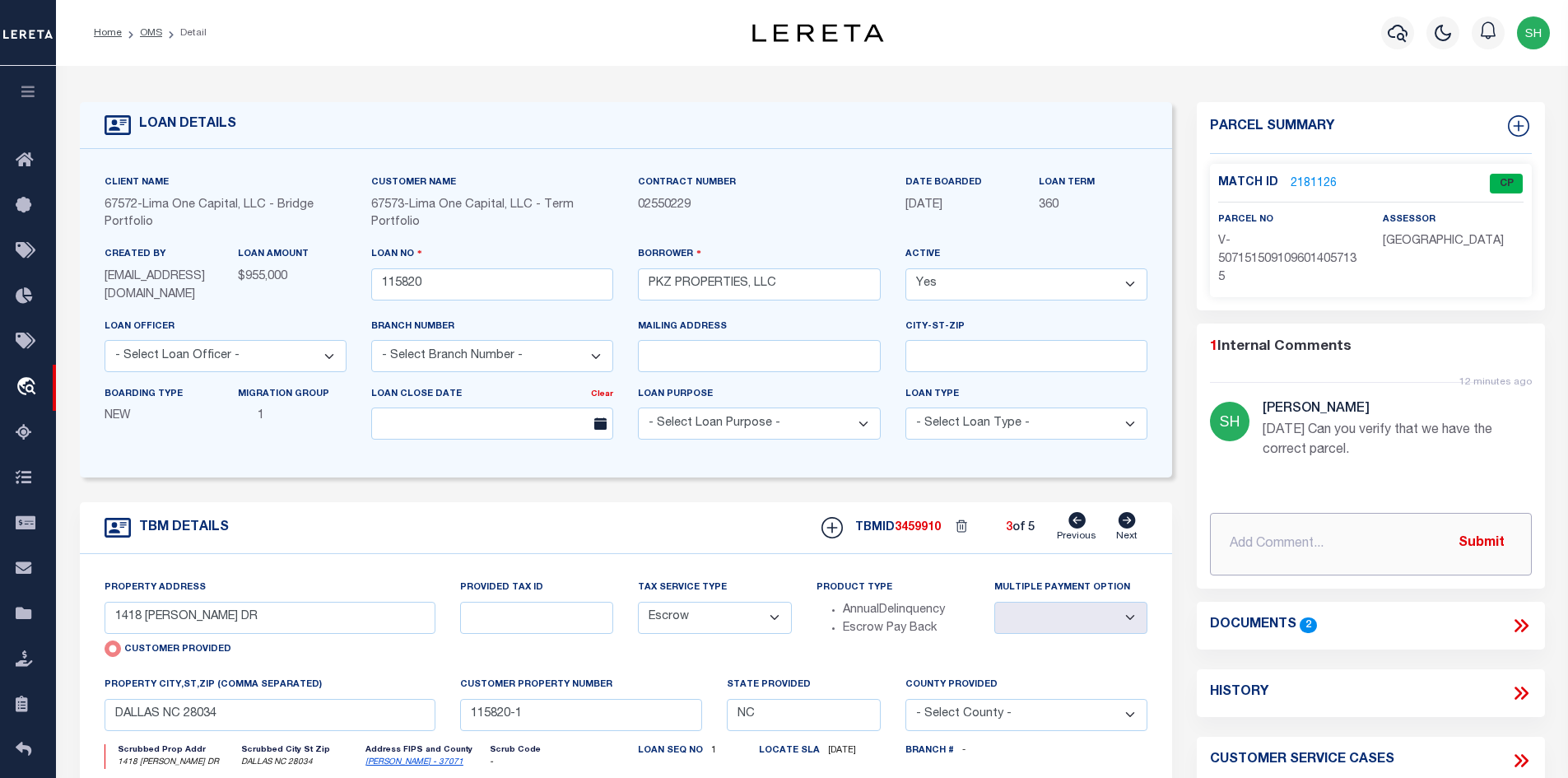
click at [1271, 542] on input "text" at bounding box center [1370, 545] width 322 height 63
paste input "Property reported is 2016 [PERSON_NAME] st with parcel 102855 is incorrect. The…"
click at [1488, 536] on button "Submit" at bounding box center [1482, 544] width 68 height 34
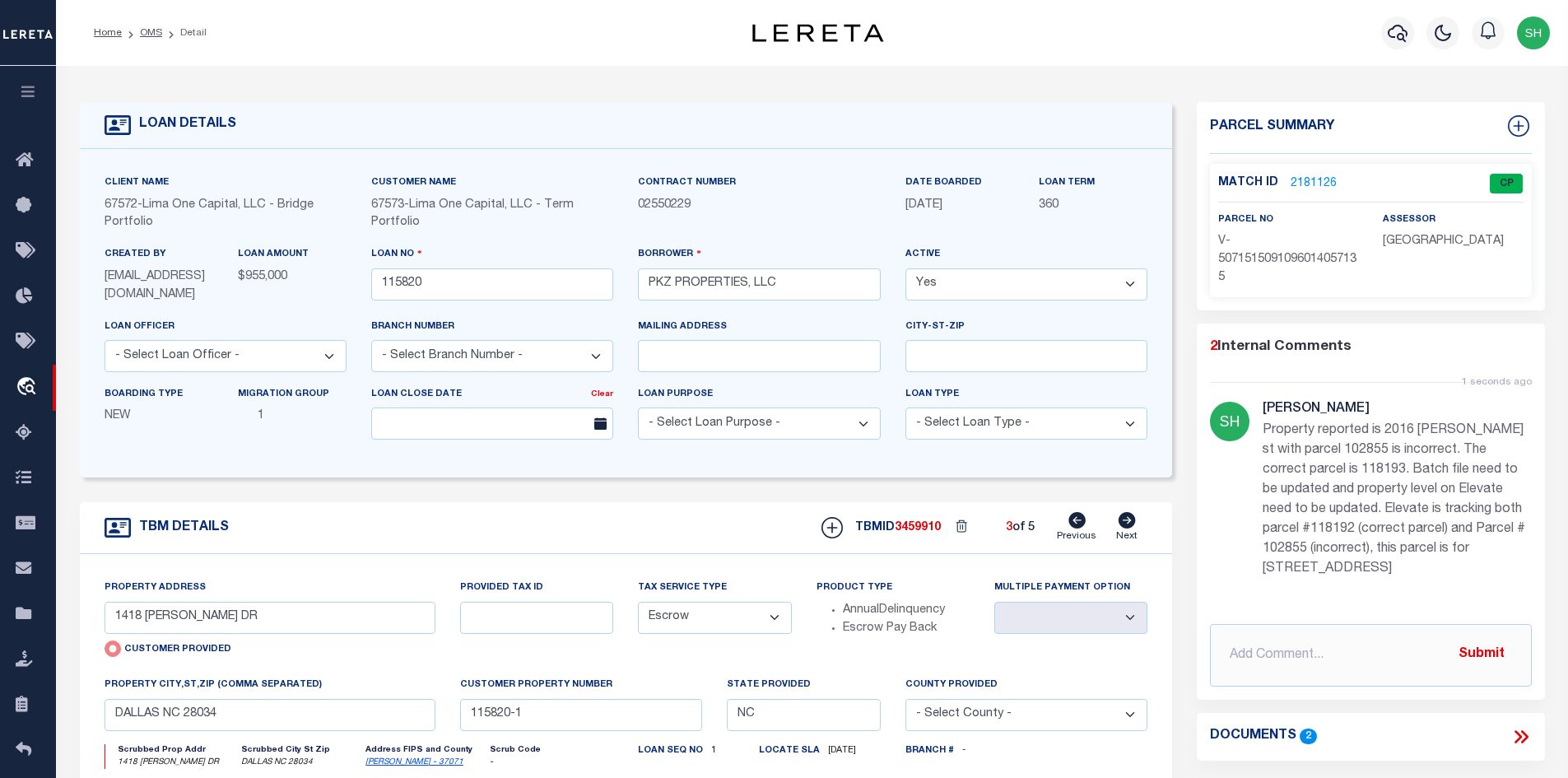
click at [1398, 453] on p "Property reported is 2016 [PERSON_NAME] st with parcel 102855 is incorrect. The…" at bounding box center [1397, 500] width 269 height 158
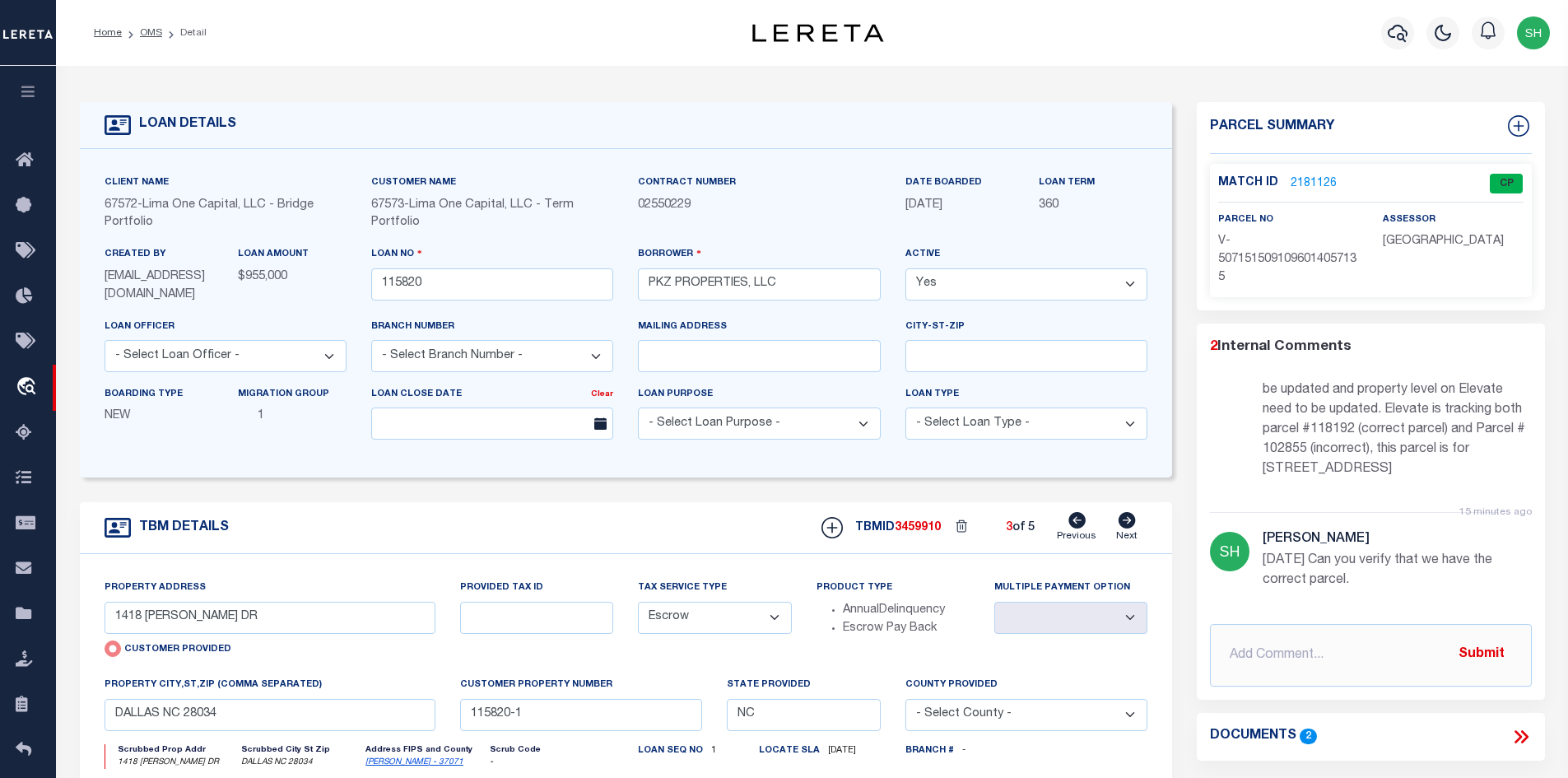
scroll to position [119, 0]
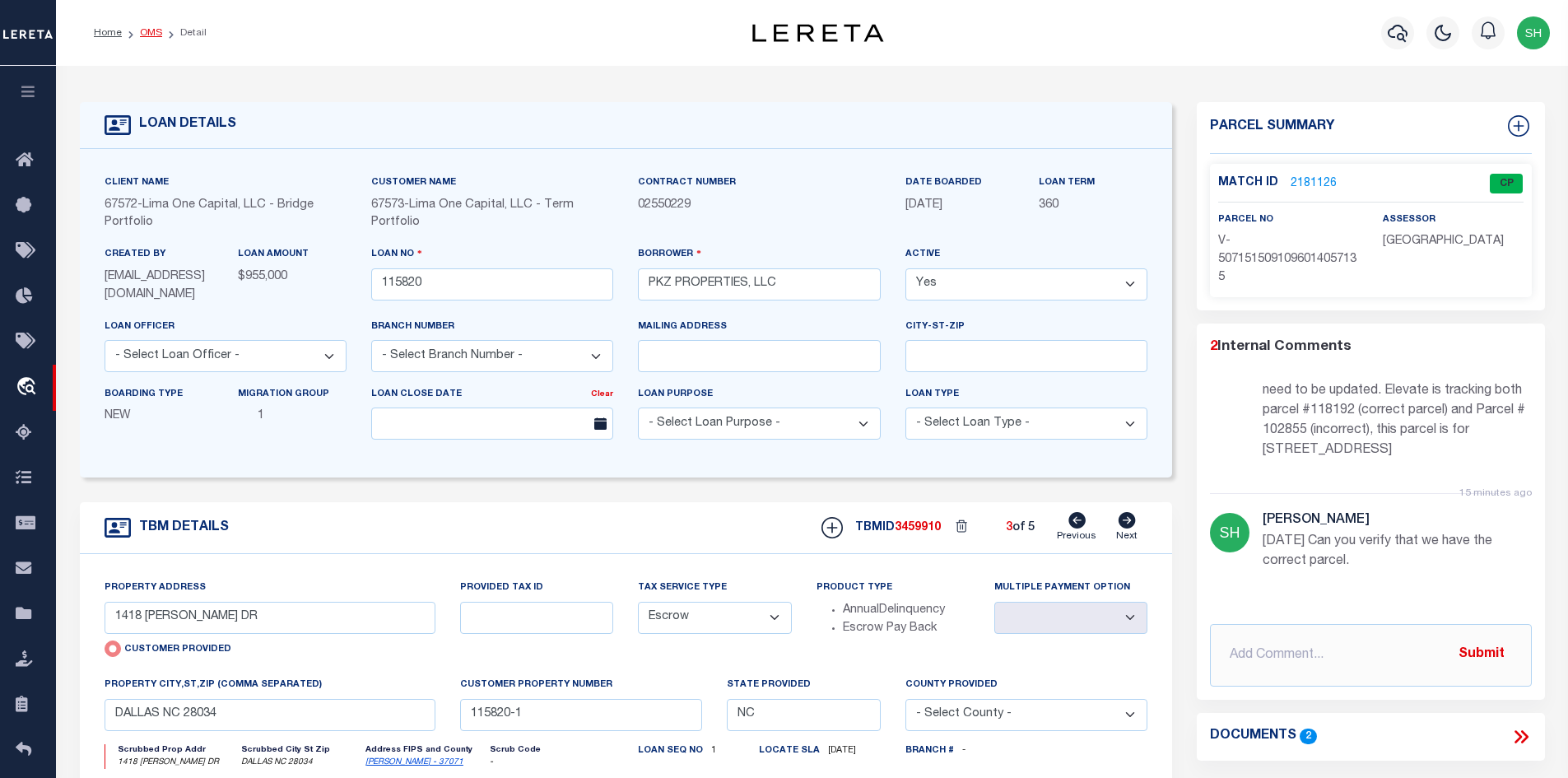
click at [145, 31] on link "OMS" at bounding box center [151, 33] width 22 height 10
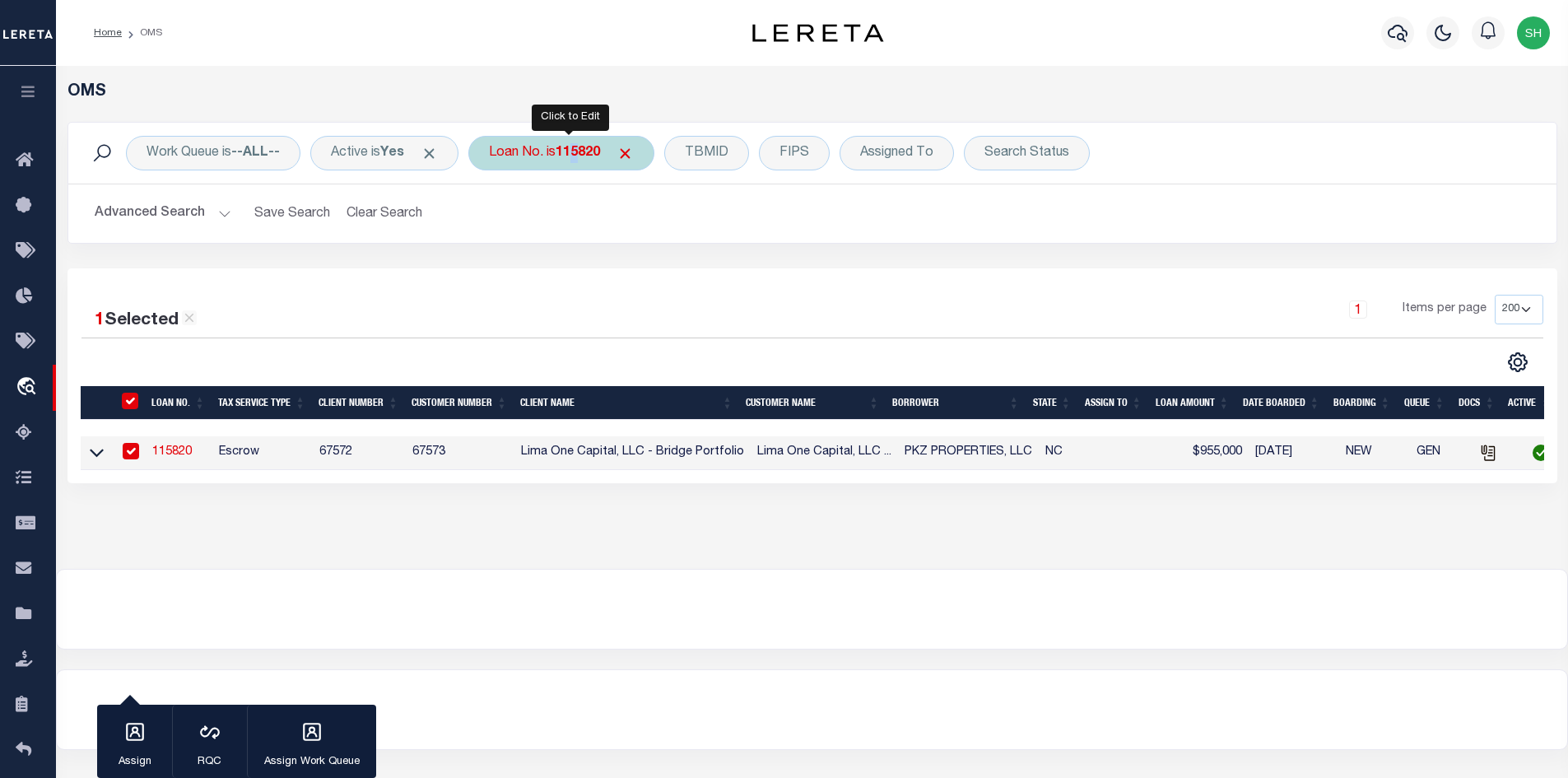
click at [585, 160] on div "Loan No. is 115820" at bounding box center [561, 153] width 186 height 35
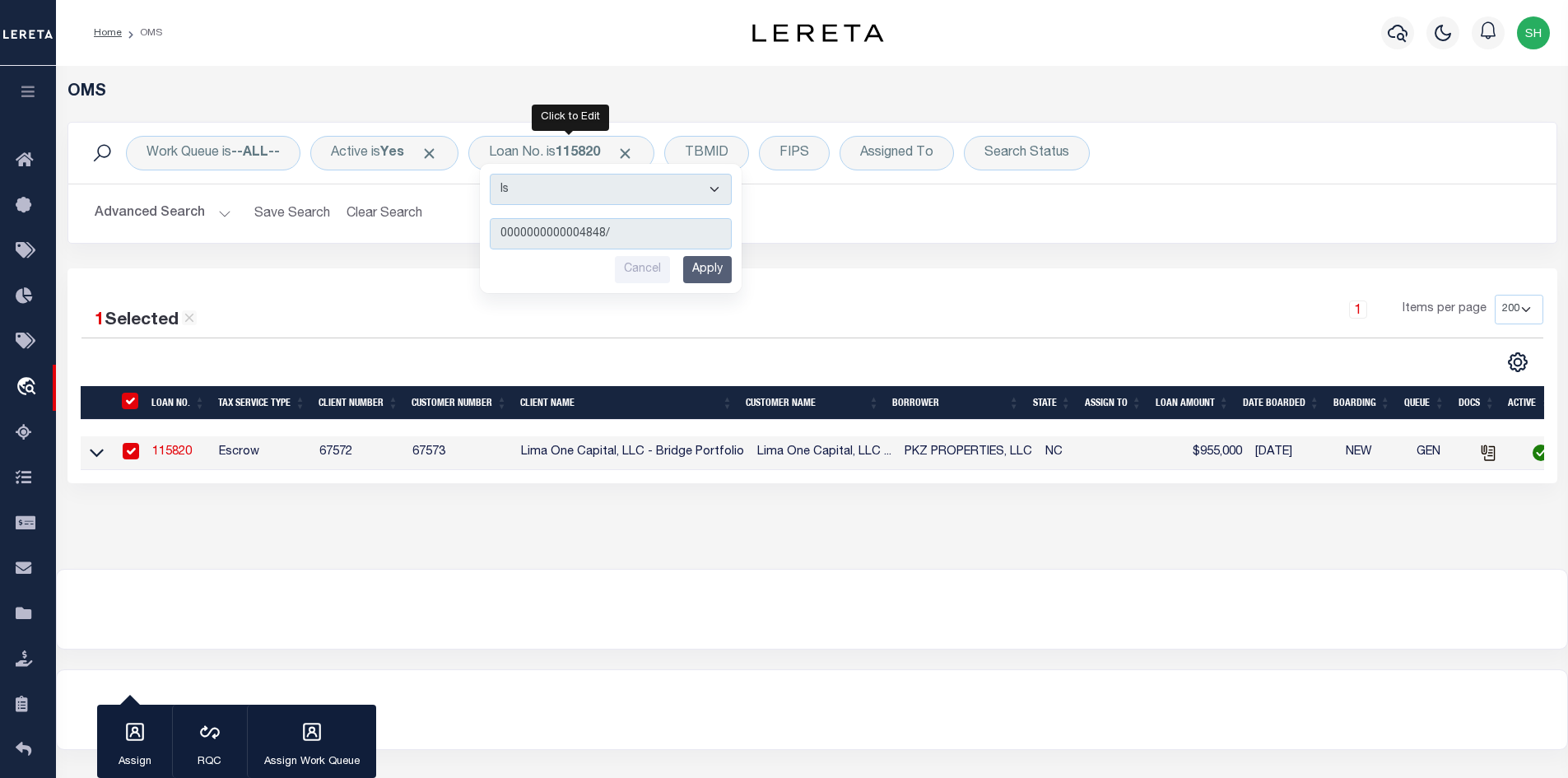
drag, startPoint x: 624, startPoint y: 237, endPoint x: 294, endPoint y: 234, distance: 330.0
click at [294, 234] on div "Work Queue is --ALL-- Active is Yes Loan No. is 115820 Is Contains 000000000000…" at bounding box center [813, 183] width 1490 height 122
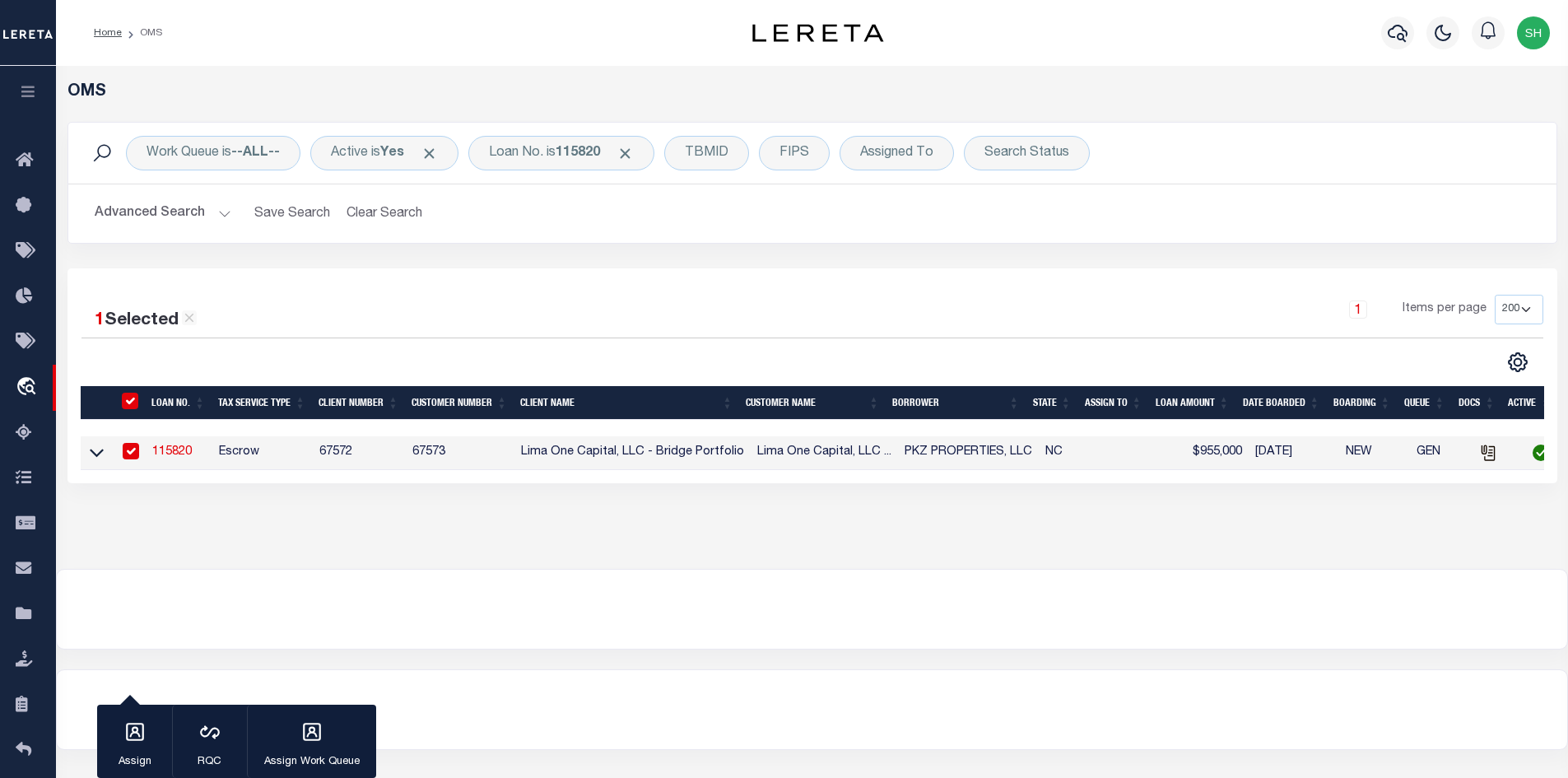
click at [163, 451] on link "115820" at bounding box center [172, 452] width 40 height 12
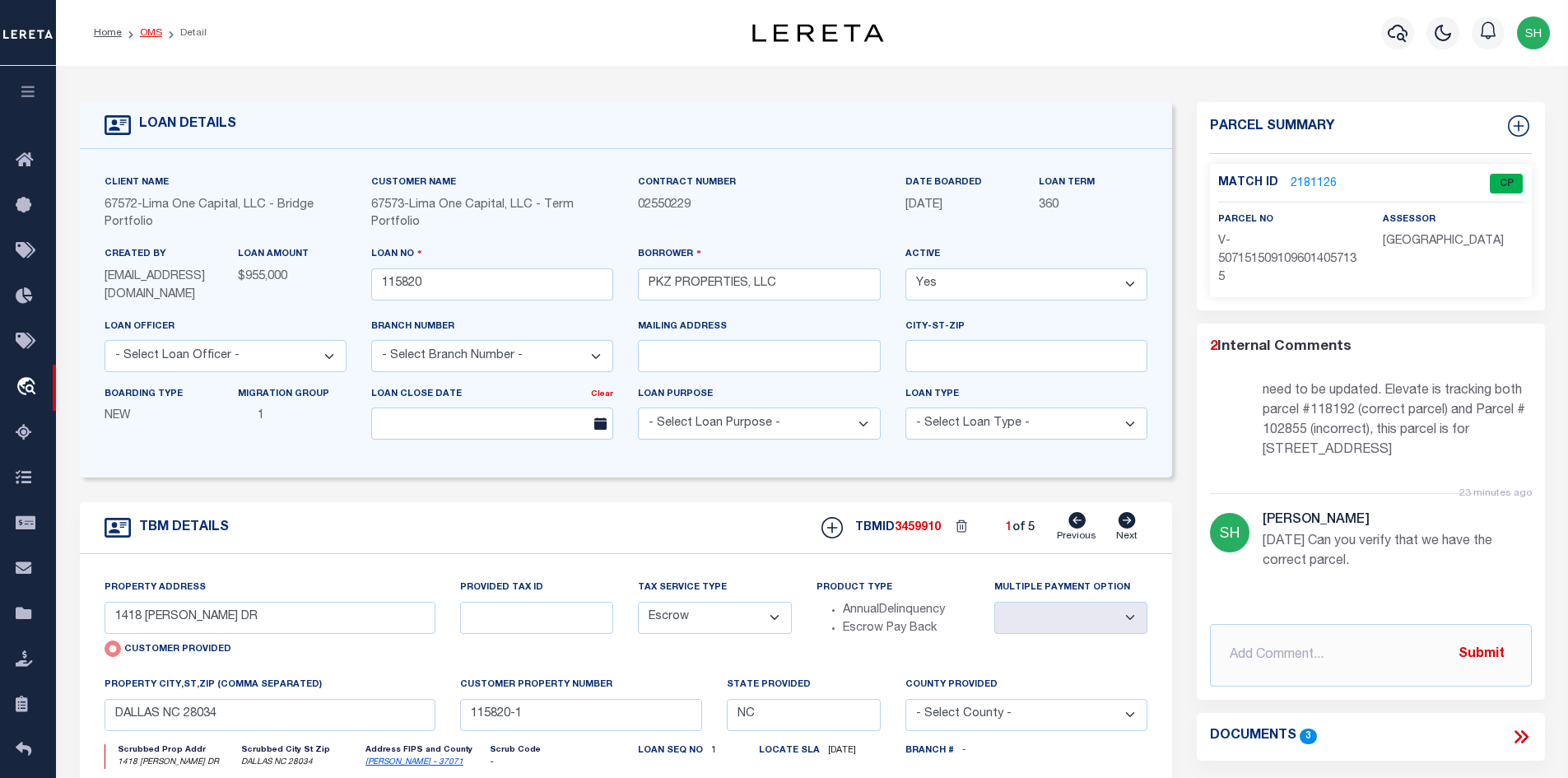
click at [151, 28] on li "OMS" at bounding box center [143, 32] width 41 height 14
click at [152, 29] on link "OMS" at bounding box center [151, 33] width 22 height 10
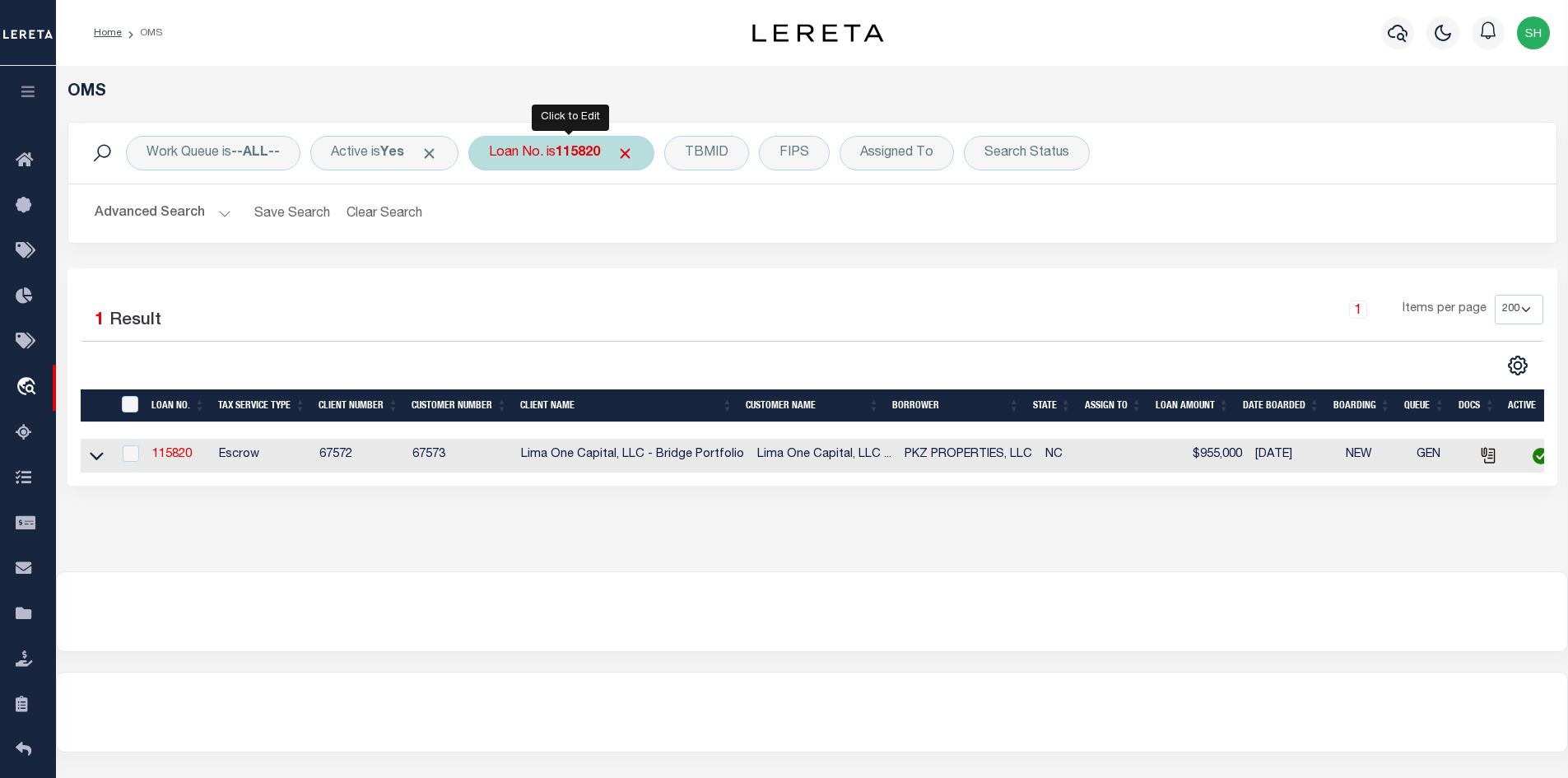
click at [559, 148] on div "Loan No. is 115820 Is Contains 0000000000004848/ Cancel Apply" at bounding box center [561, 153] width 186 height 35
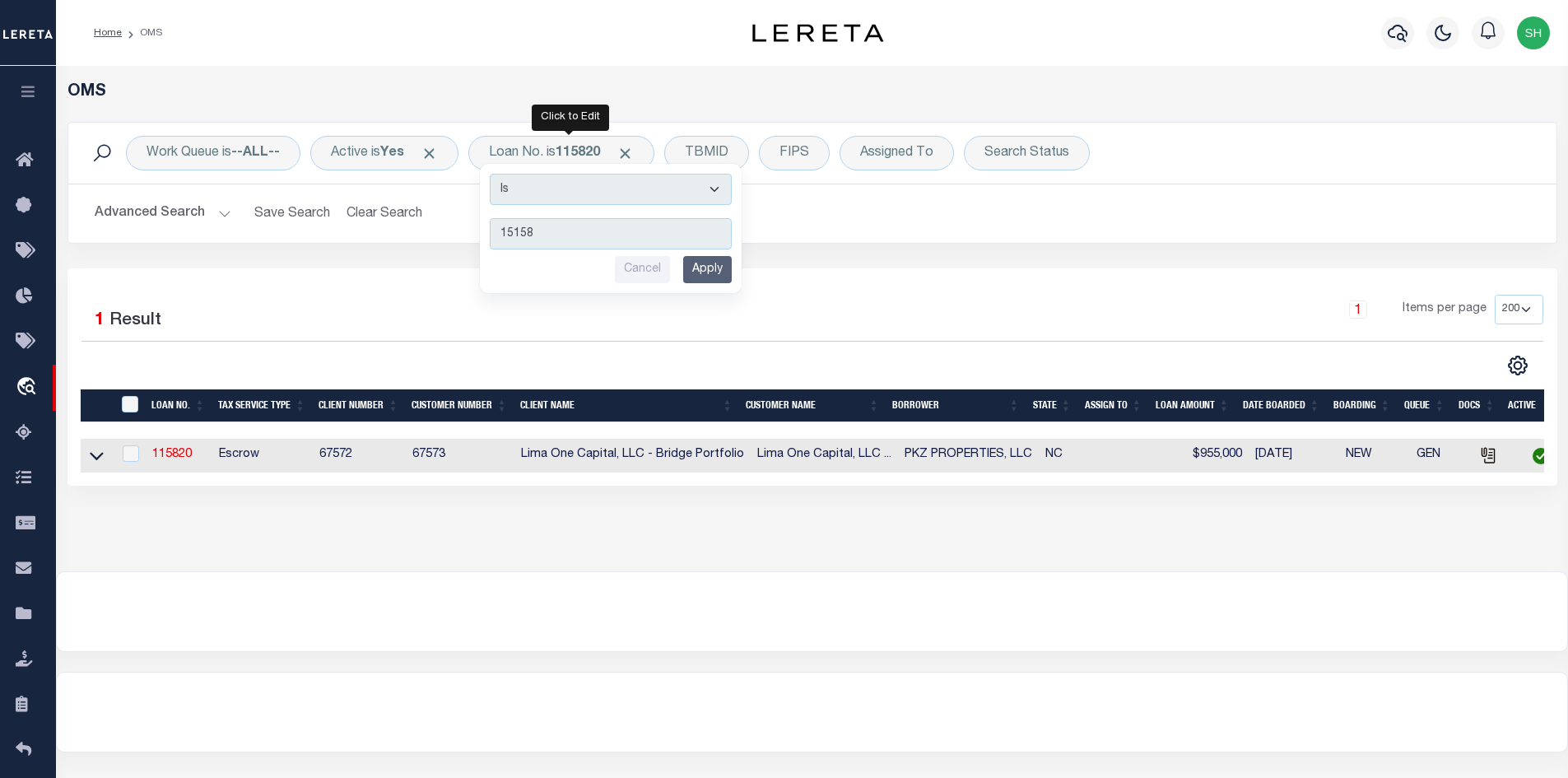
click at [715, 269] on input "Apply" at bounding box center [707, 270] width 48 height 27
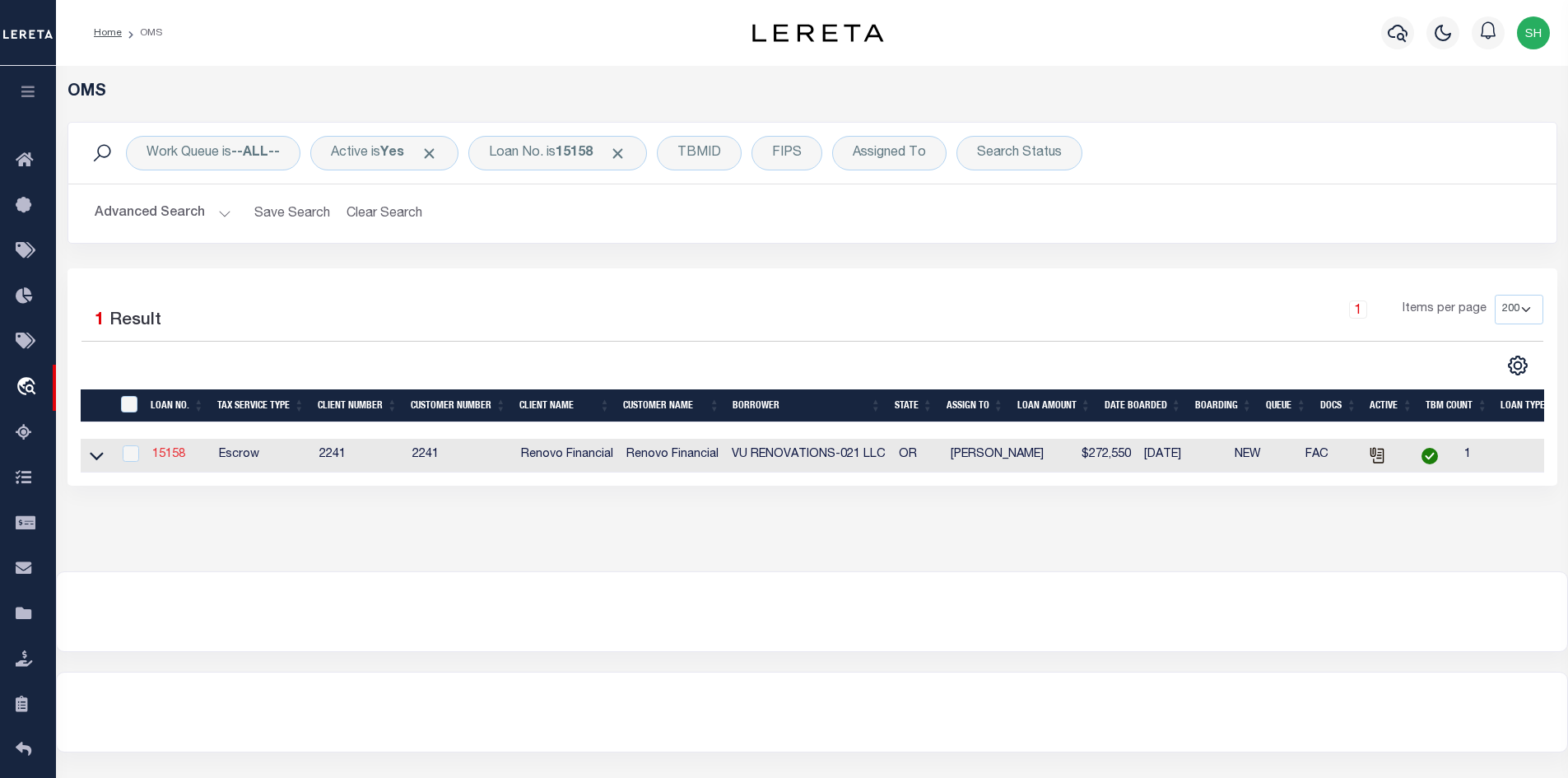
click at [168, 456] on link "15158" at bounding box center [169, 455] width 33 height 12
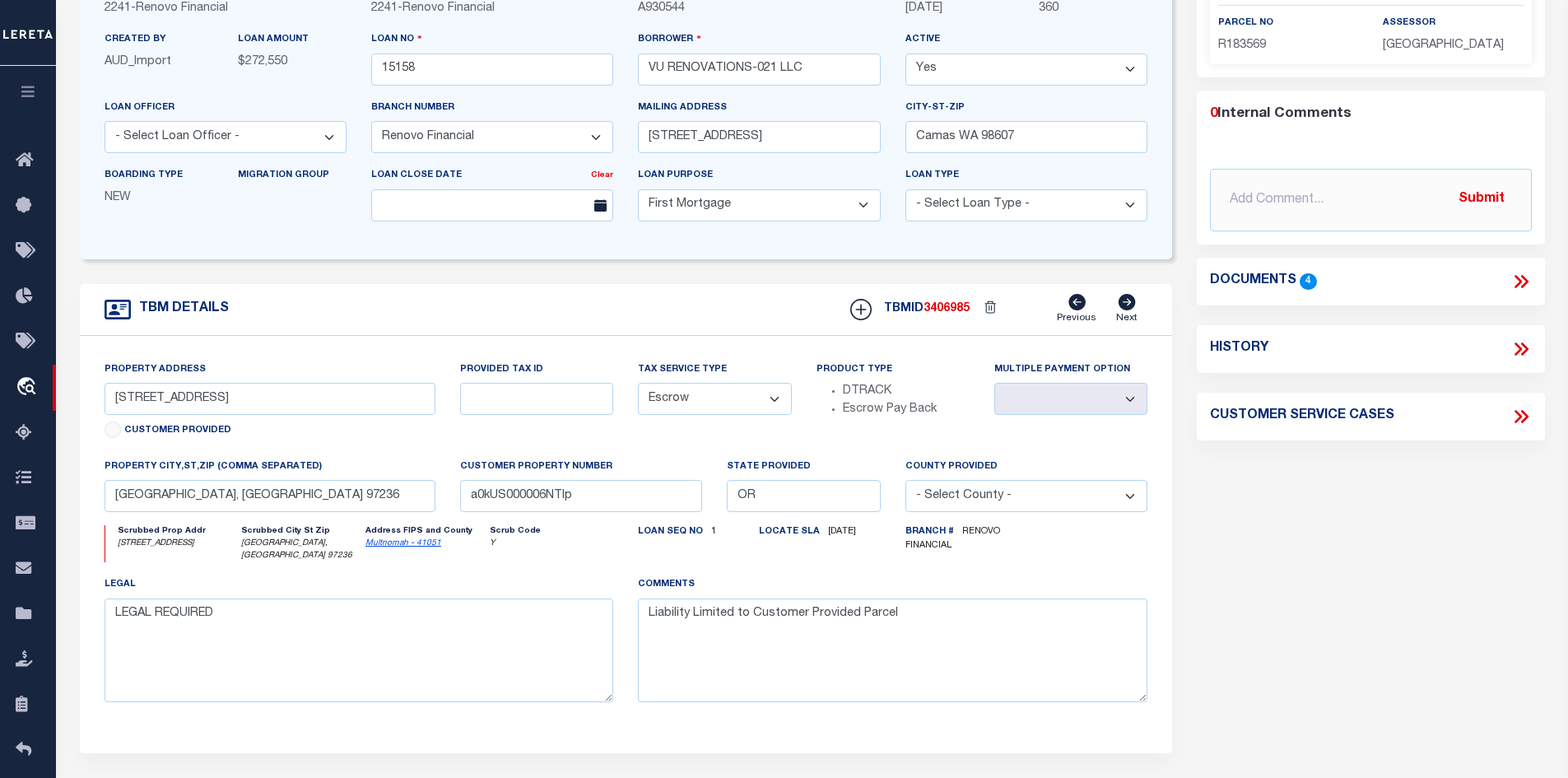
scroll to position [247, 0]
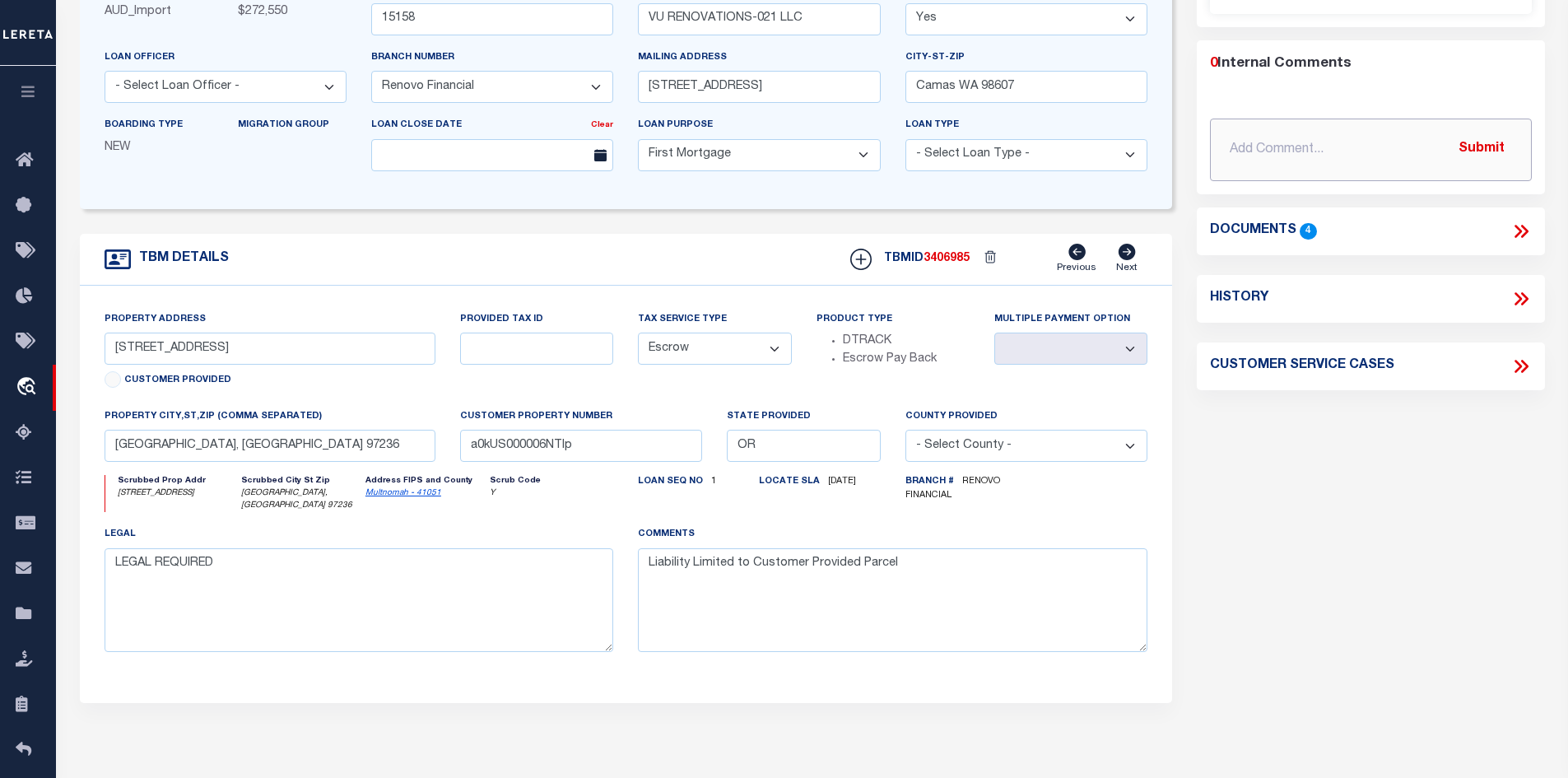
click at [1235, 148] on input "text" at bounding box center [1370, 150] width 322 height 63
paste input "Can you clarify why there are 2 different sets of tax lines setup for the curre…"
click at [1469, 146] on button "Submit" at bounding box center [1482, 149] width 68 height 34
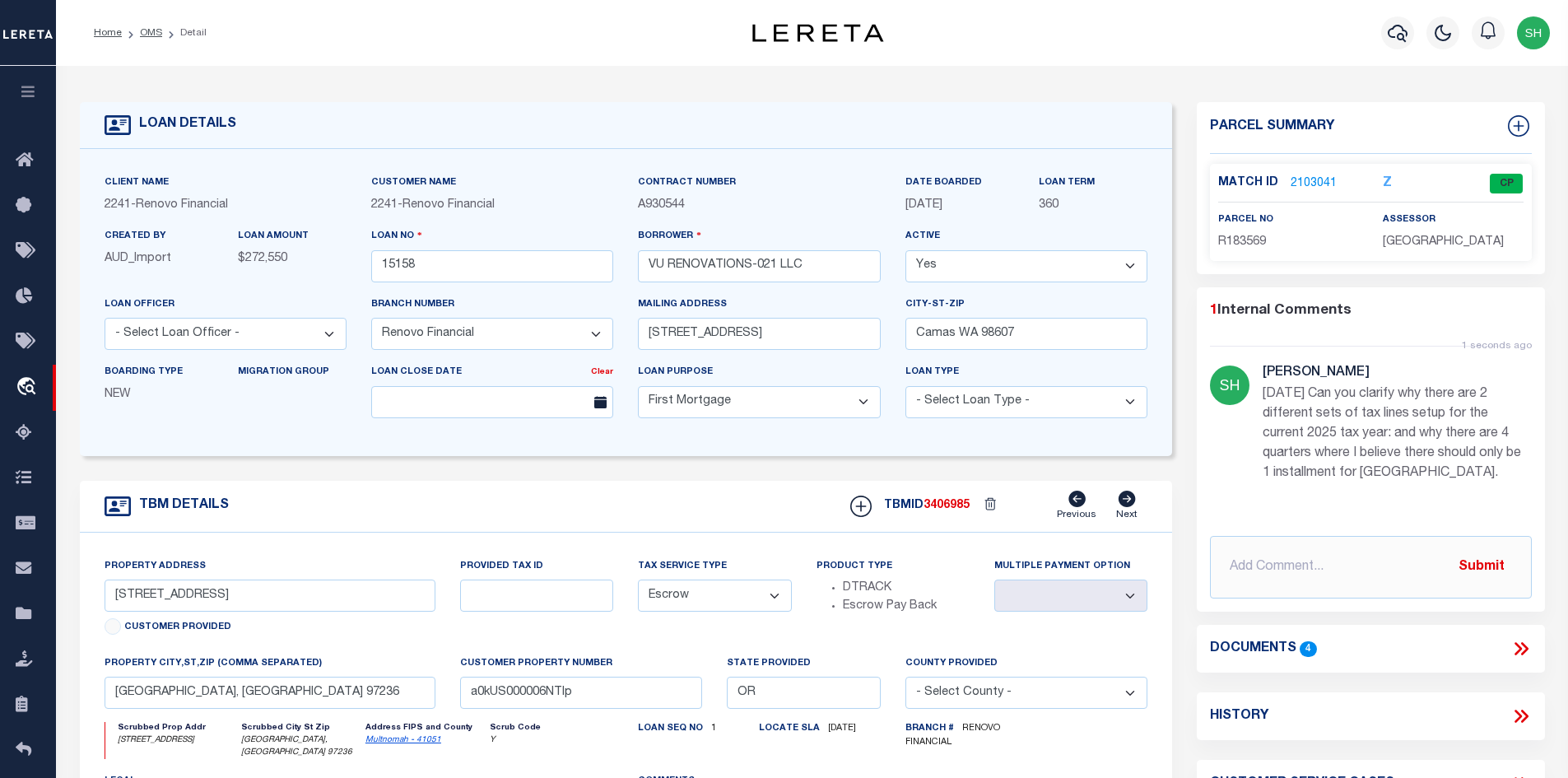
click at [1310, 180] on link "2103041" at bounding box center [1313, 184] width 46 height 17
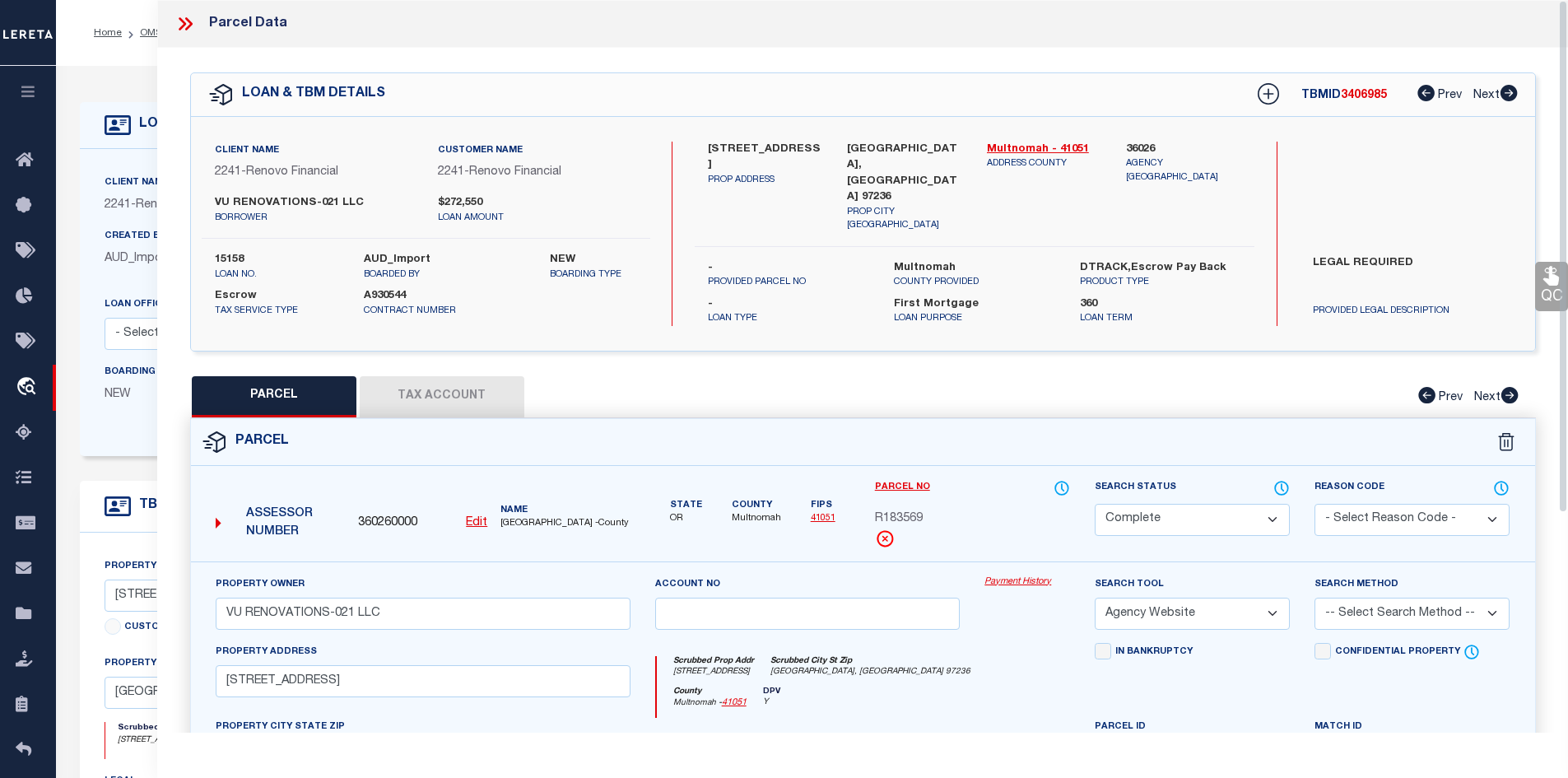
click at [461, 394] on button "Tax Account" at bounding box center [442, 396] width 165 height 42
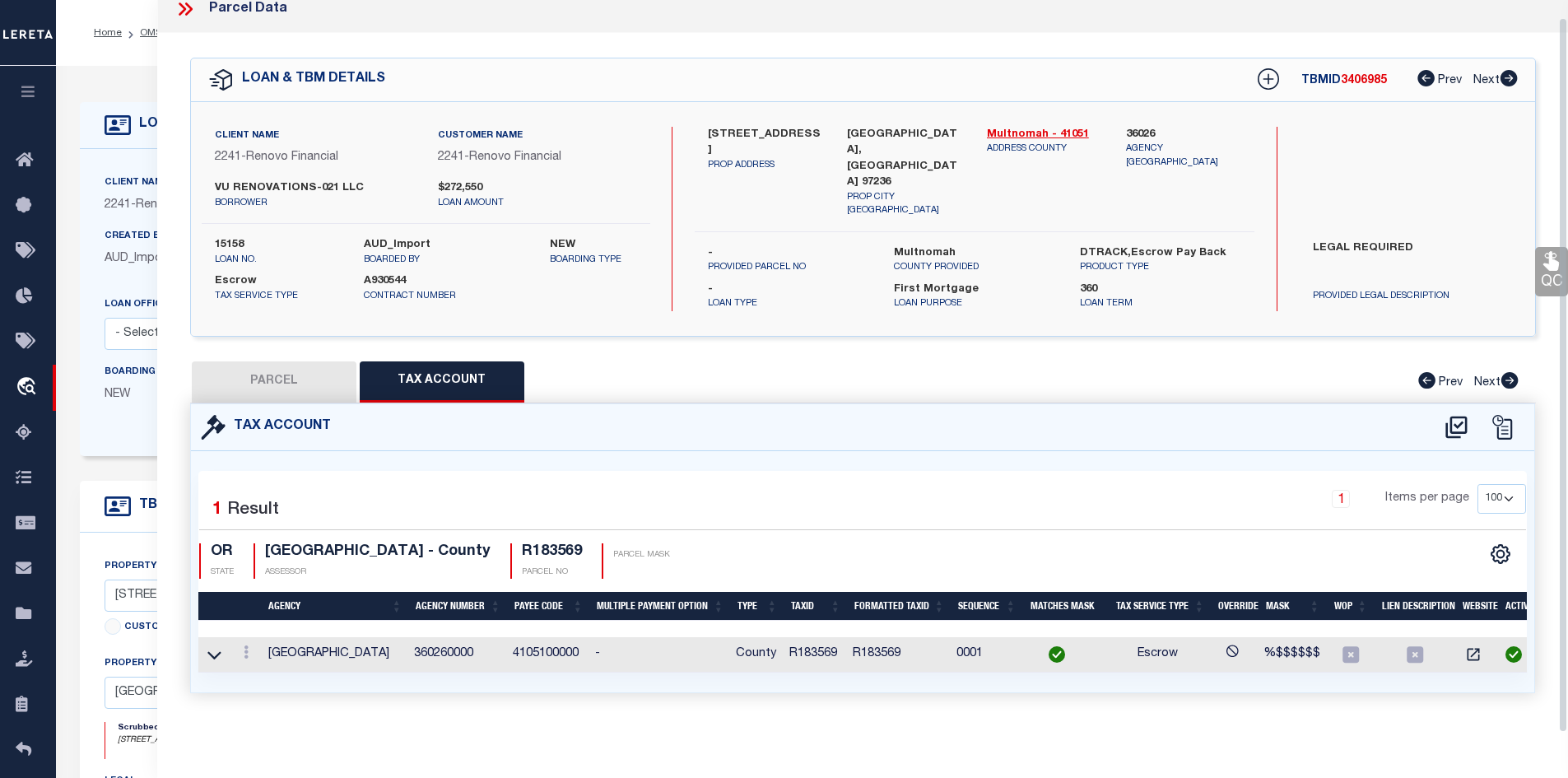
scroll to position [17, 0]
click at [216, 646] on icon at bounding box center [215, 655] width 14 height 17
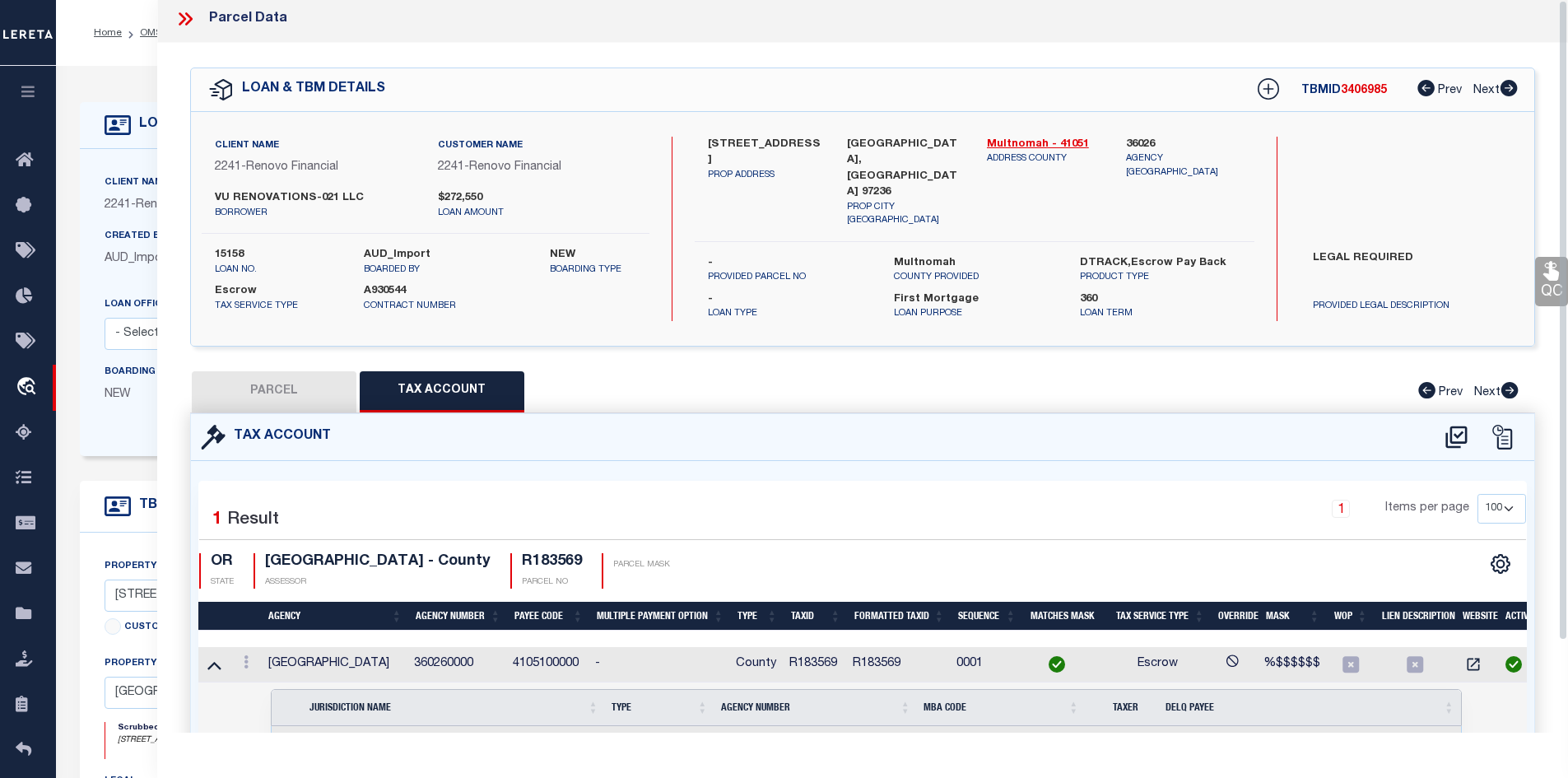
scroll to position [0, 0]
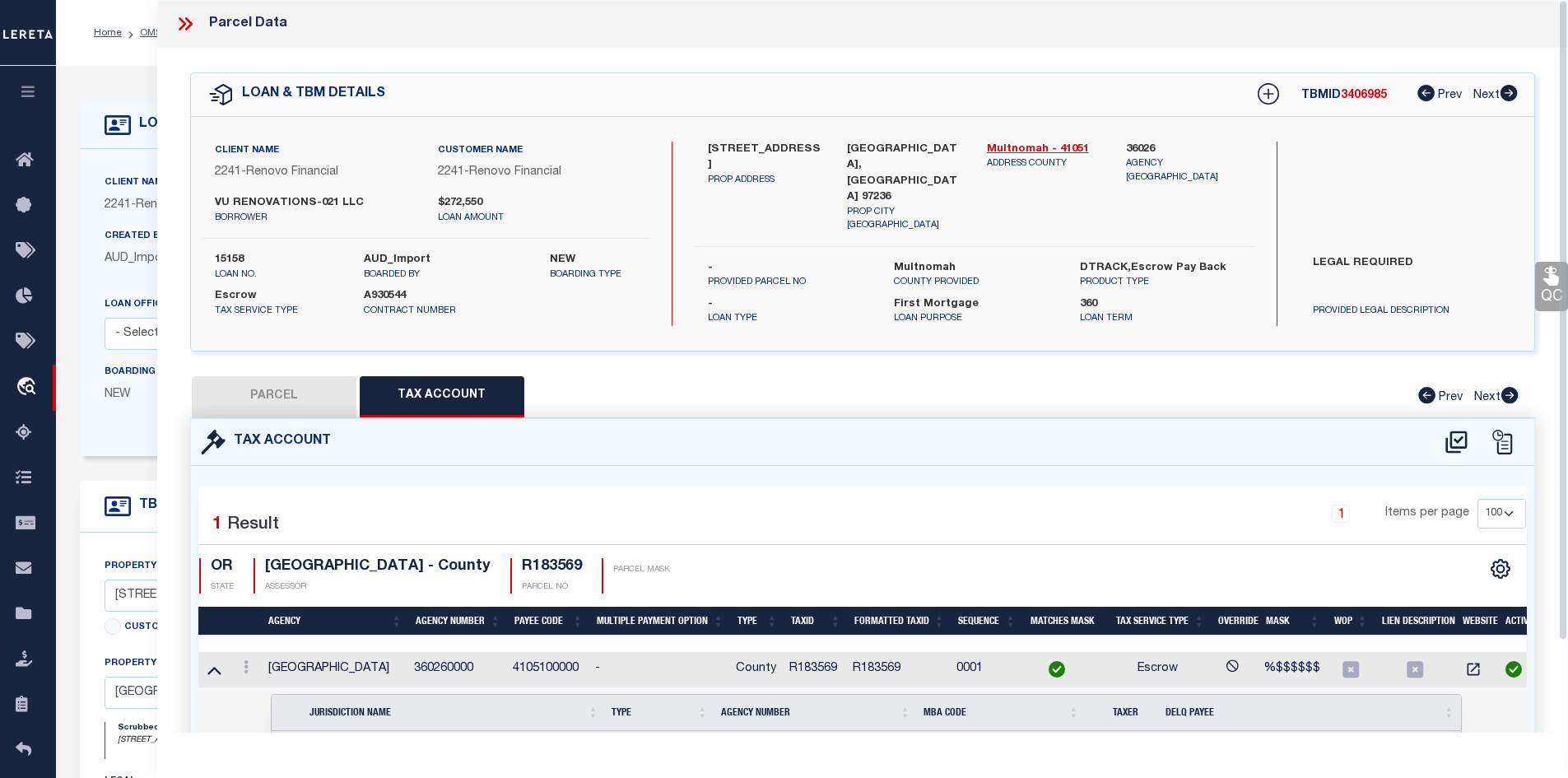
click at [292, 402] on button "PARCEL" at bounding box center [274, 396] width 165 height 42
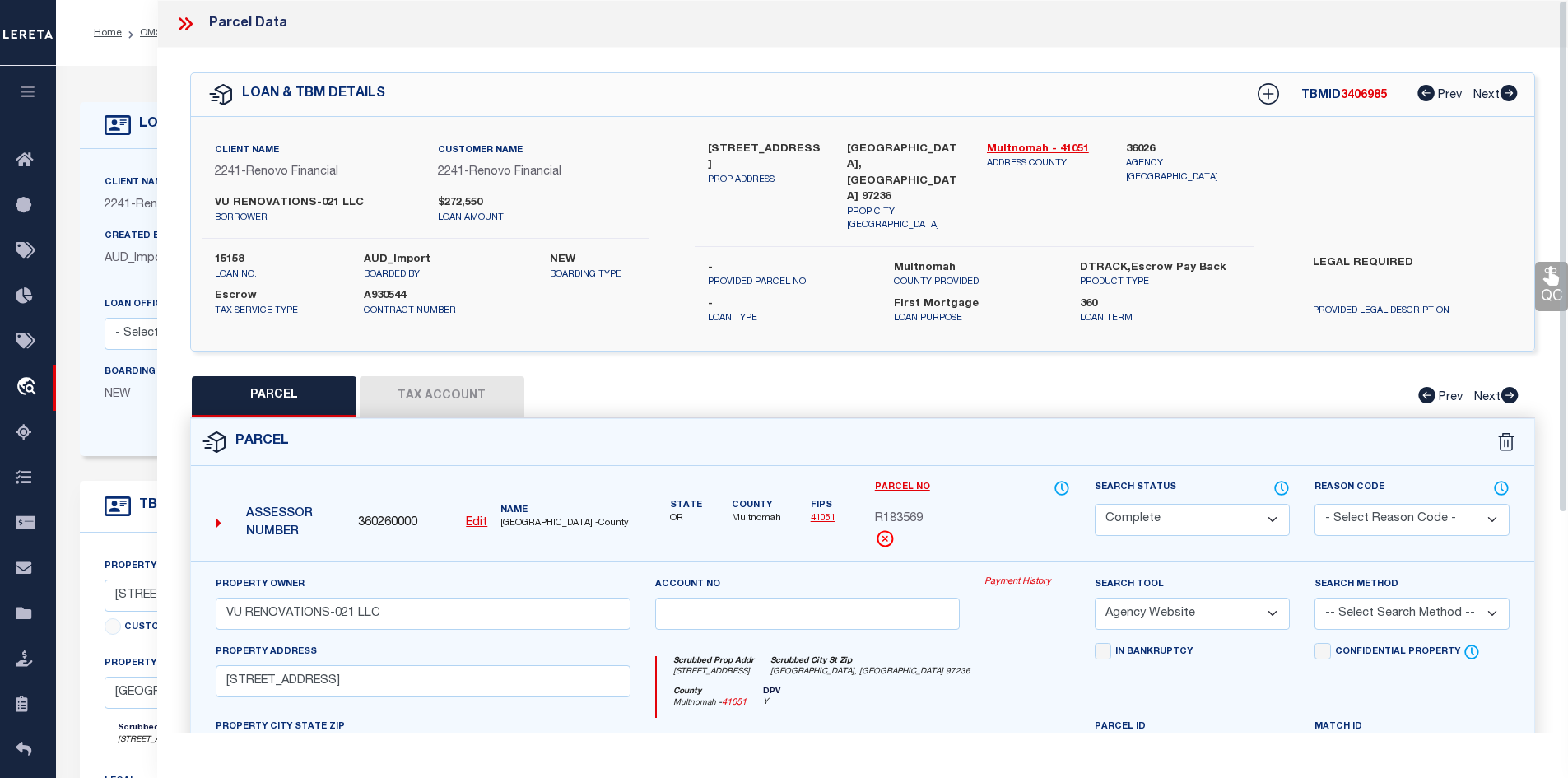
click at [193, 19] on icon at bounding box center [185, 24] width 21 height 21
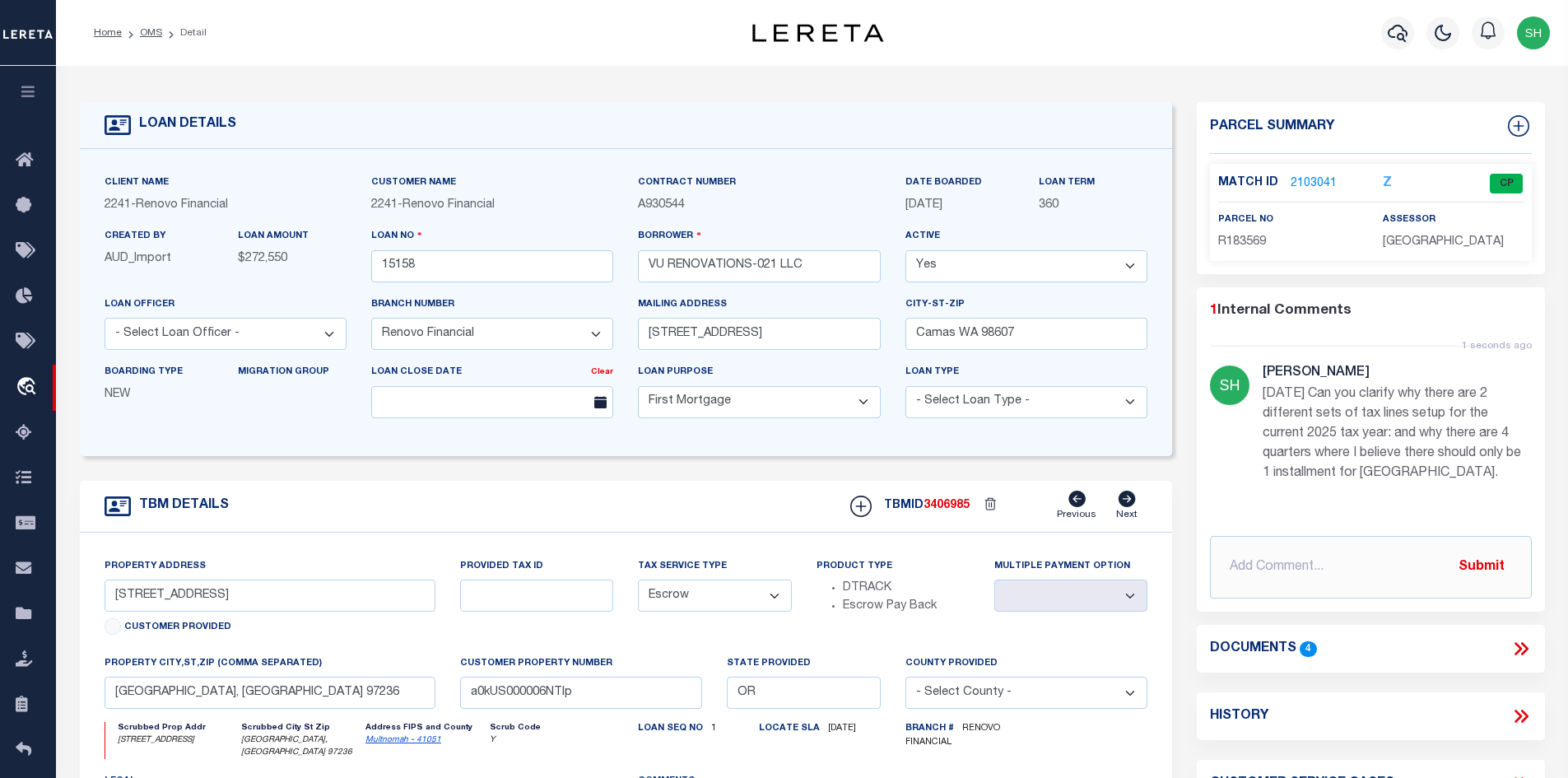
click at [1519, 652] on icon at bounding box center [1521, 648] width 21 height 21
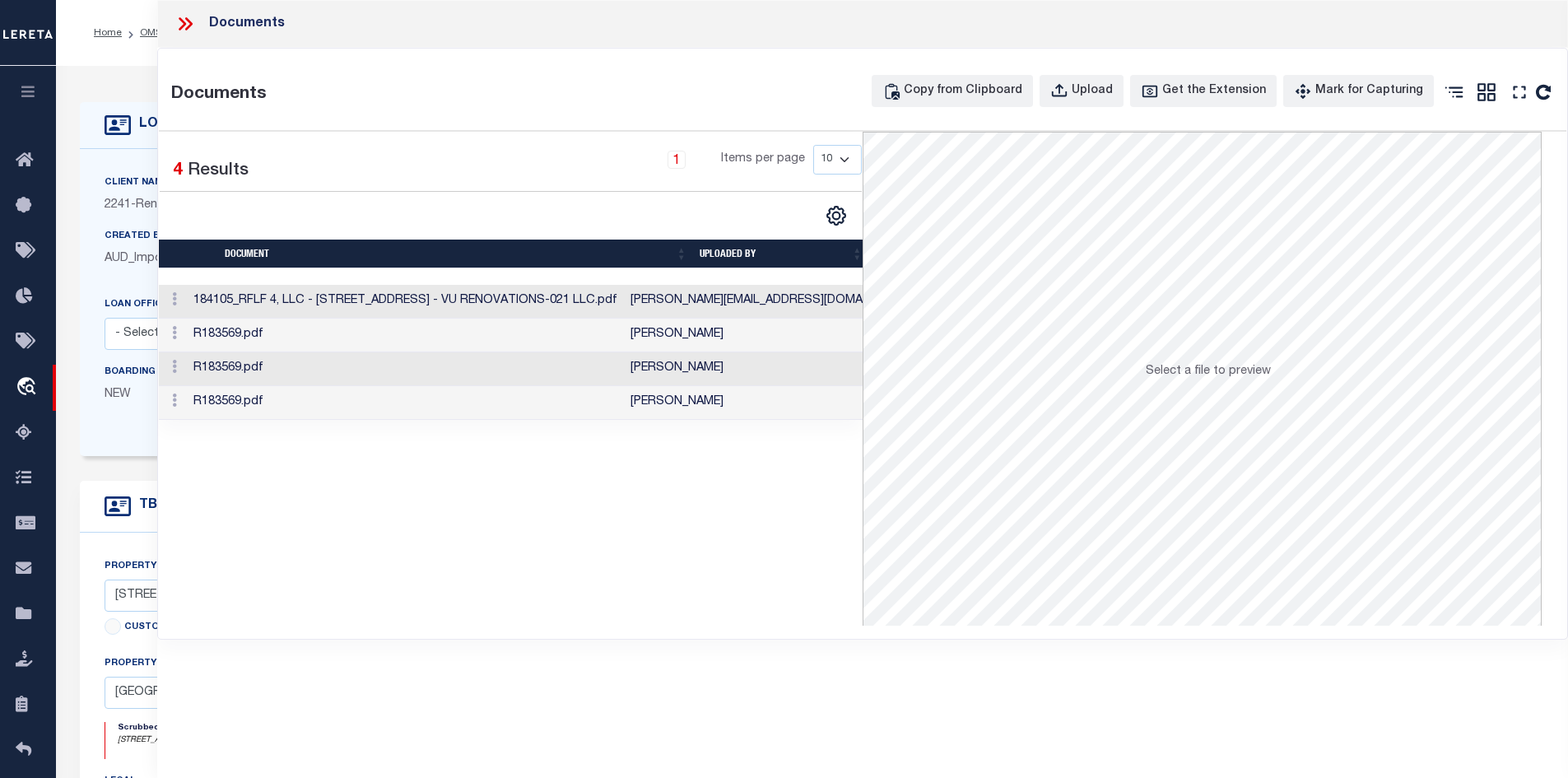
click at [180, 20] on icon at bounding box center [185, 24] width 21 height 21
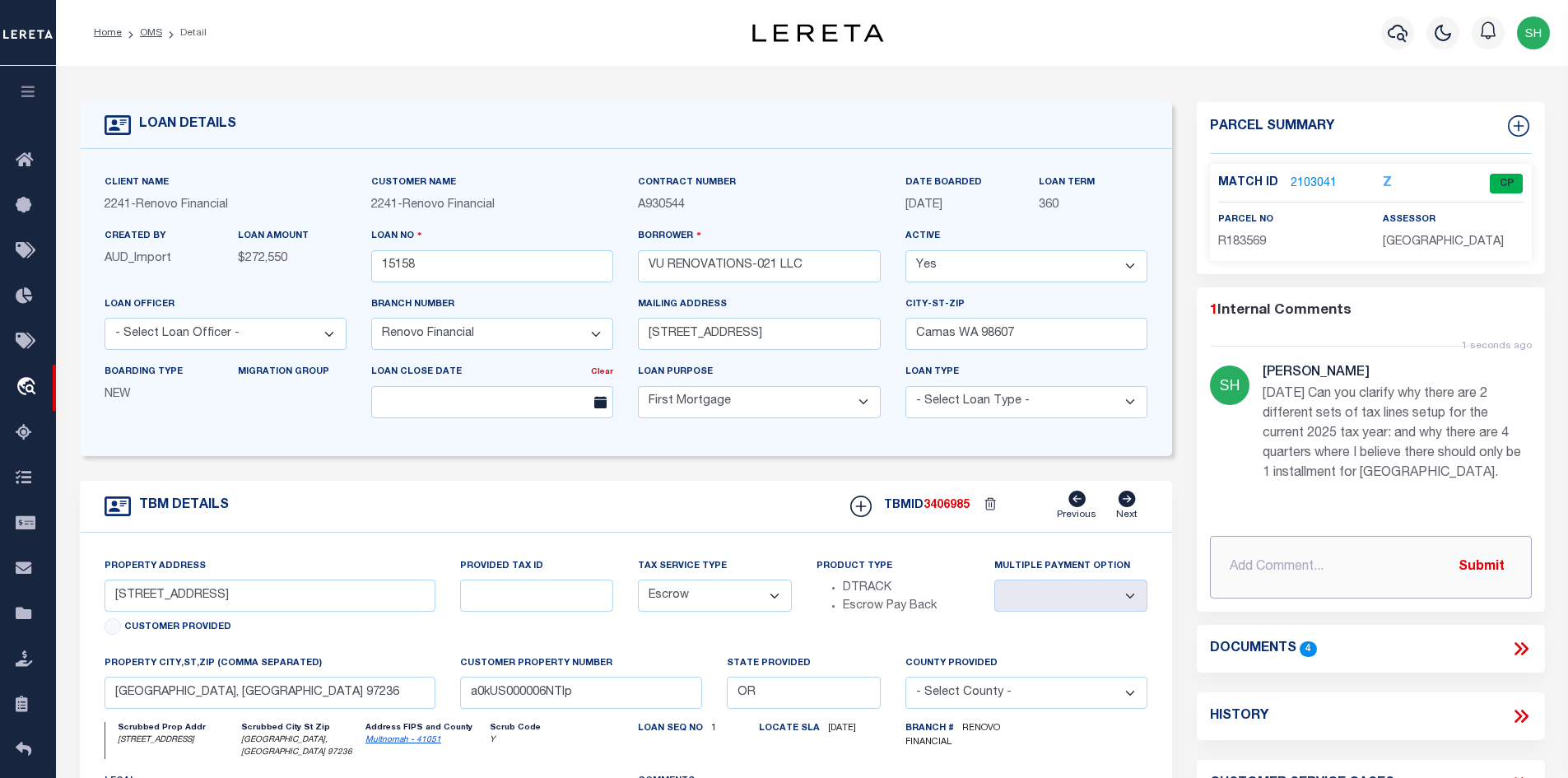
paste input "CAS-48888 Loan 15158 Inquiry Regarding Missing Tax Information - Loan 15158"
click at [1498, 562] on button "Submit" at bounding box center [1482, 567] width 68 height 34
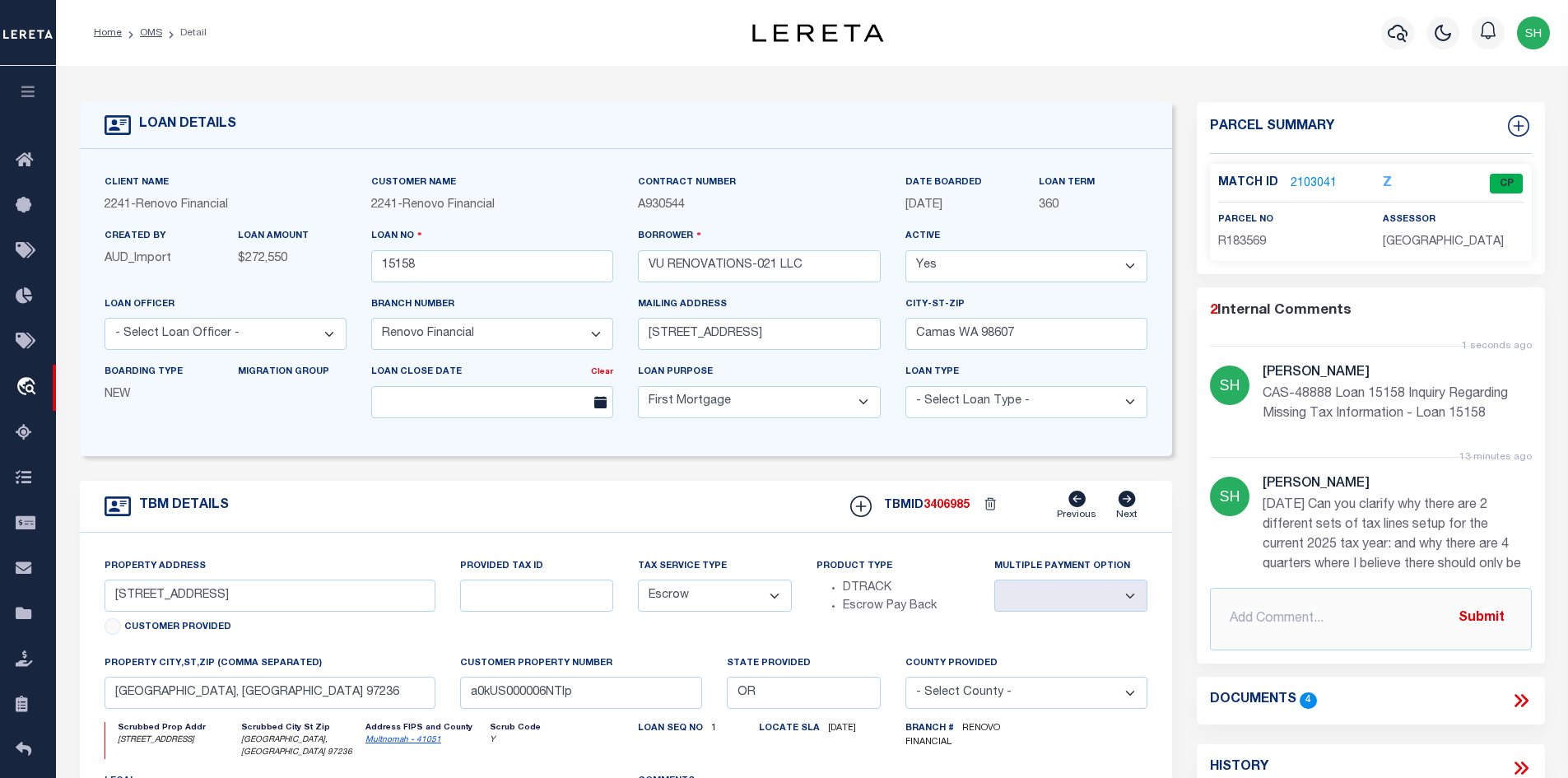
click at [1298, 170] on div "Match ID 2103041 Z CP parcel no R183569" at bounding box center [1370, 212] width 322 height 97
click at [1307, 184] on link "2103041" at bounding box center [1313, 184] width 46 height 17
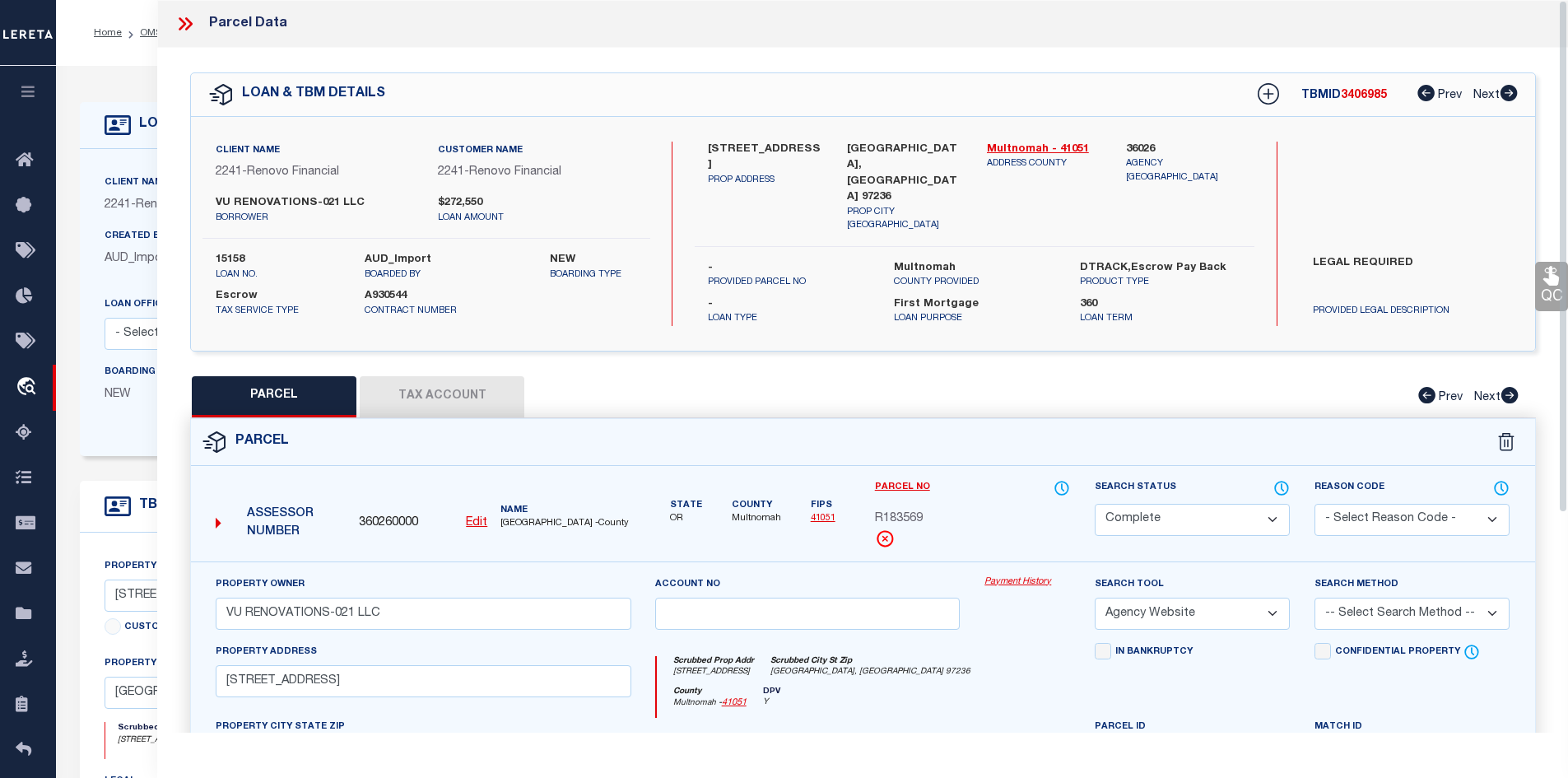
click at [465, 376] on button "Tax Account" at bounding box center [442, 396] width 165 height 42
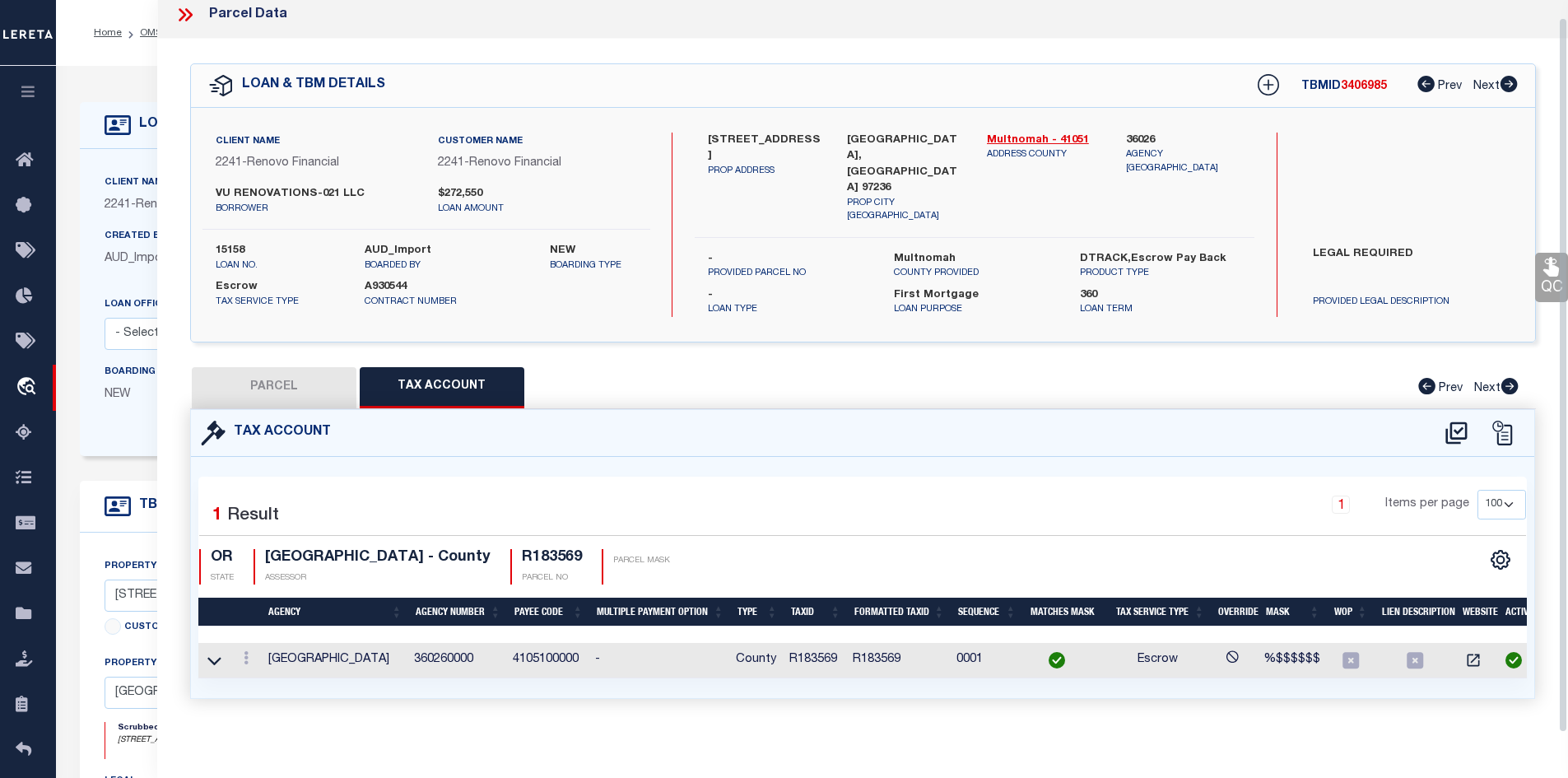
scroll to position [17, 0]
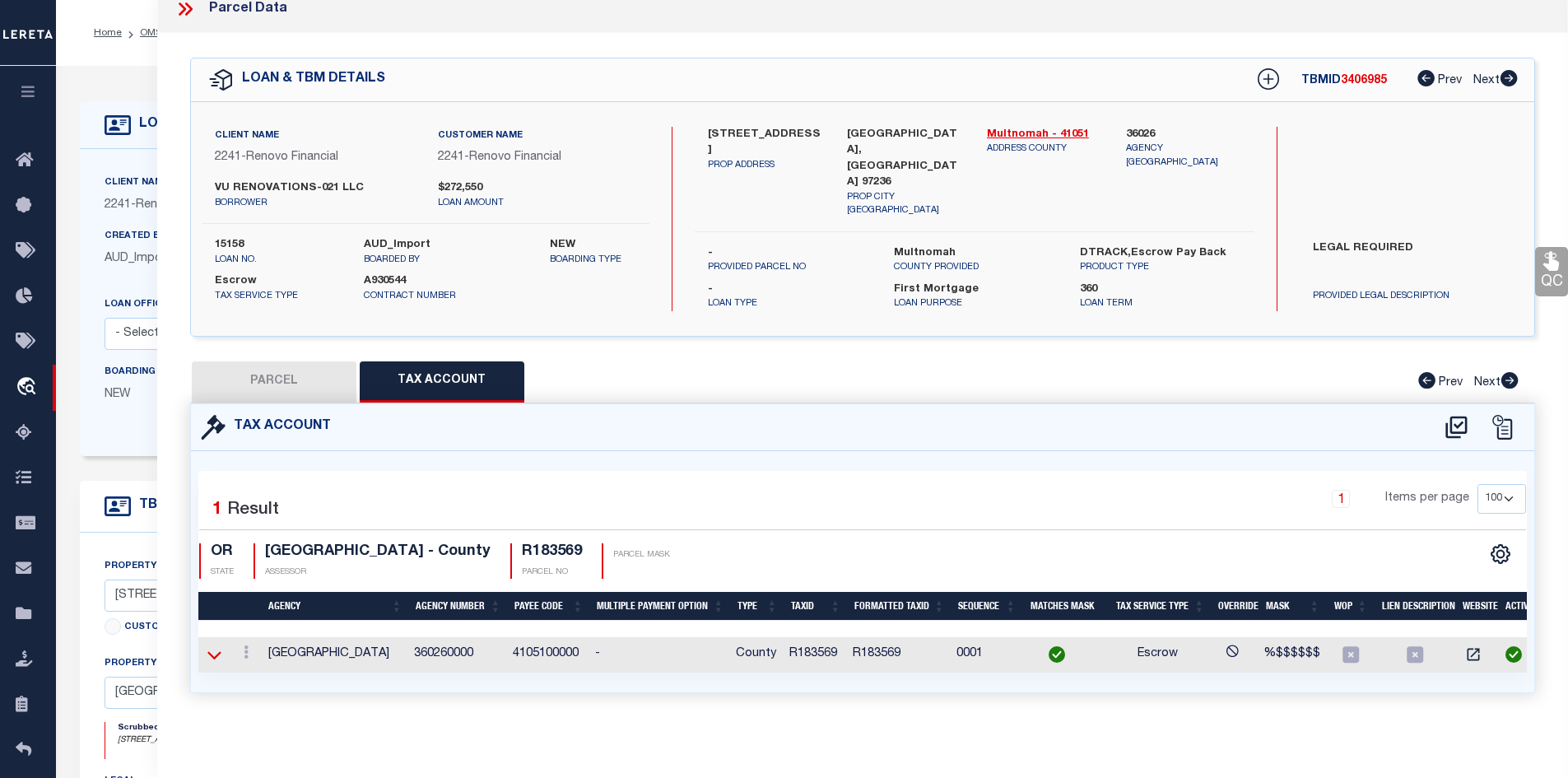
click at [219, 648] on icon at bounding box center [215, 655] width 14 height 17
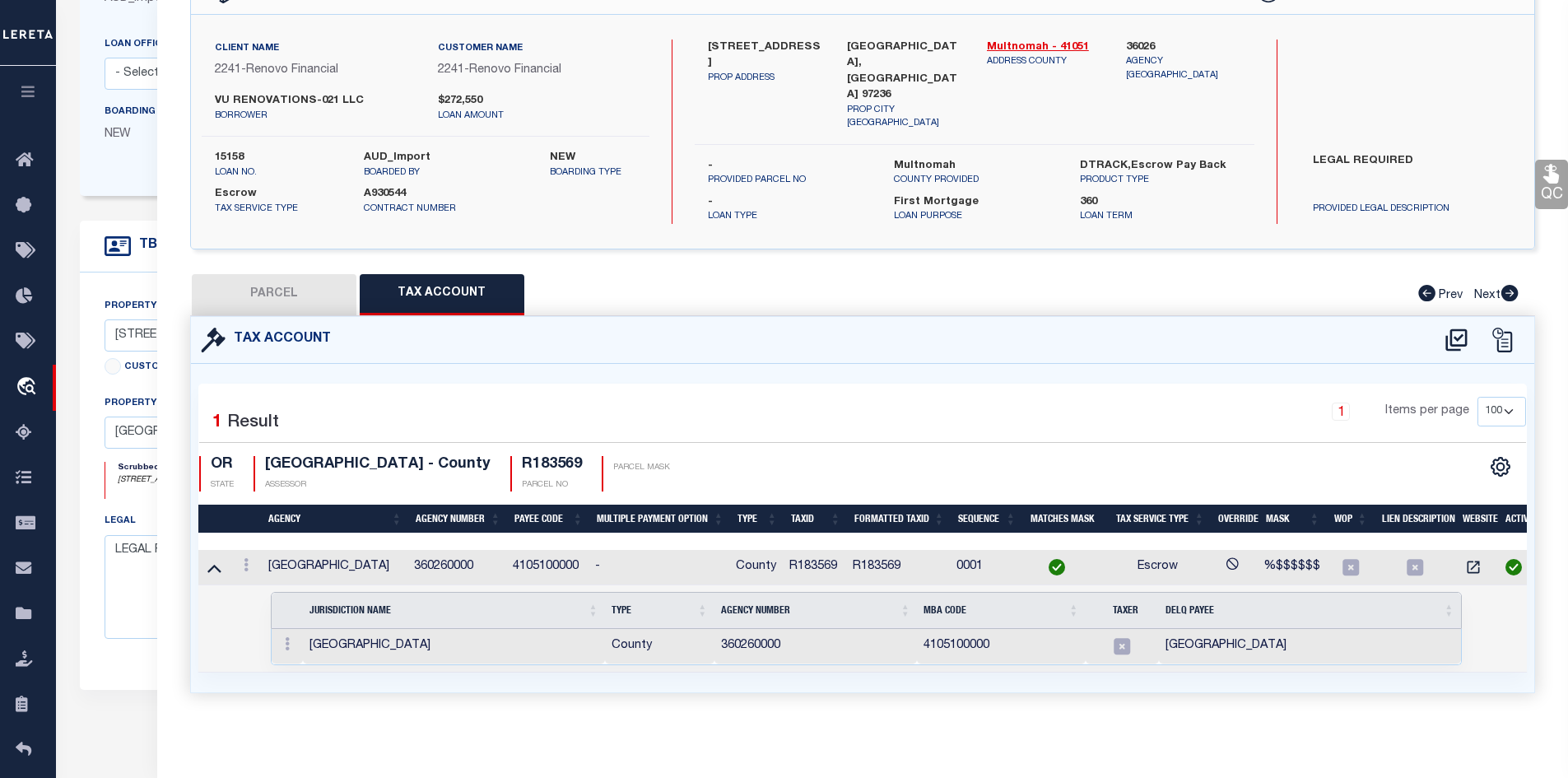
scroll to position [411, 0]
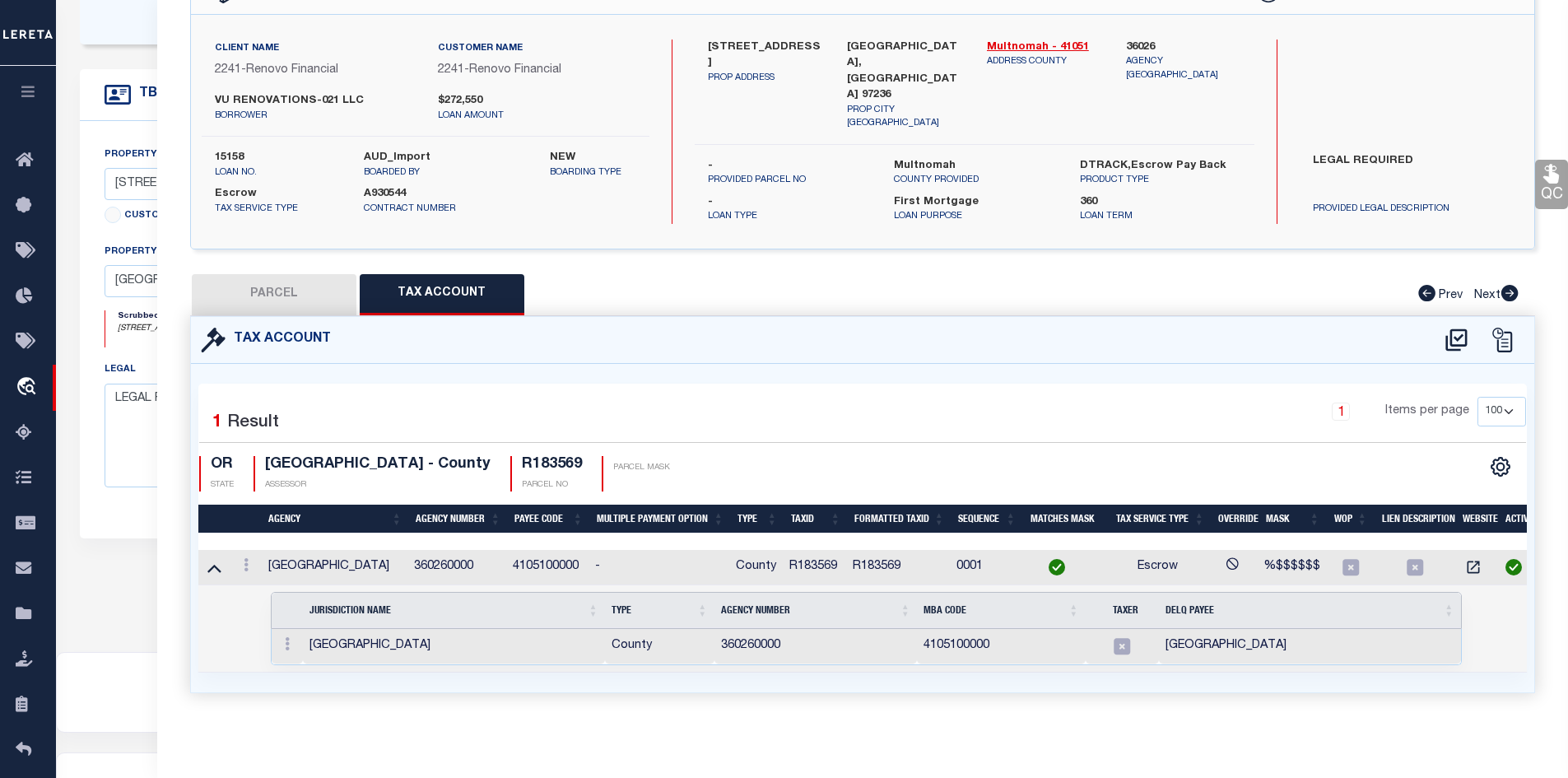
click at [260, 283] on button "PARCEL" at bounding box center [274, 294] width 165 height 42
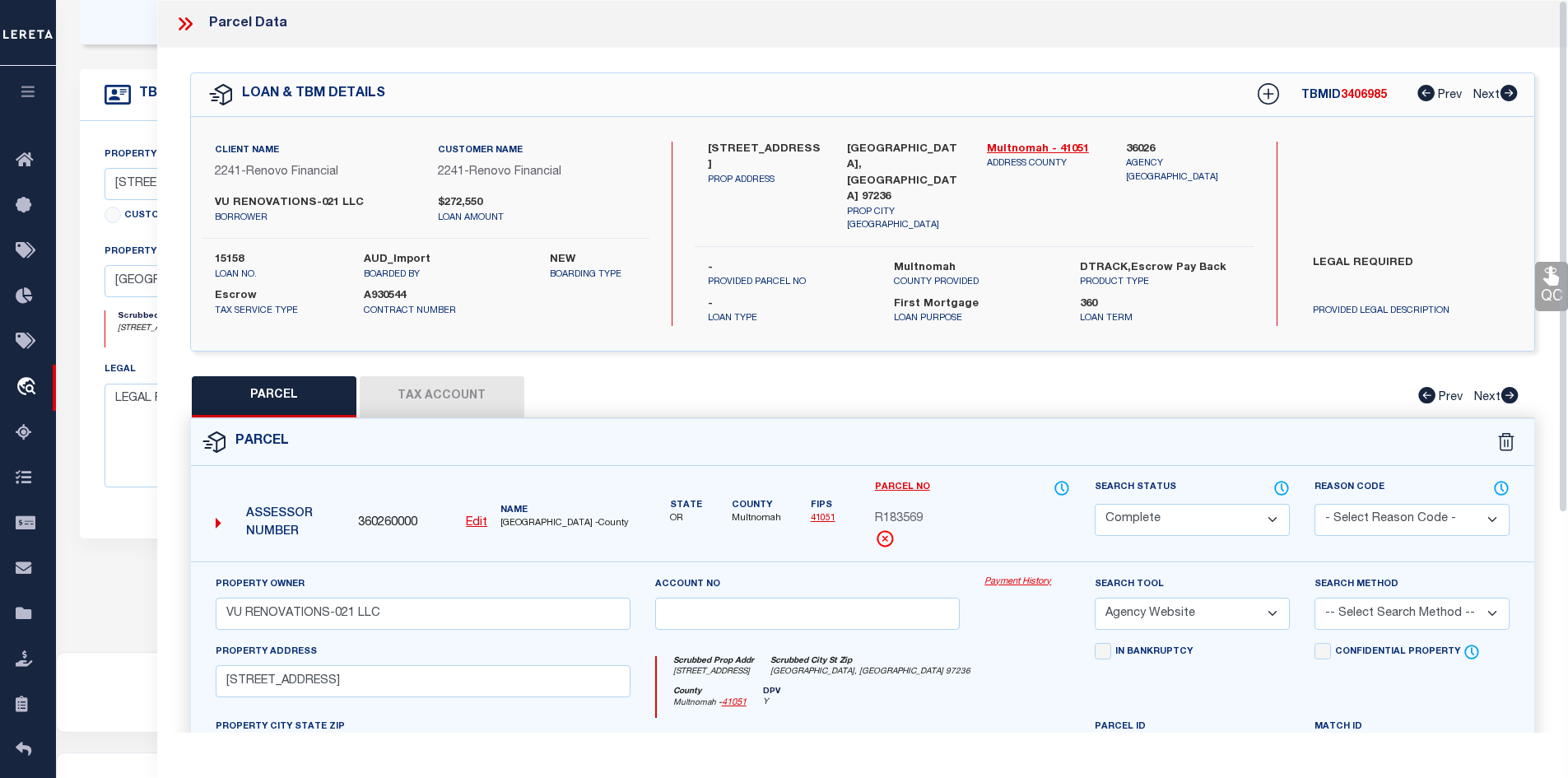
scroll to position [329, 0]
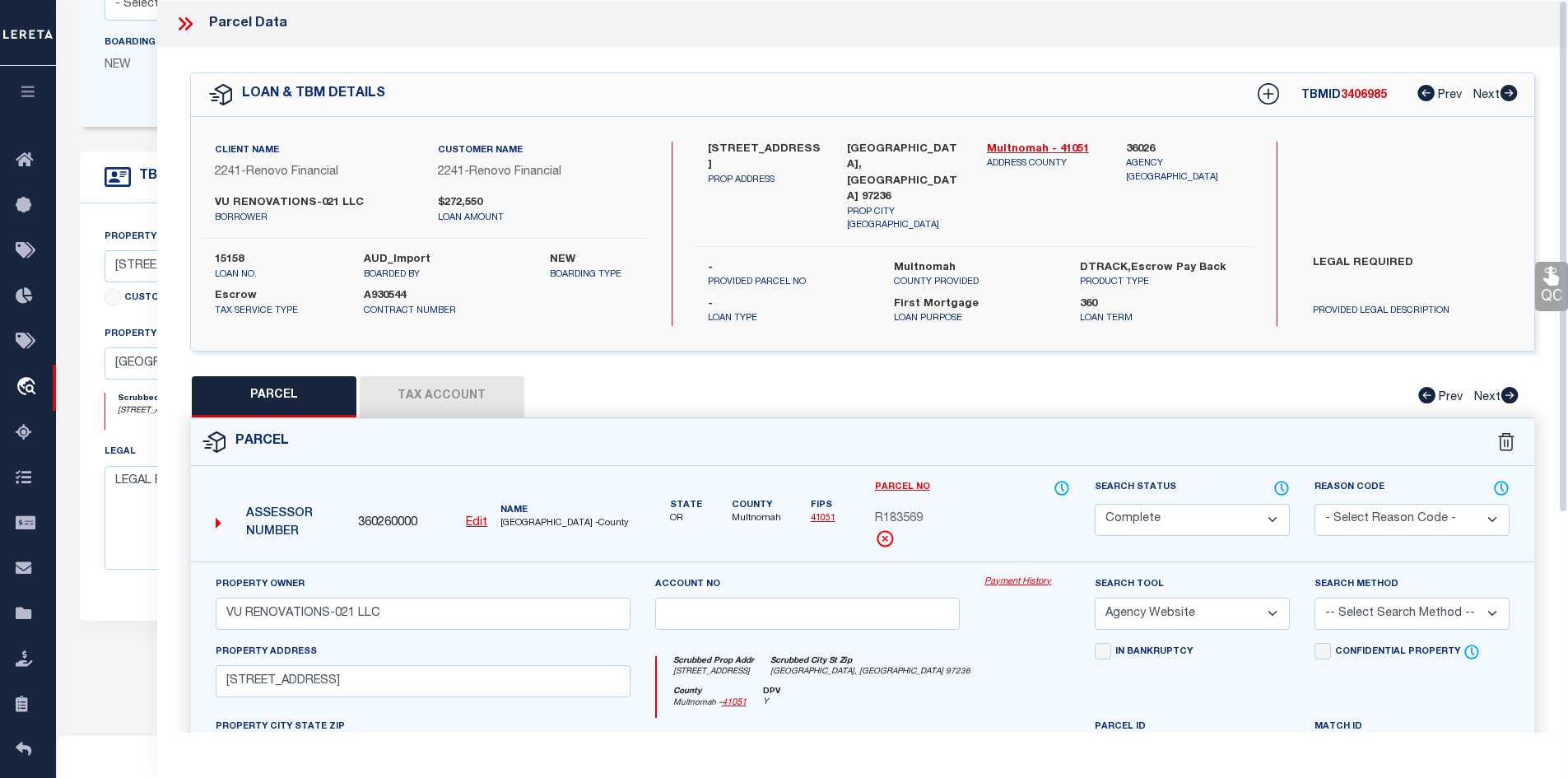
click at [187, 24] on icon at bounding box center [185, 24] width 21 height 21
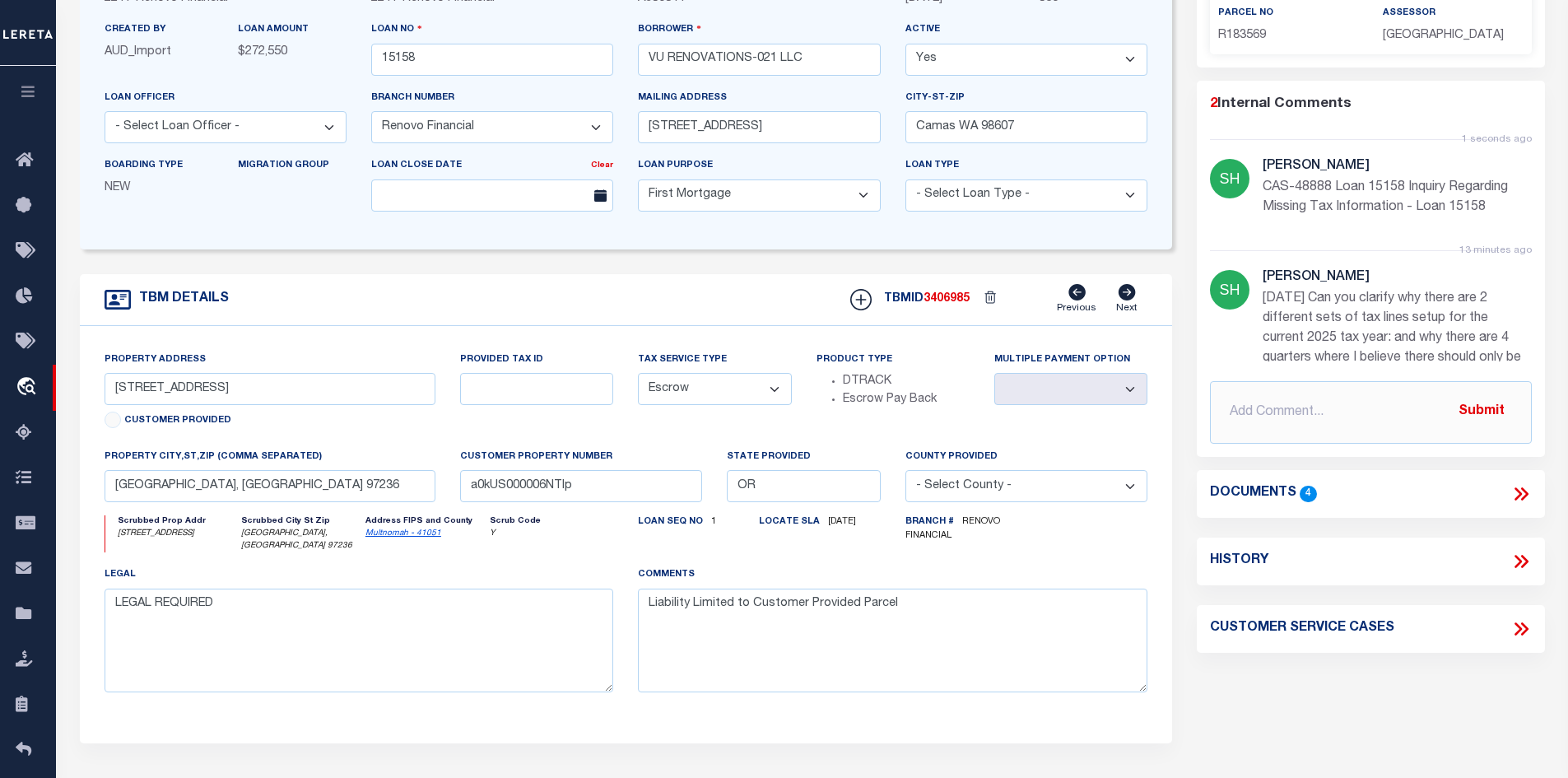
scroll to position [82, 0]
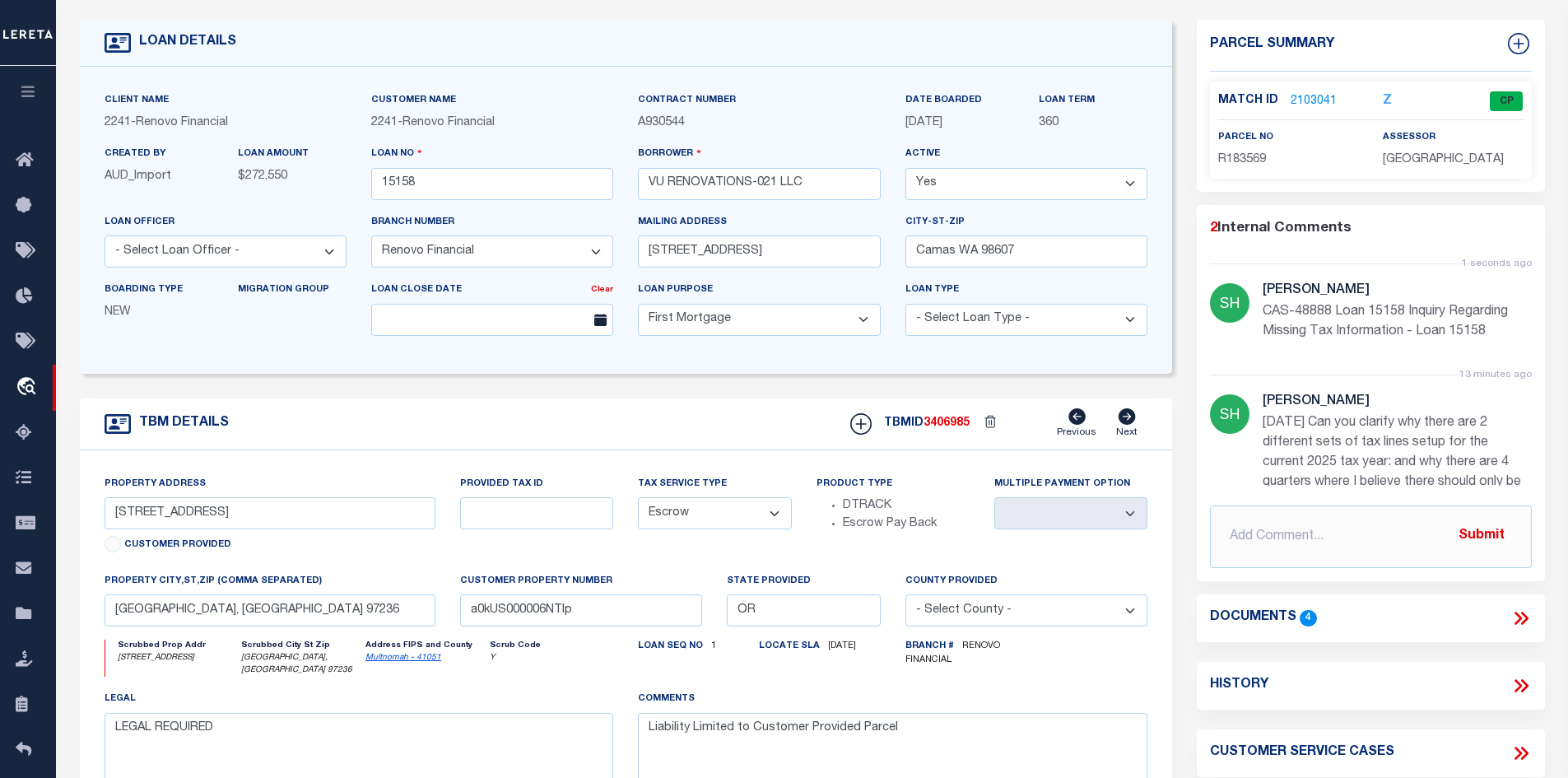
click at [411, 664] on icon "Multnomah - 41051" at bounding box center [426, 658] width 120 height 13
click at [406, 662] on link "Multnomah - 41051" at bounding box center [403, 658] width 76 height 8
drag, startPoint x: 285, startPoint y: 508, endPoint x: 58, endPoint y: 520, distance: 227.3
click at [58, 520] on div "LOAN DETAILS Client Name 2241" at bounding box center [812, 483] width 1512 height 998
drag, startPoint x: 775, startPoint y: 182, endPoint x: 651, endPoint y: 188, distance: 124.1
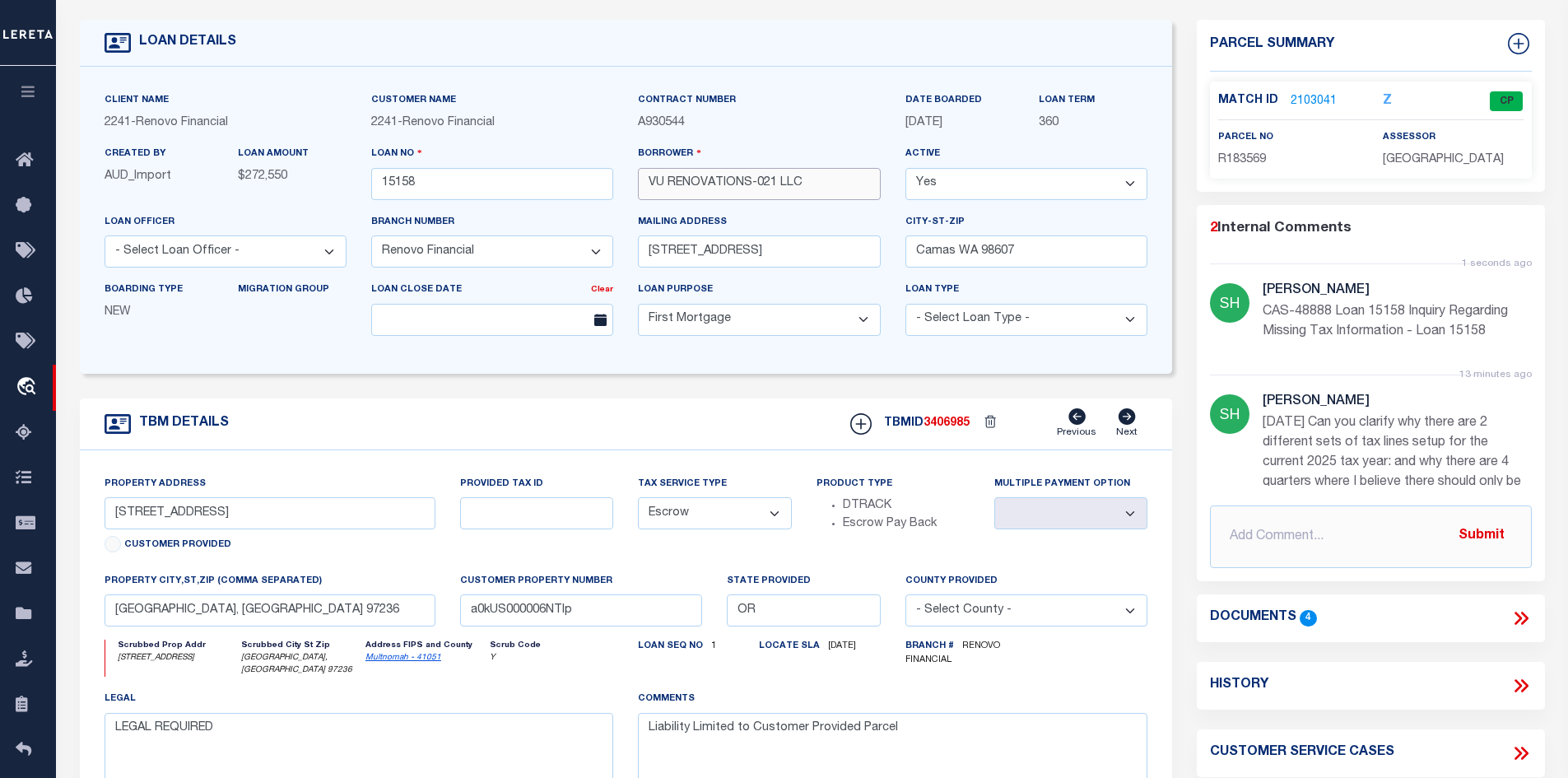
click at [651, 188] on input "VU RENOVATIONS-021 LLC" at bounding box center [759, 184] width 242 height 32
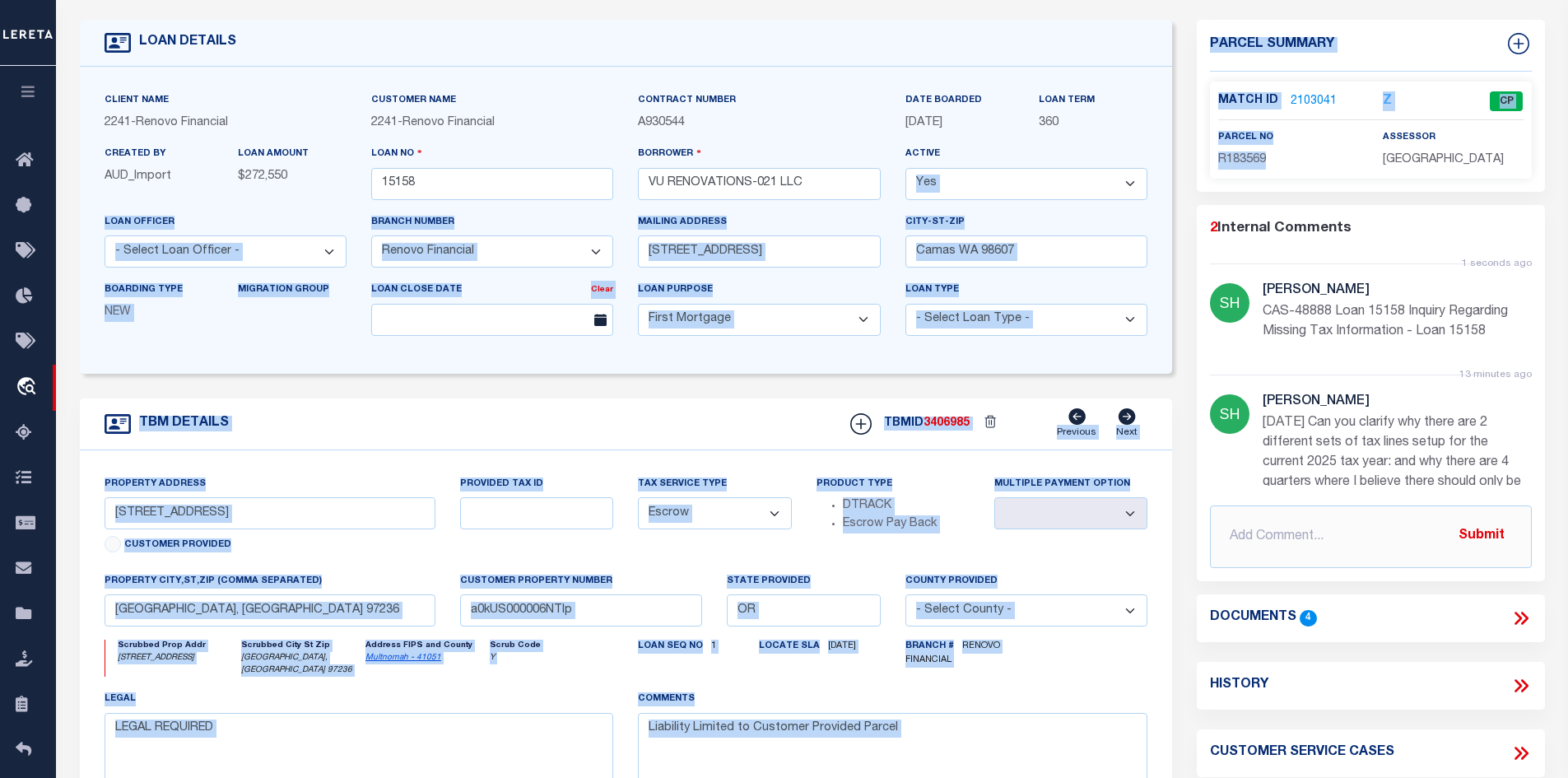
drag, startPoint x: 1278, startPoint y: 155, endPoint x: 1213, endPoint y: 161, distance: 65.3
click at [1177, 160] on div "LOAN DETAILS Client Name 2241 - Renovo Financial 2241 -" at bounding box center [813, 466] width 1490 height 932
click at [1276, 158] on p "R183569" at bounding box center [1288, 160] width 140 height 18
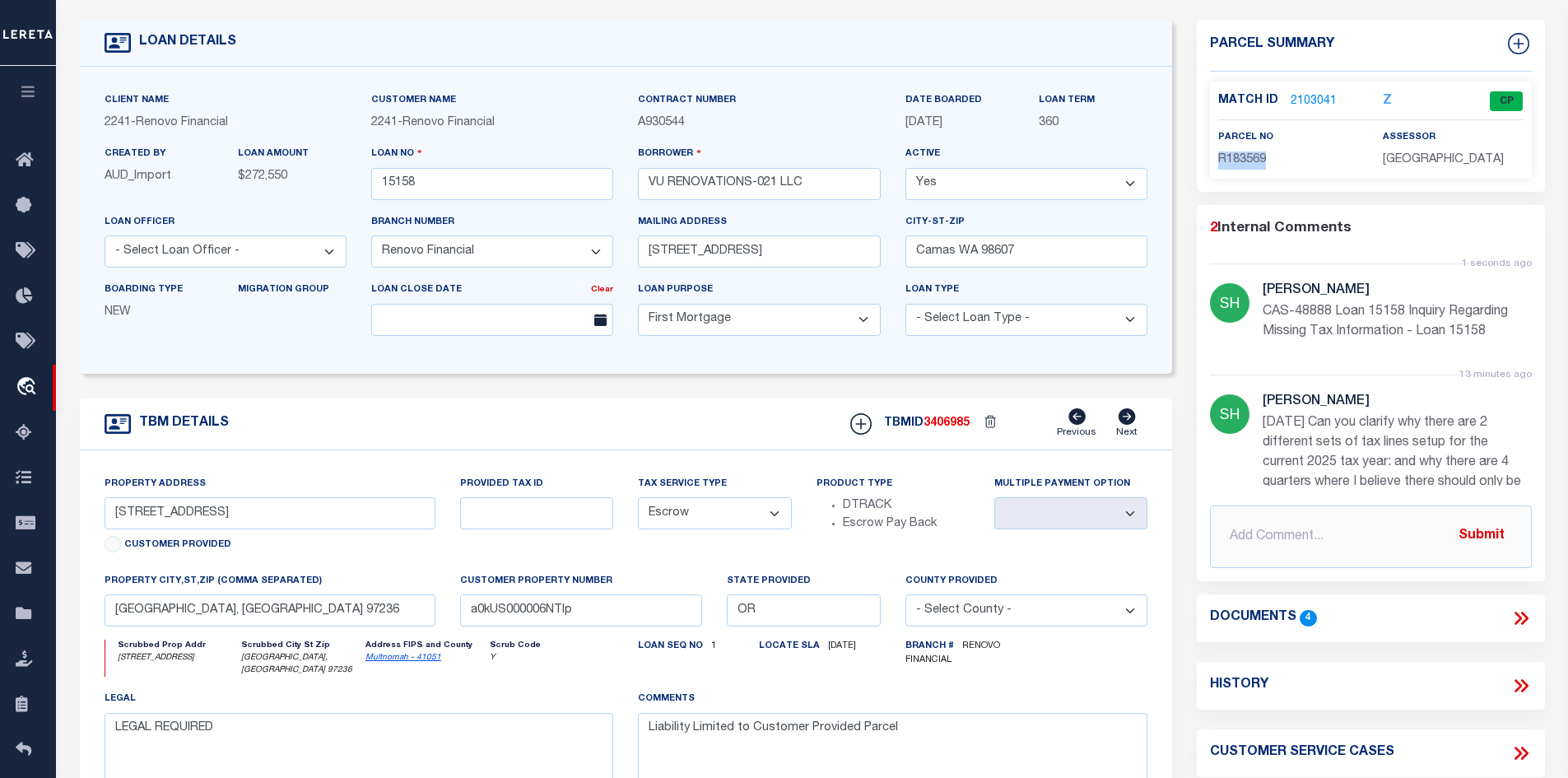
drag, startPoint x: 1273, startPoint y: 158, endPoint x: 1210, endPoint y: 157, distance: 63.0
click at [1210, 157] on div "parcel no R183569" at bounding box center [1289, 148] width 165 height 41
copy span "R183569"
click at [1520, 615] on icon at bounding box center [1518, 618] width 8 height 14
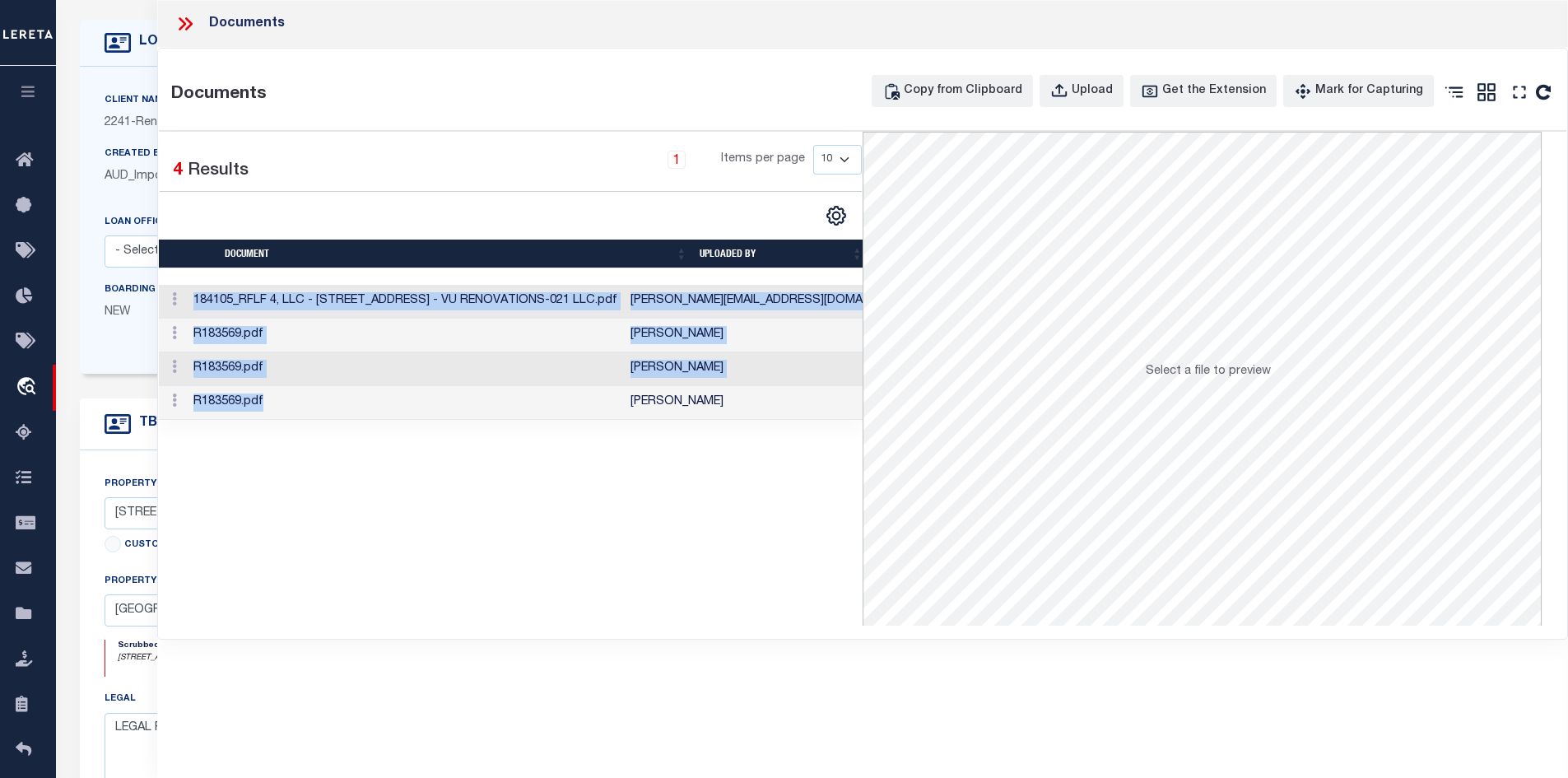
drag, startPoint x: 501, startPoint y: 417, endPoint x: 594, endPoint y: 427, distance: 93.5
click at [594, 420] on div "Document UPLOADED BY UPLOADED ON Category CUSTOMER PROVIDED Tax Year Reporting …" at bounding box center [511, 352] width 704 height 135
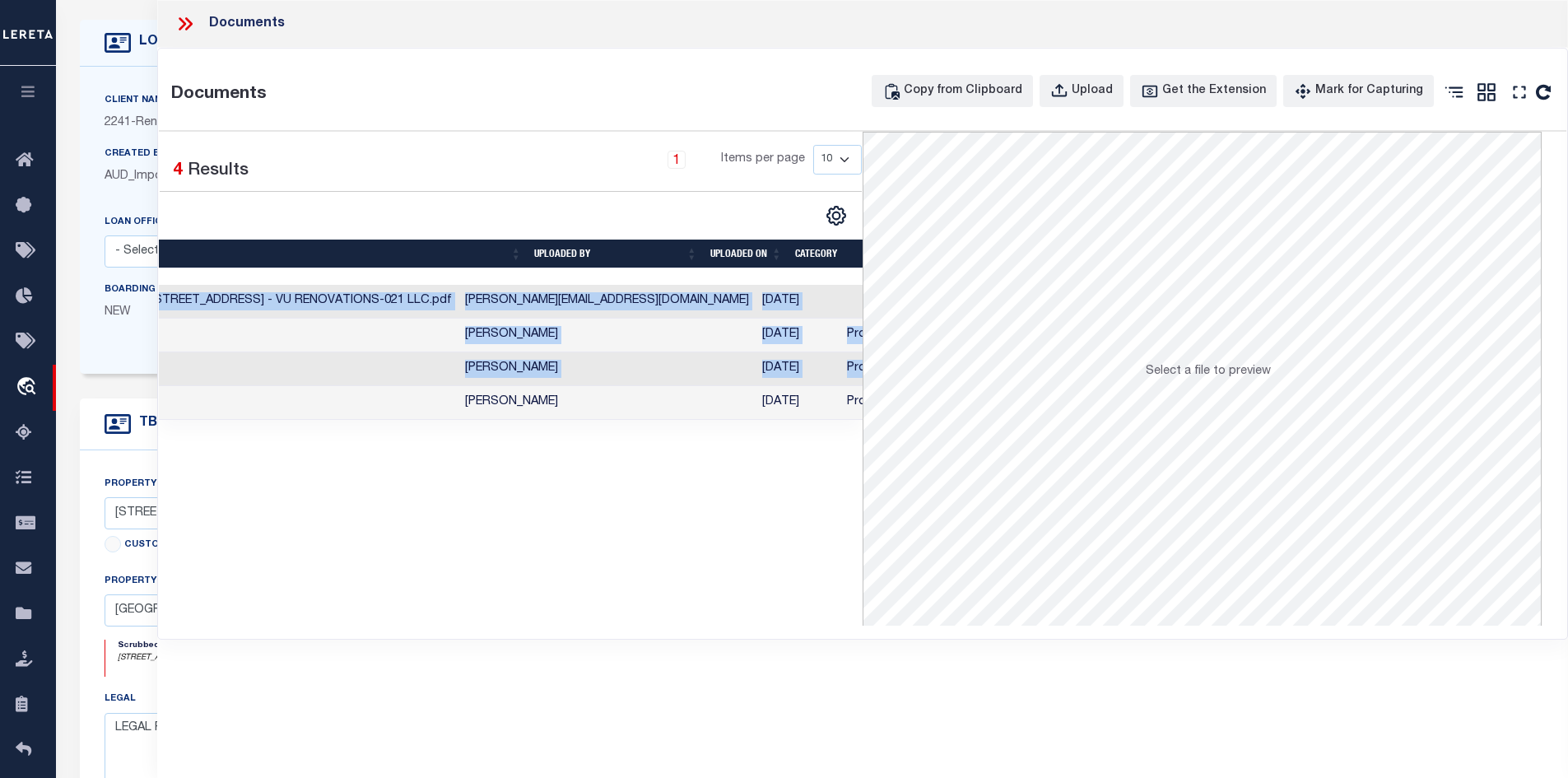
scroll to position [0, 0]
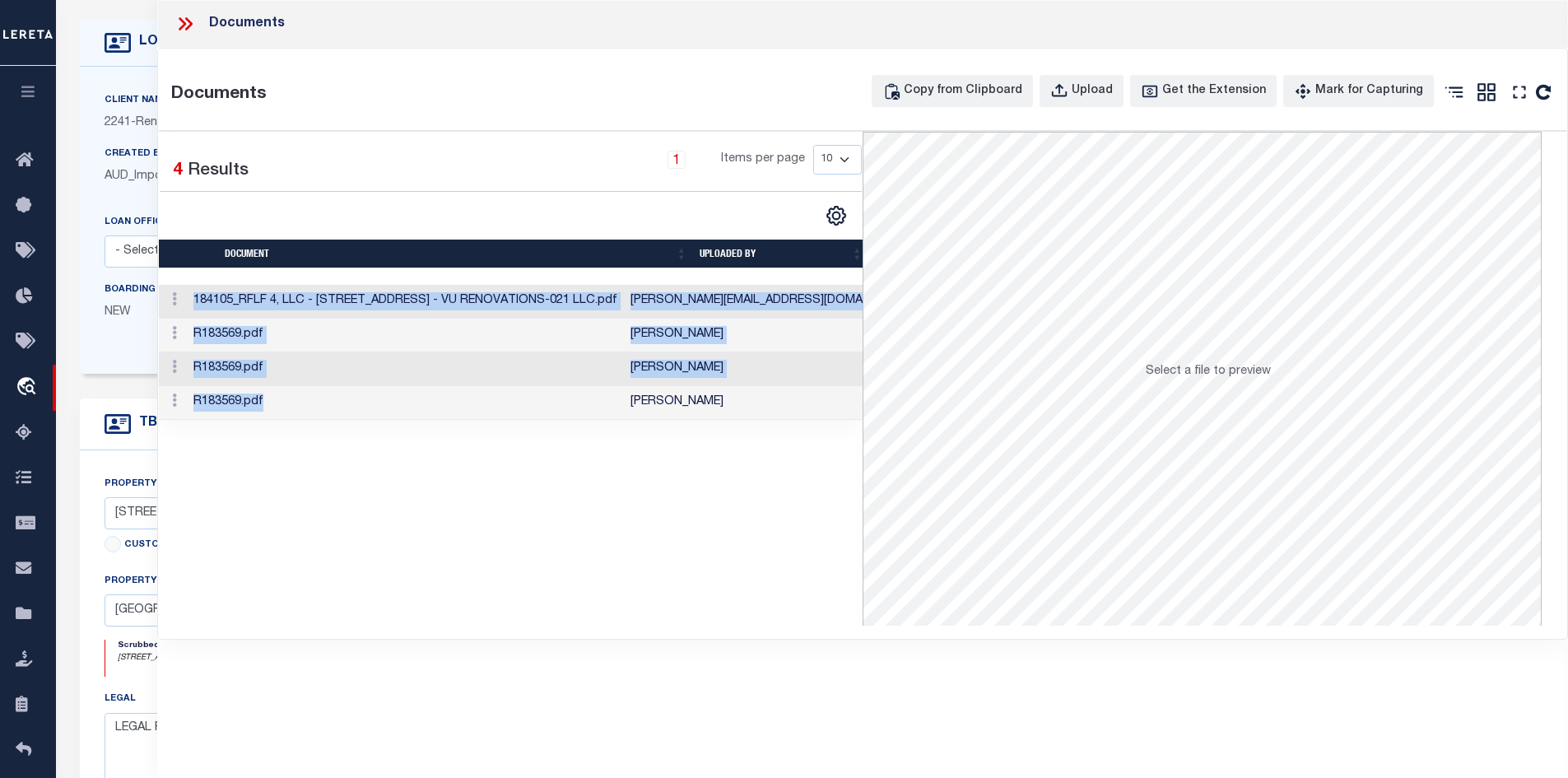
click at [324, 399] on td "R183569.pdf" at bounding box center [405, 403] width 437 height 34
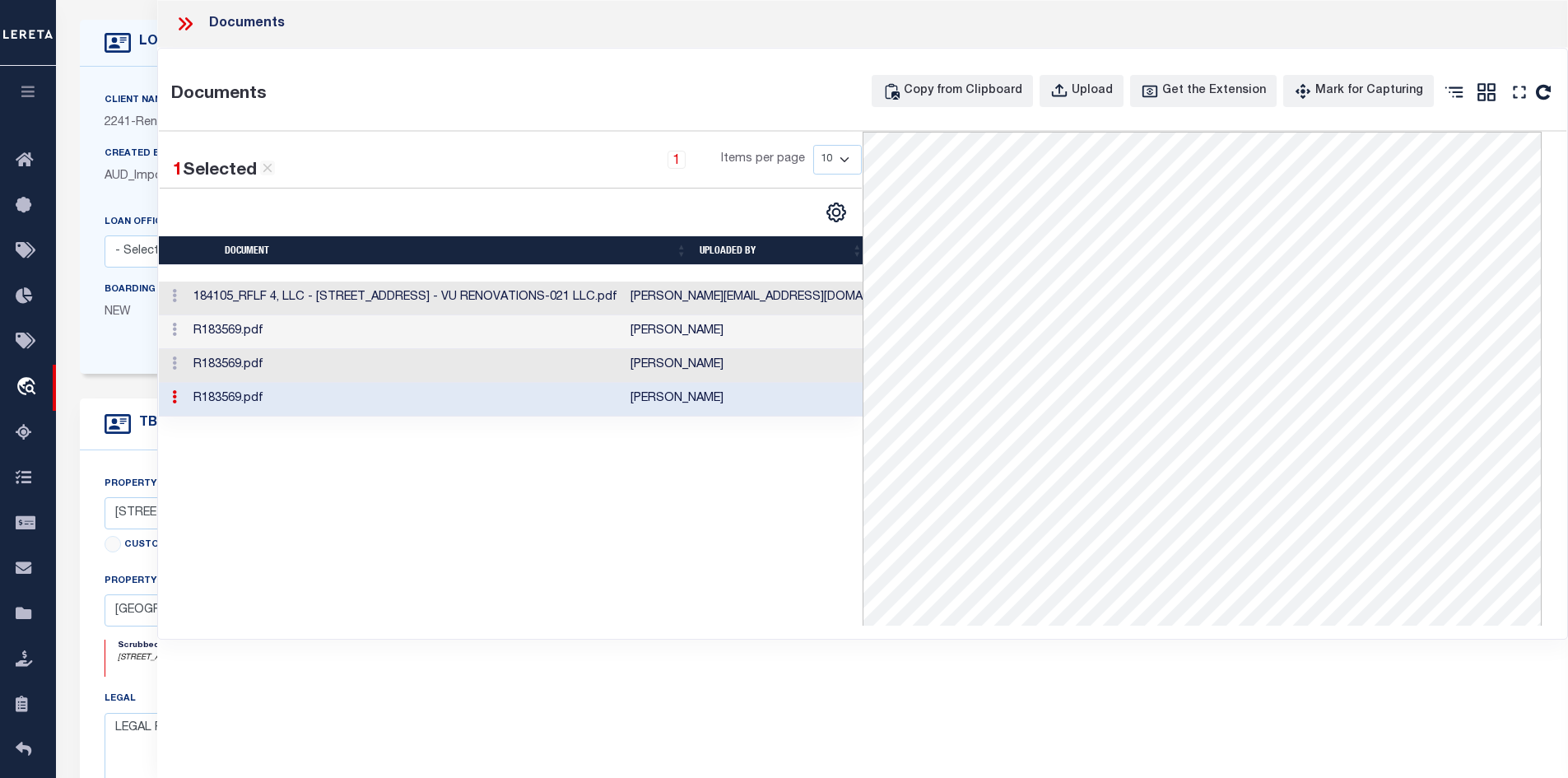
click at [277, 396] on td "R183569.pdf" at bounding box center [405, 400] width 437 height 34
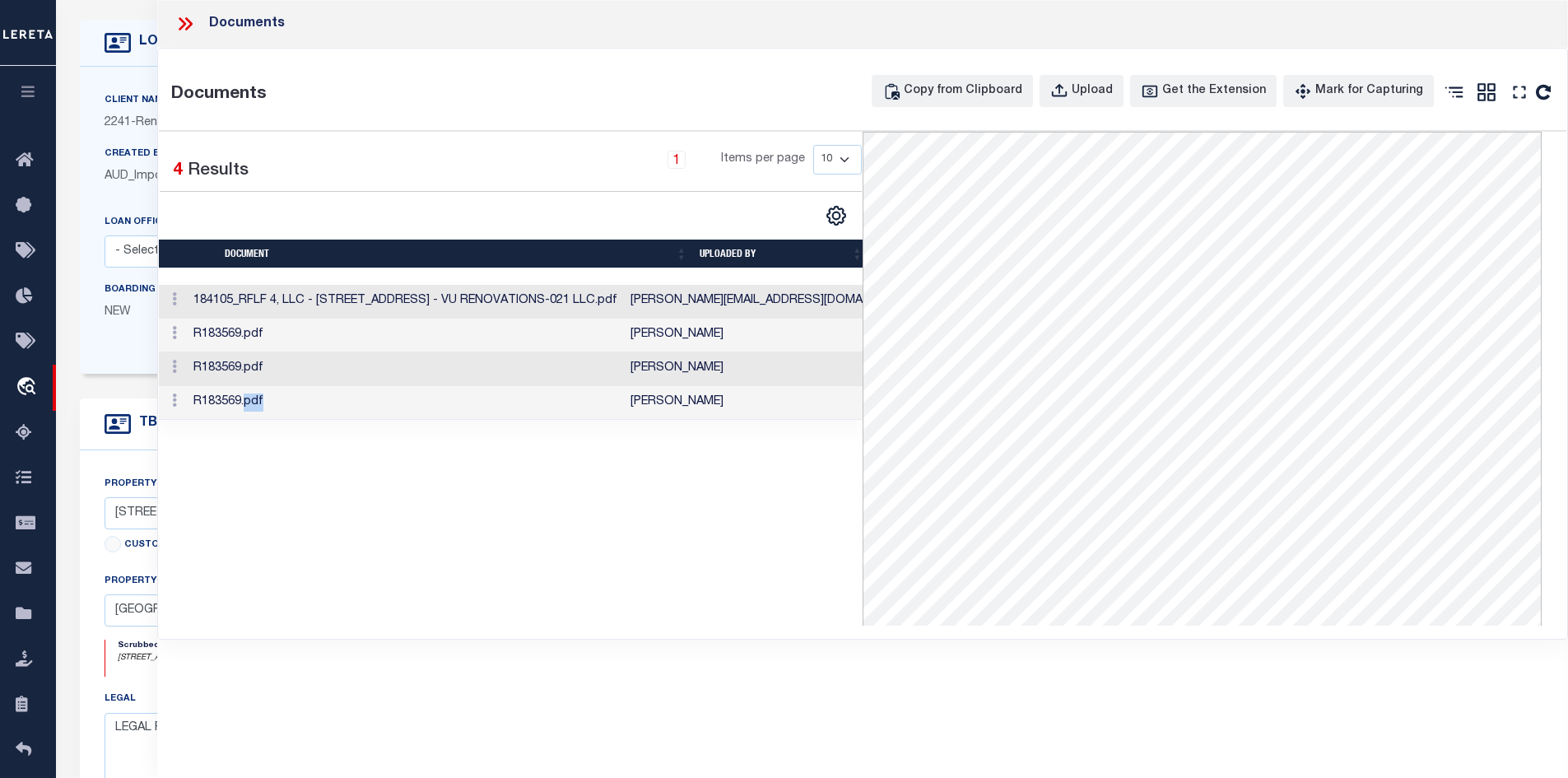
click at [277, 396] on td "R183569.pdf" at bounding box center [405, 403] width 437 height 34
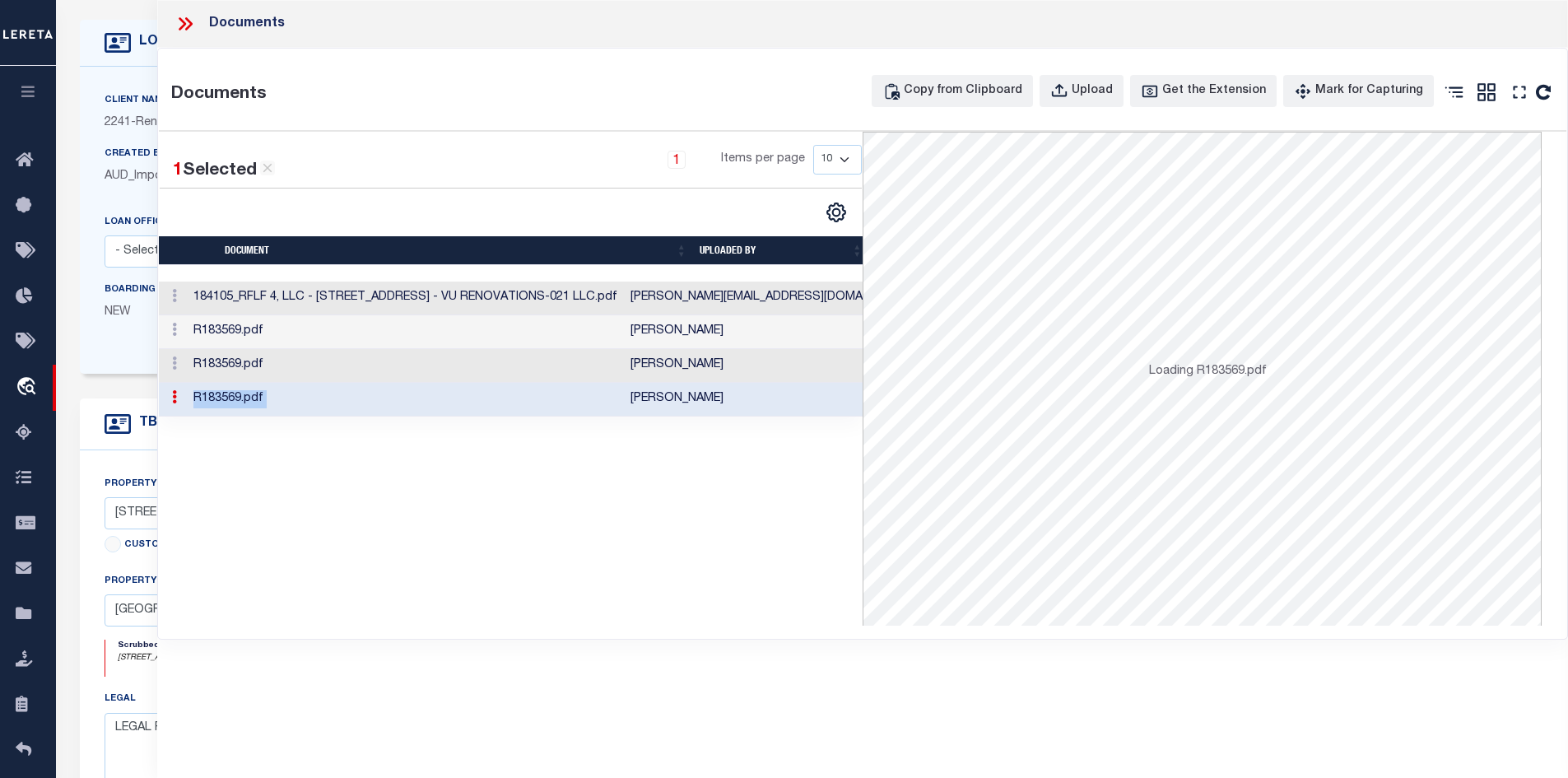
click at [277, 396] on td "R183569.pdf" at bounding box center [405, 400] width 437 height 34
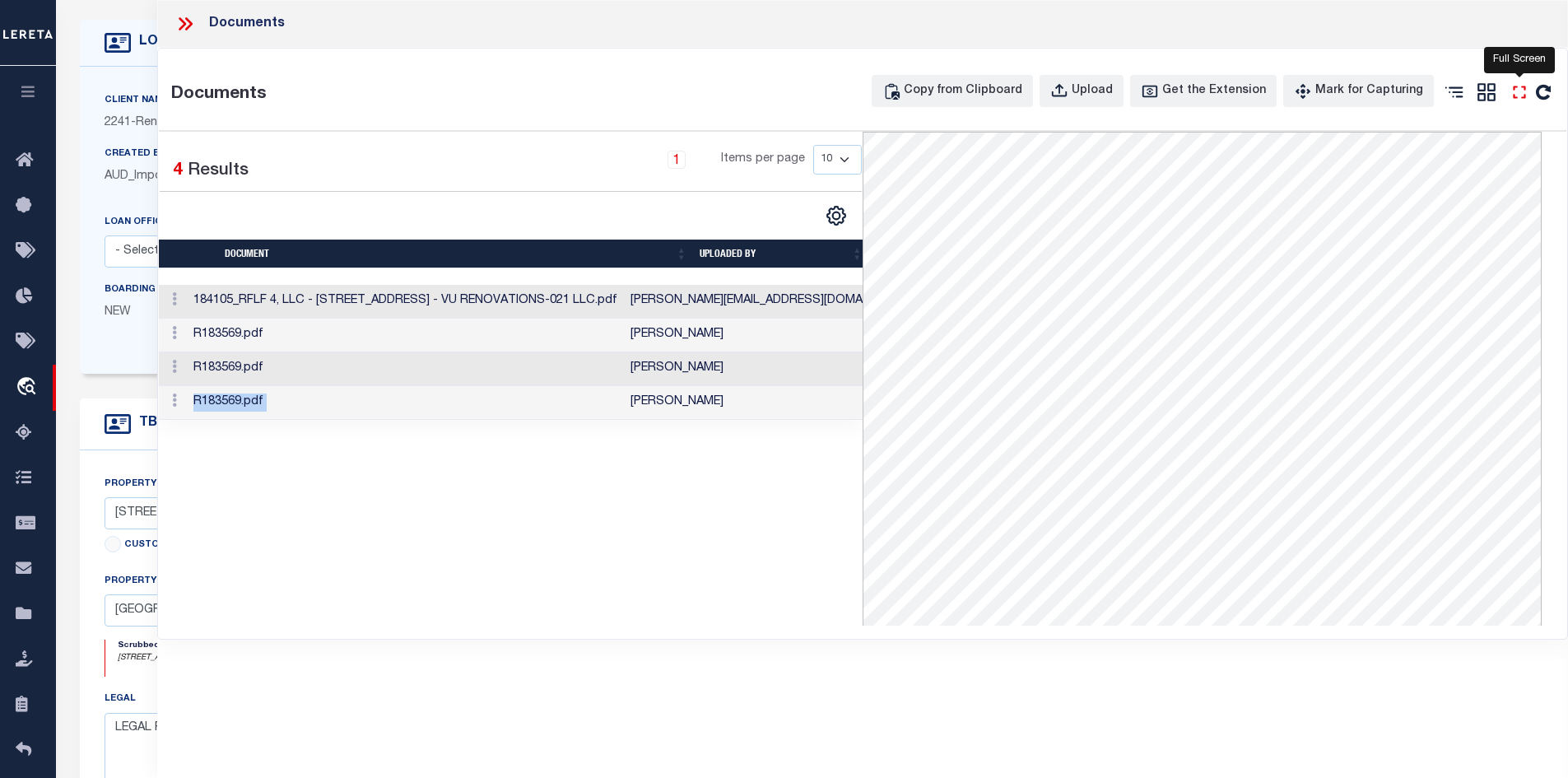
click at [1516, 89] on icon "" at bounding box center [1520, 92] width 21 height 21
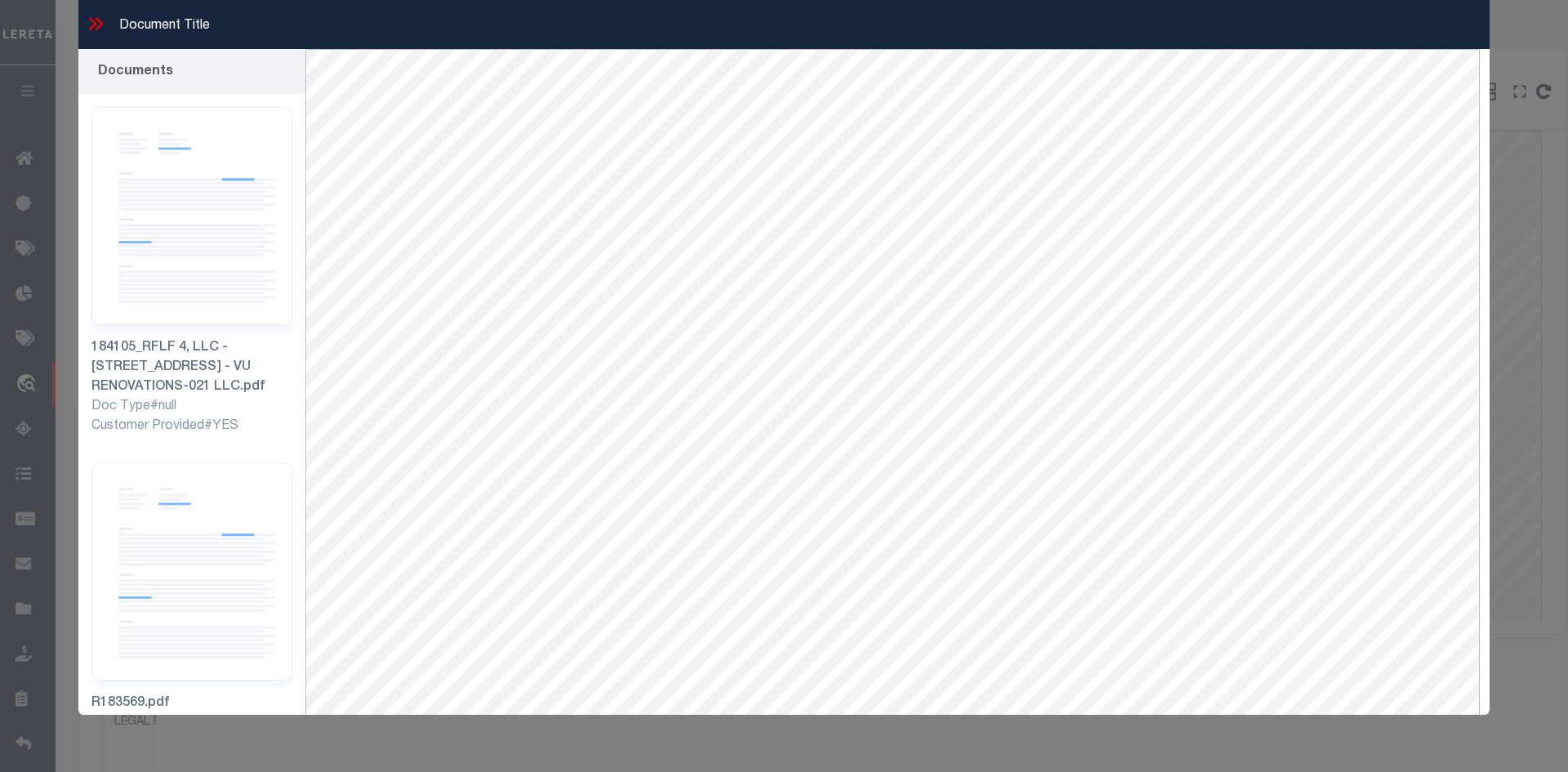
click at [86, 24] on icon at bounding box center [95, 24] width 21 height 21
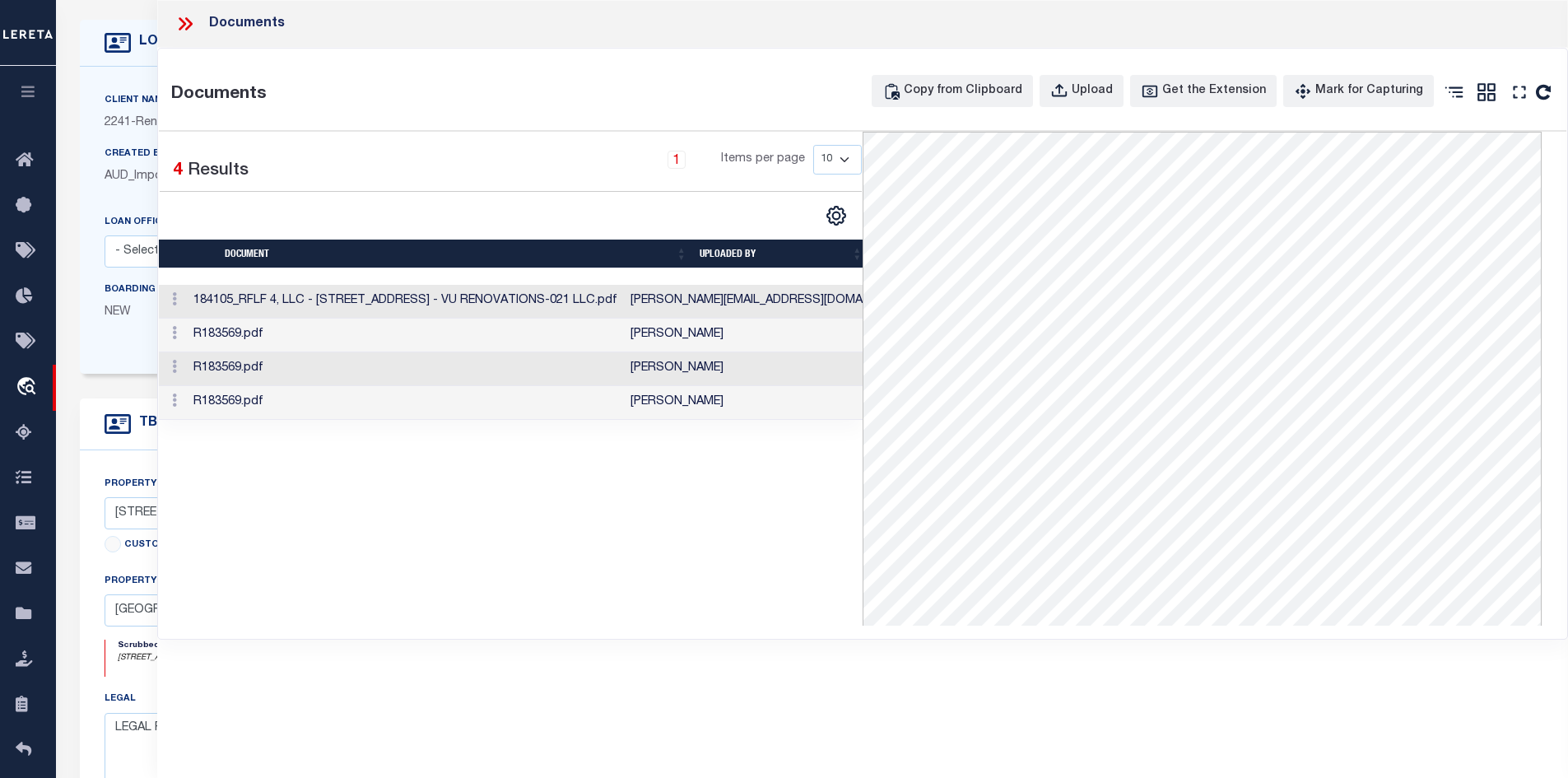
click at [412, 302] on td "184105_RFLF 4, LLC - [STREET_ADDRESS] - VU RENOVATIONS-021 LLC.pdf" at bounding box center [405, 302] width 437 height 34
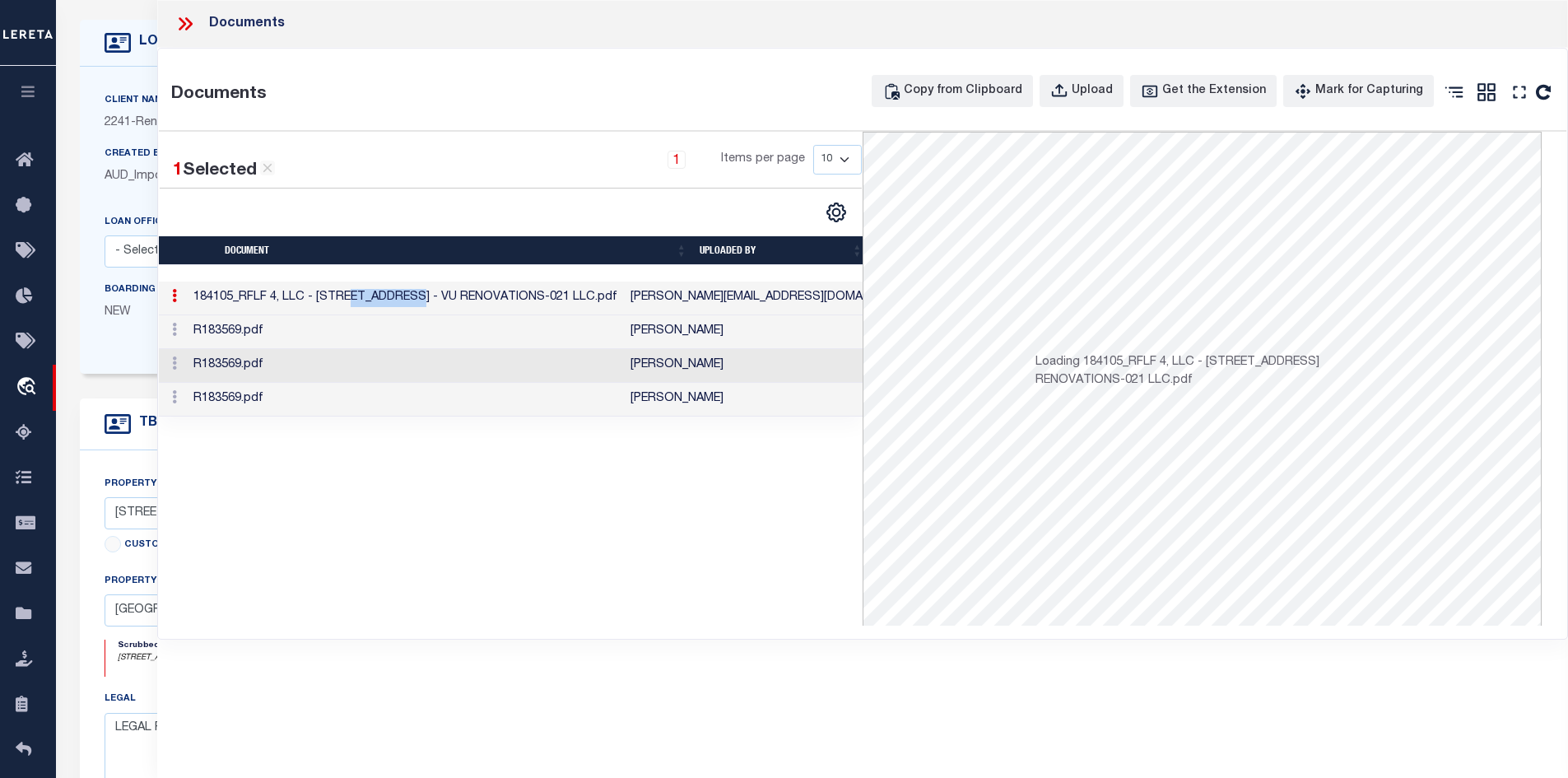
click at [412, 302] on td "184105_RFLF 4, LLC - [STREET_ADDRESS] - VU RENOVATIONS-021 LLC.pdf" at bounding box center [405, 299] width 437 height 34
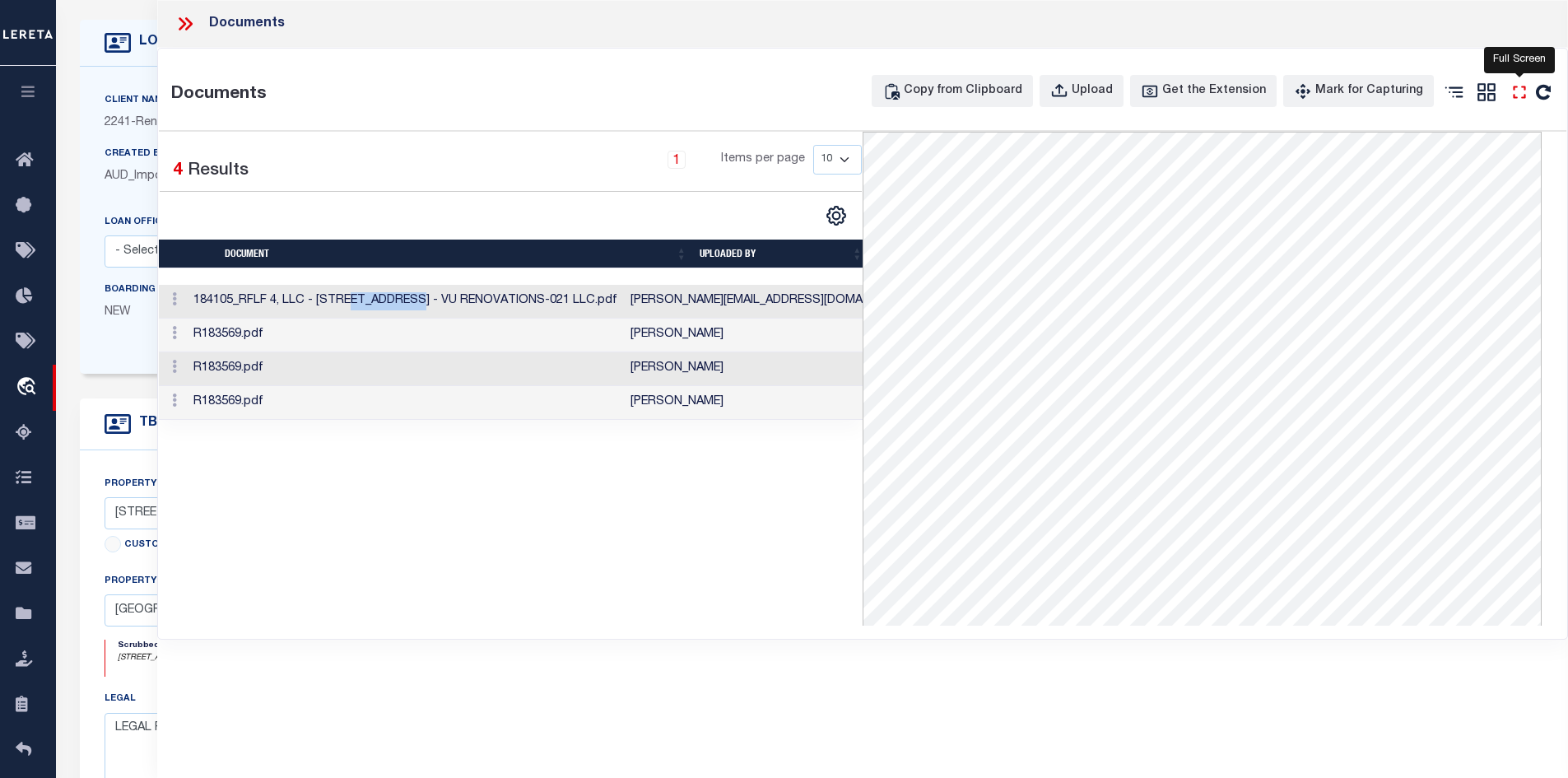
click at [1514, 94] on icon "" at bounding box center [1520, 92] width 21 height 21
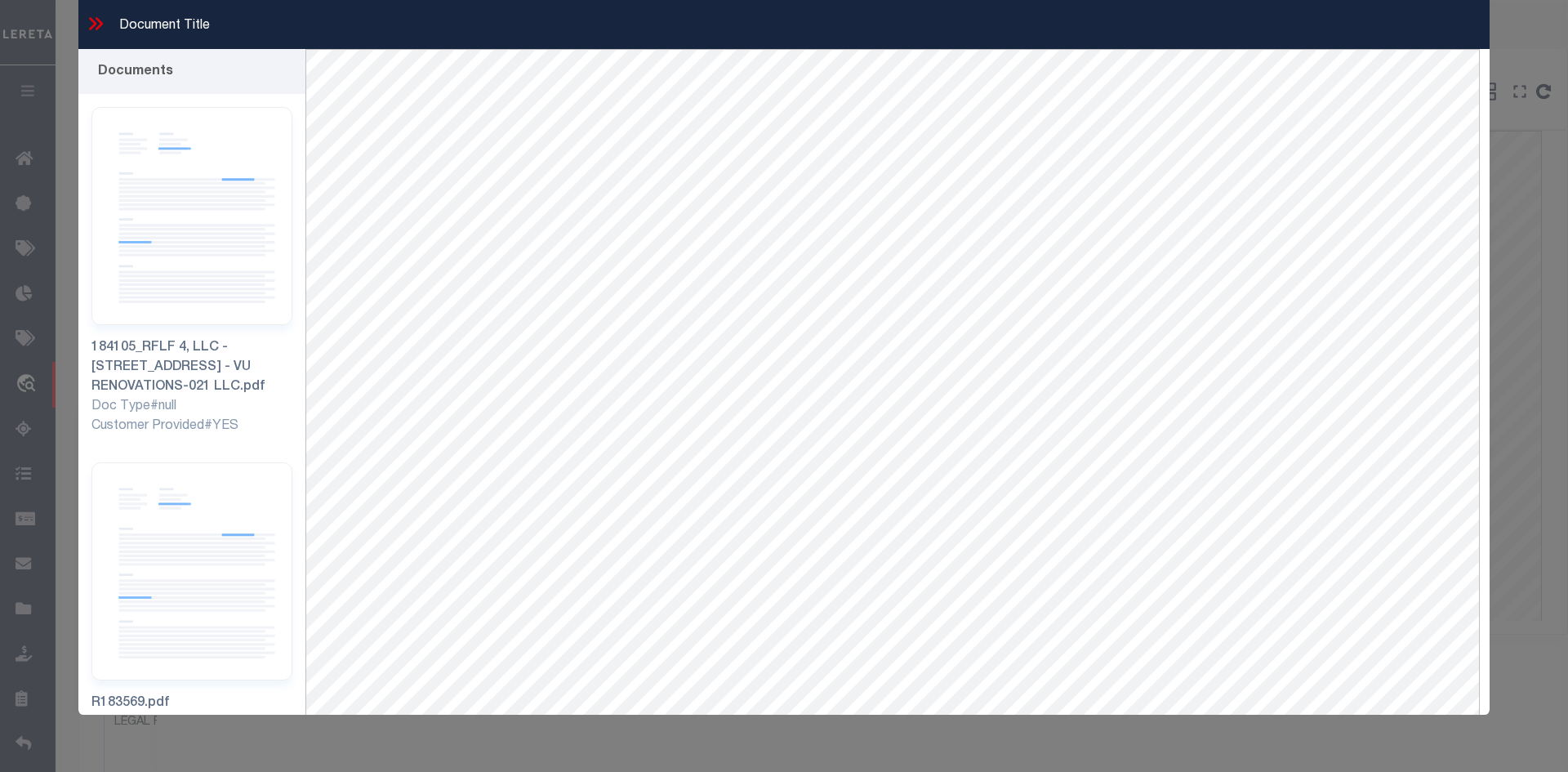
click at [93, 21] on icon at bounding box center [93, 24] width 8 height 13
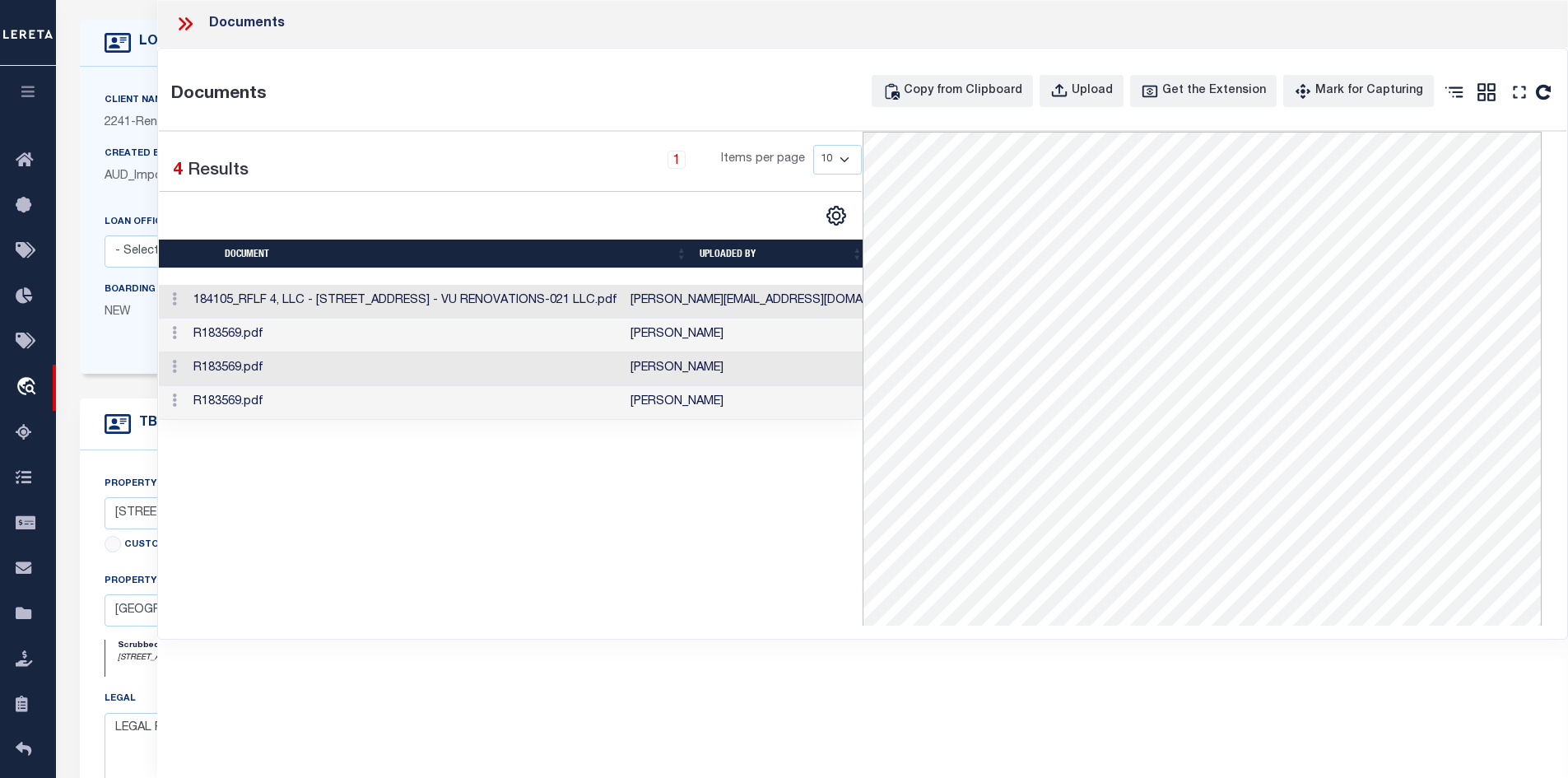
click at [193, 24] on icon at bounding box center [185, 24] width 21 height 21
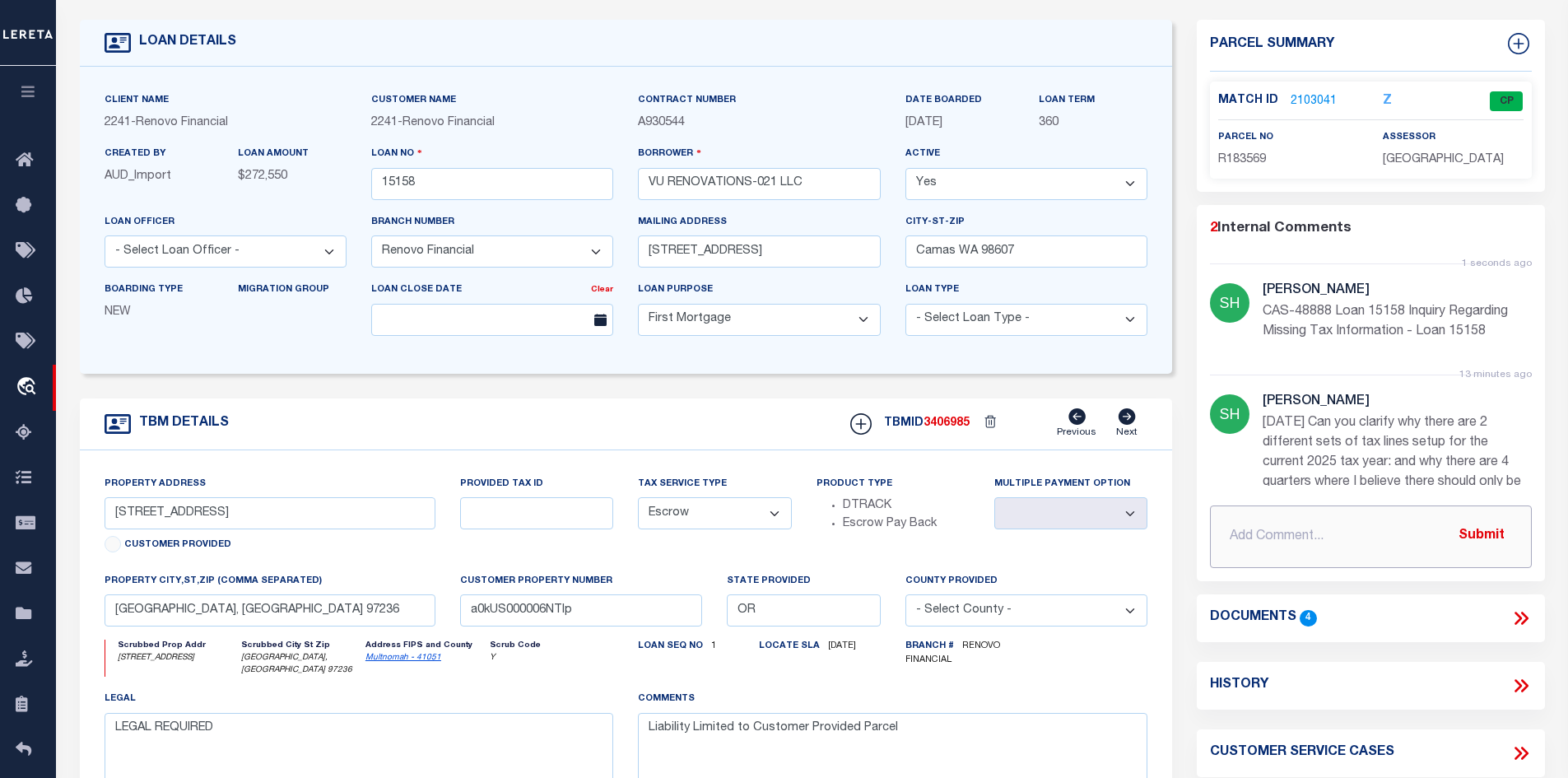
click at [1271, 529] on input "text" at bounding box center [1370, 537] width 322 height 63
paste input "Legal call for LOT 1, UND INT TRACTS B, C&D – which covers parcel R183569."
click at [1500, 536] on button "Submit" at bounding box center [1482, 536] width 68 height 34
click at [1307, 104] on link "2103041" at bounding box center [1313, 102] width 46 height 17
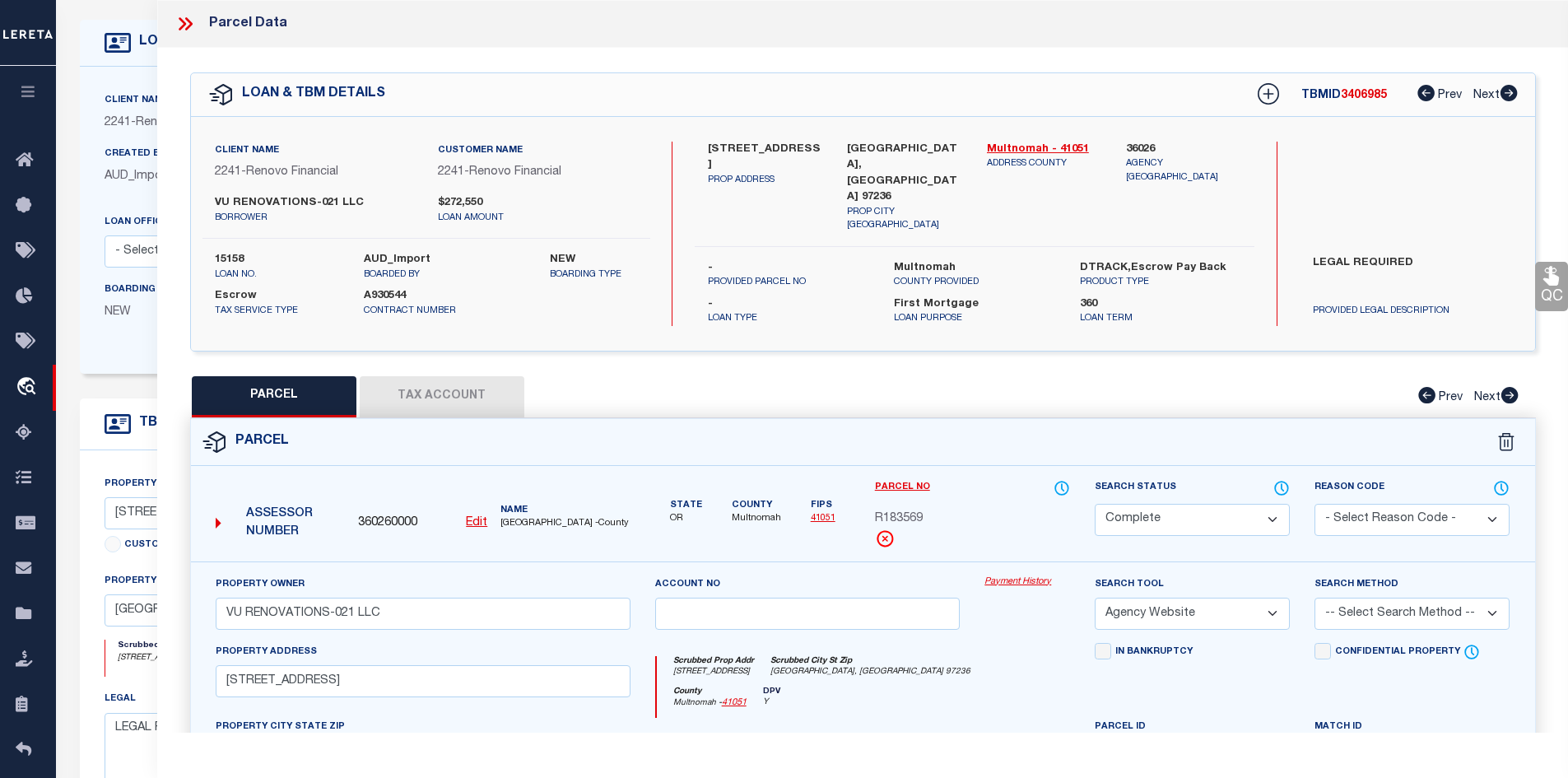
click at [431, 378] on button "Tax Account" at bounding box center [442, 396] width 165 height 42
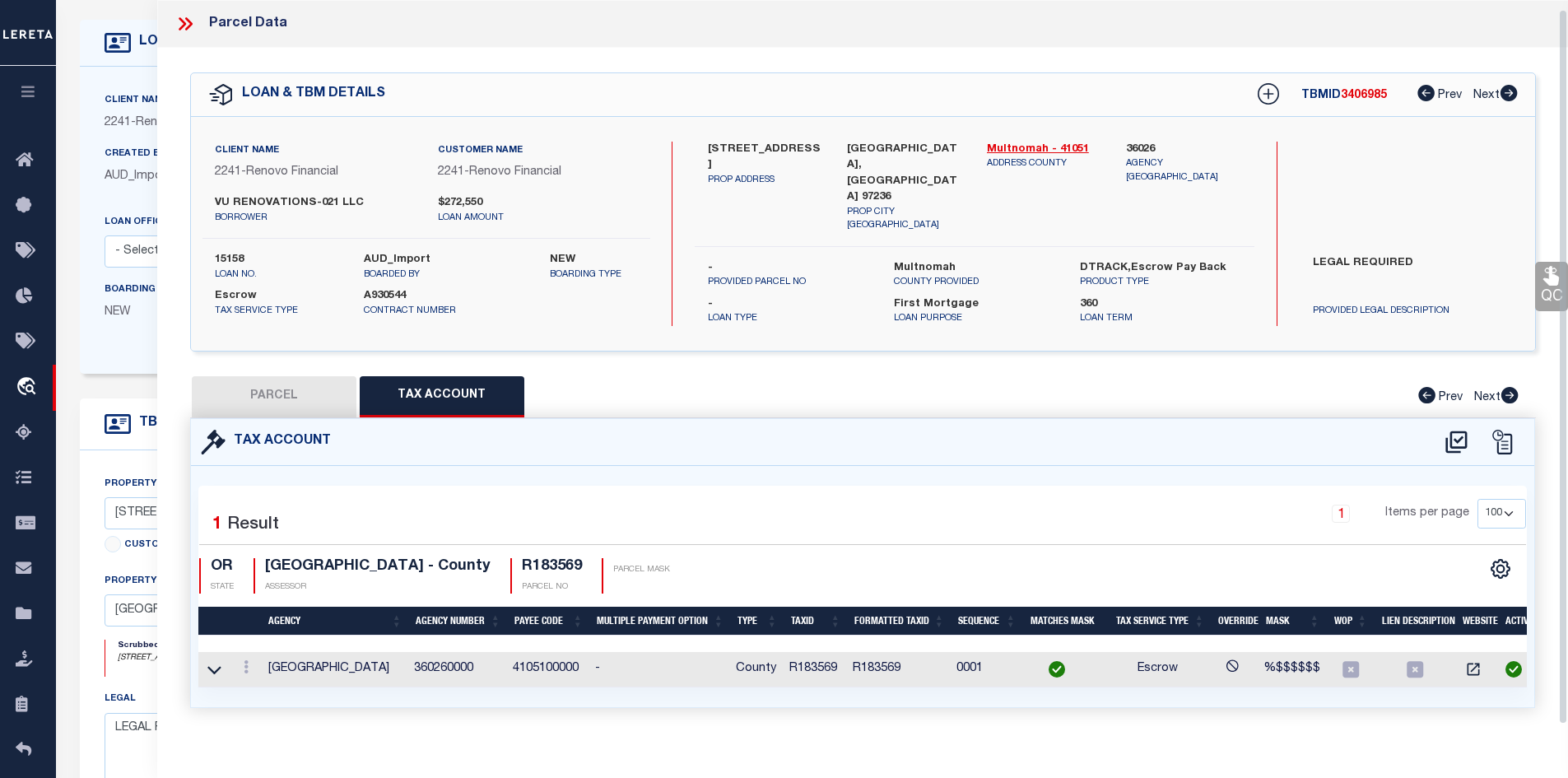
scroll to position [17, 0]
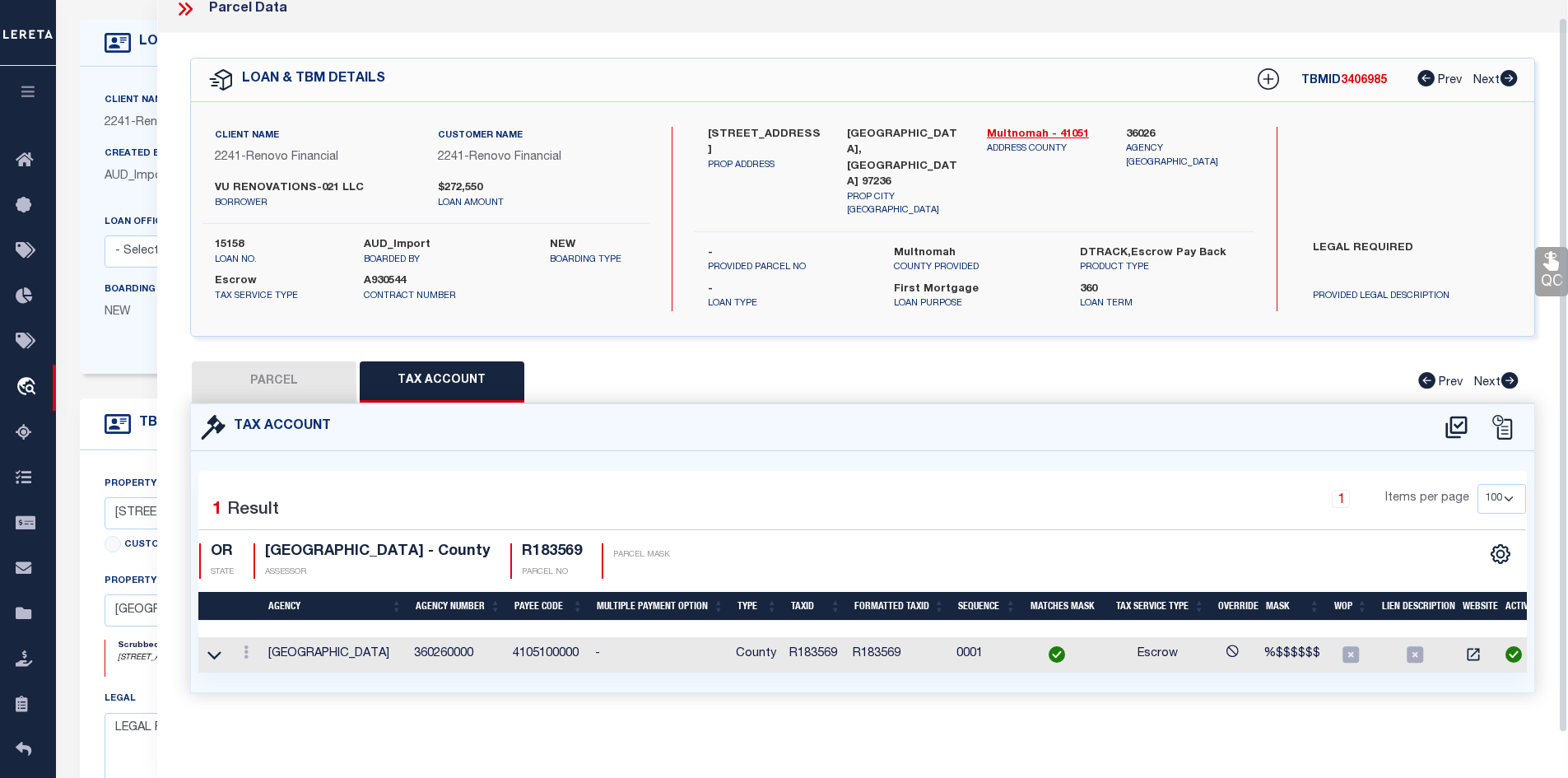
click at [184, 4] on icon at bounding box center [185, 8] width 21 height 21
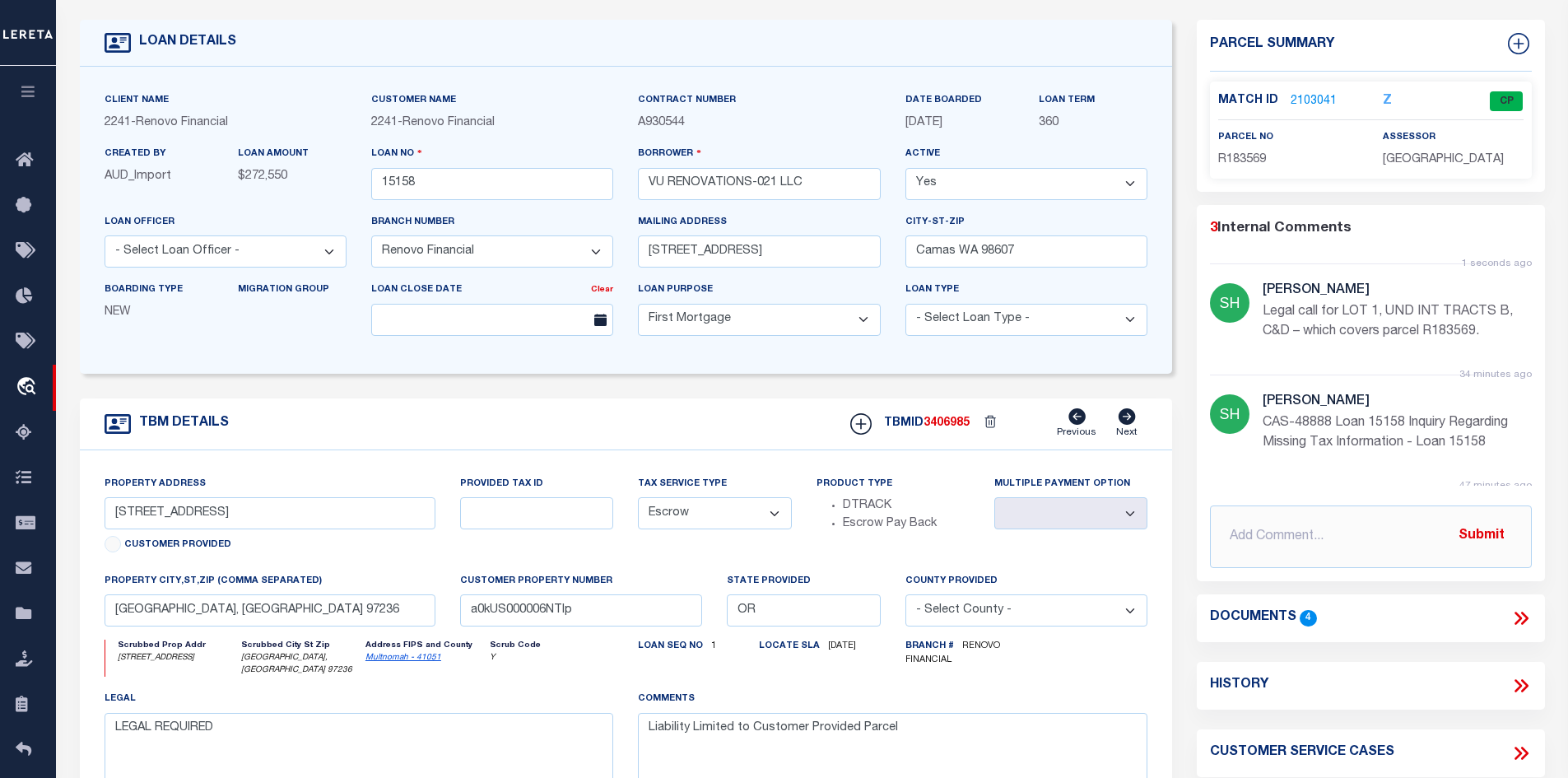
scroll to position [0, 0]
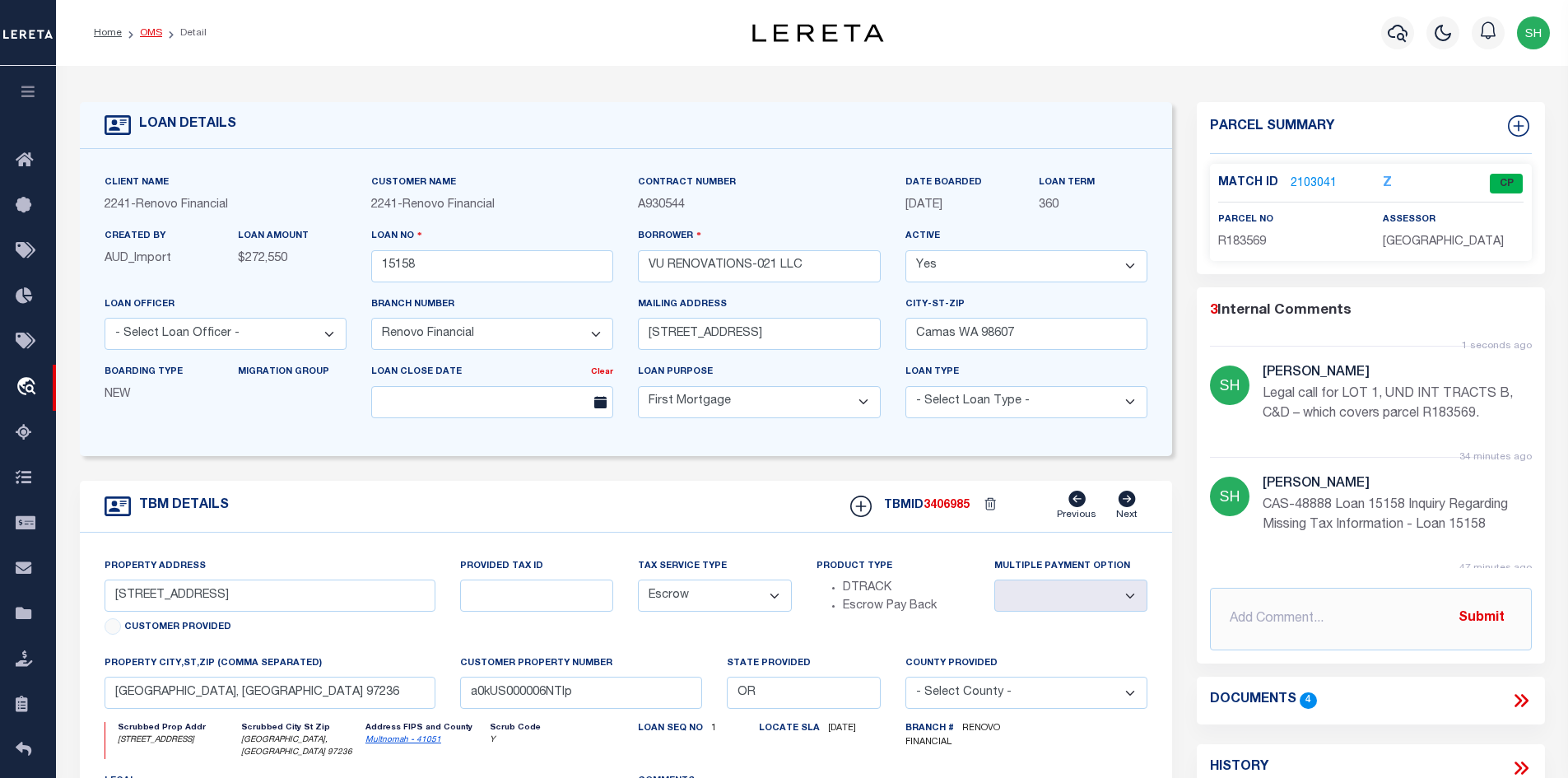
click at [142, 31] on link "OMS" at bounding box center [151, 33] width 22 height 10
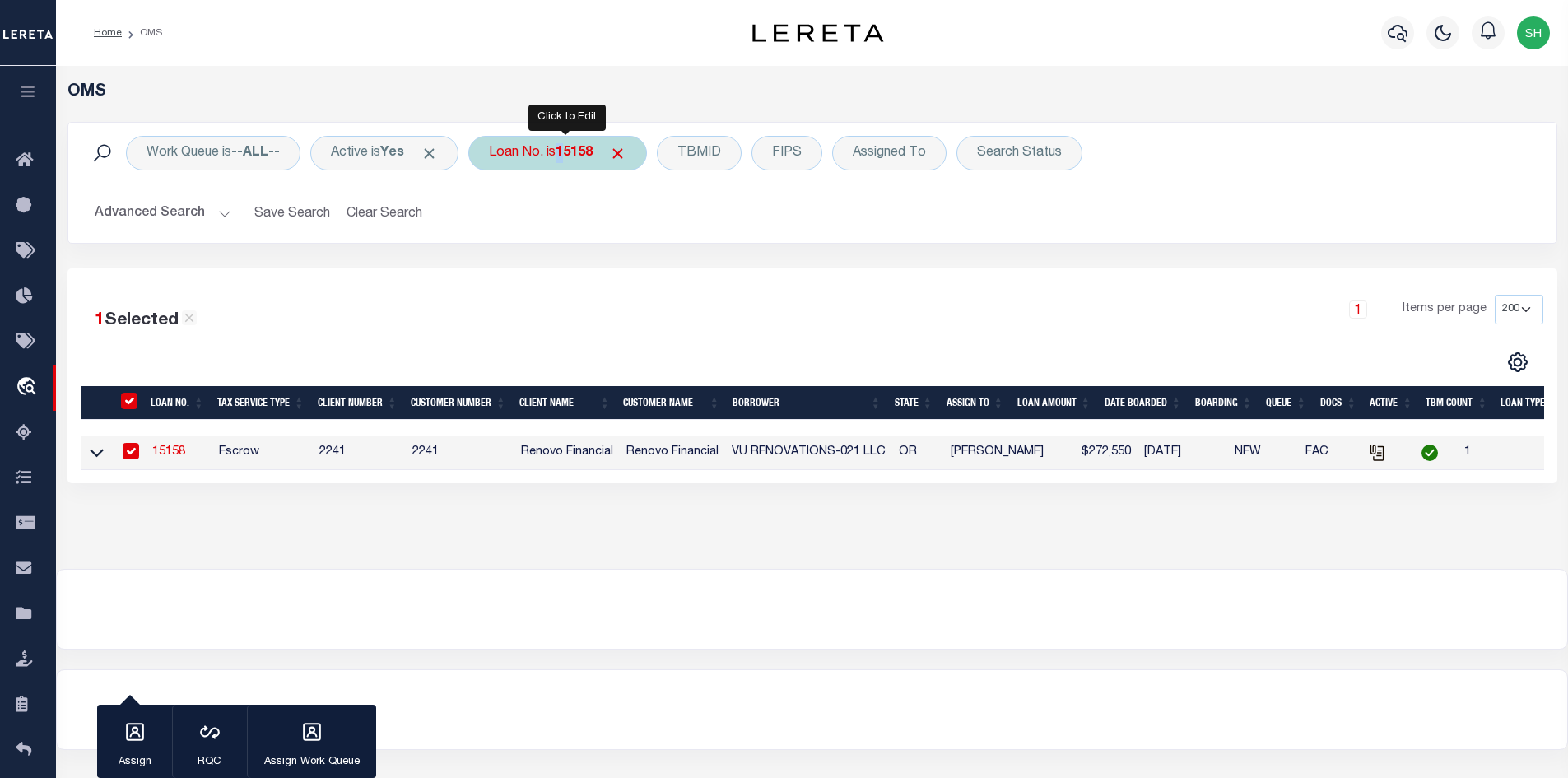
click at [568, 153] on b "15158" at bounding box center [574, 154] width 37 height 14
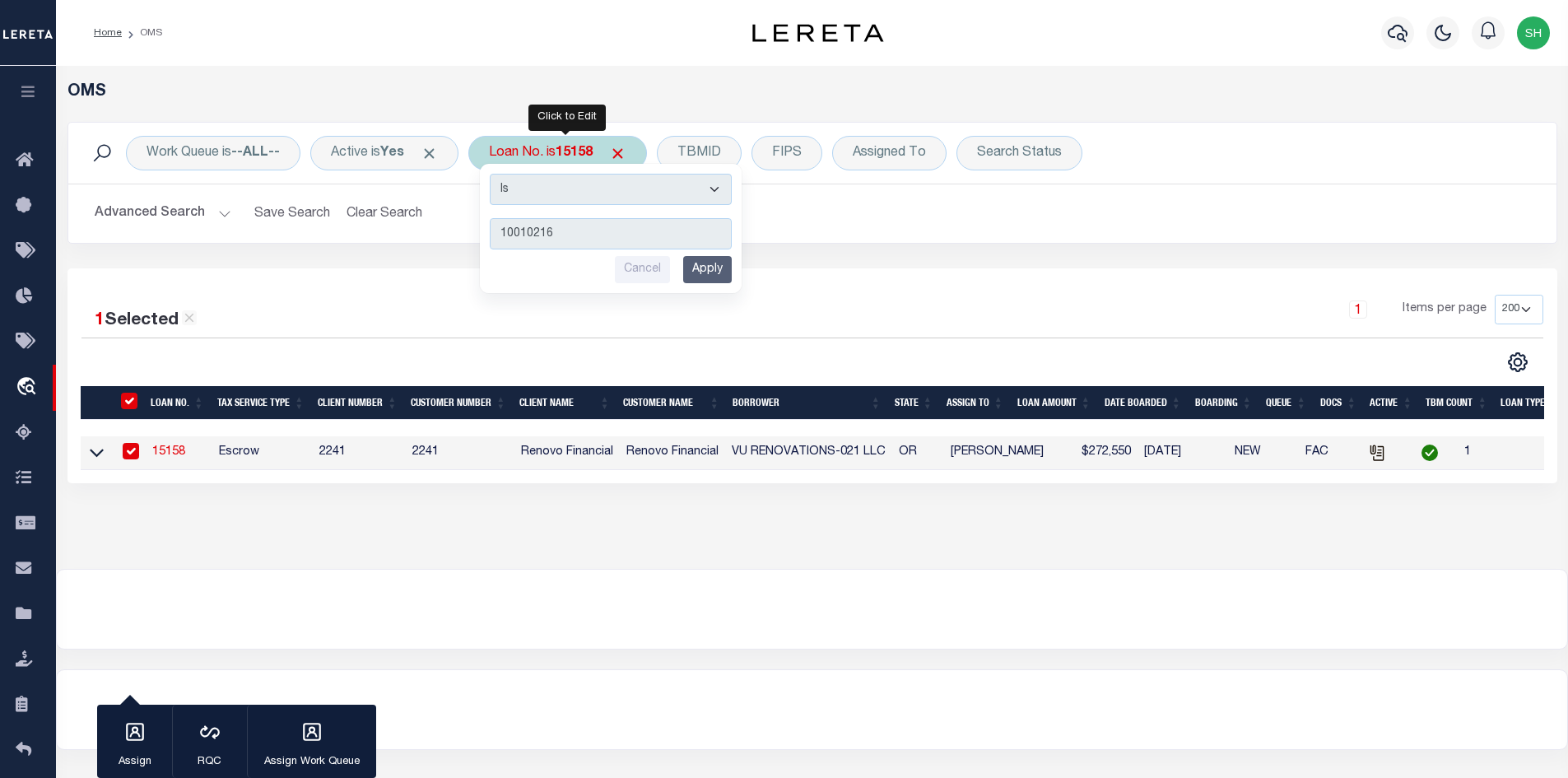
click at [703, 275] on input "Apply" at bounding box center [707, 270] width 48 height 27
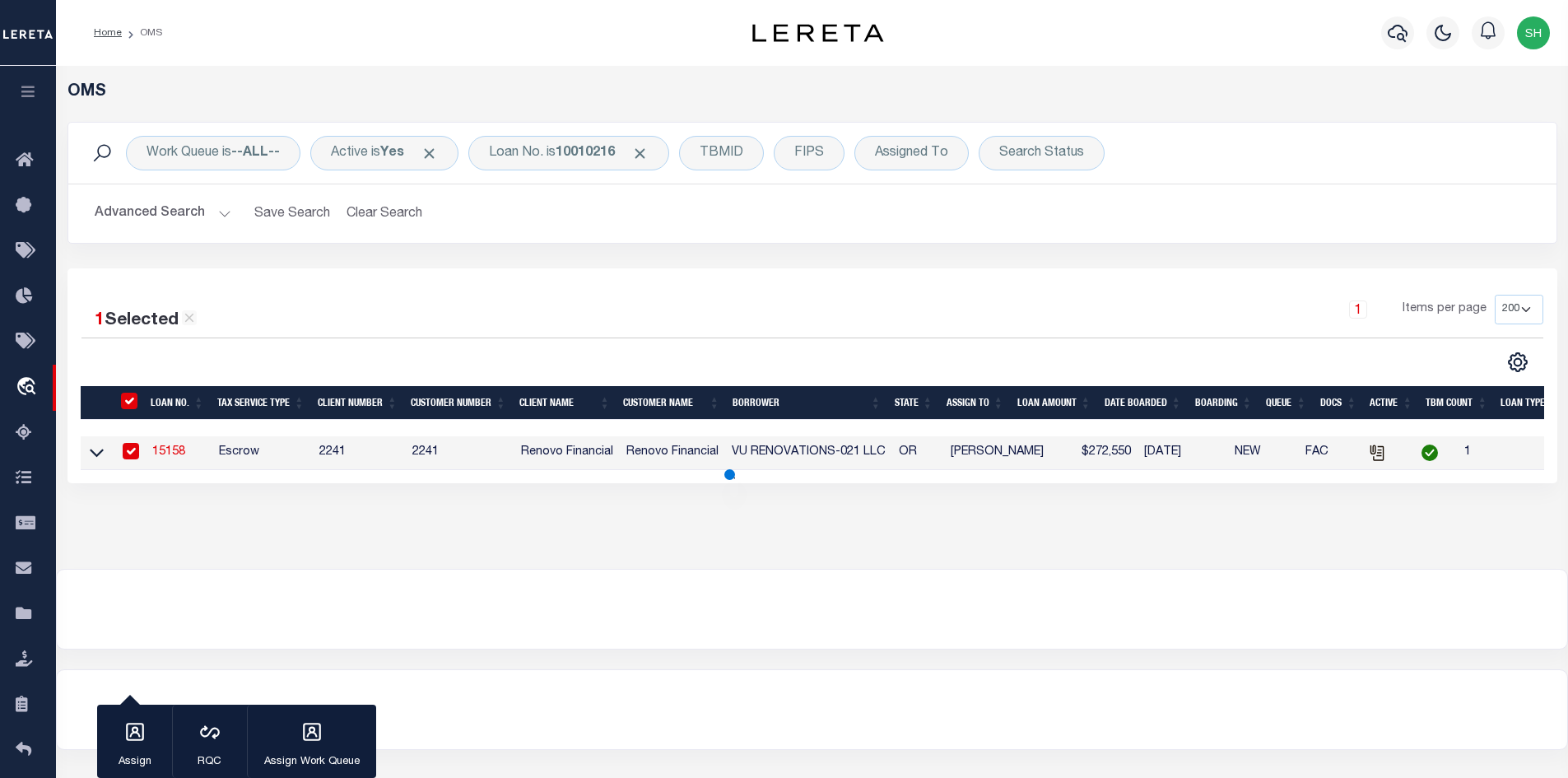
click at [183, 450] on link "15158" at bounding box center [169, 452] width 33 height 12
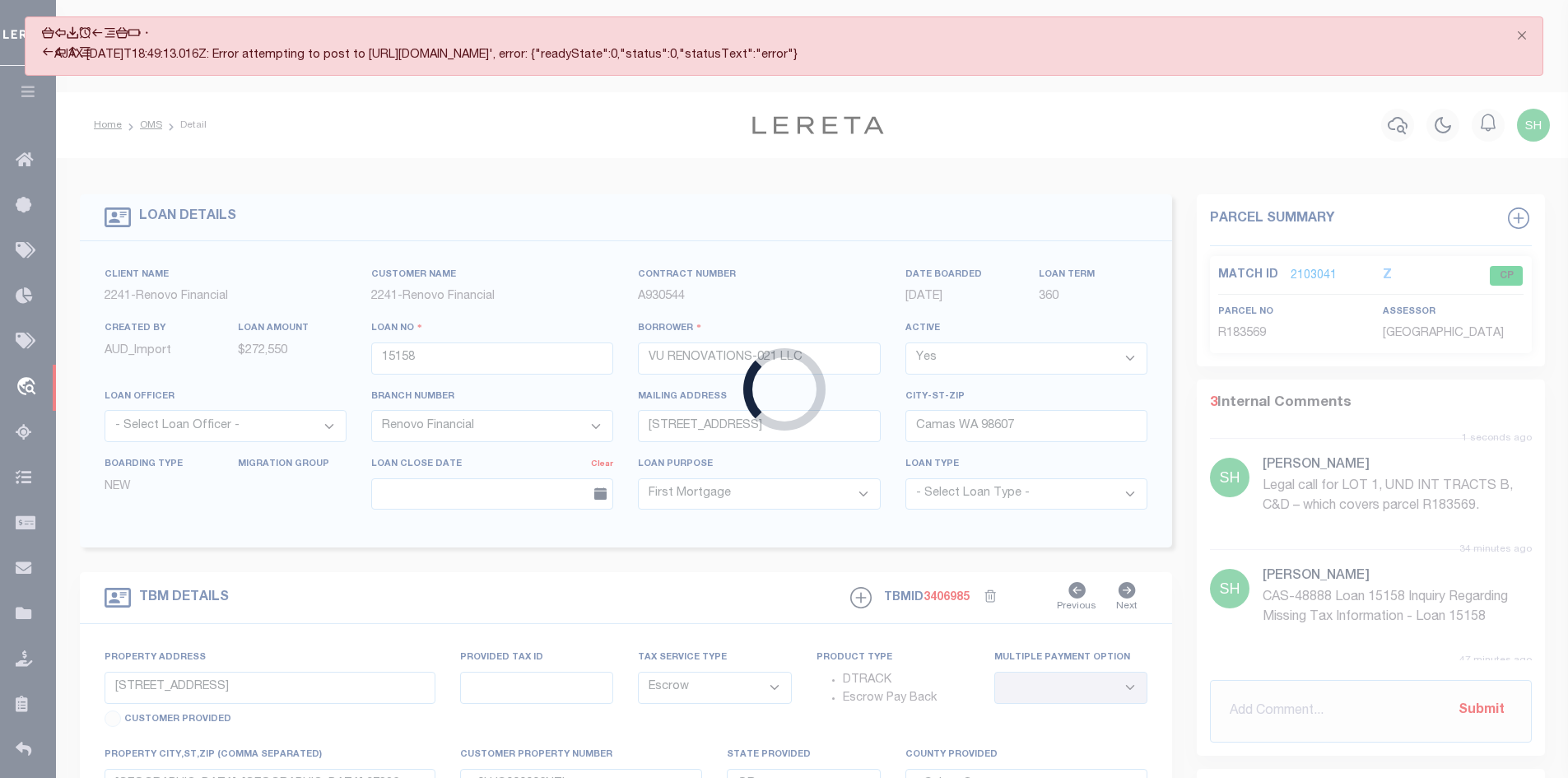
click at [835, 108] on div "Loading..." at bounding box center [784, 389] width 1568 height 778
